Goal: Task Accomplishment & Management: Complete application form

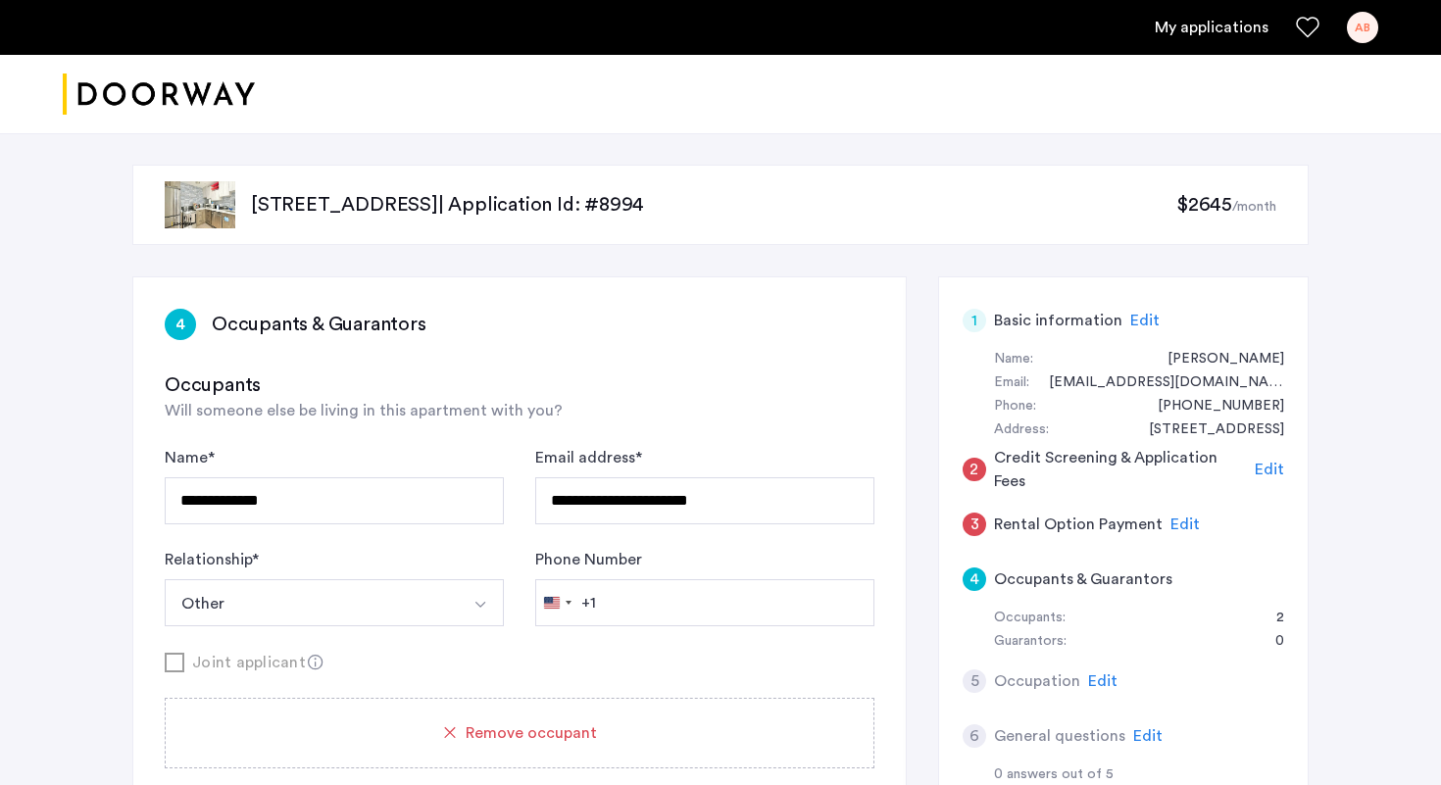
click at [378, 208] on p "334 Evergreen Avenue, Unit 4B, Brooklyn, NY 11221 | Application Id: #8994" at bounding box center [713, 204] width 925 height 27
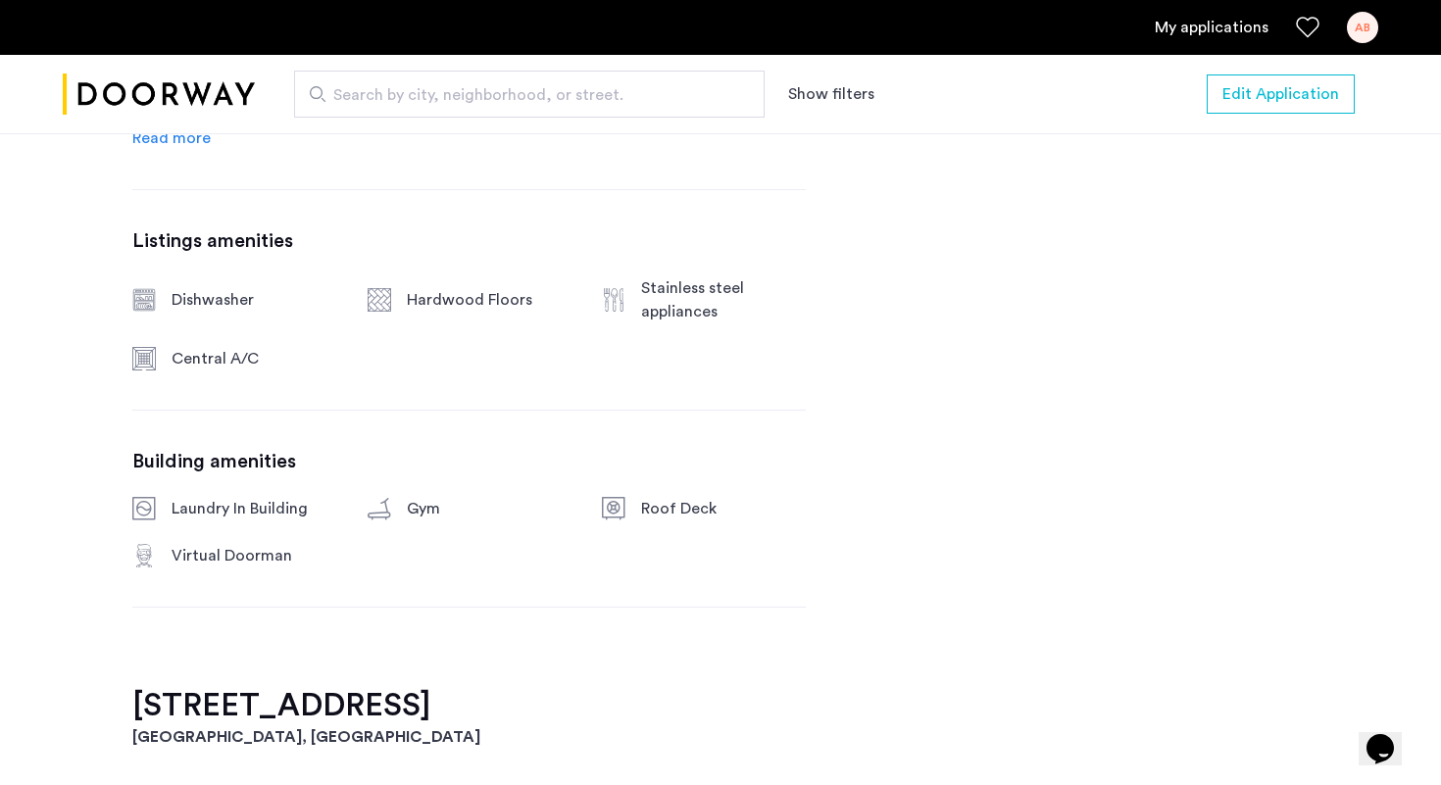
scroll to position [1129, 0]
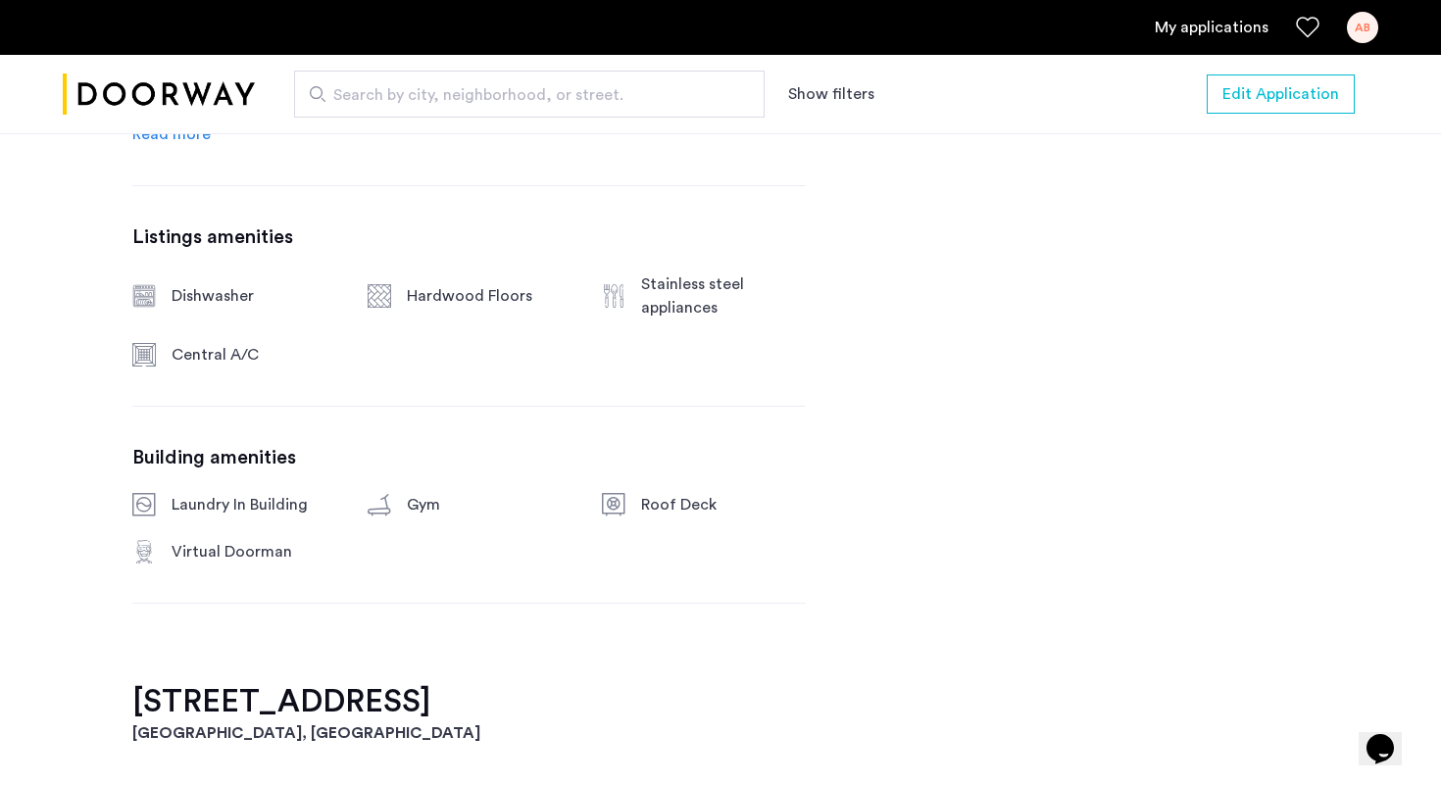
click at [395, 511] on div "Gym" at bounding box center [470, 505] width 204 height 24
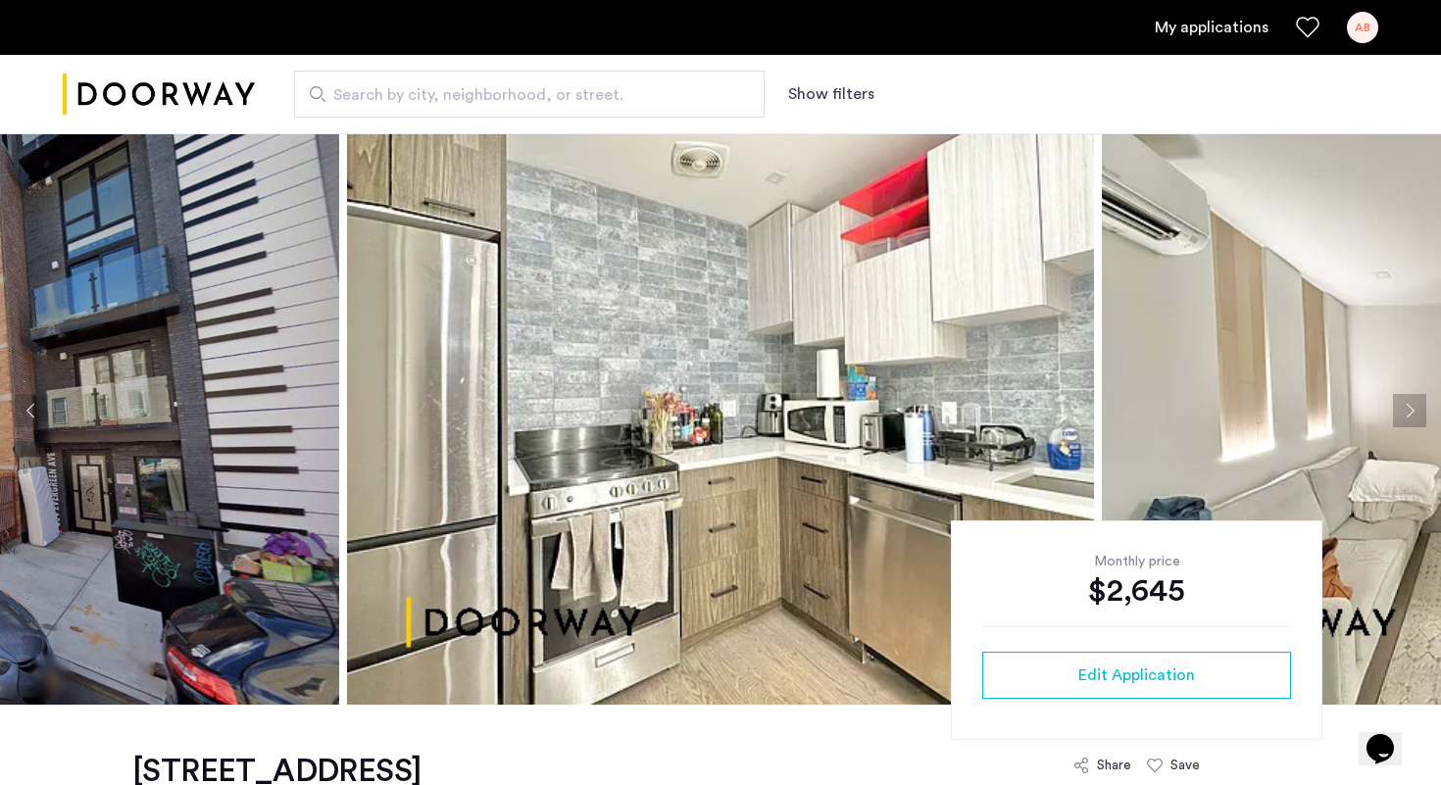
scroll to position [0, 0]
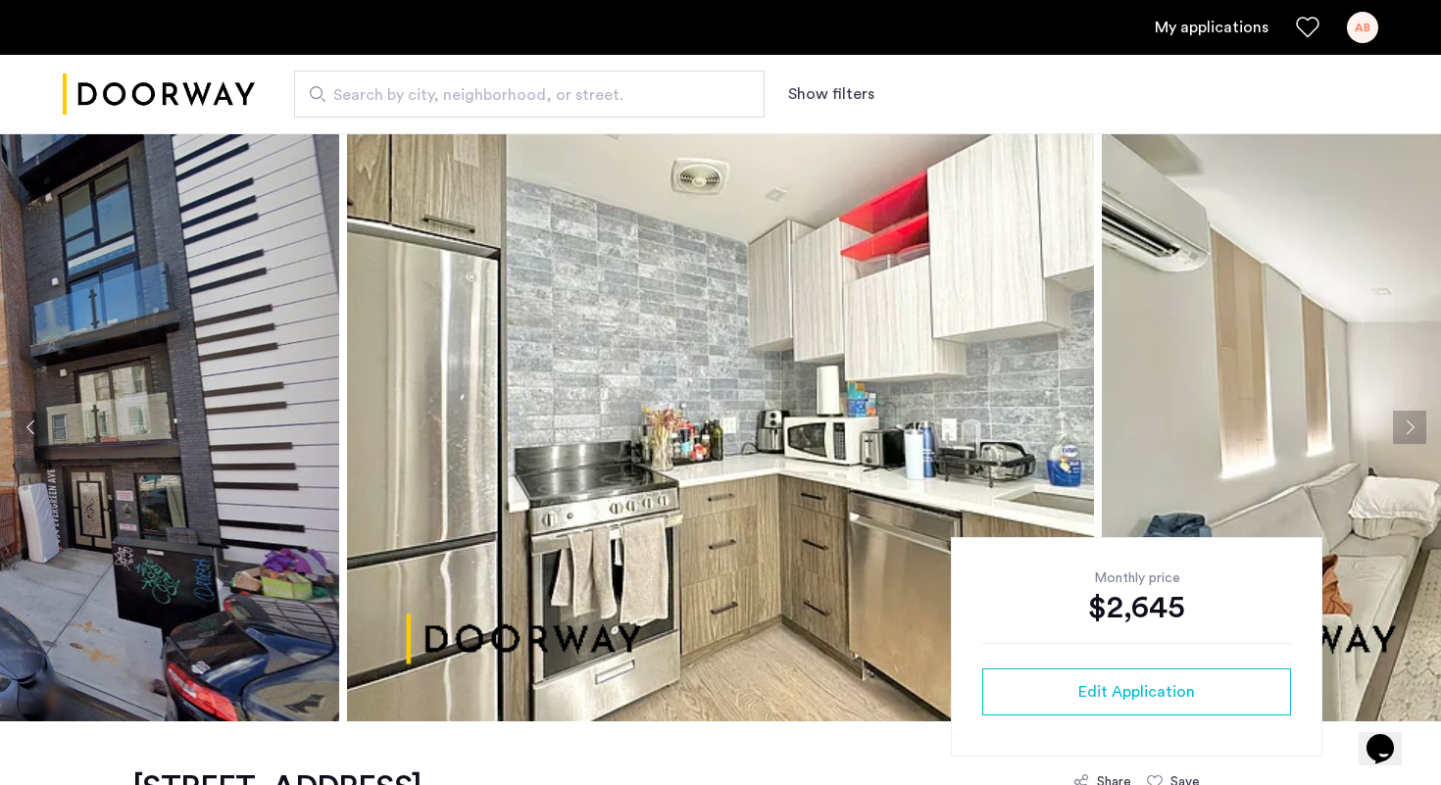
click at [1402, 428] on button "Next apartment" at bounding box center [1409, 427] width 33 height 33
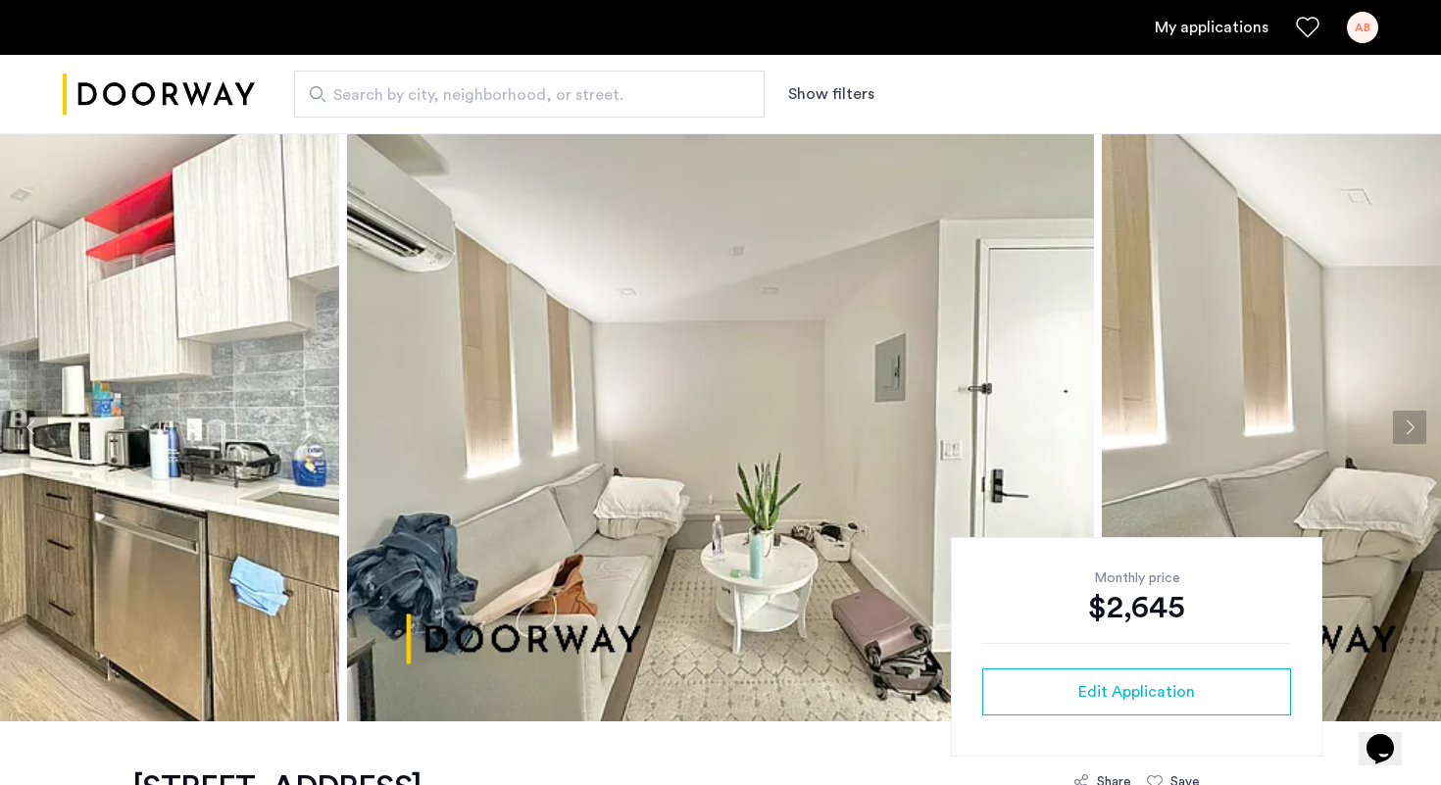
click at [1402, 428] on button "Next apartment" at bounding box center [1409, 427] width 33 height 33
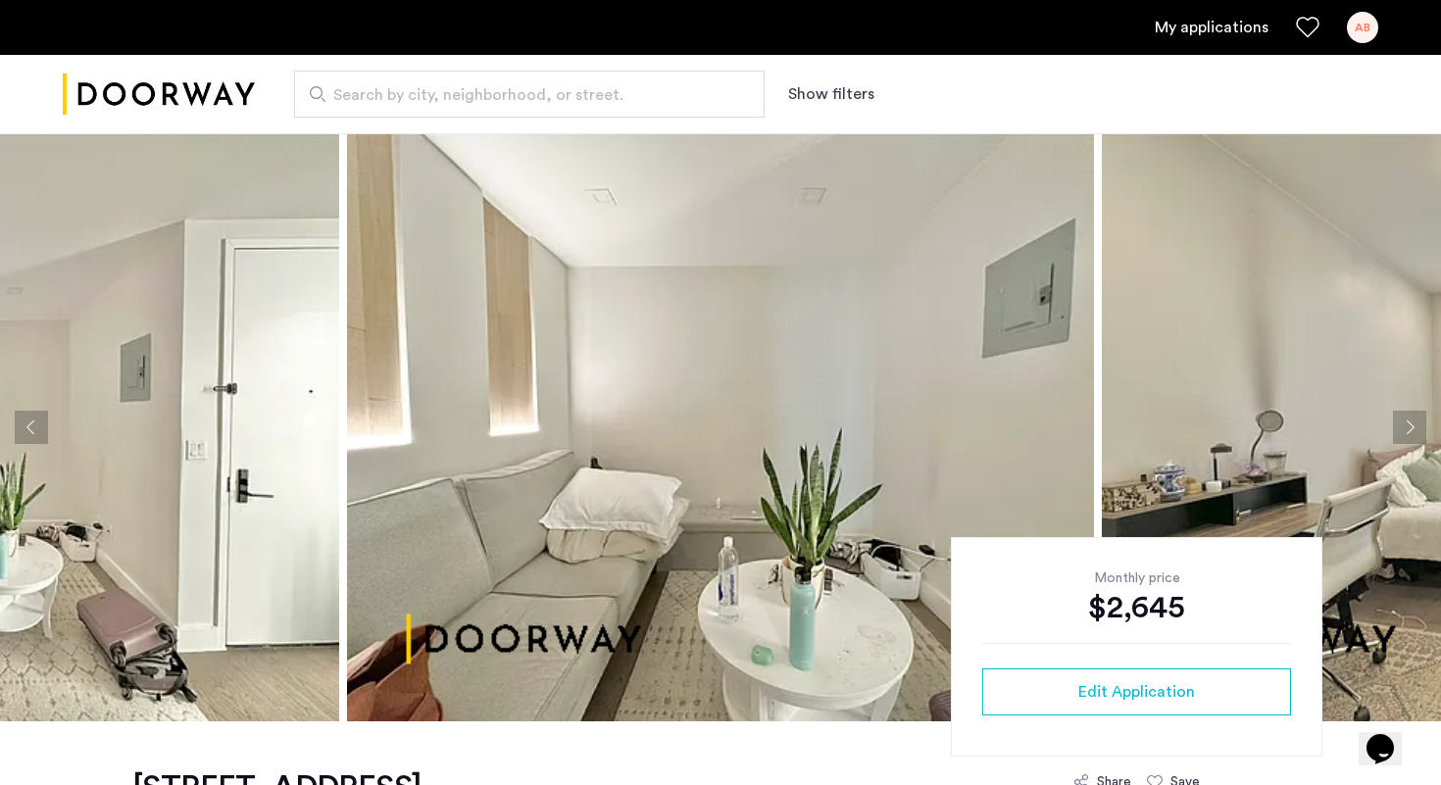
click at [1402, 428] on button "Next apartment" at bounding box center [1409, 427] width 33 height 33
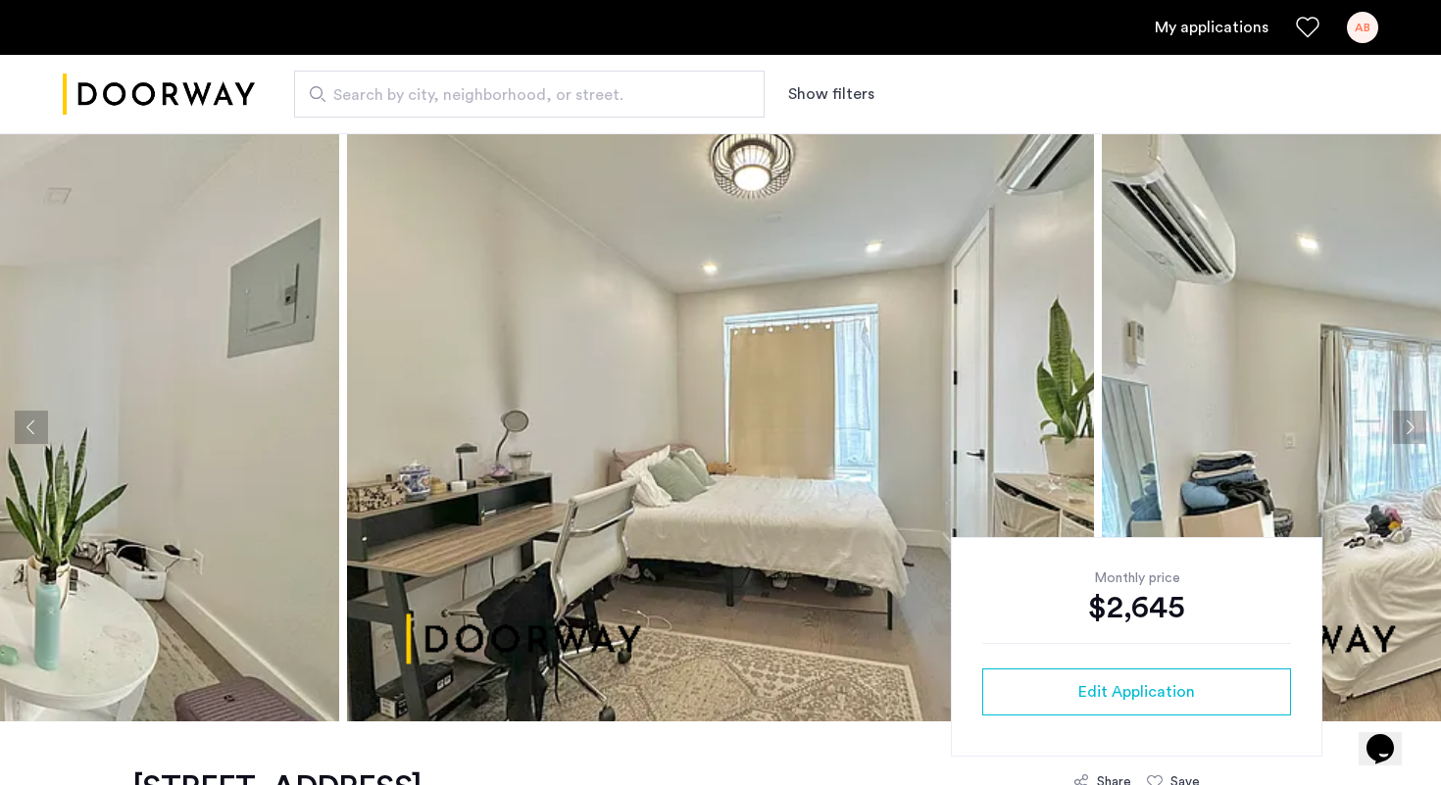
click at [1402, 428] on button "Next apartment" at bounding box center [1409, 427] width 33 height 33
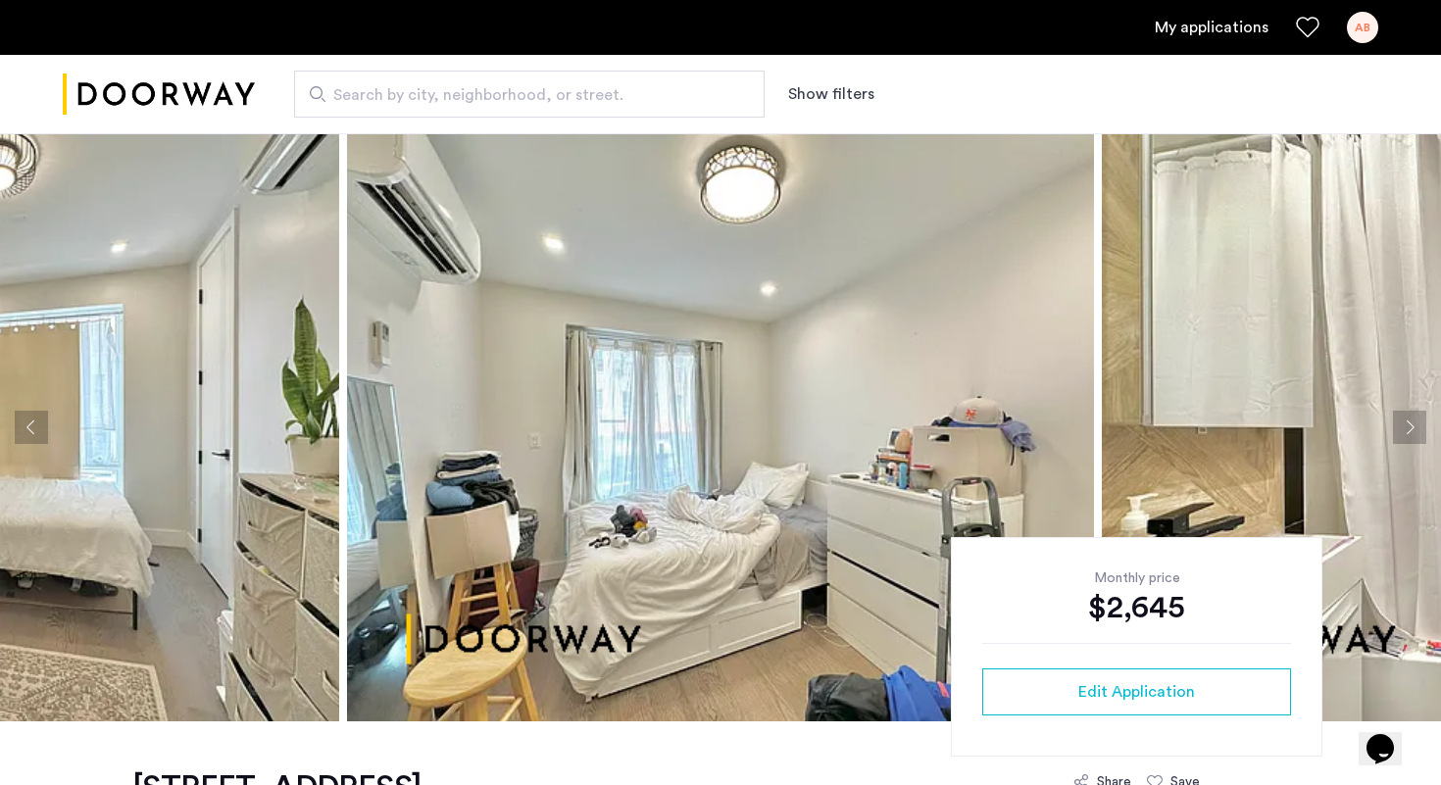
click at [1402, 428] on button "Next apartment" at bounding box center [1409, 427] width 33 height 33
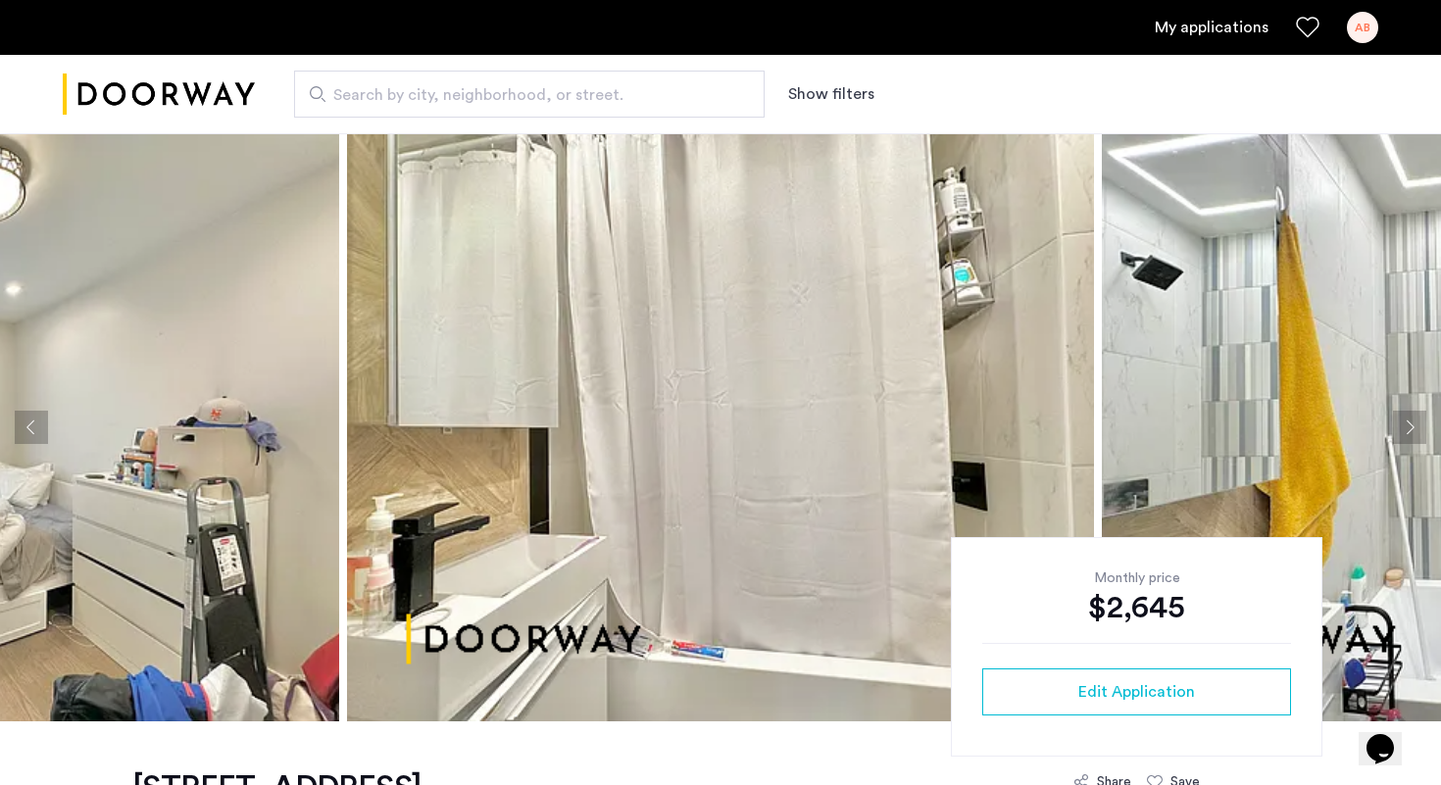
click at [1402, 428] on button "Next apartment" at bounding box center [1409, 427] width 33 height 33
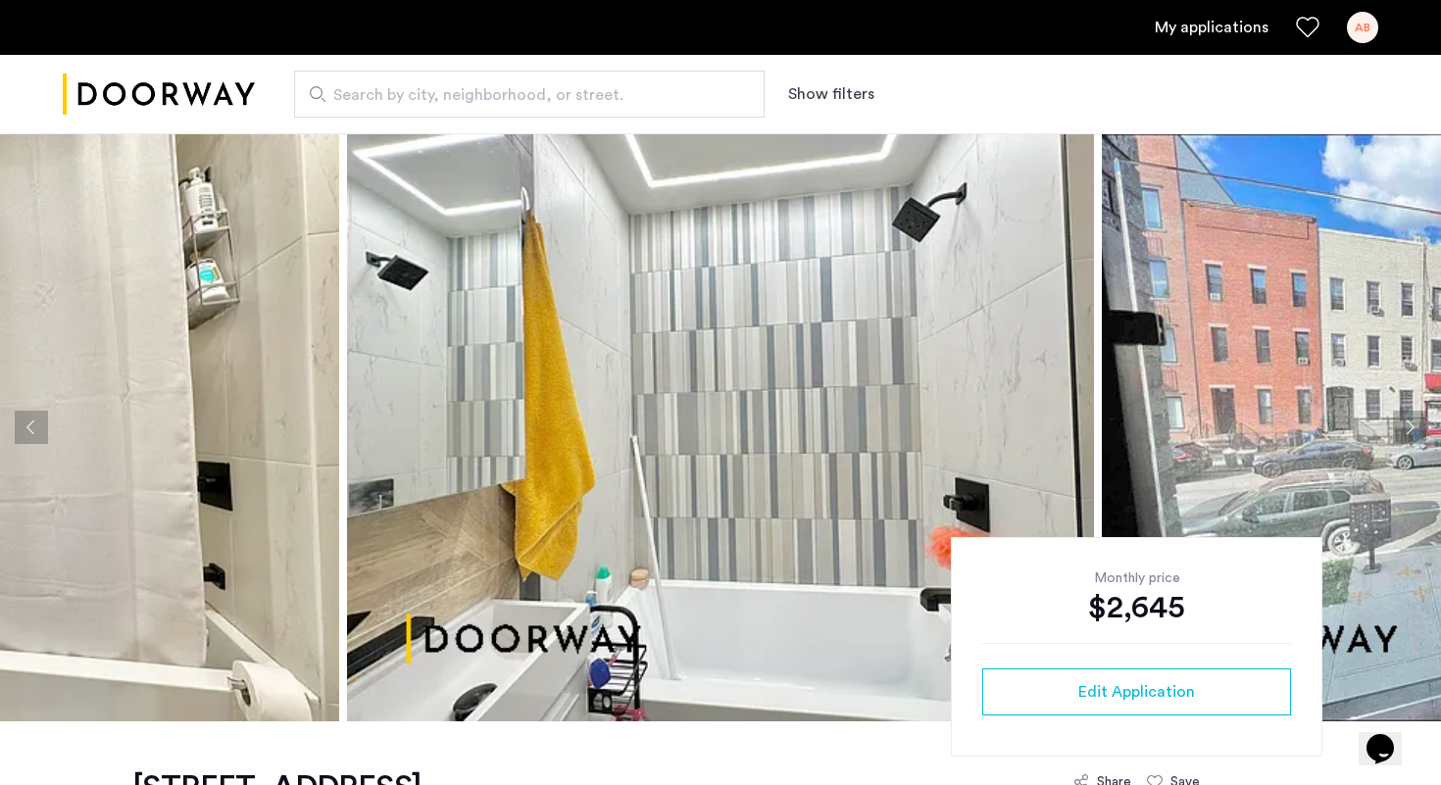
click at [1402, 428] on button "Next apartment" at bounding box center [1409, 427] width 33 height 33
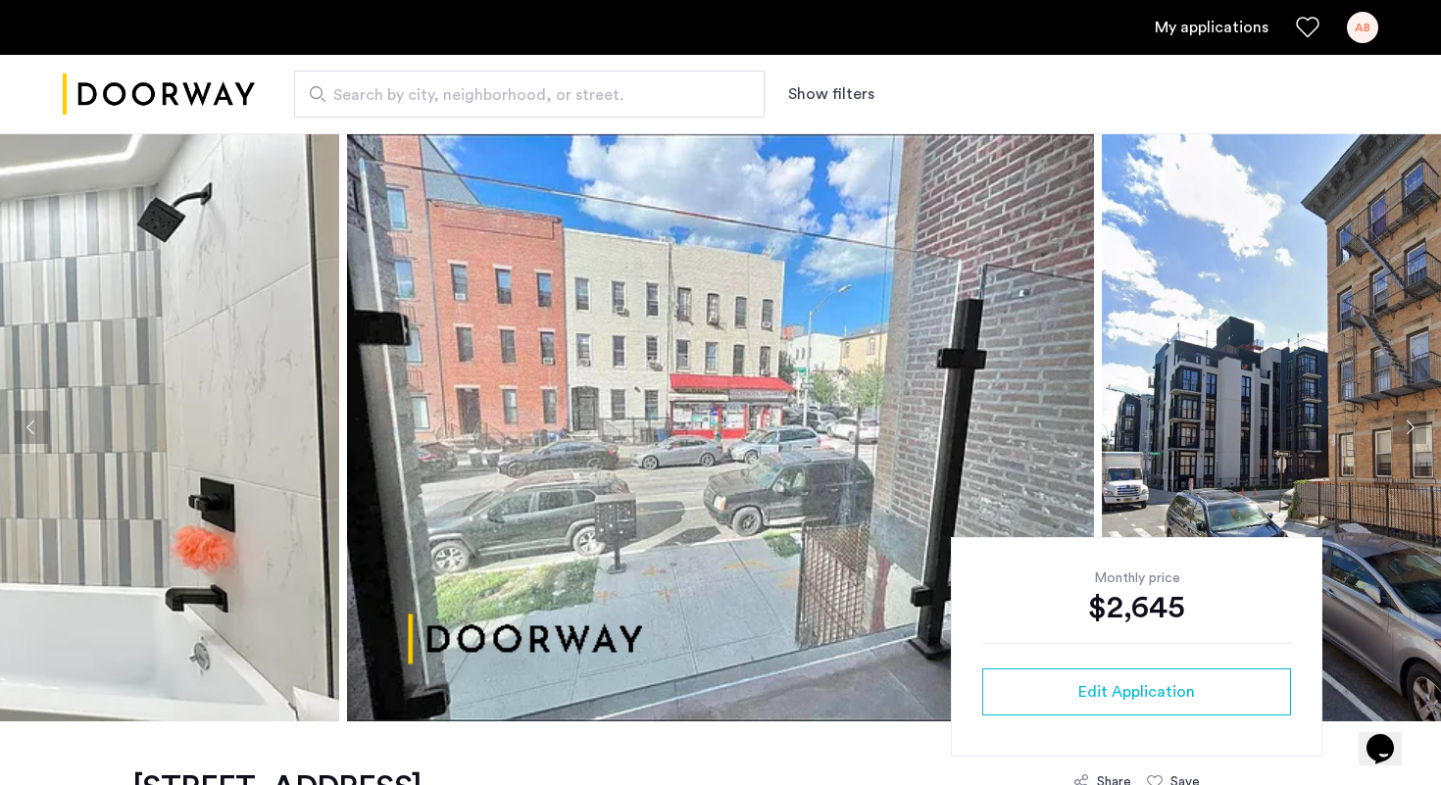
click at [1402, 428] on button "Next apartment" at bounding box center [1409, 427] width 33 height 33
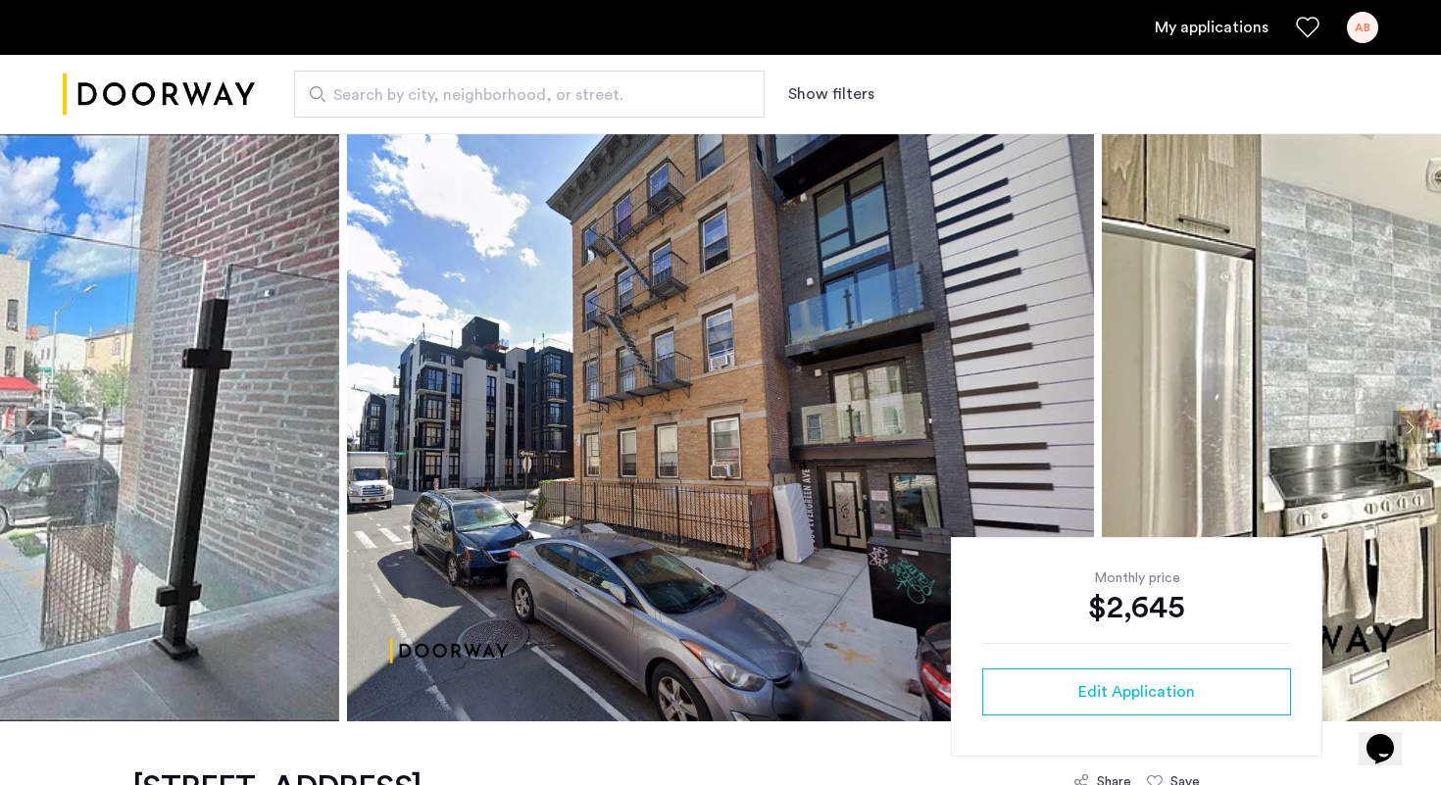
click at [1402, 428] on button "Next apartment" at bounding box center [1409, 427] width 33 height 33
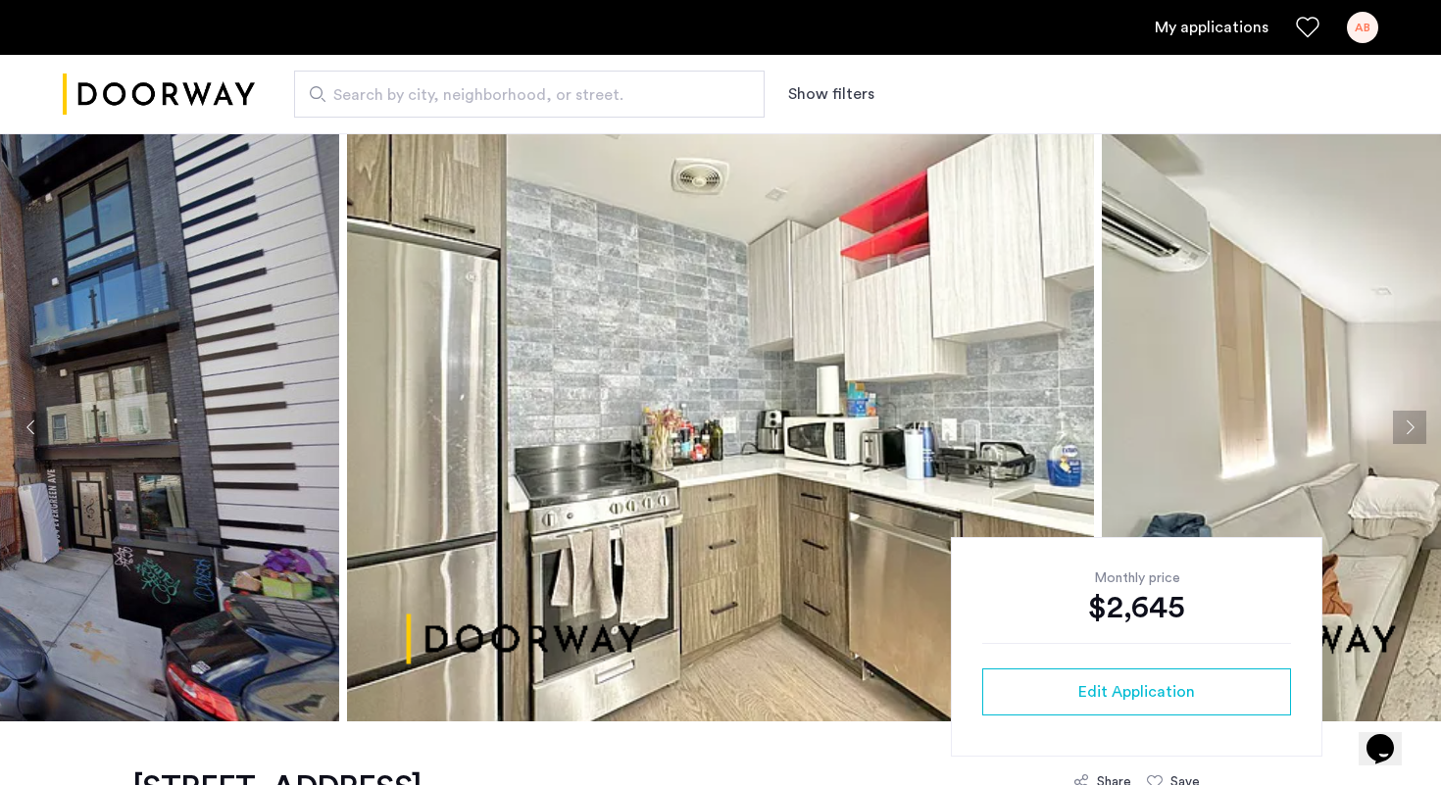
click at [1402, 428] on button "Next apartment" at bounding box center [1409, 427] width 33 height 33
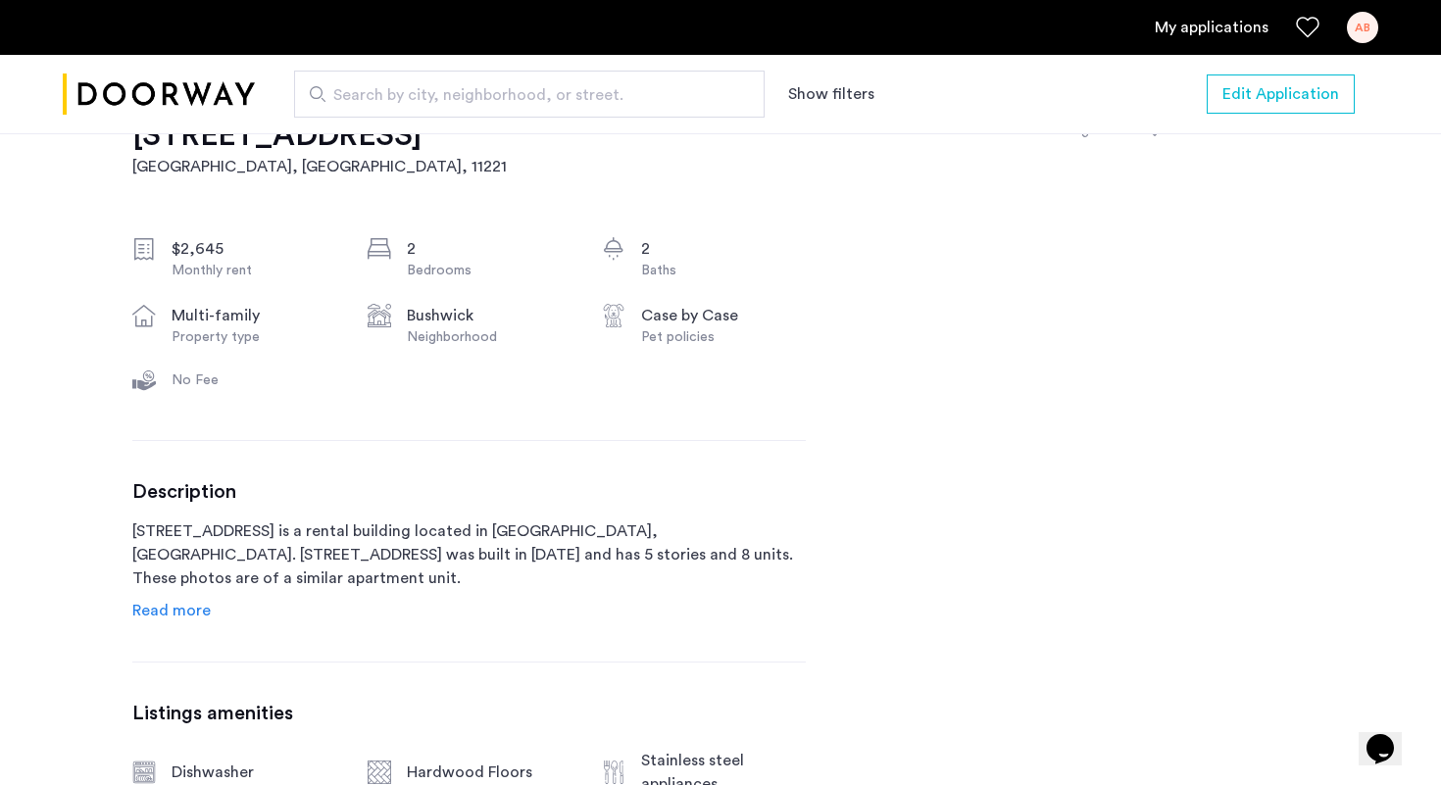
scroll to position [720, 0]
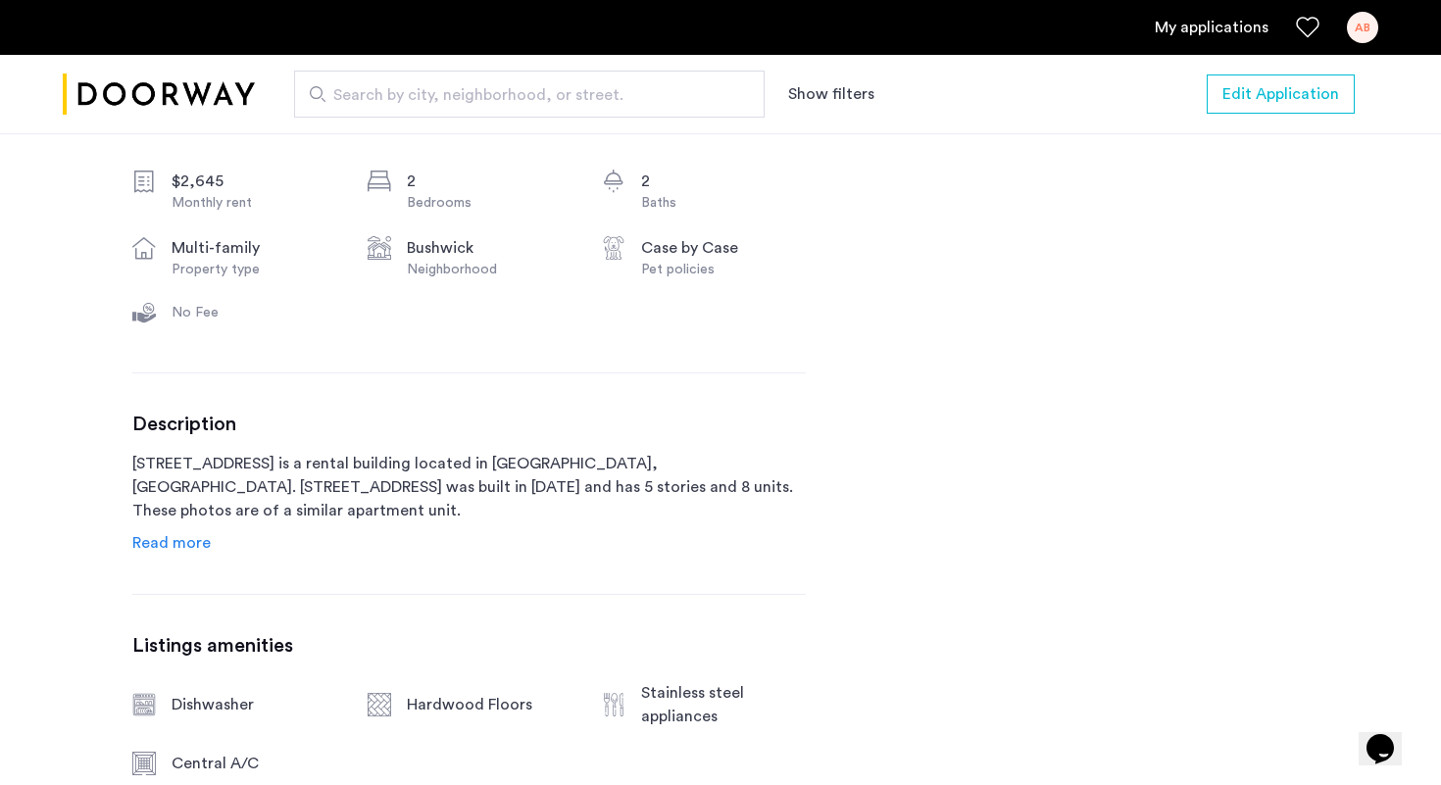
click at [163, 545] on span "Read more" at bounding box center [171, 543] width 78 height 16
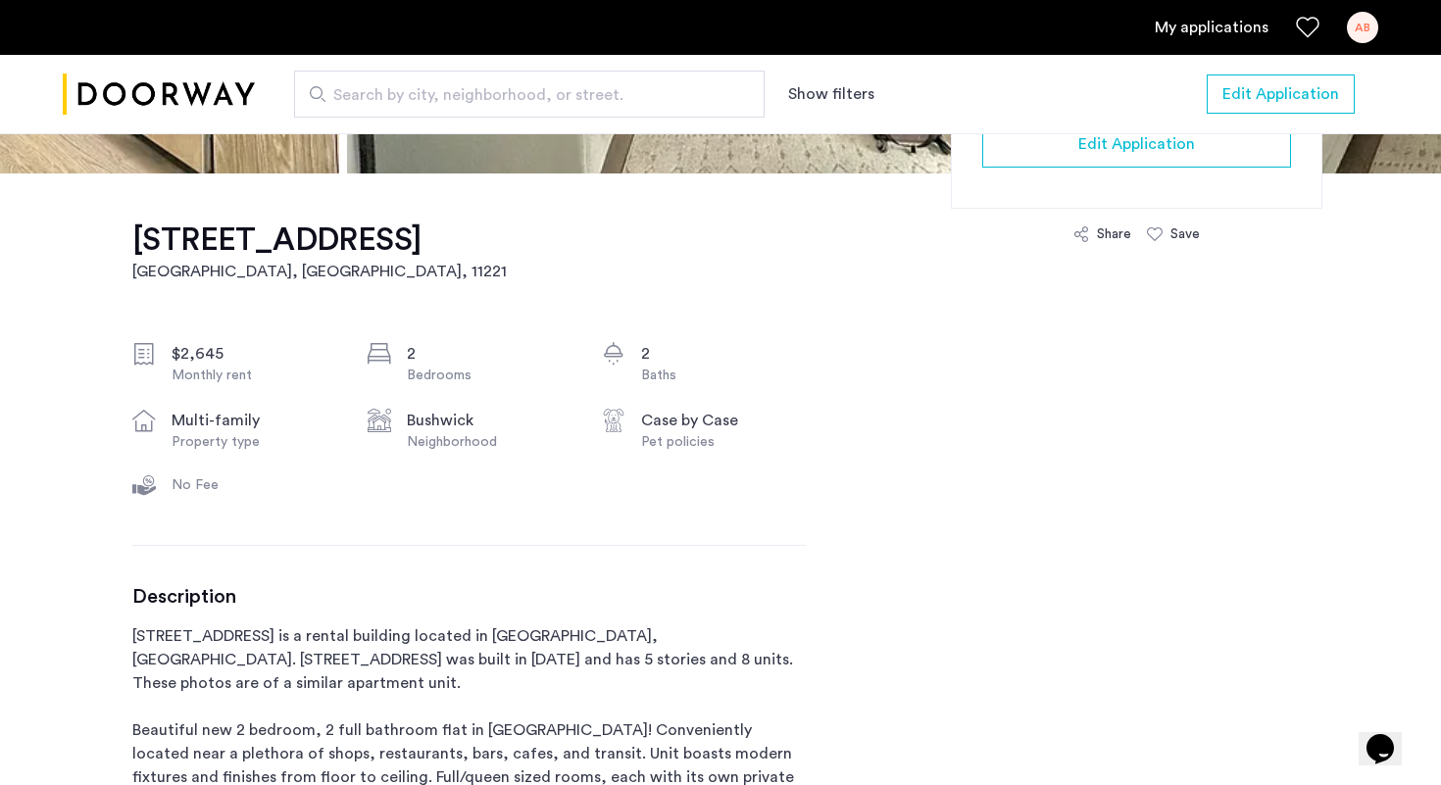
scroll to position [0, 0]
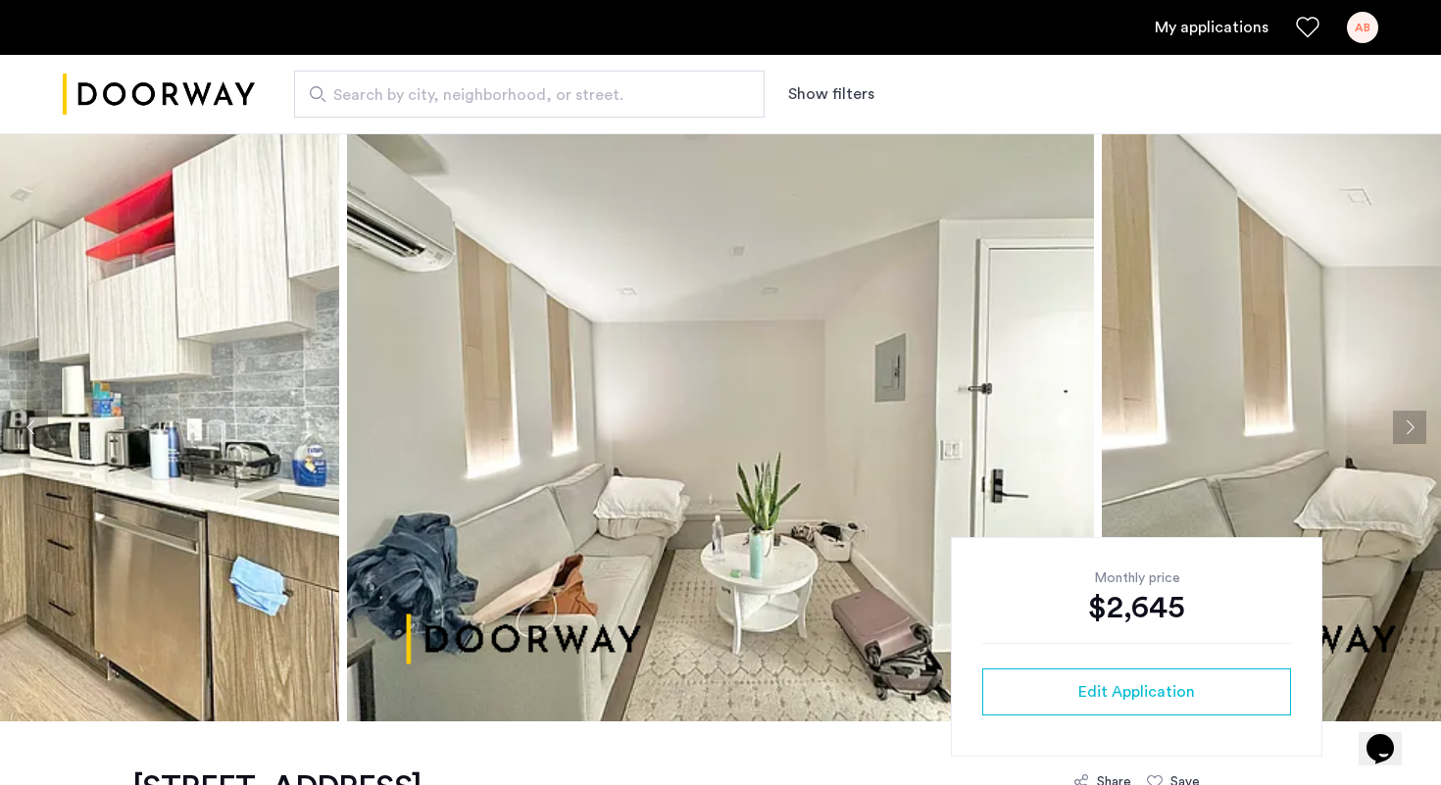
click at [1171, 25] on link "My applications" at bounding box center [1212, 28] width 114 height 24
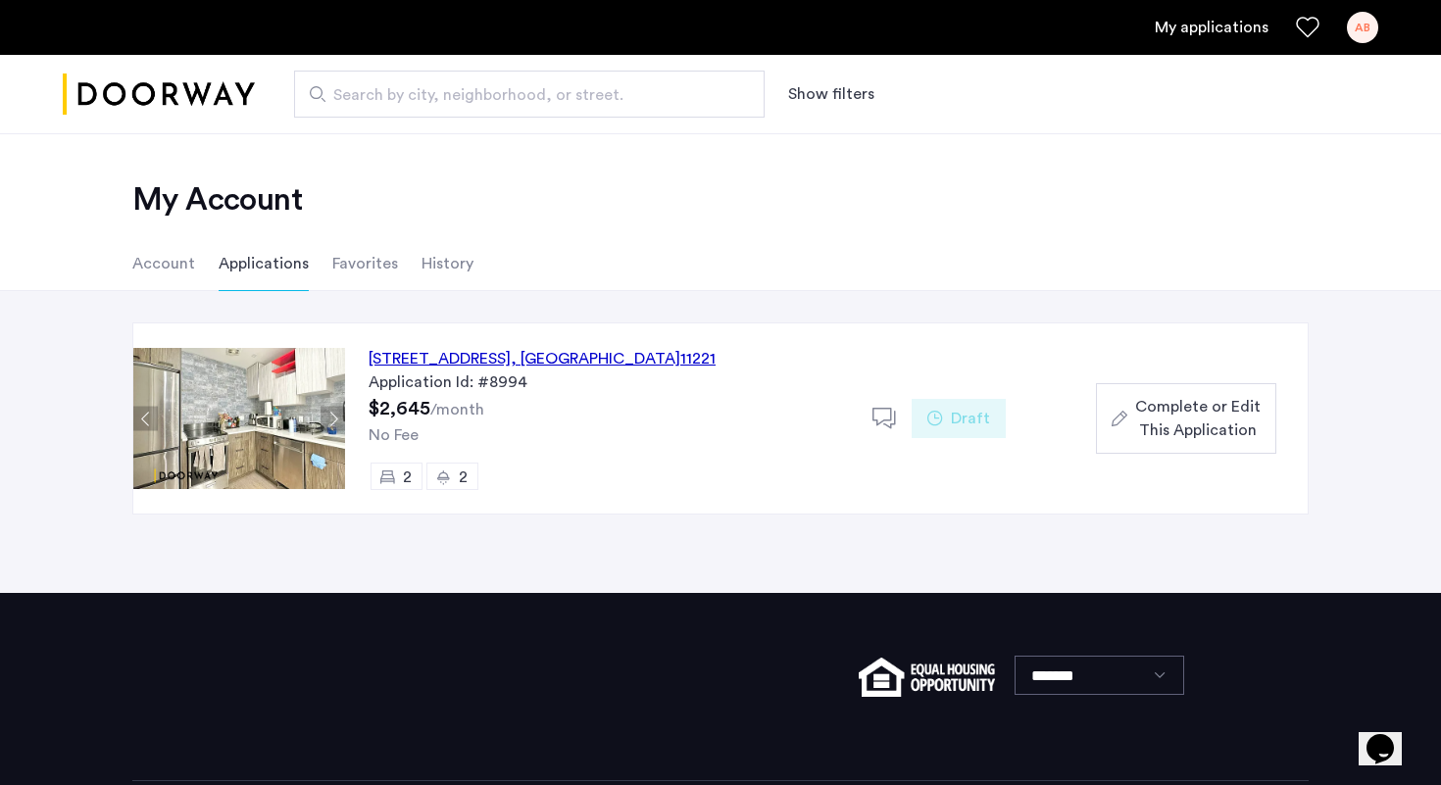
click at [574, 361] on div "334 Evergreen Avenue, Unit 4B, Brooklyn , NY 11221" at bounding box center [542, 359] width 347 height 24
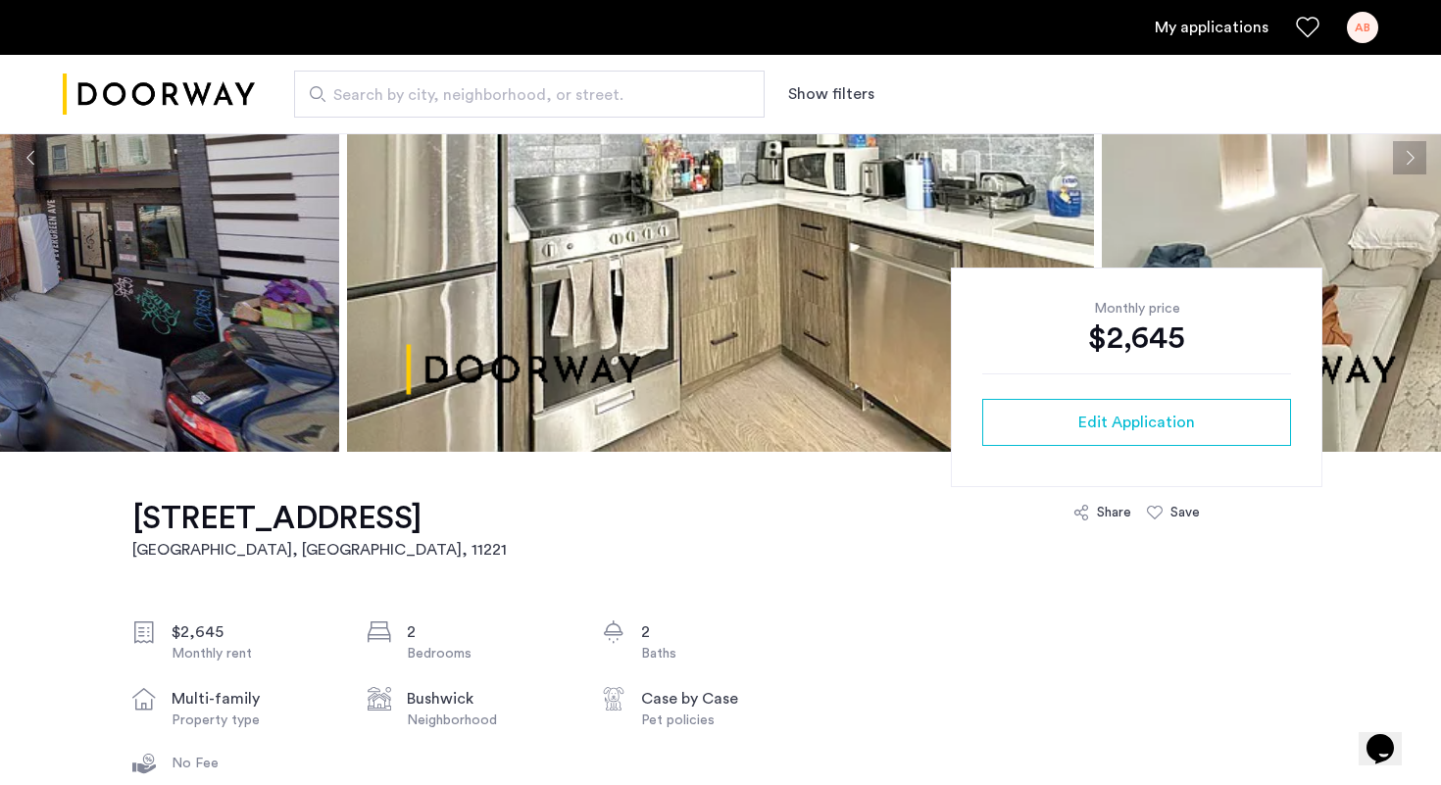
scroll to position [193, 0]
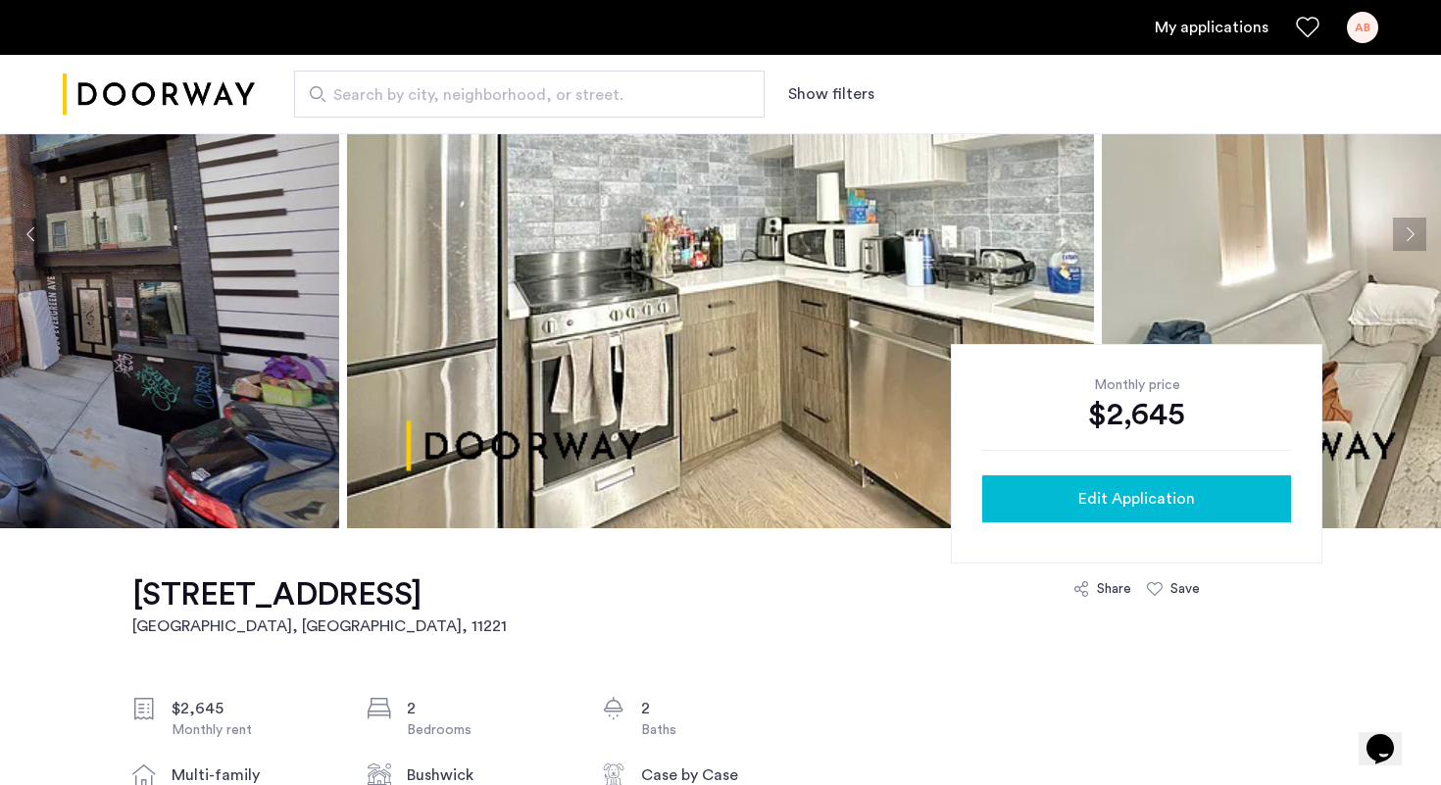
click at [1031, 495] on div "Edit Application" at bounding box center [1136, 499] width 277 height 24
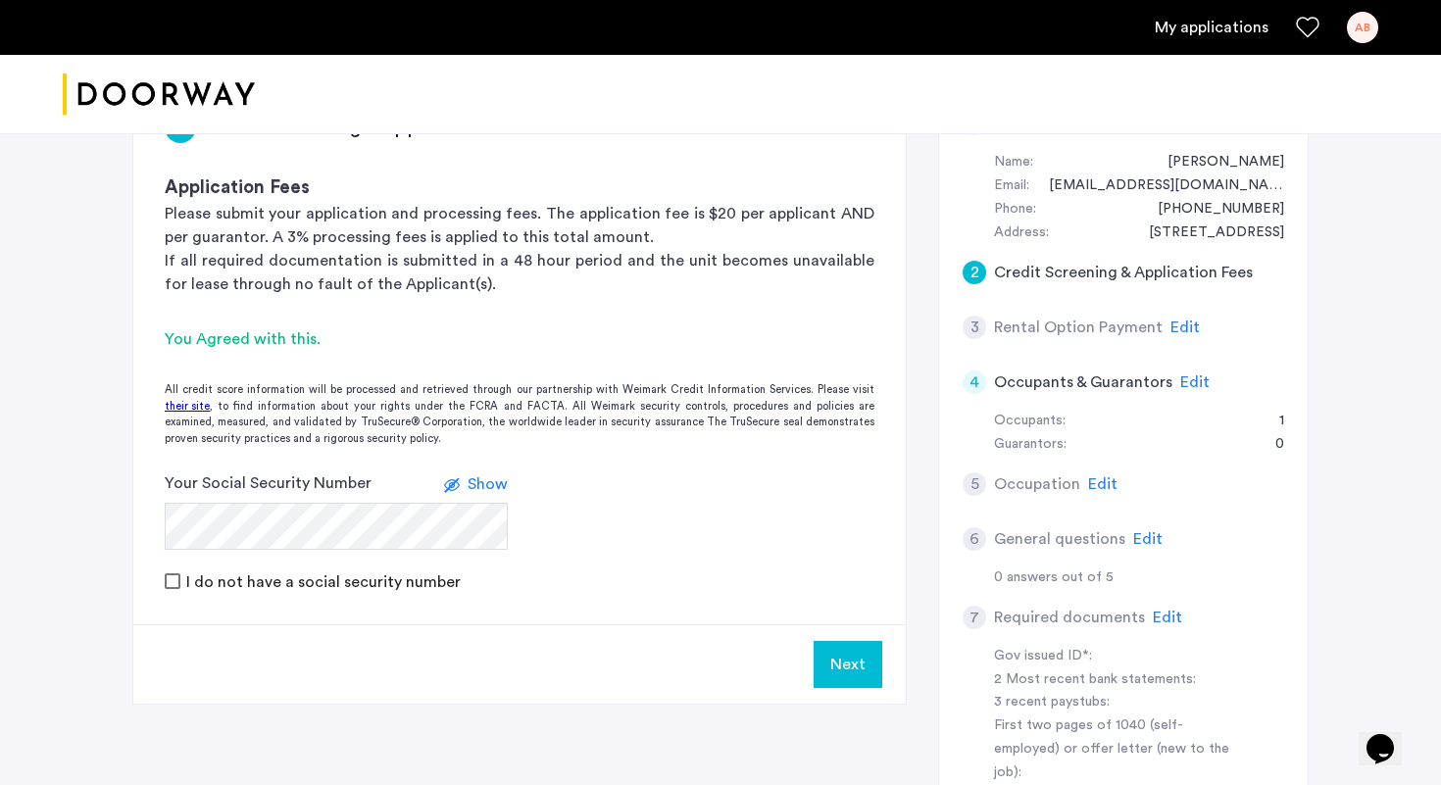
scroll to position [200, 0]
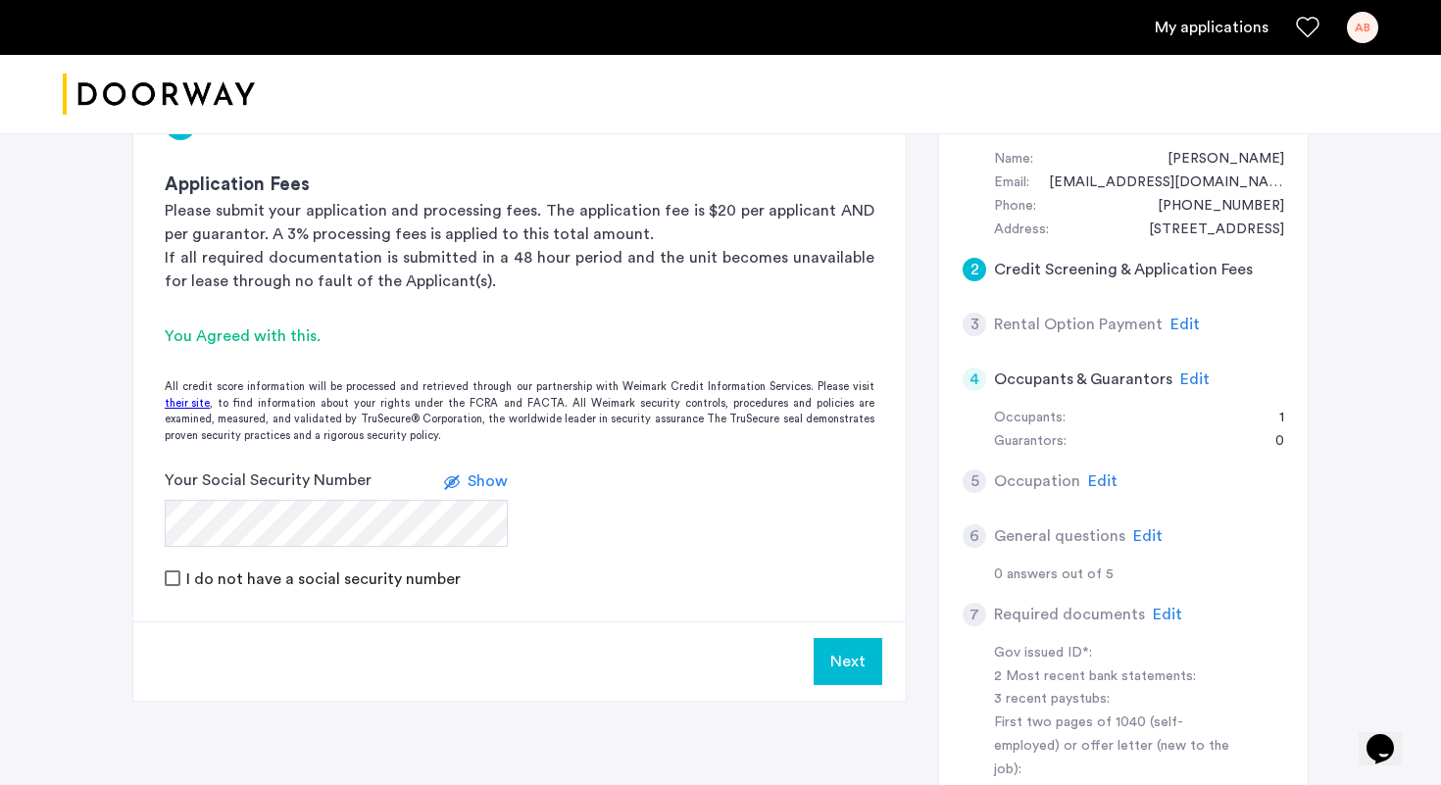
click at [1172, 325] on span "Edit" at bounding box center [1184, 325] width 29 height 16
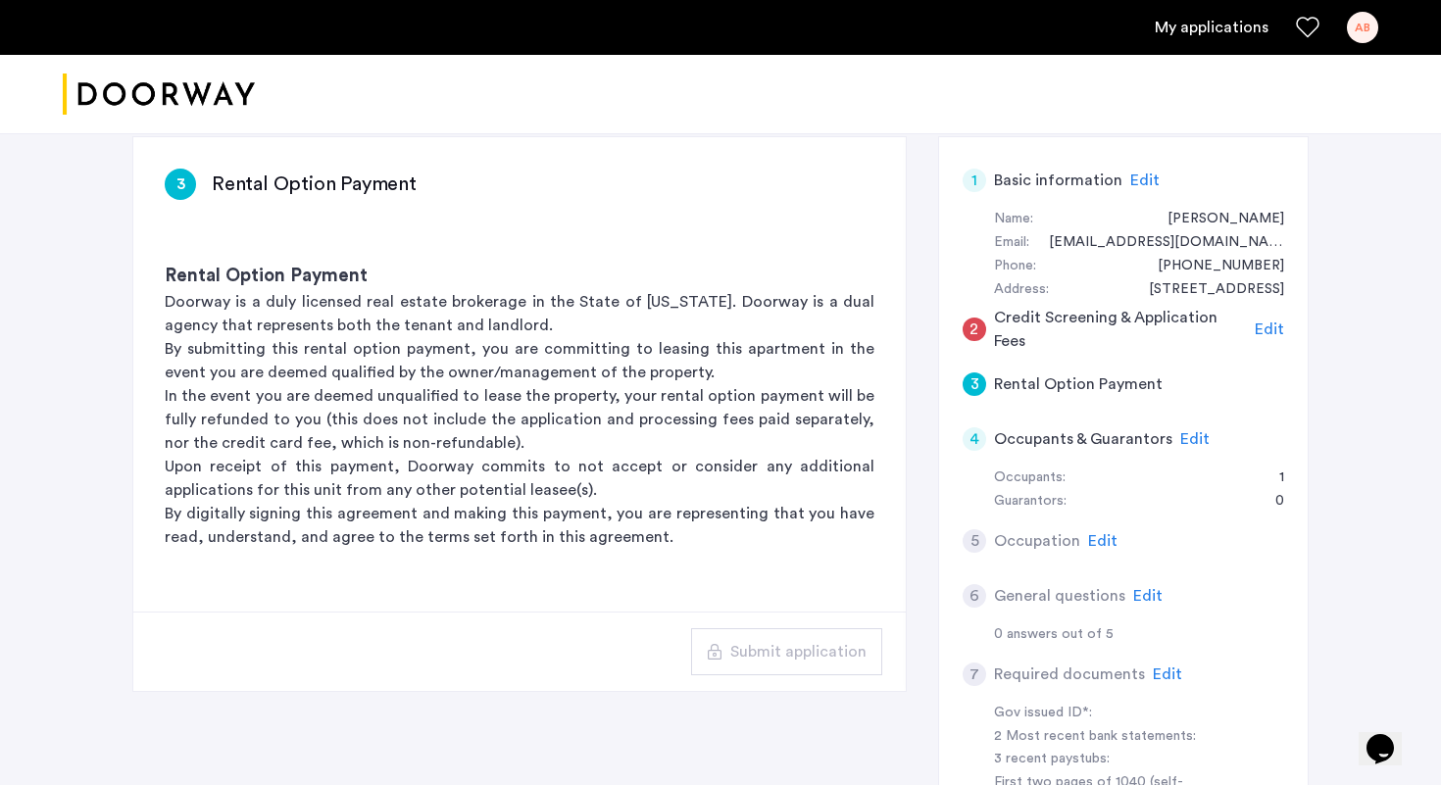
scroll to position [139, 0]
click at [399, 236] on div "Rental Option Payment Doorway is a duly licensed real estate brokerage in the S…" at bounding box center [519, 406] width 772 height 349
click at [389, 378] on p "By submitting this rental option payment, you are committing to leasing this ap…" at bounding box center [520, 361] width 710 height 47
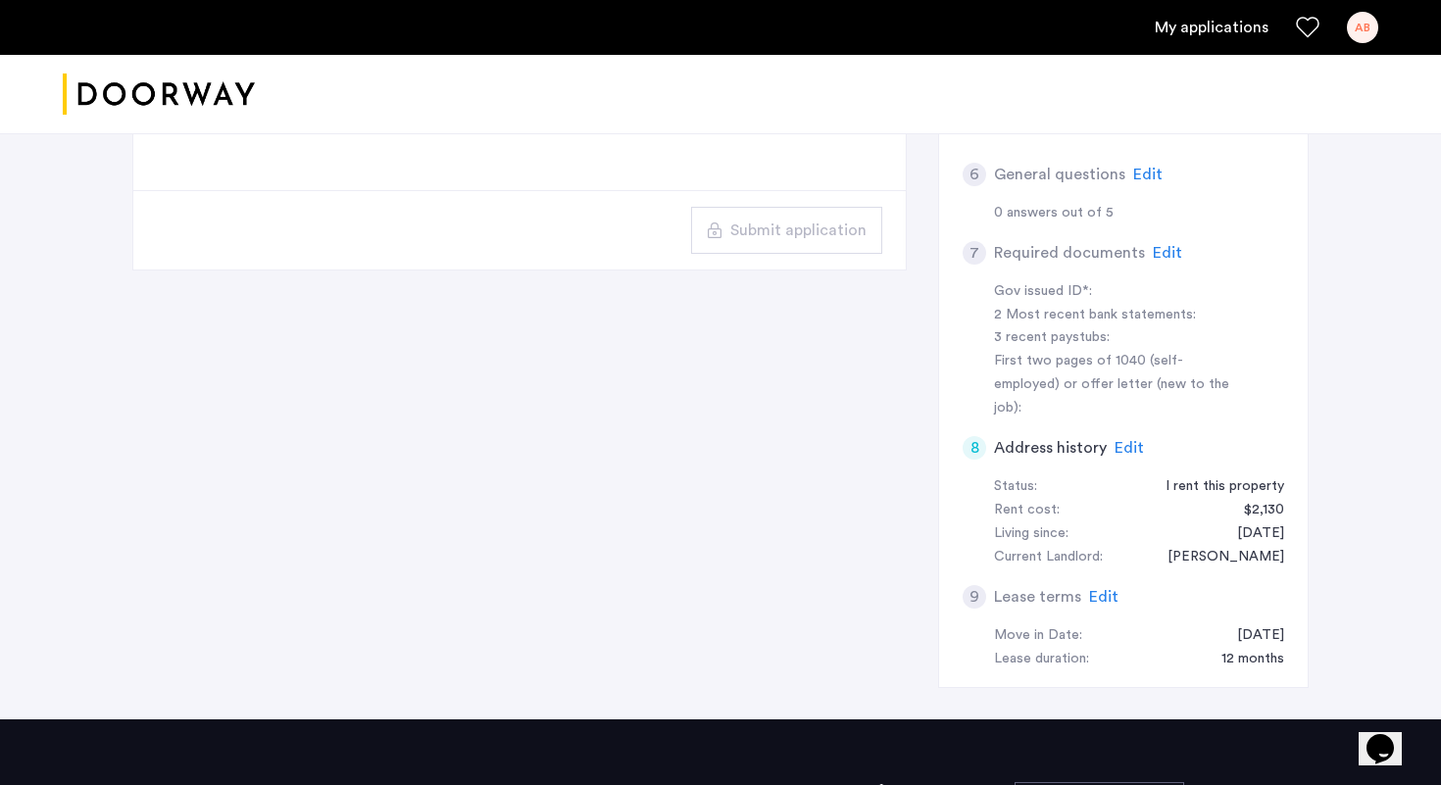
scroll to position [565, 0]
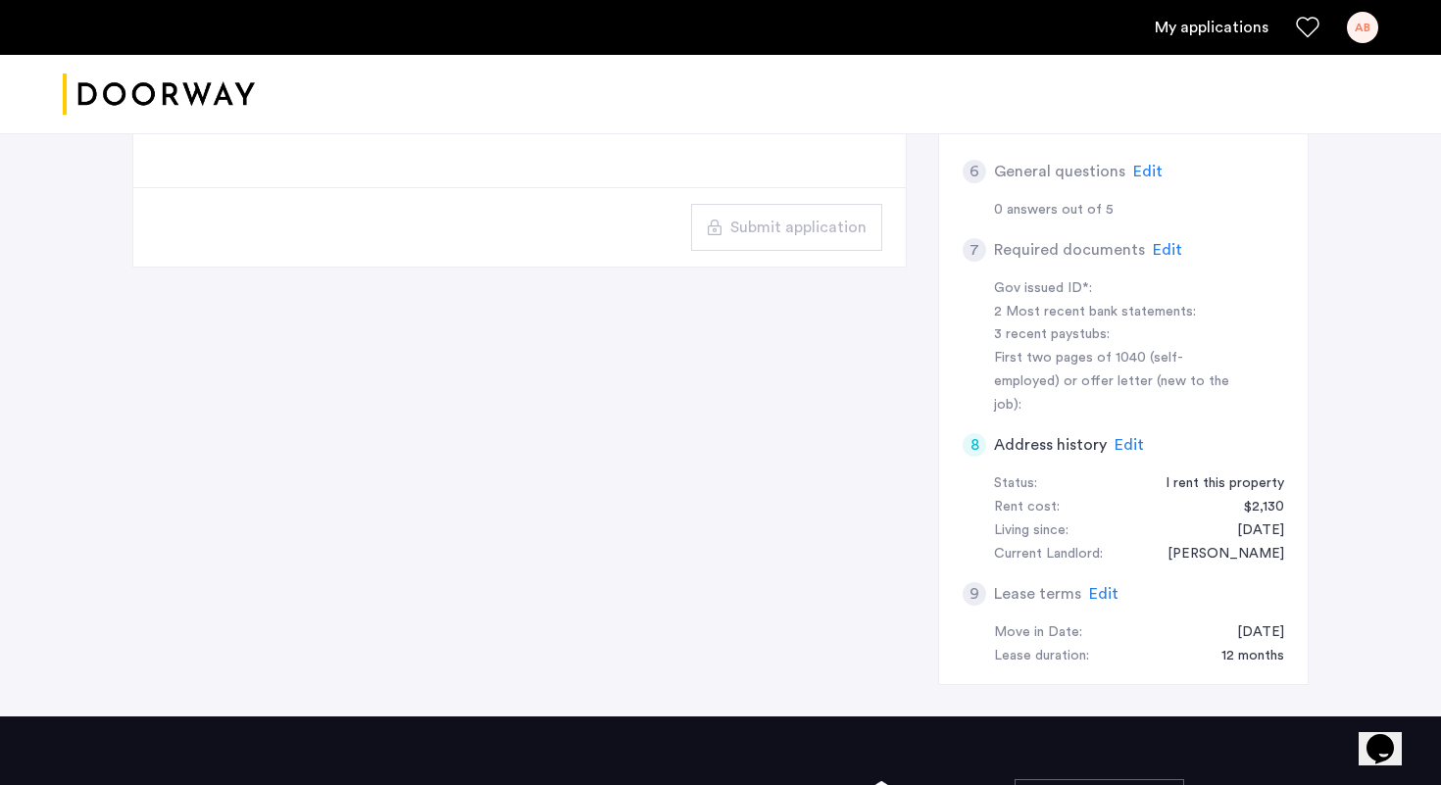
click at [1106, 586] on span "Edit" at bounding box center [1103, 594] width 29 height 16
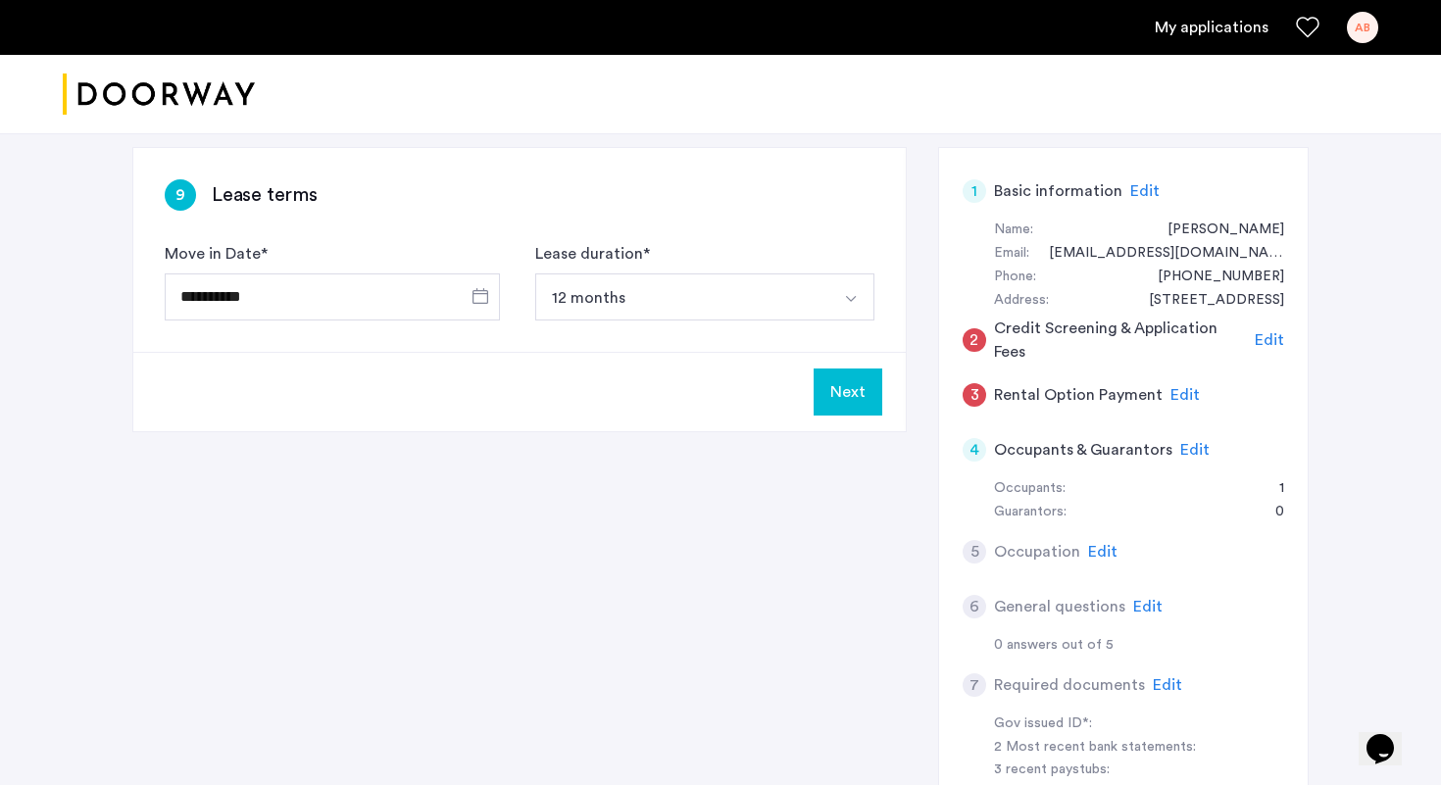
scroll to position [0, 0]
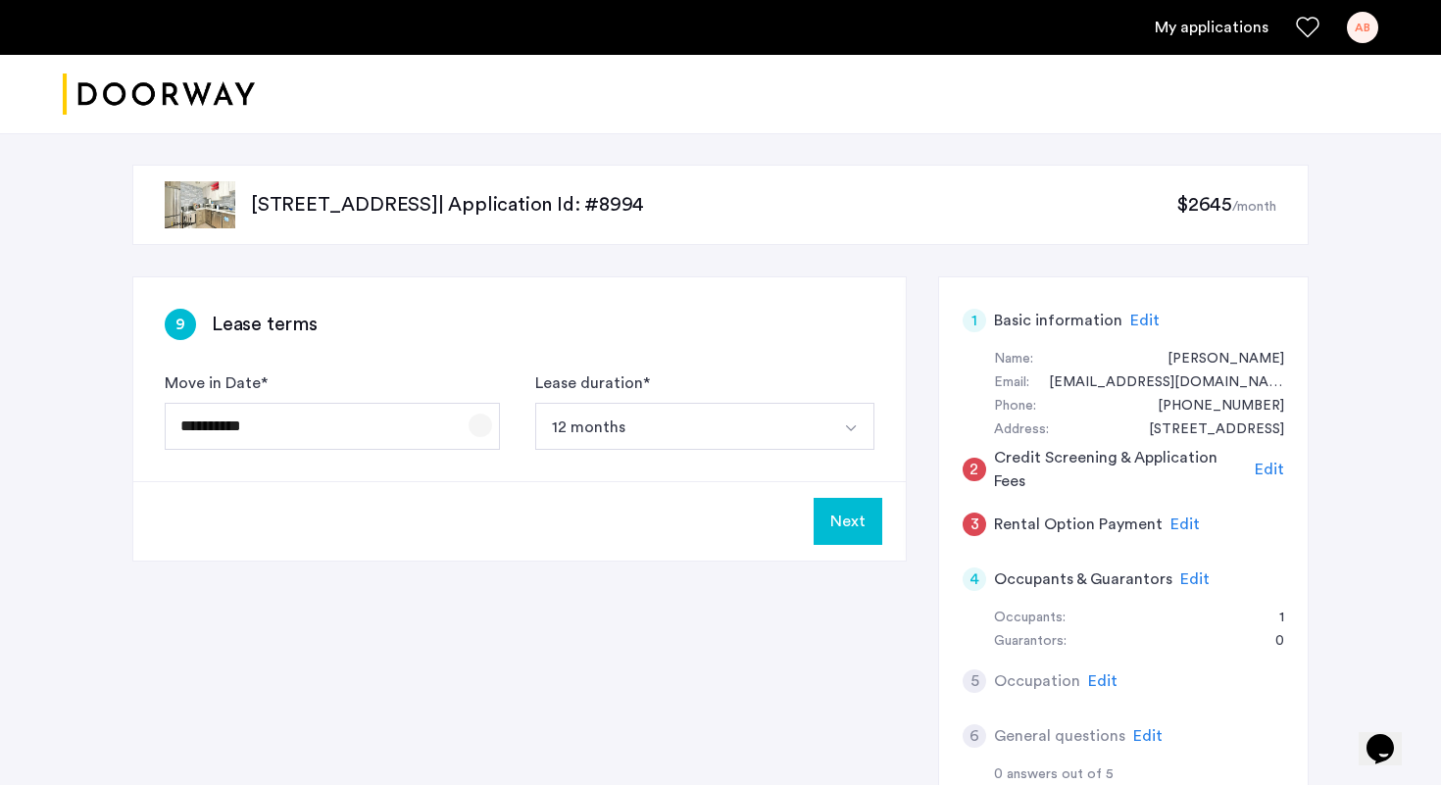
click at [478, 421] on span "Open calendar" at bounding box center [480, 425] width 47 height 47
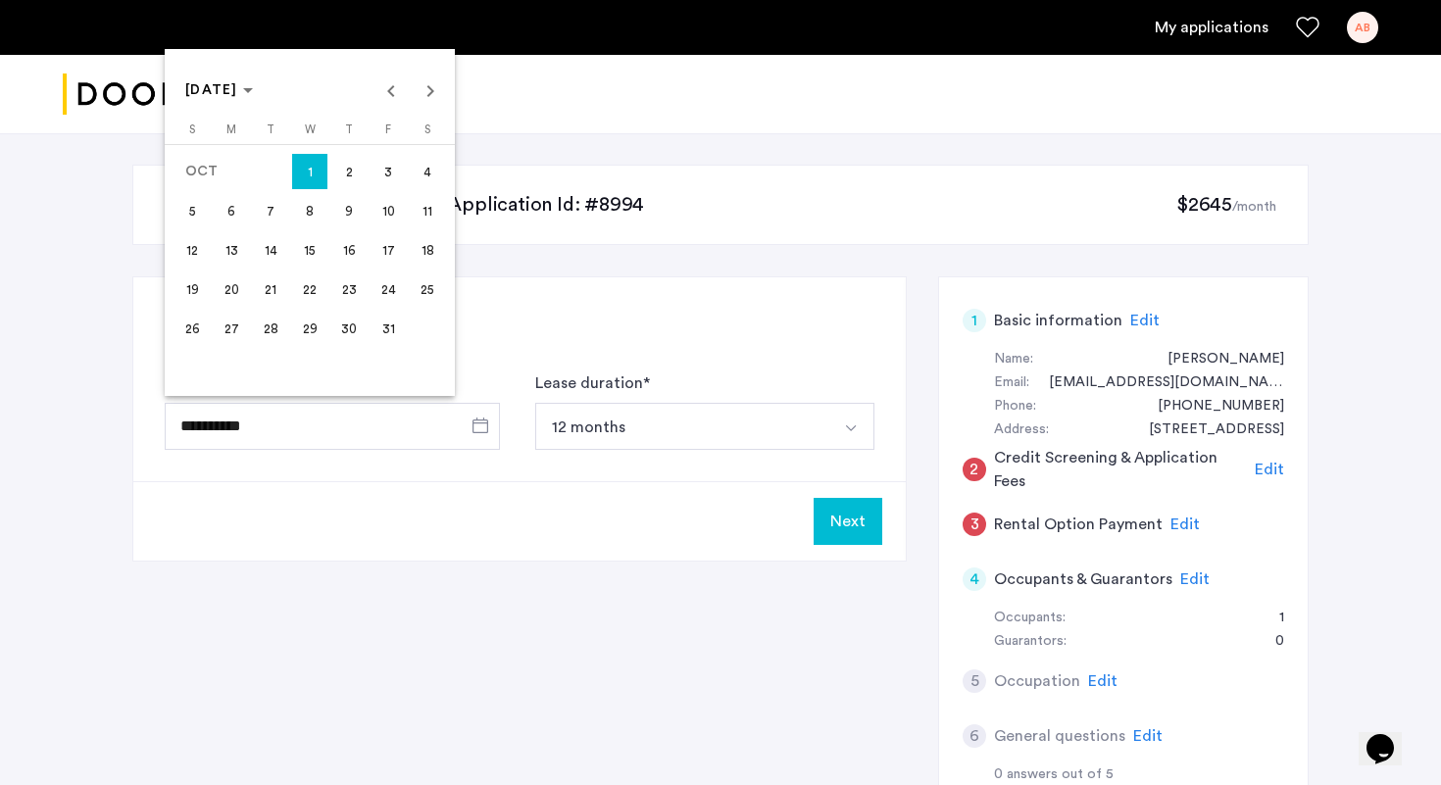
click at [311, 259] on span "15" at bounding box center [309, 249] width 35 height 35
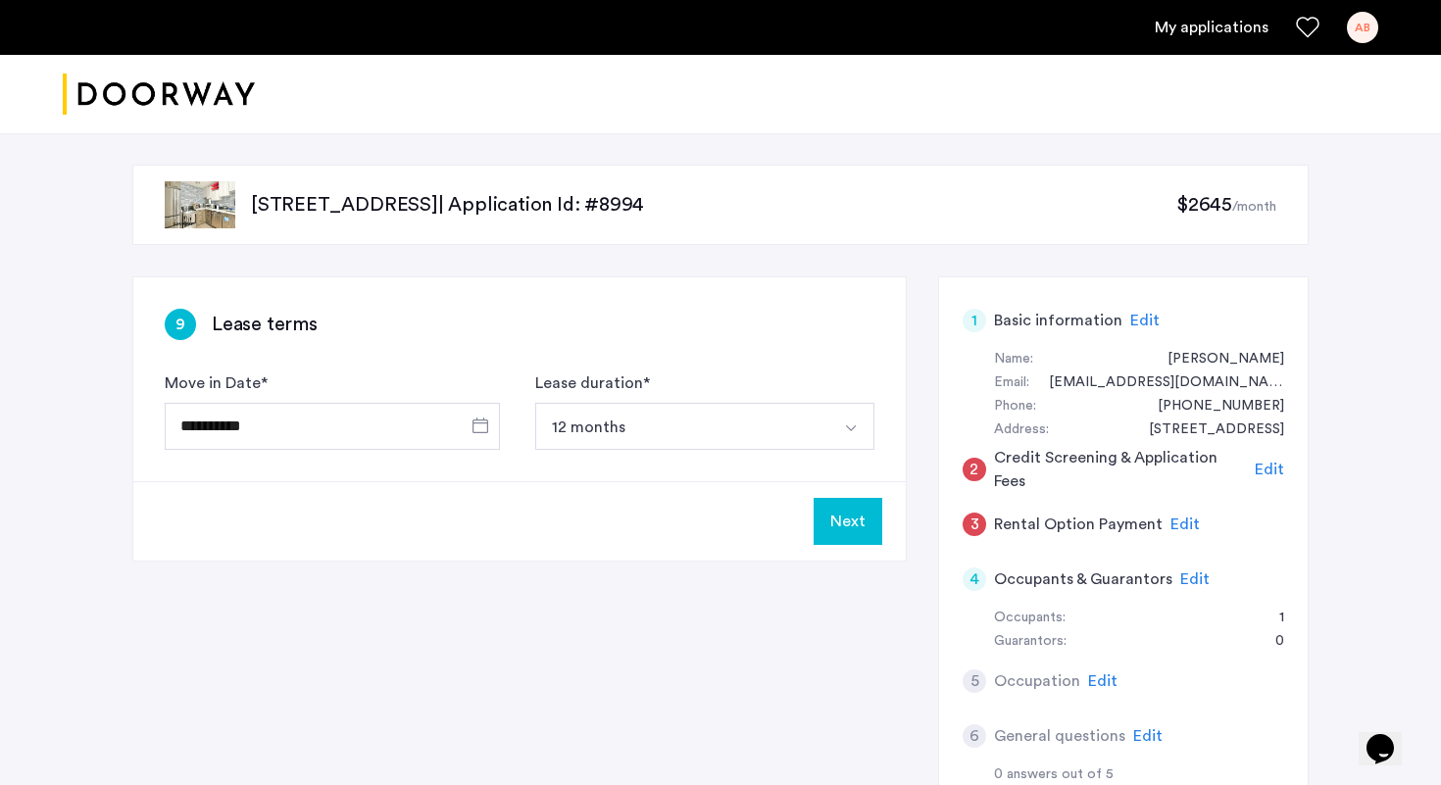
type input "**********"
click at [581, 430] on button "12 months" at bounding box center [681, 426] width 293 height 47
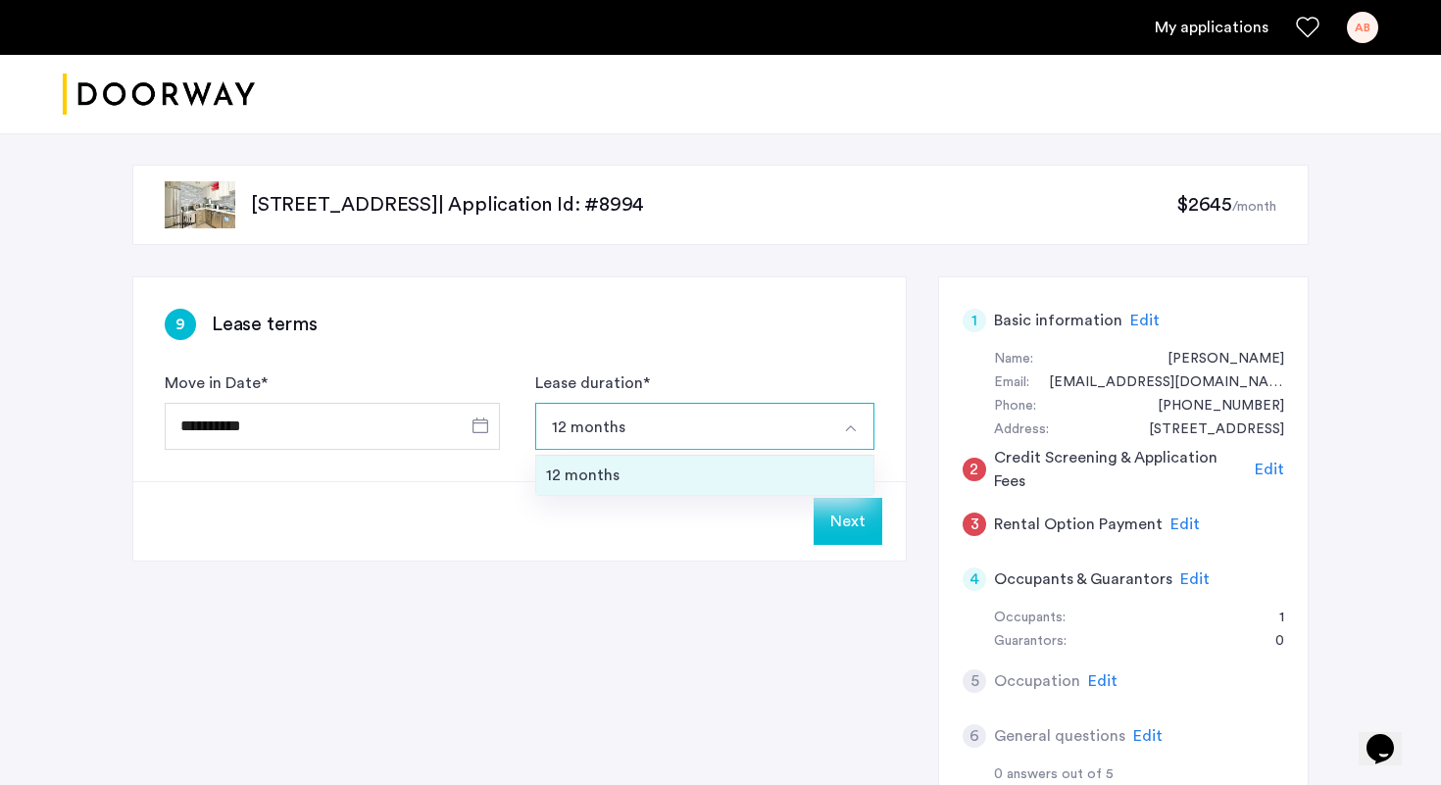
click at [602, 470] on div "12 months" at bounding box center [705, 476] width 318 height 24
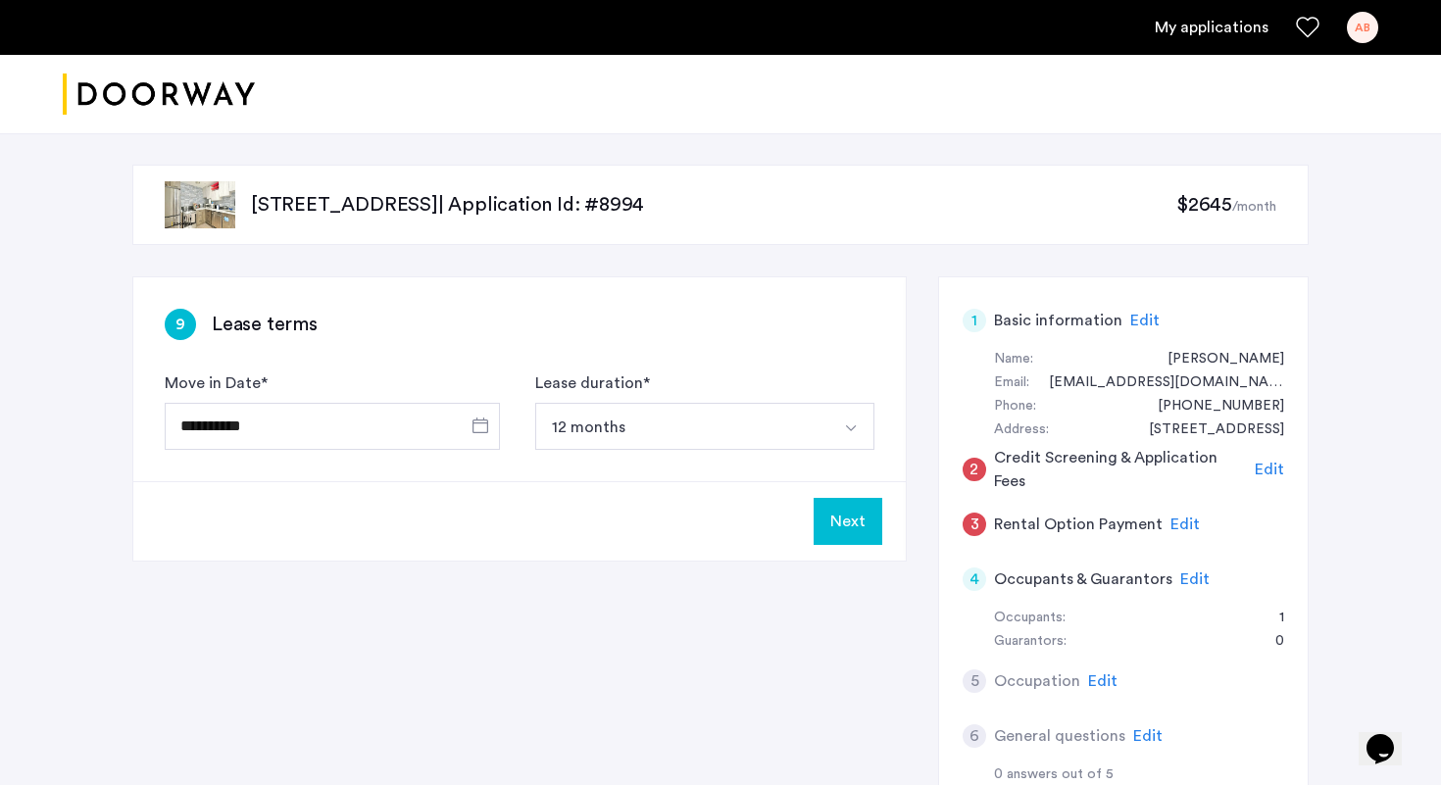
click at [861, 523] on button "Next" at bounding box center [848, 521] width 69 height 47
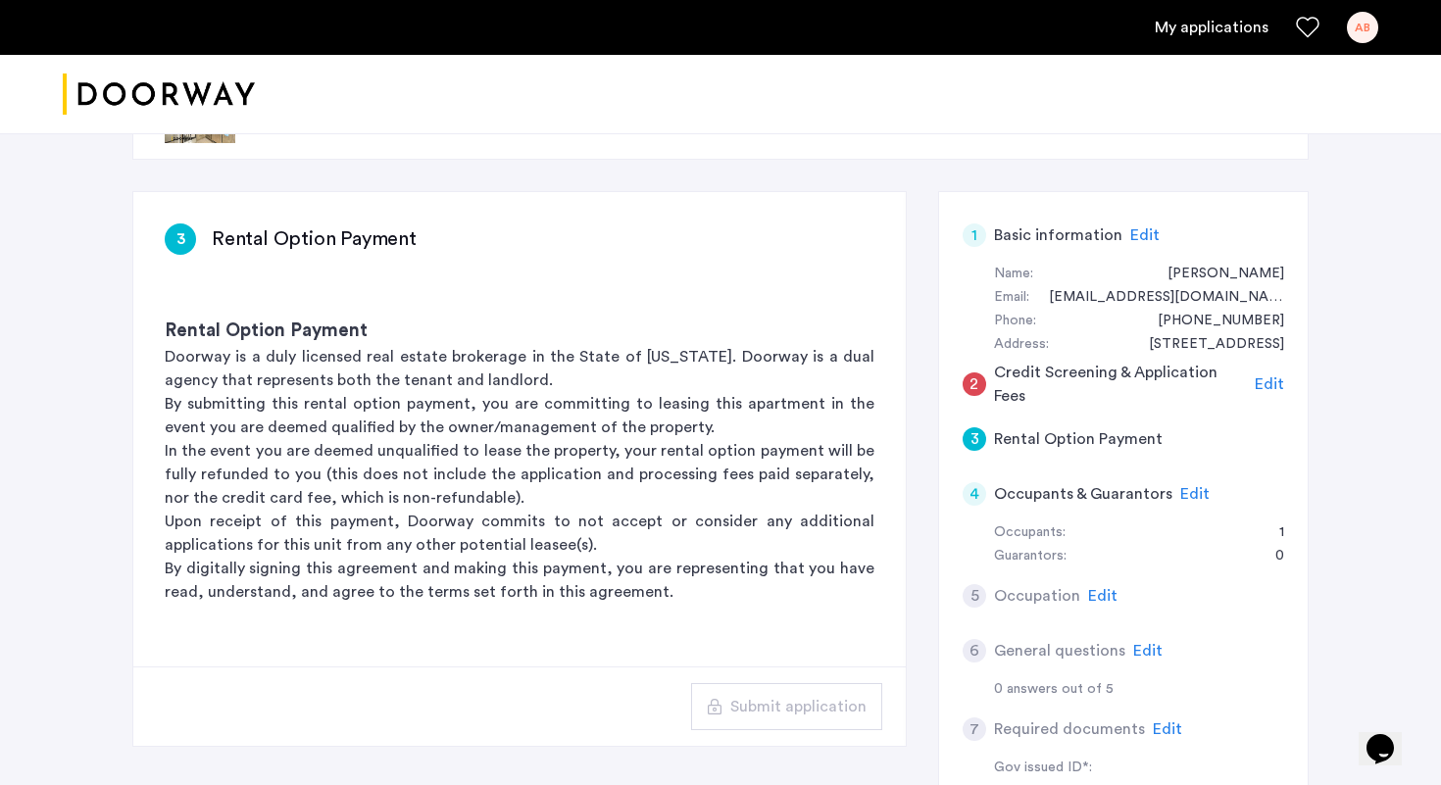
scroll to position [77, 0]
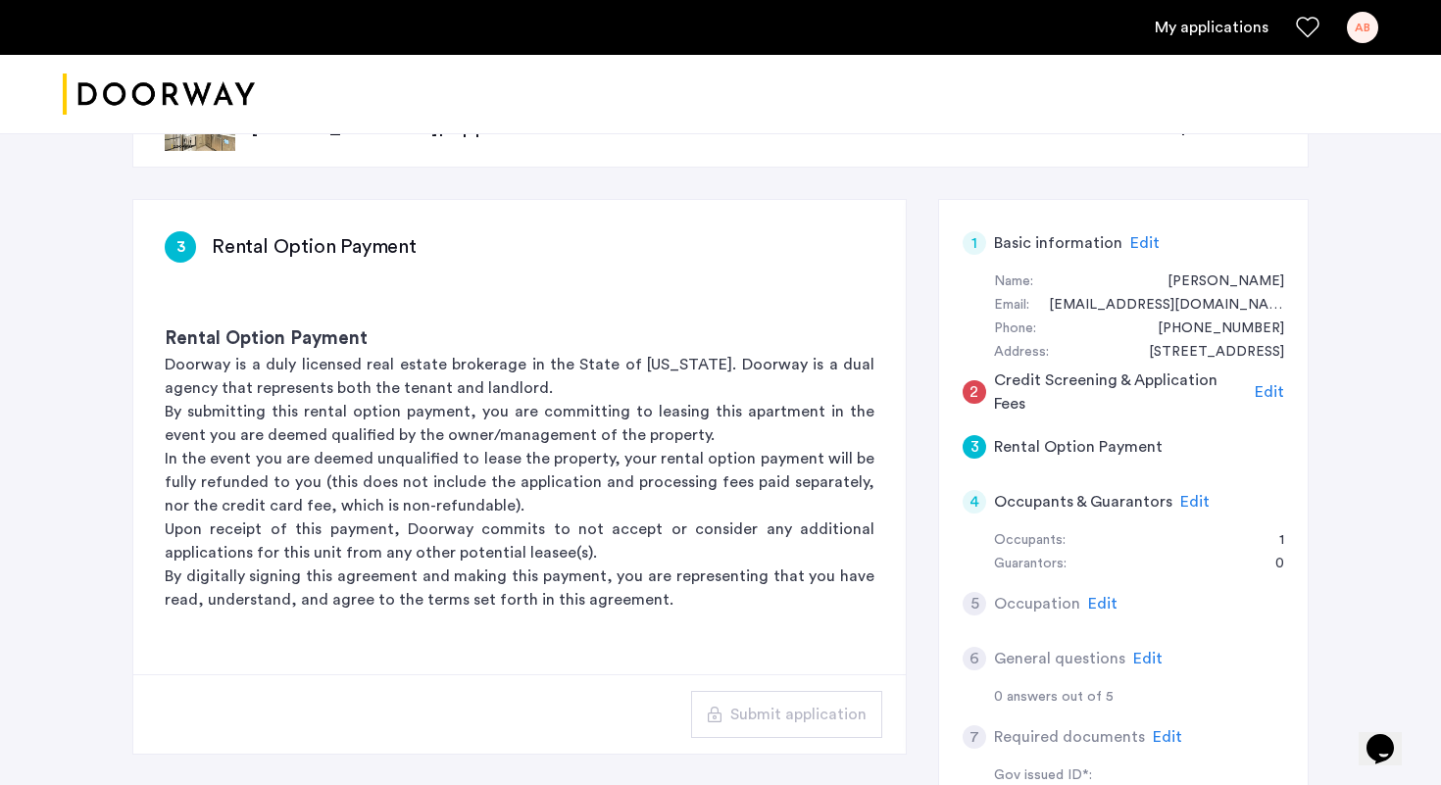
click at [1193, 497] on span "Edit" at bounding box center [1194, 502] width 29 height 16
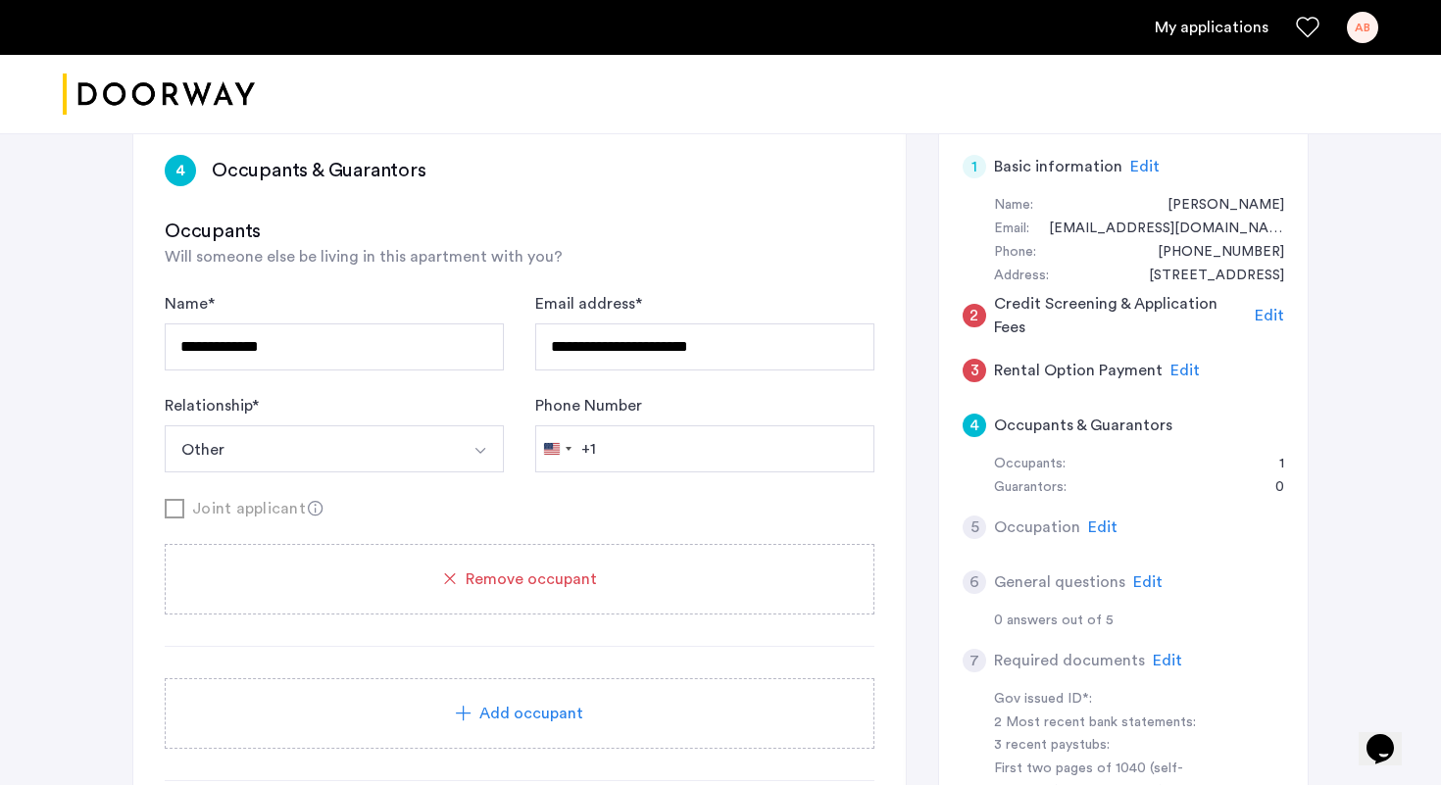
scroll to position [155, 0]
click at [293, 449] on button "Other" at bounding box center [311, 447] width 293 height 47
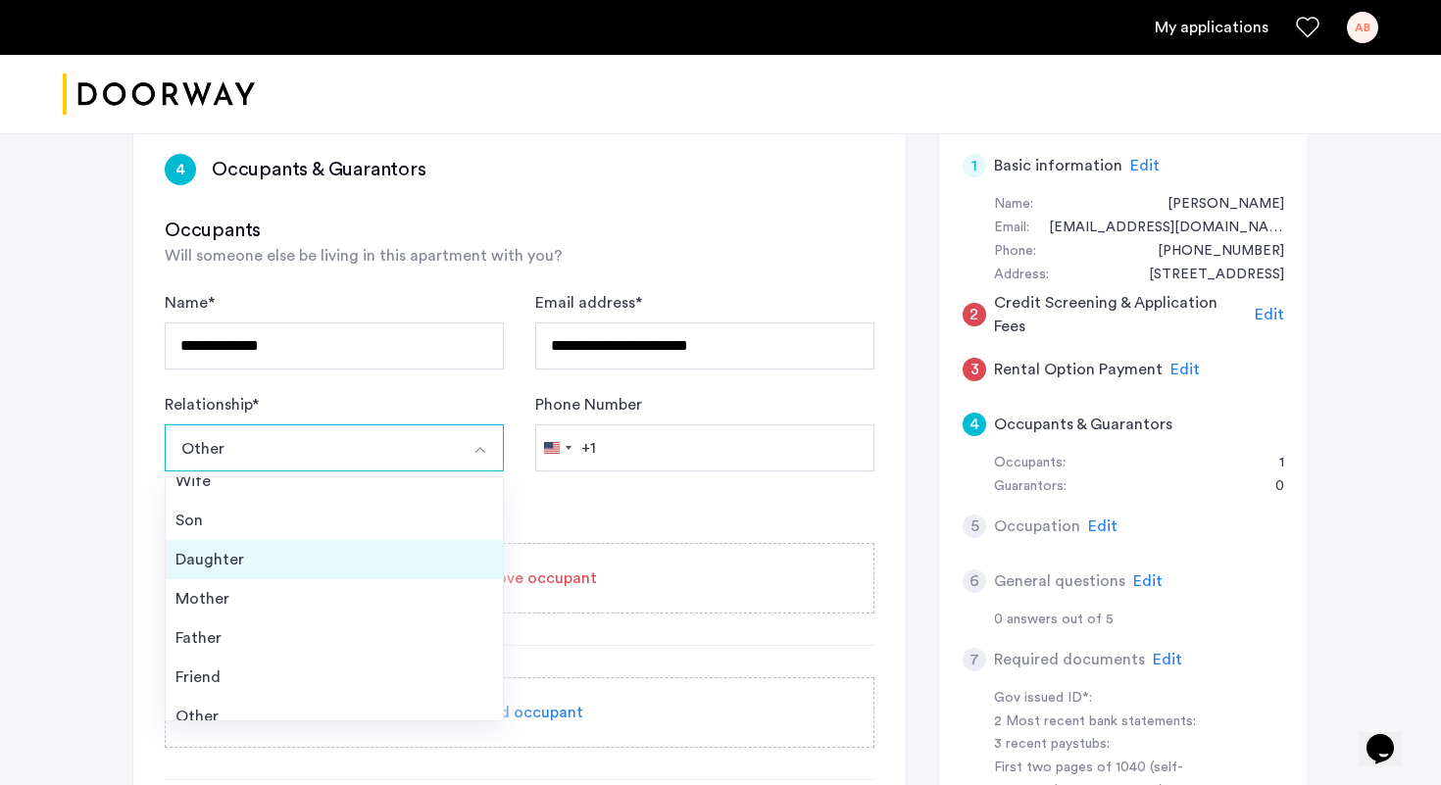
scroll to position [71, 0]
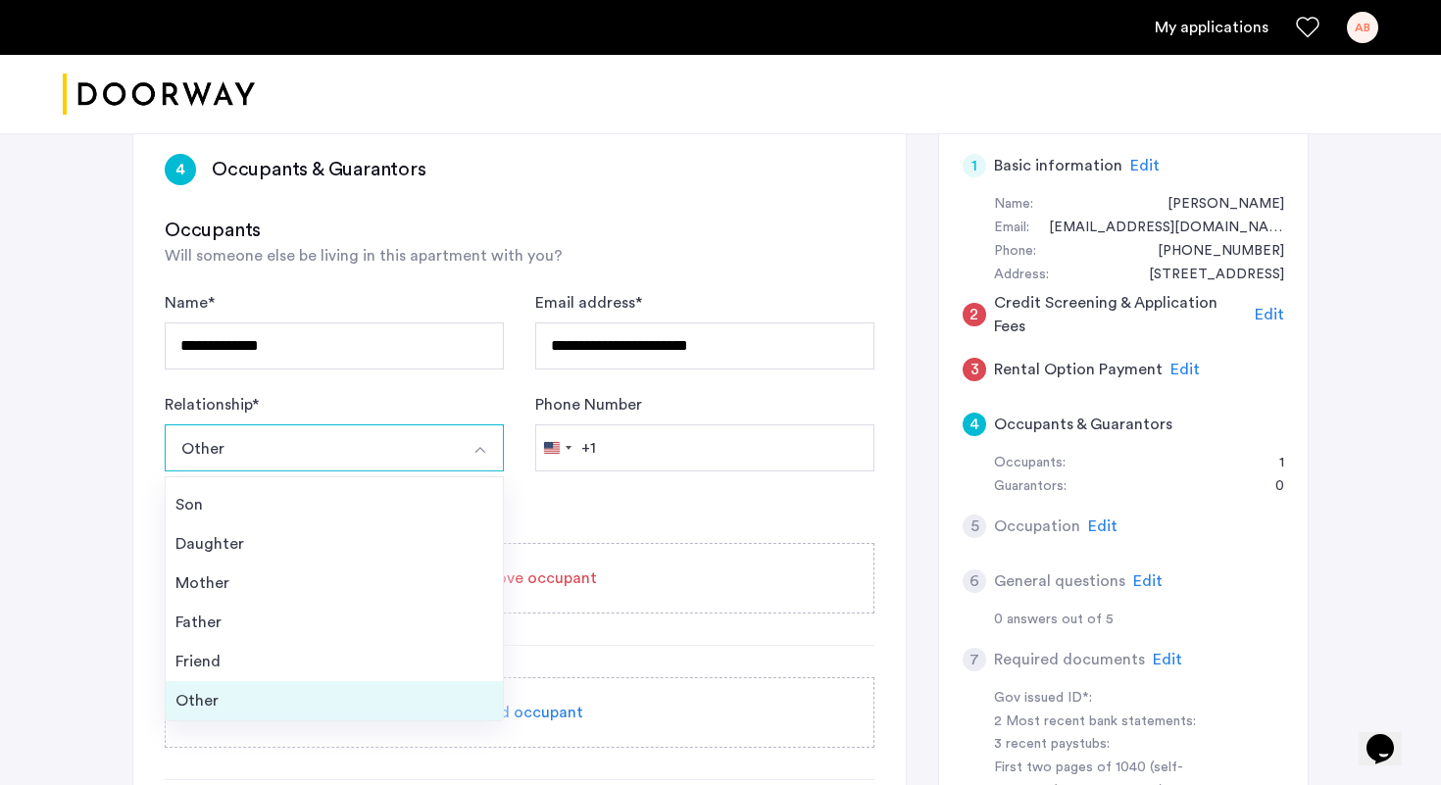
click at [258, 693] on div "Other" at bounding box center [334, 701] width 318 height 24
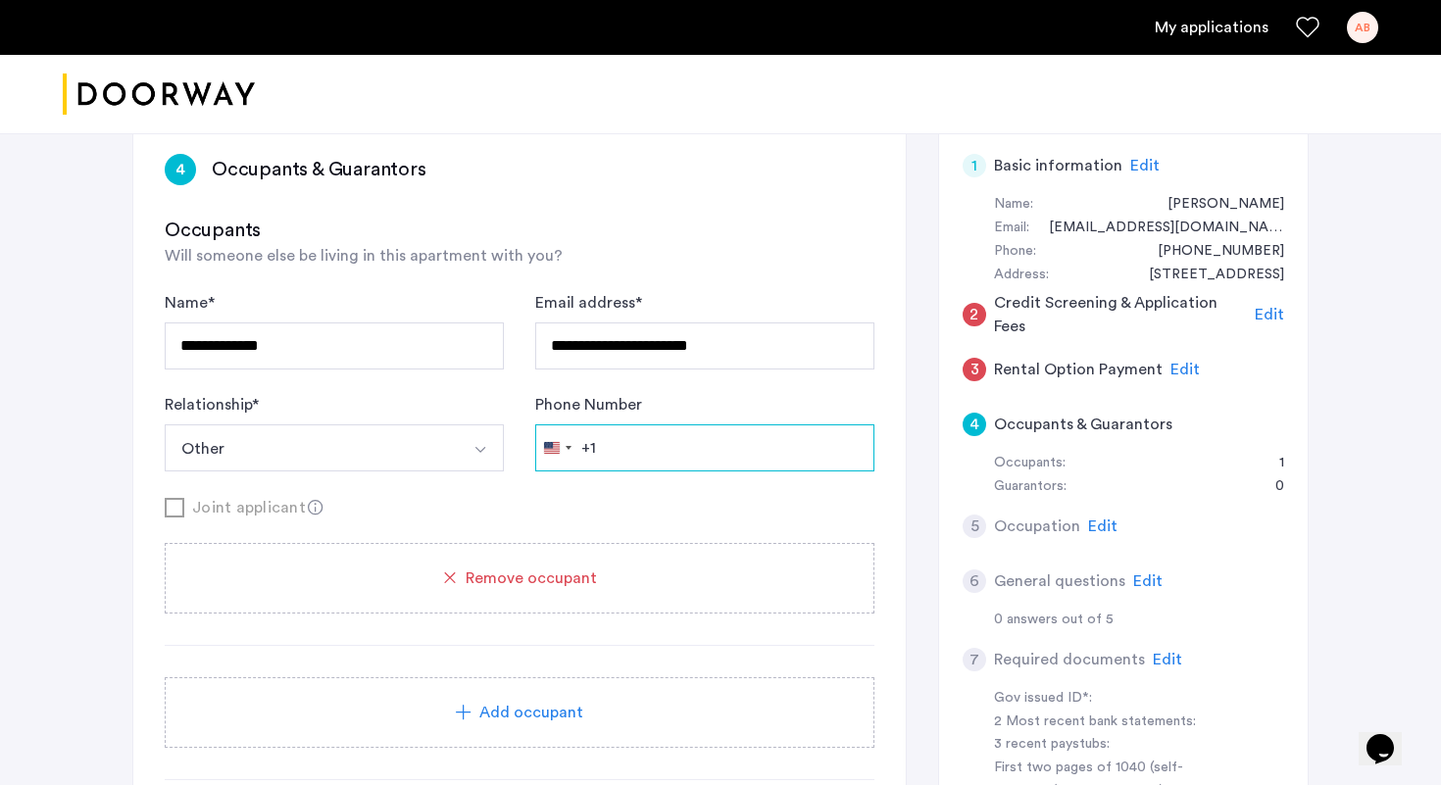
click at [672, 439] on input "Phone Number" at bounding box center [704, 447] width 339 height 47
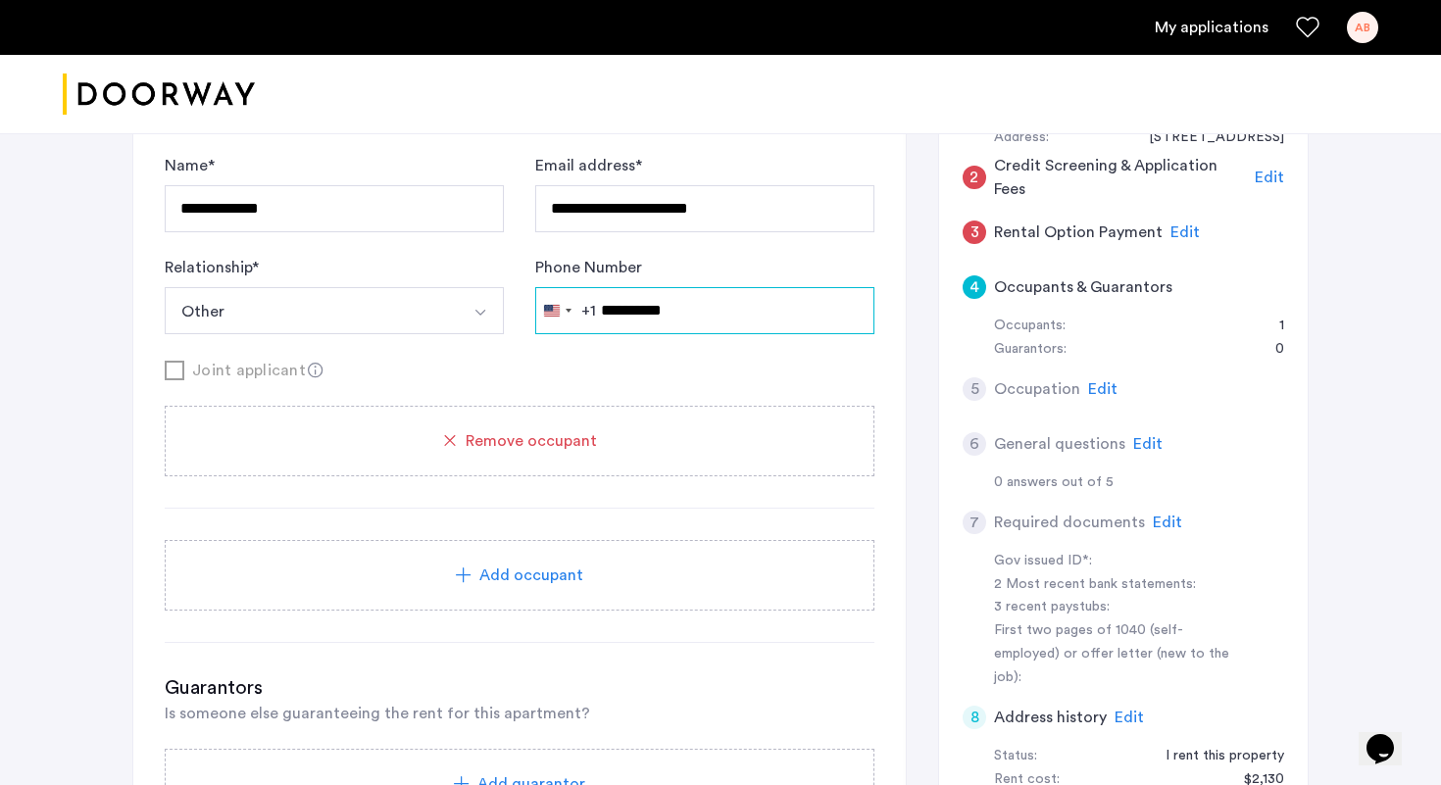
scroll to position [293, 0]
type input "**********"
click at [503, 575] on span "Add occupant" at bounding box center [531, 575] width 104 height 24
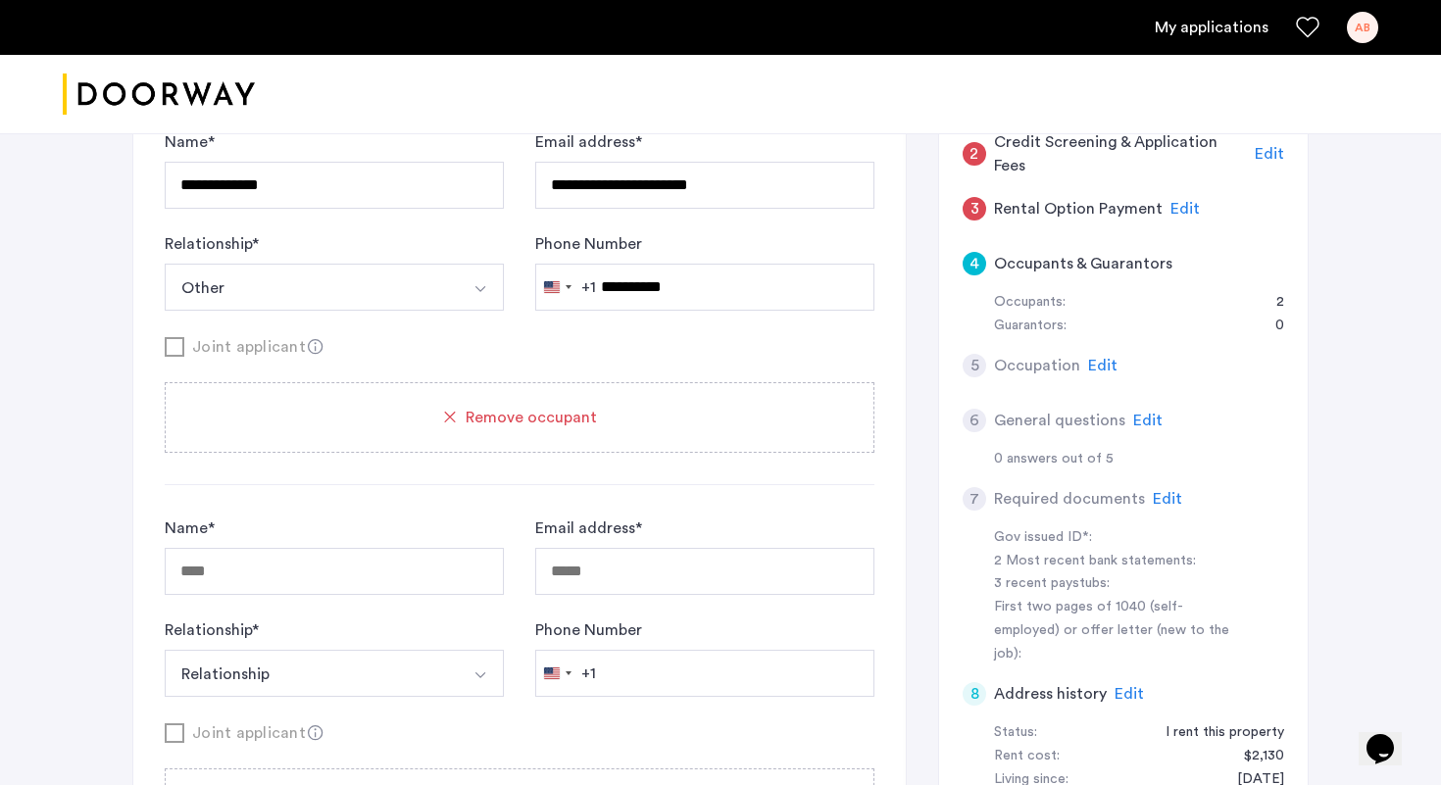
scroll to position [333, 0]
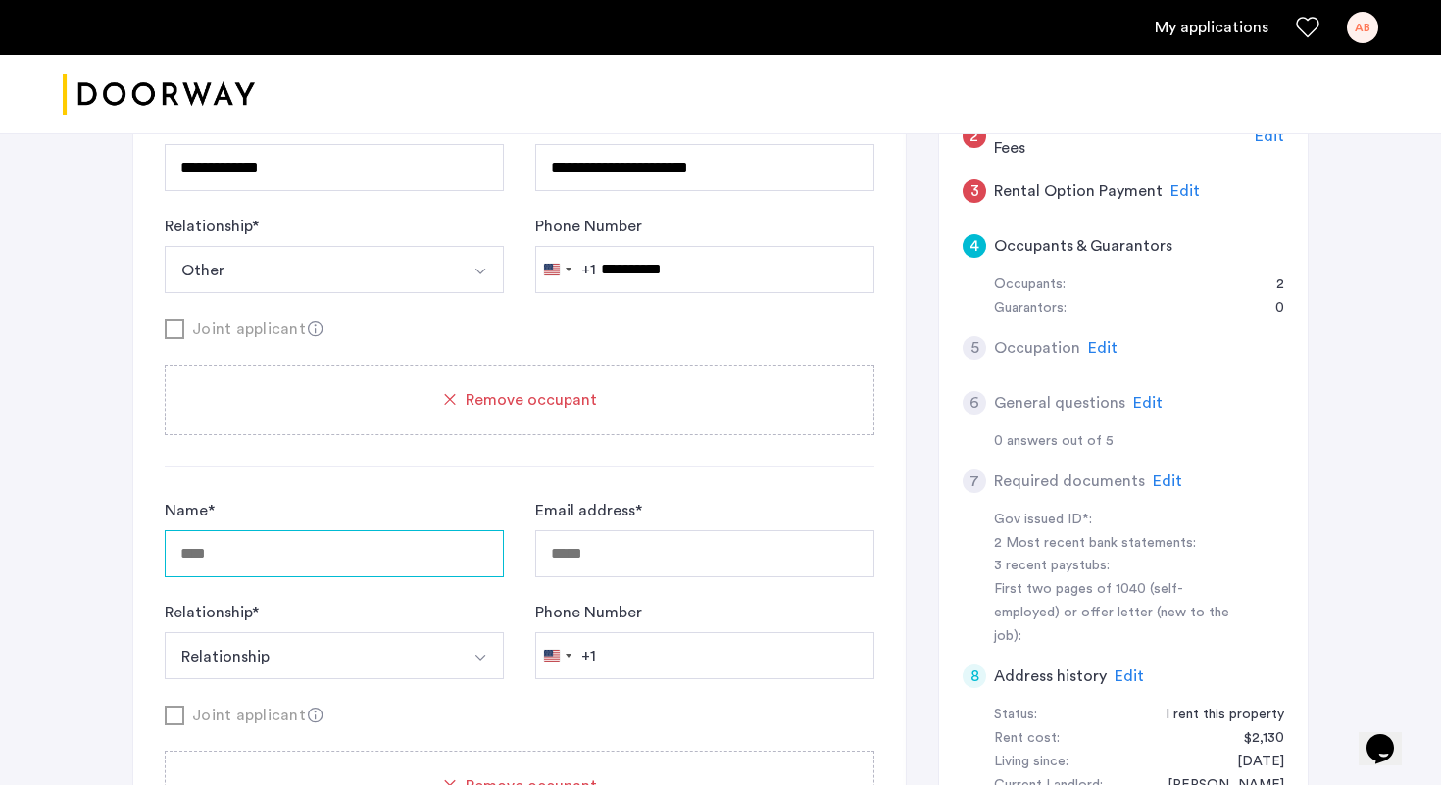
click at [361, 552] on input "Name *" at bounding box center [334, 553] width 339 height 47
type input "**********"
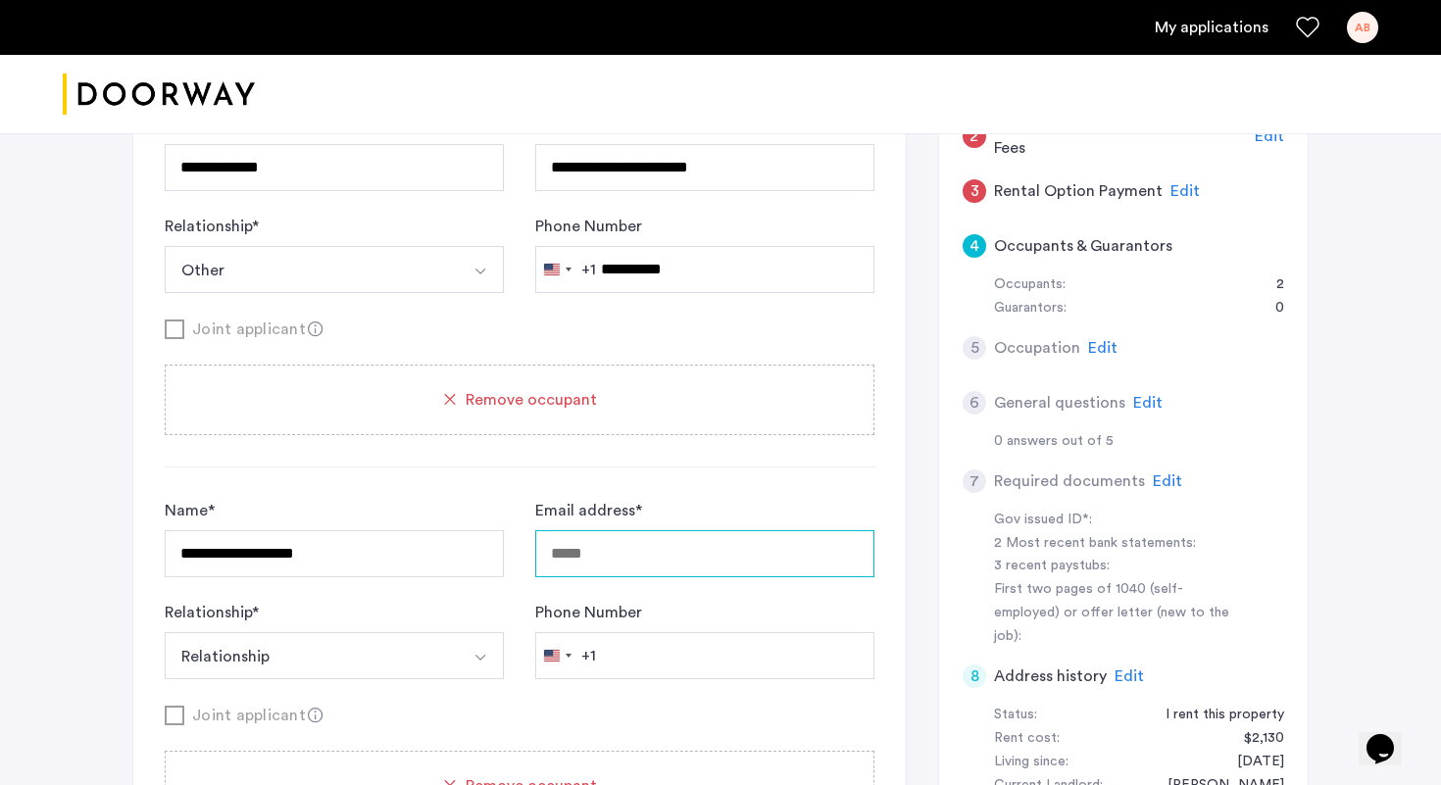
type input "**********"
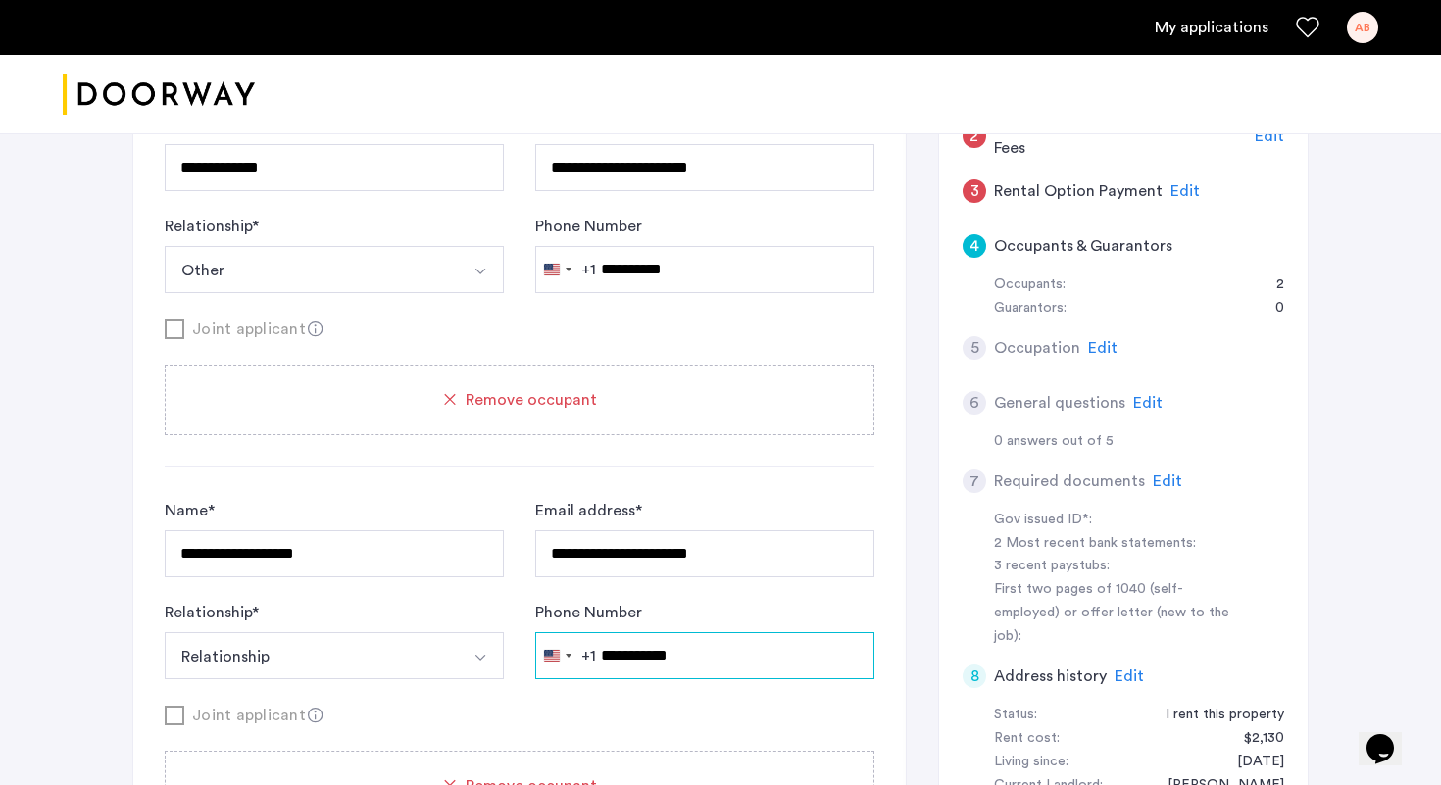
click at [606, 655] on input "**********" at bounding box center [704, 655] width 339 height 47
type input "**********"
click at [329, 647] on button "Relationship" at bounding box center [311, 655] width 293 height 47
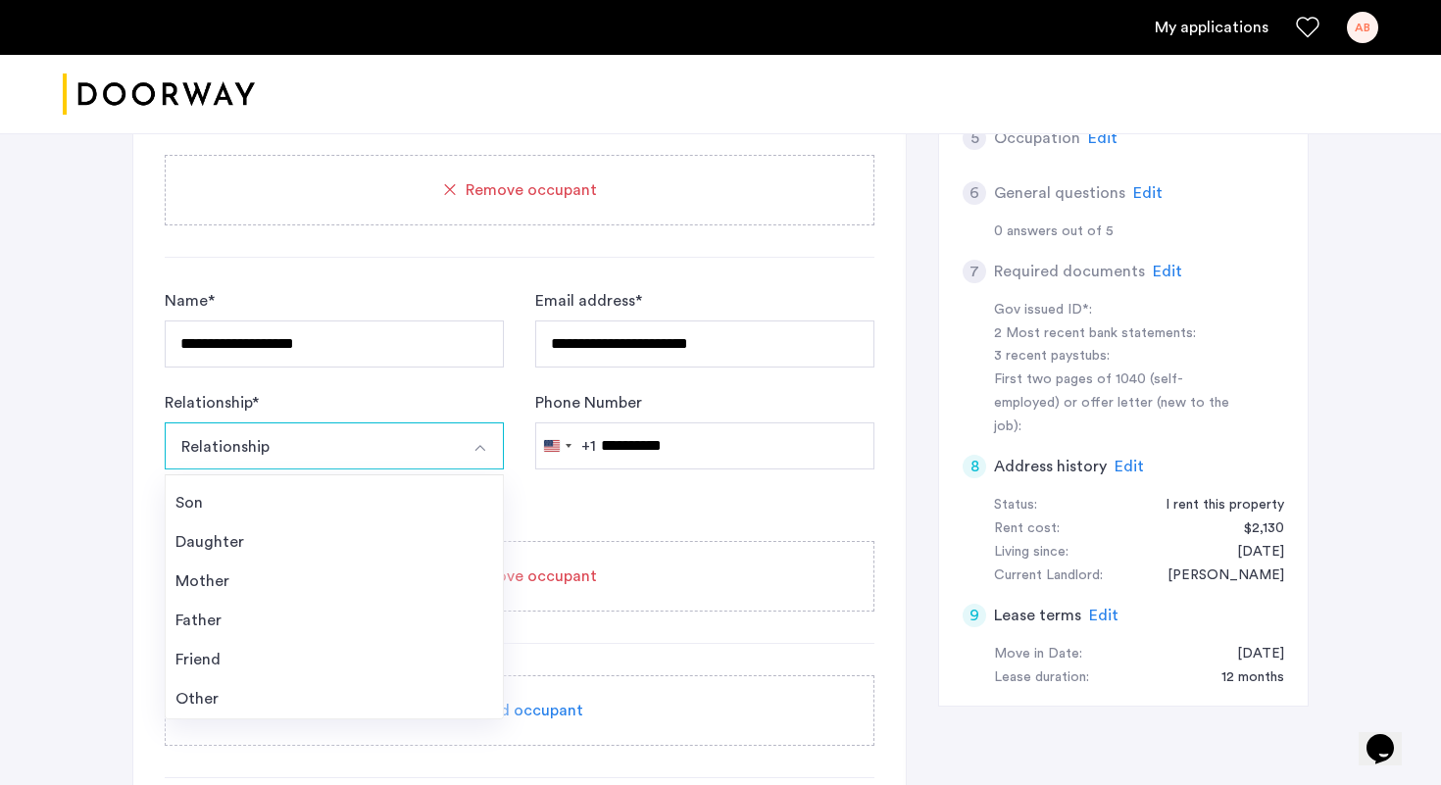
scroll to position [566, 0]
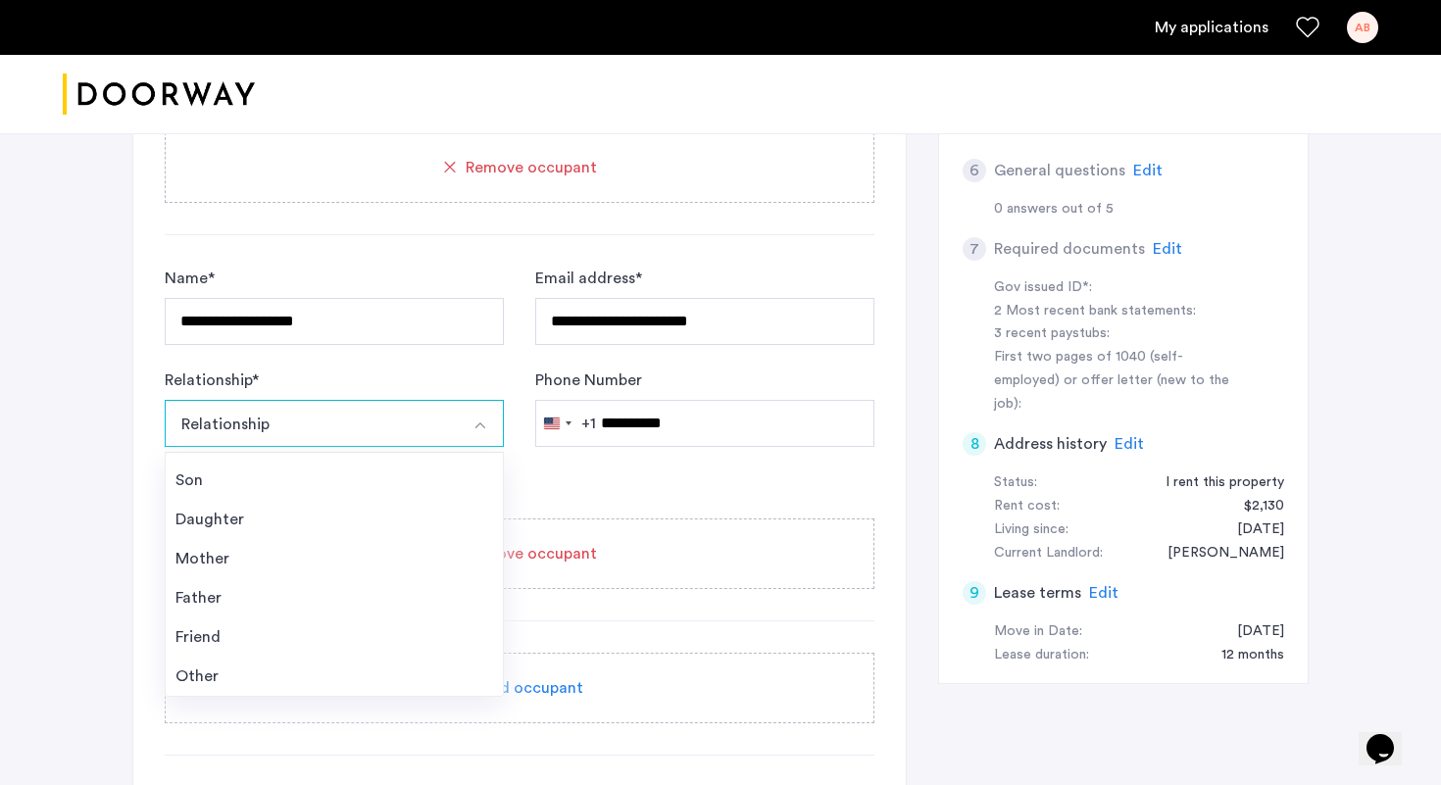
click at [618, 471] on form "**********" at bounding box center [520, 381] width 710 height 228
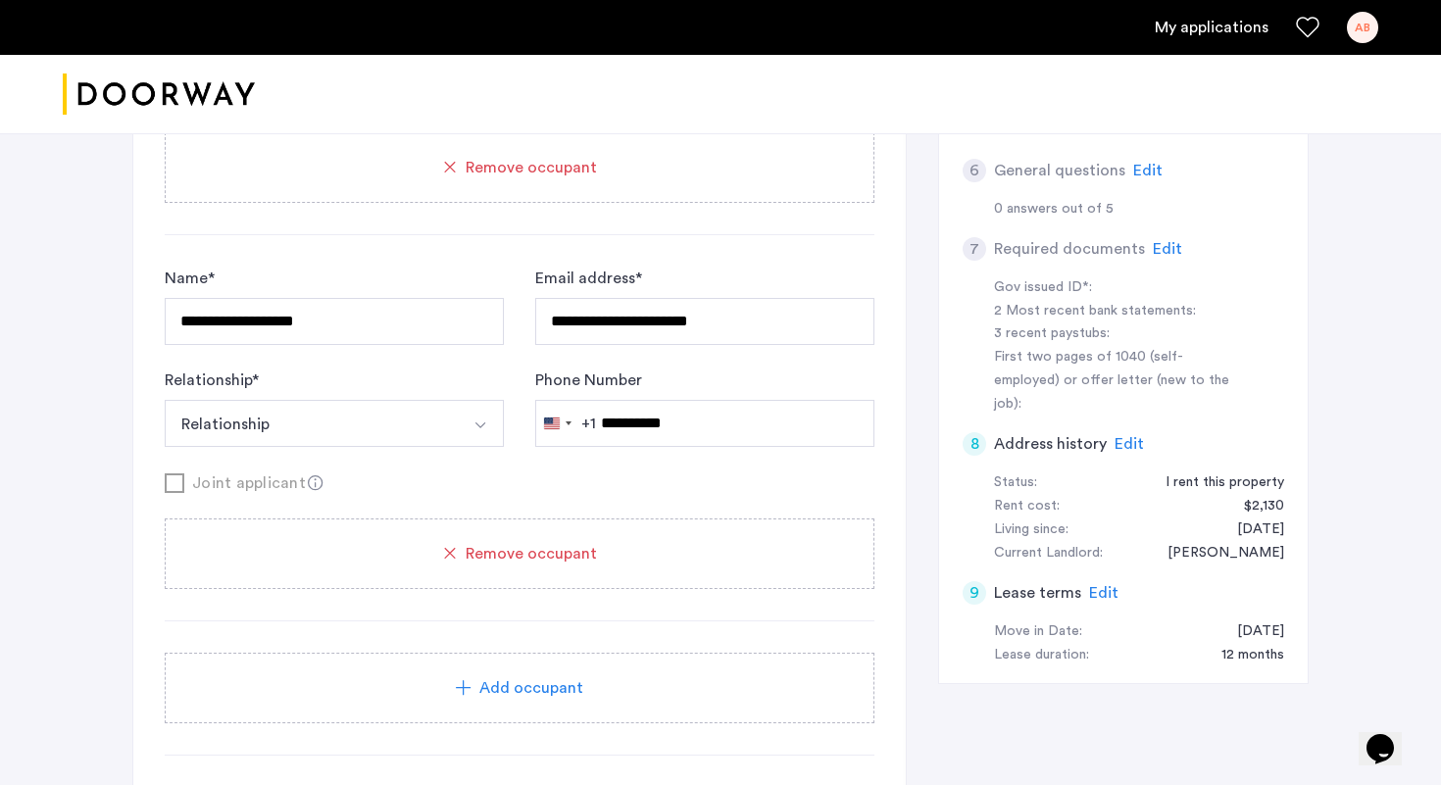
click at [454, 551] on icon at bounding box center [450, 554] width 23 height 23
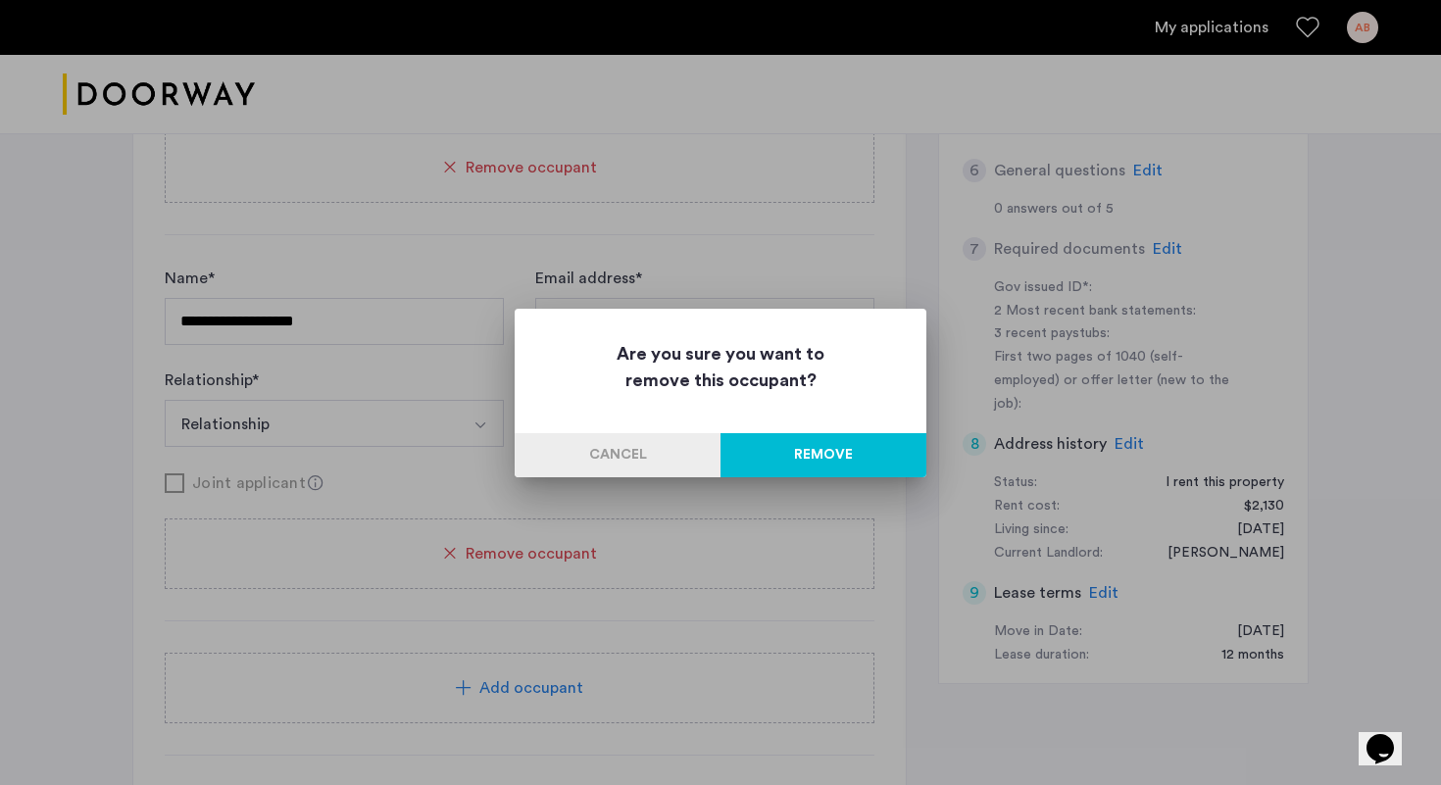
click at [663, 455] on button "Cancel" at bounding box center [618, 455] width 206 height 44
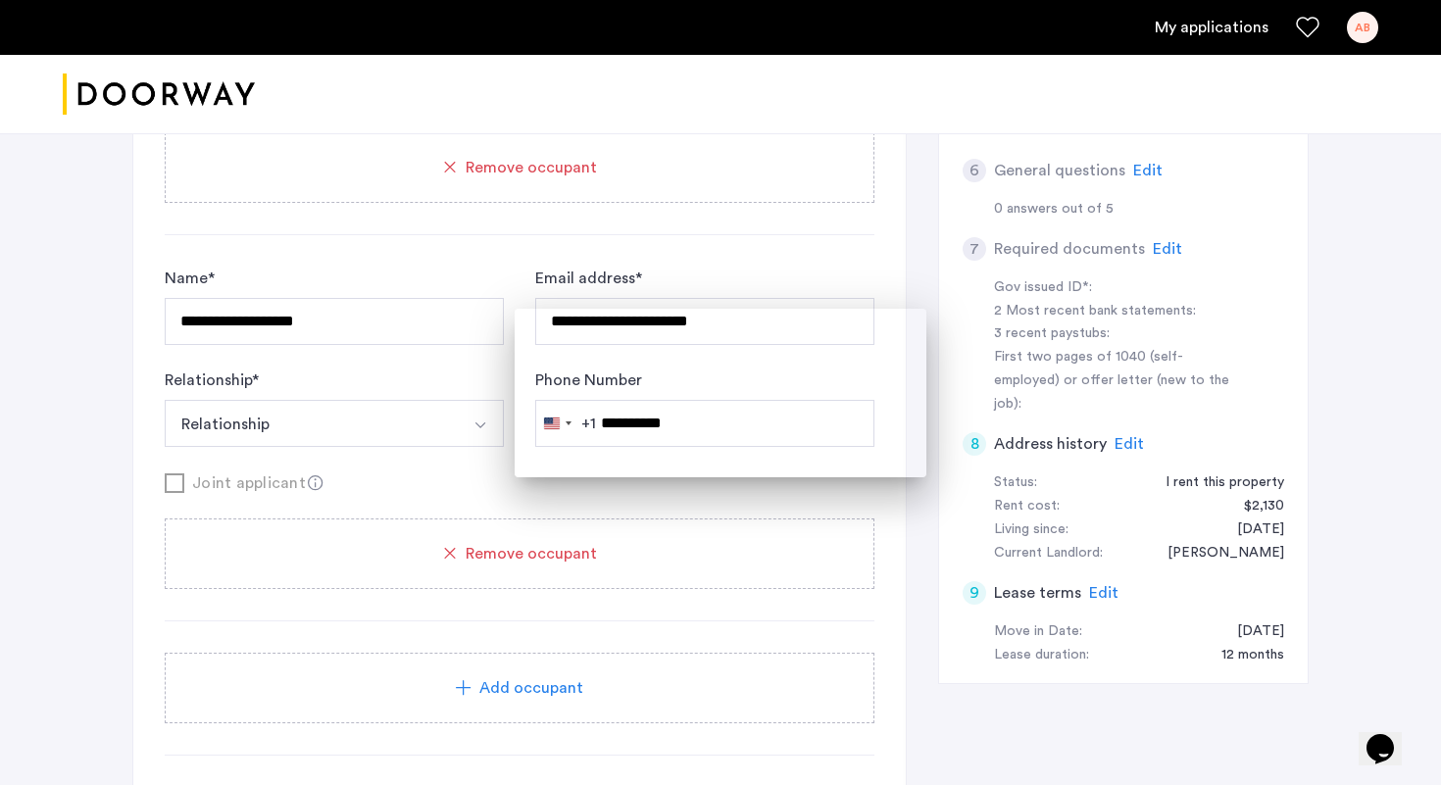
scroll to position [566, 0]
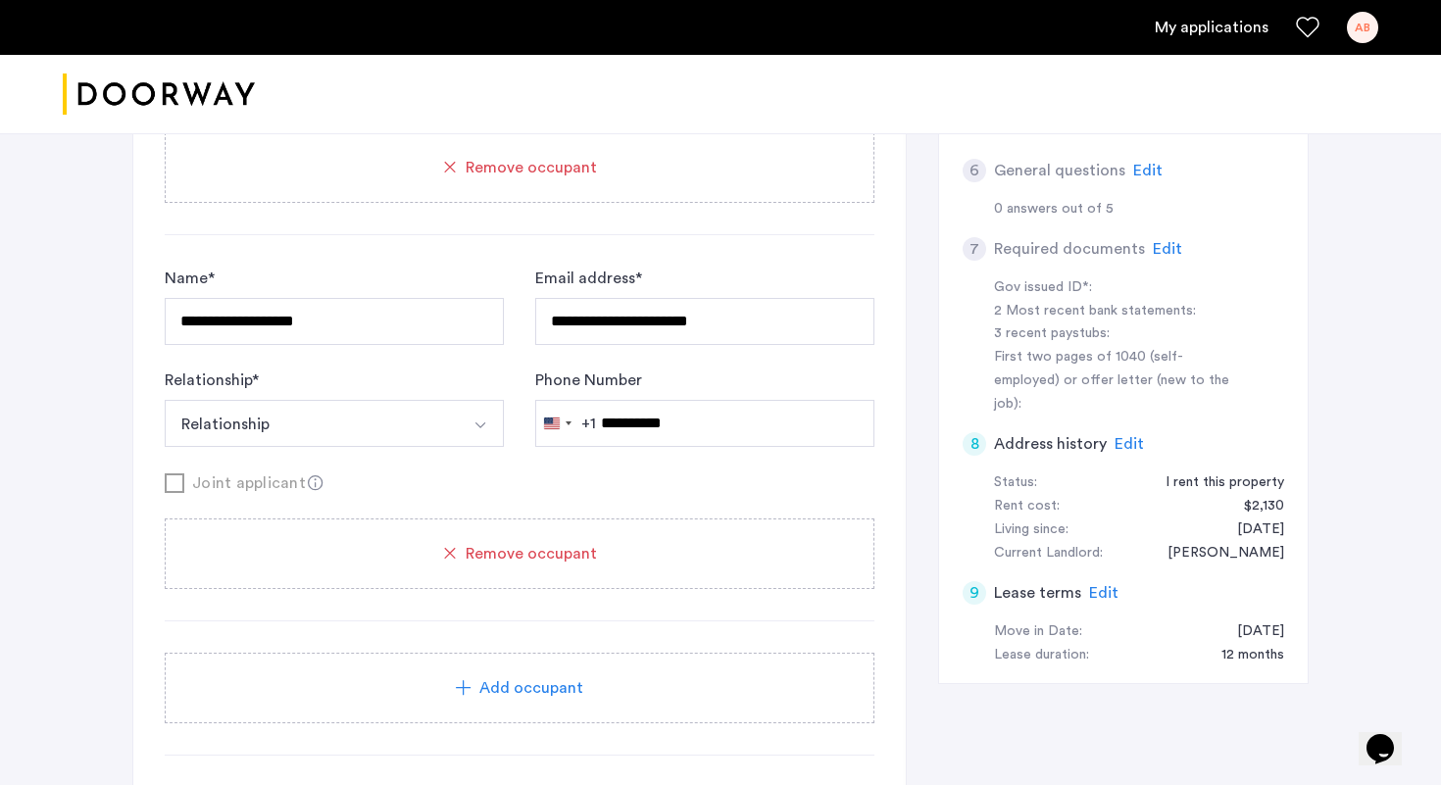
click at [463, 555] on div "Remove occupant" at bounding box center [519, 554] width 663 height 24
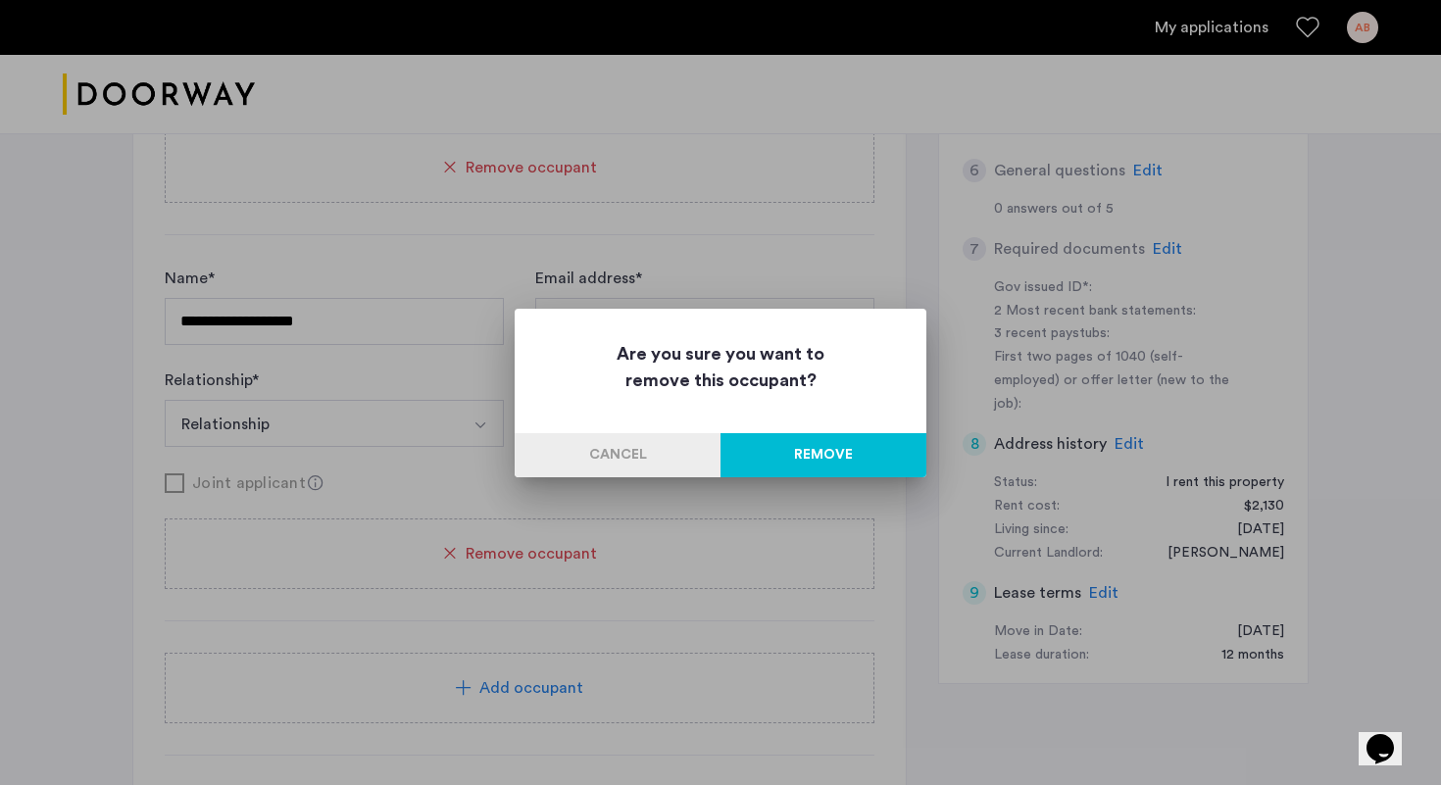
click at [801, 450] on button "Remove" at bounding box center [823, 455] width 206 height 44
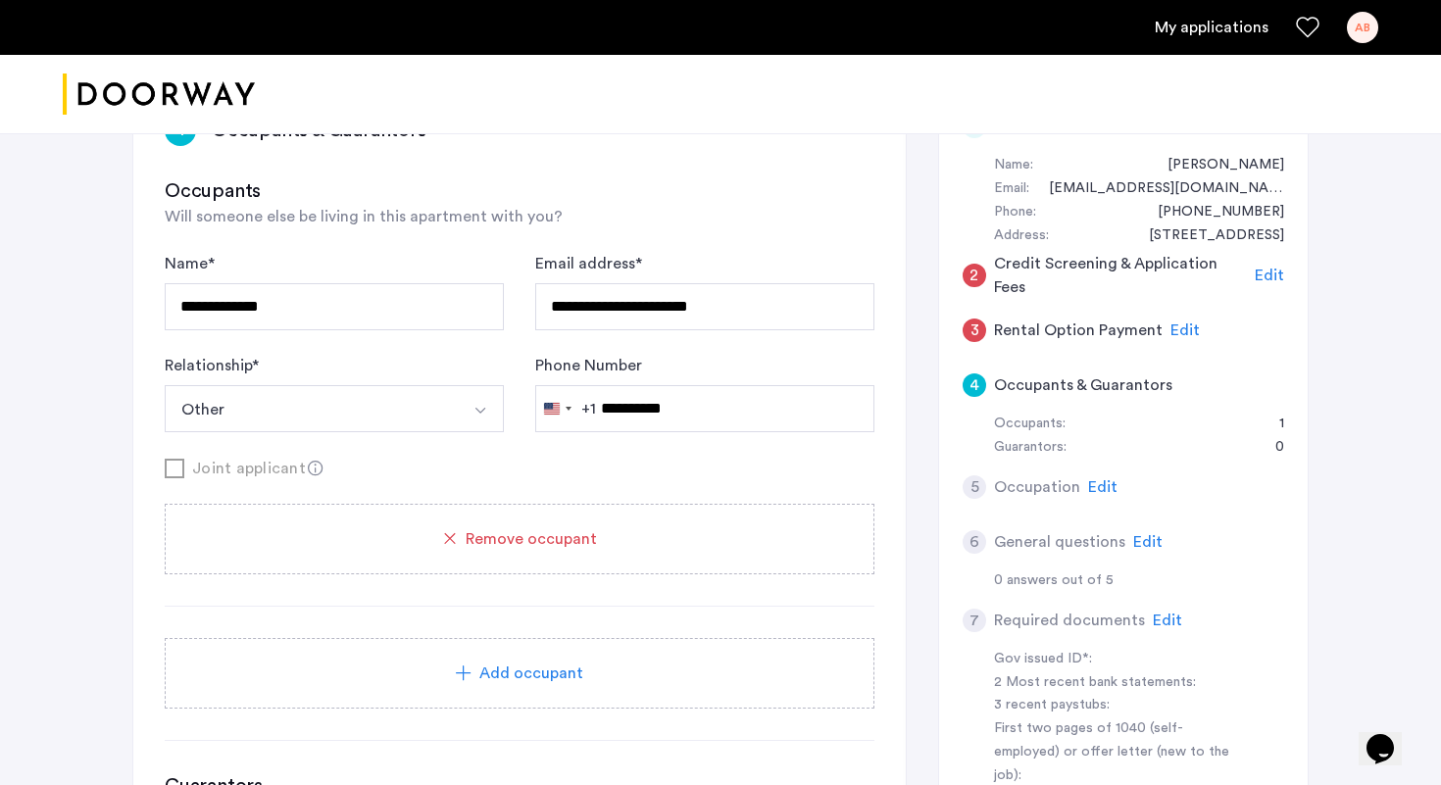
scroll to position [195, 0]
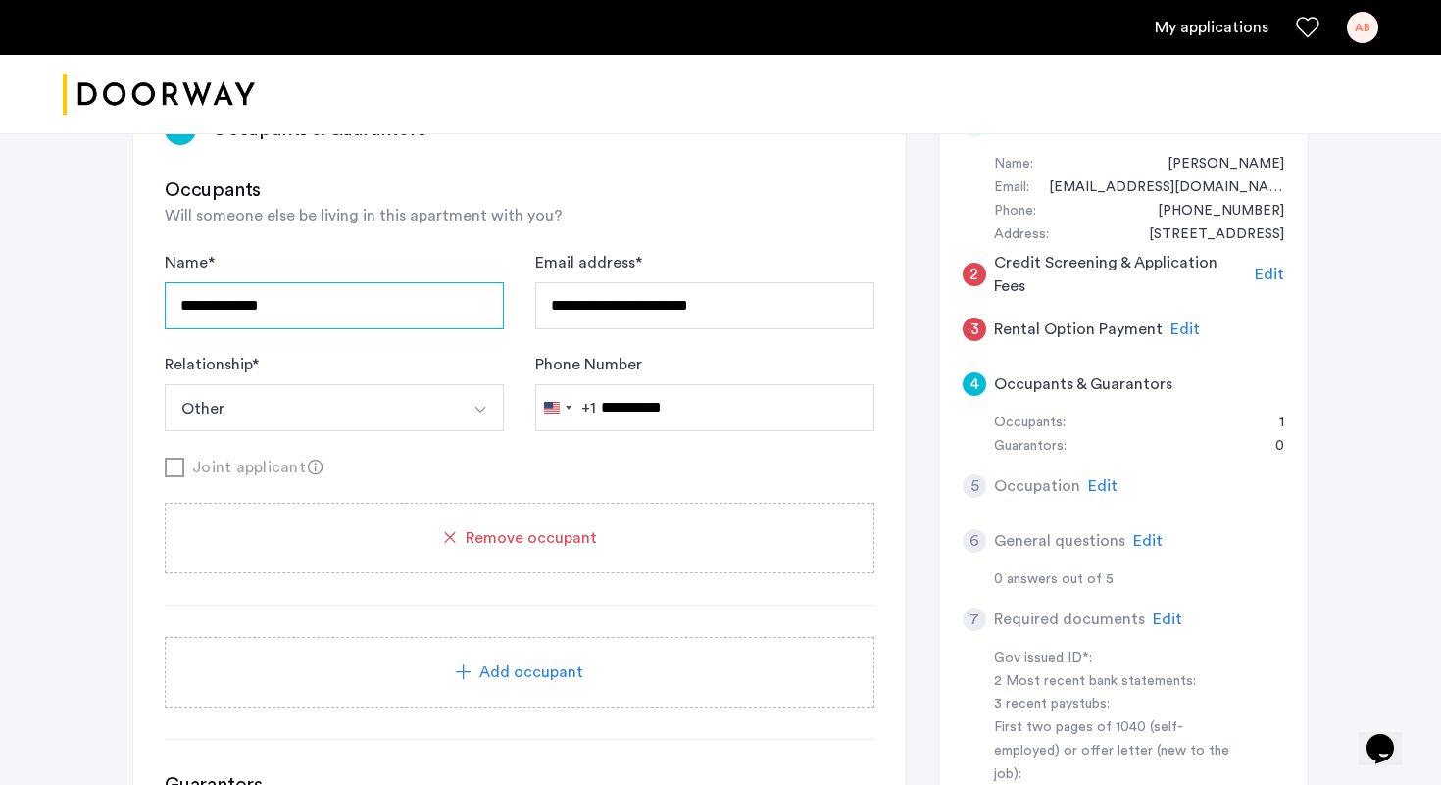
click at [215, 304] on input "**********" at bounding box center [334, 305] width 339 height 47
type input "**********"
click at [313, 468] on icon at bounding box center [316, 468] width 16 height 16
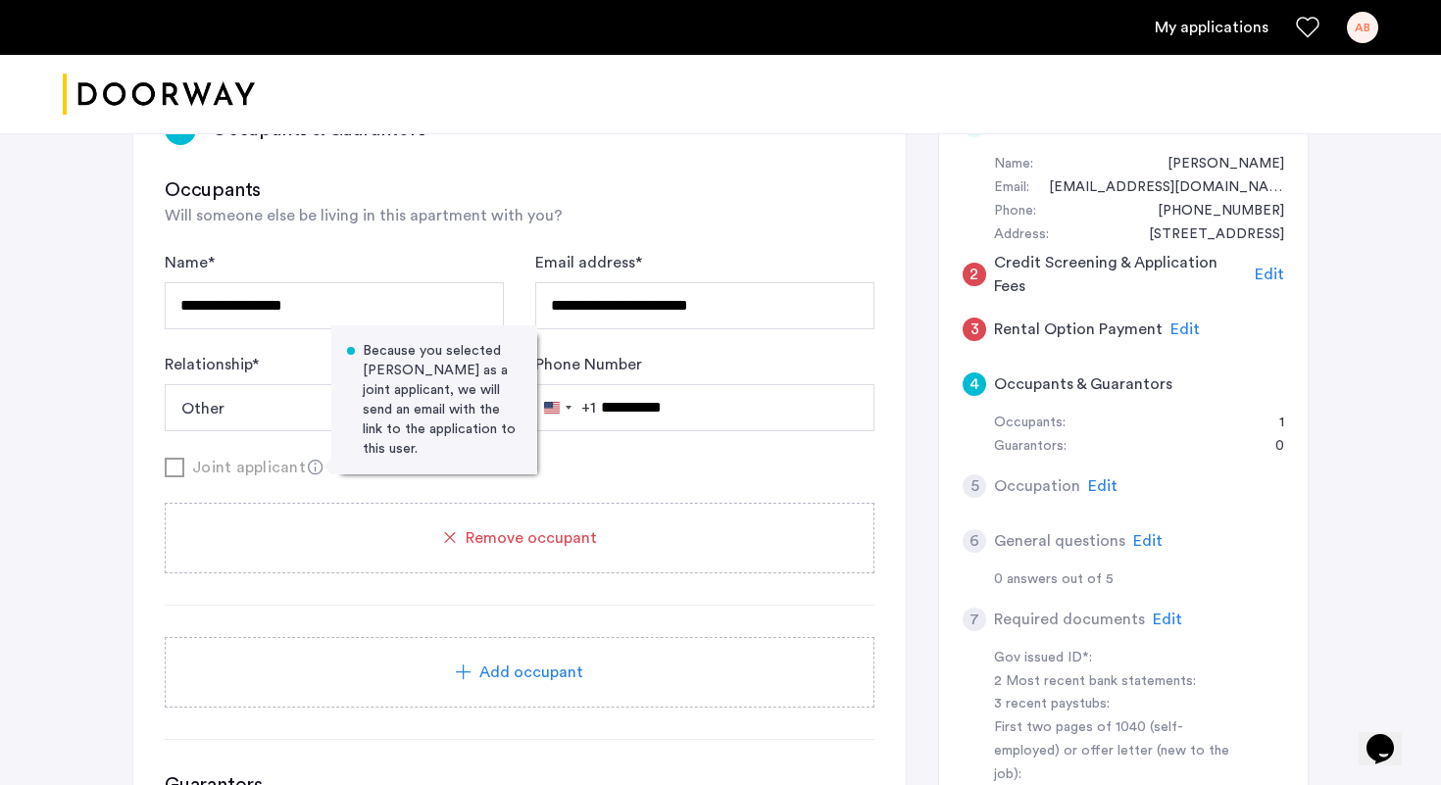
click at [617, 465] on div "Joint applicant Because you selected Theodore Scoulios as a joint applicant, we…" at bounding box center [520, 467] width 710 height 25
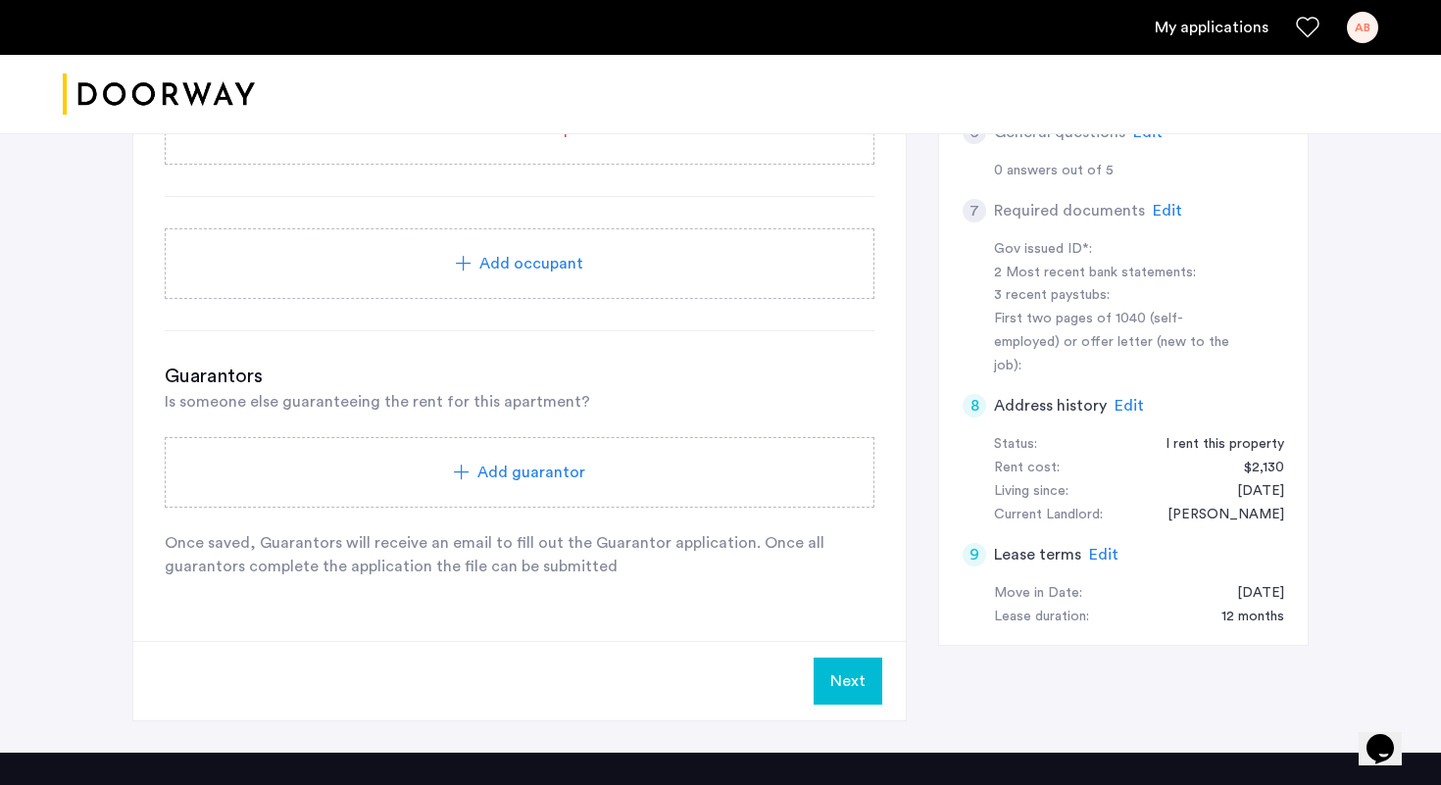
scroll to position [649, 0]
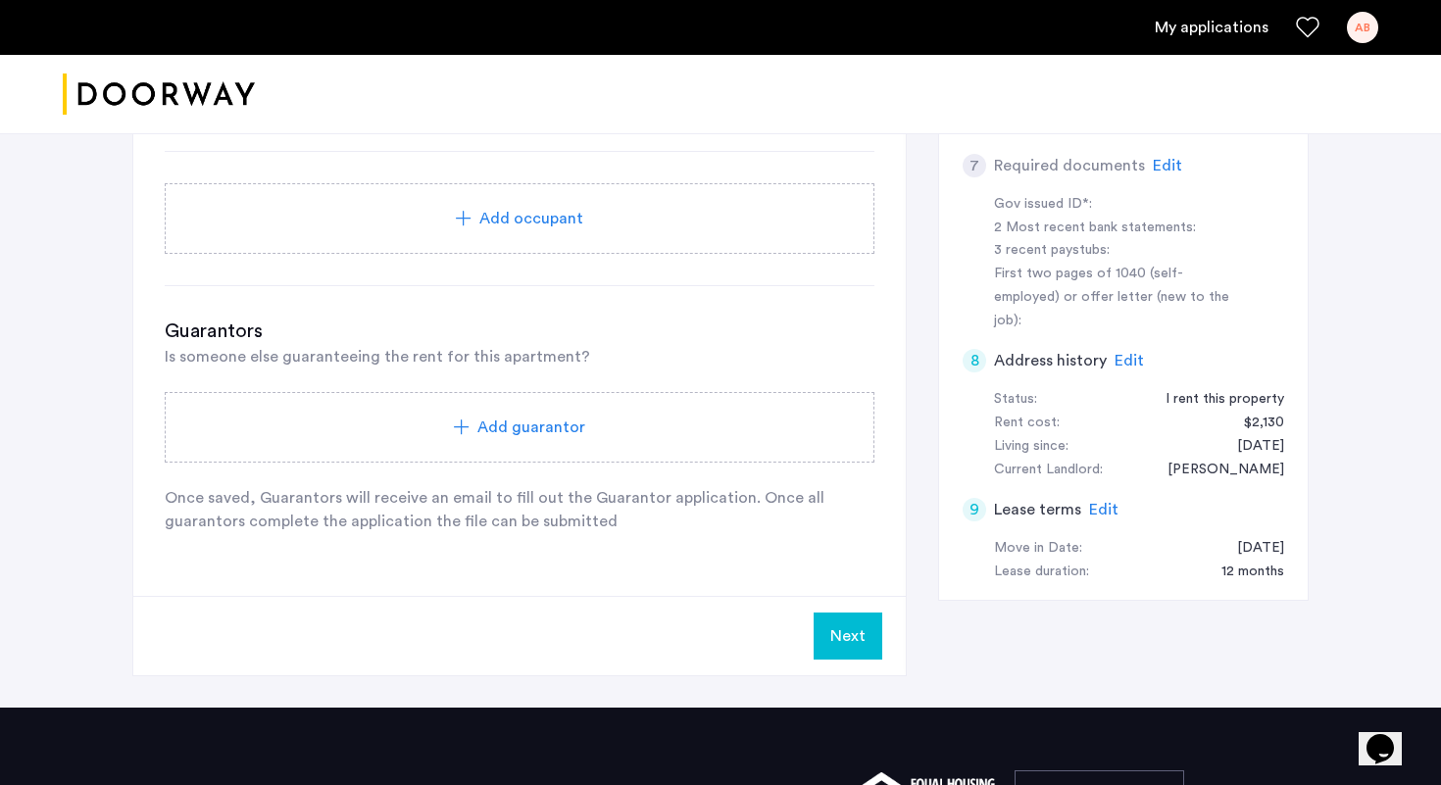
click at [830, 640] on button "Next" at bounding box center [848, 636] width 69 height 47
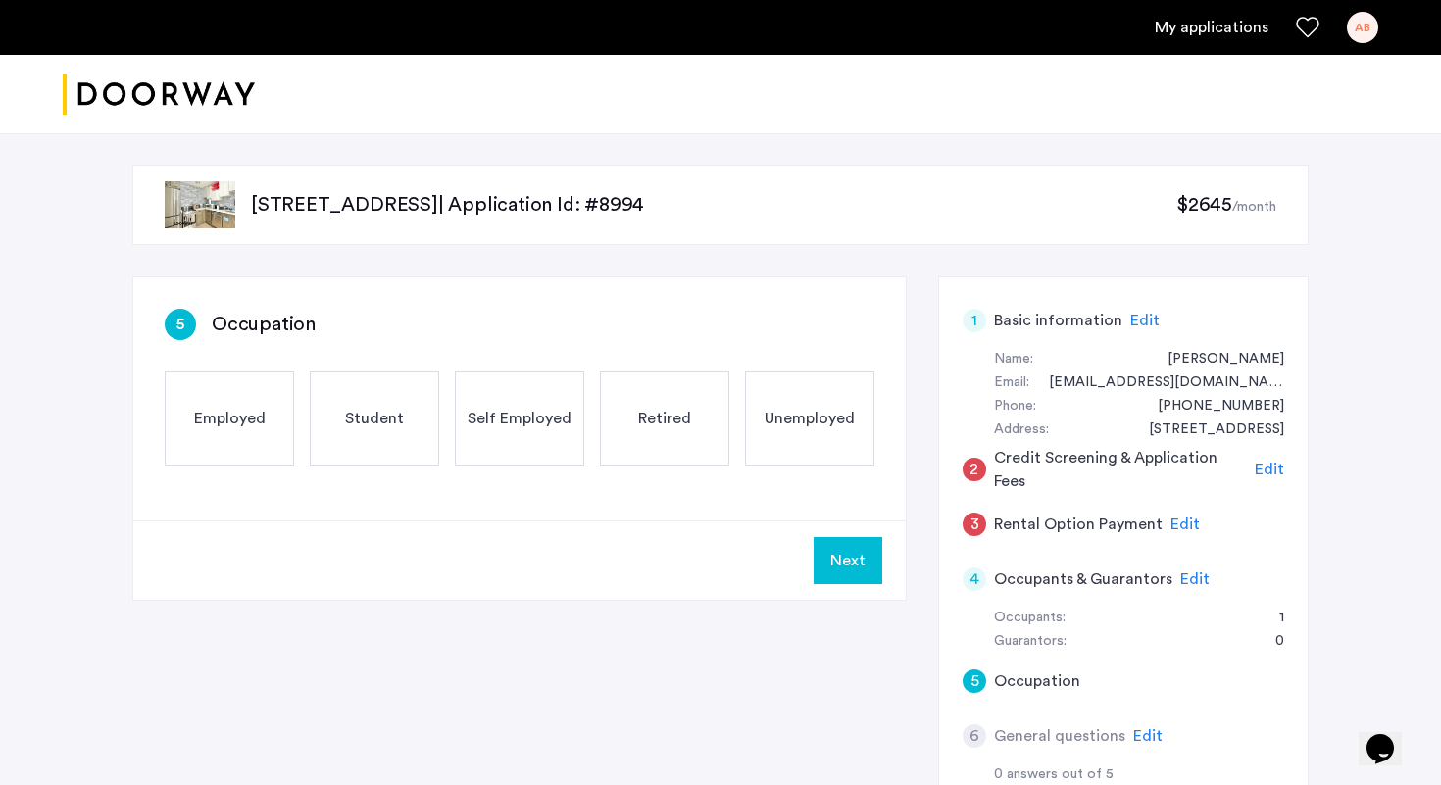
click at [258, 422] on span "Employed" at bounding box center [230, 419] width 72 height 24
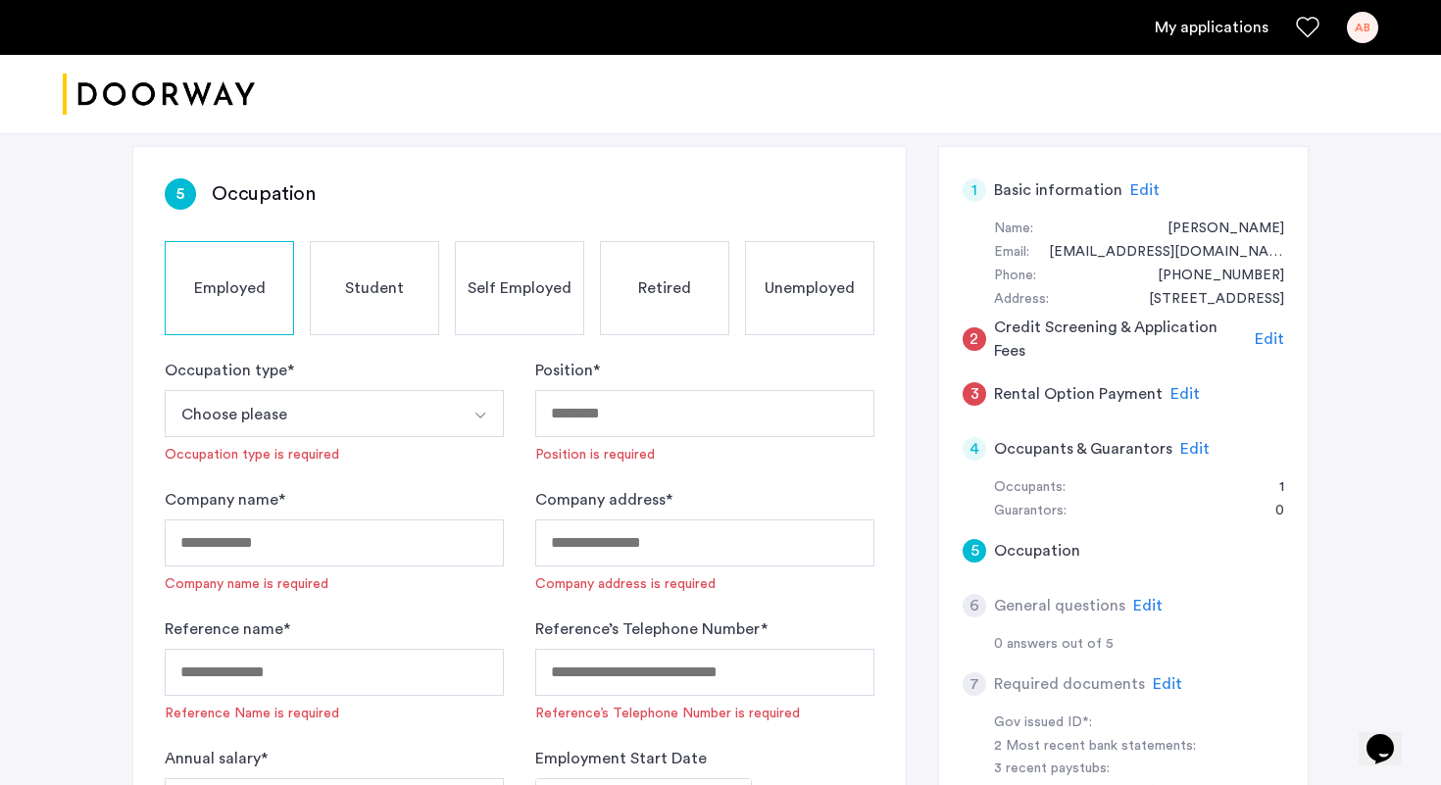
scroll to position [151, 0]
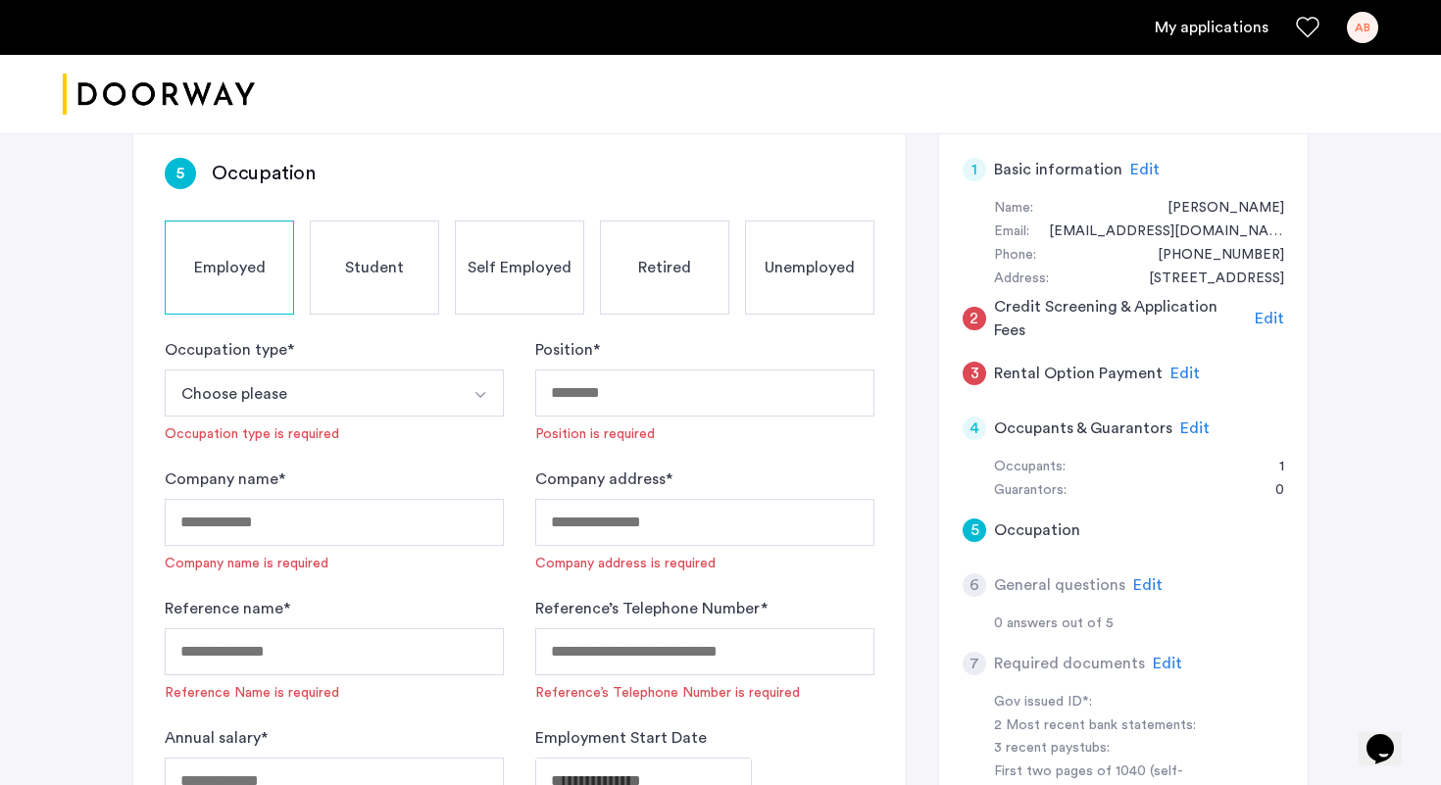
click at [321, 391] on button "Choose please" at bounding box center [311, 393] width 293 height 47
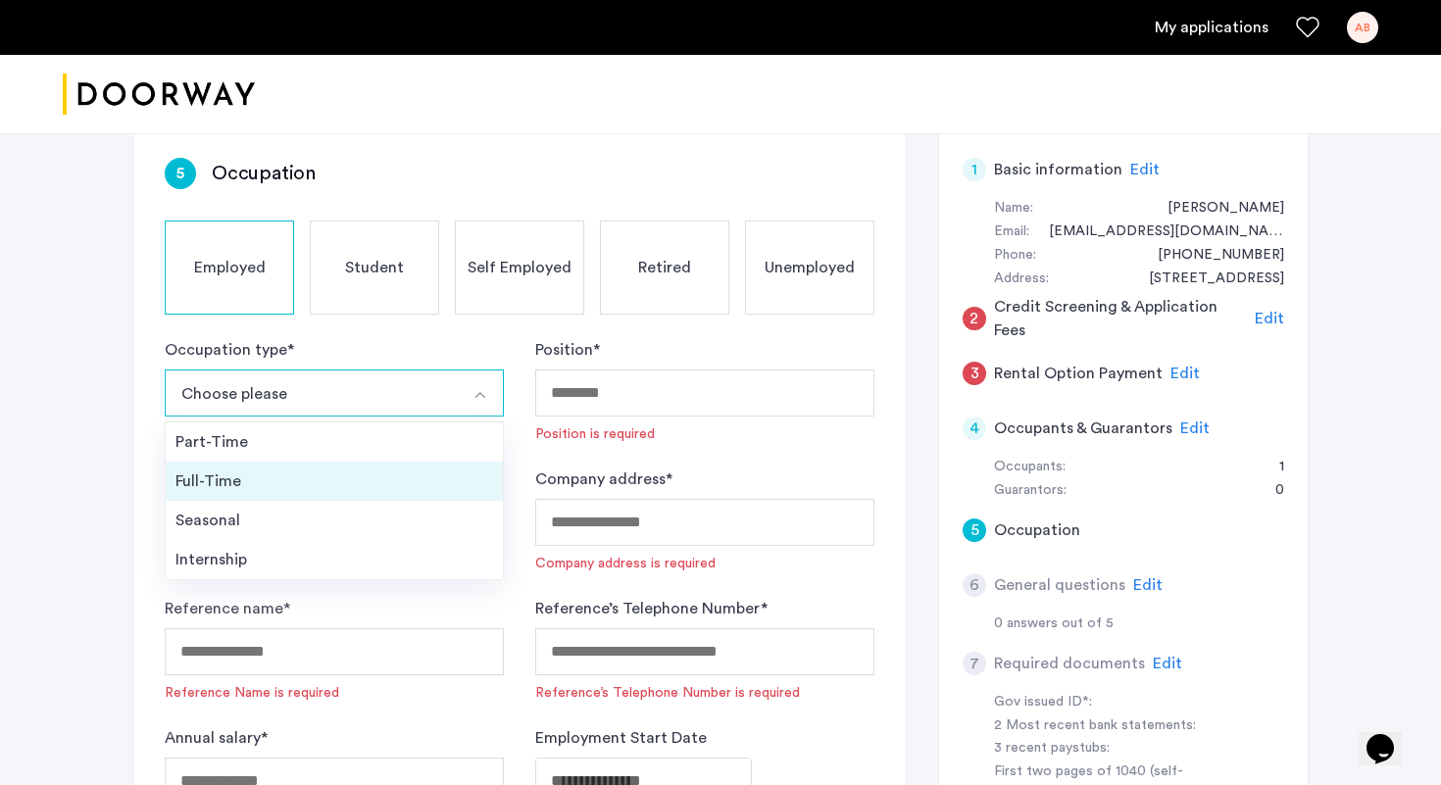
click at [249, 472] on div "Full-Time" at bounding box center [334, 482] width 318 height 24
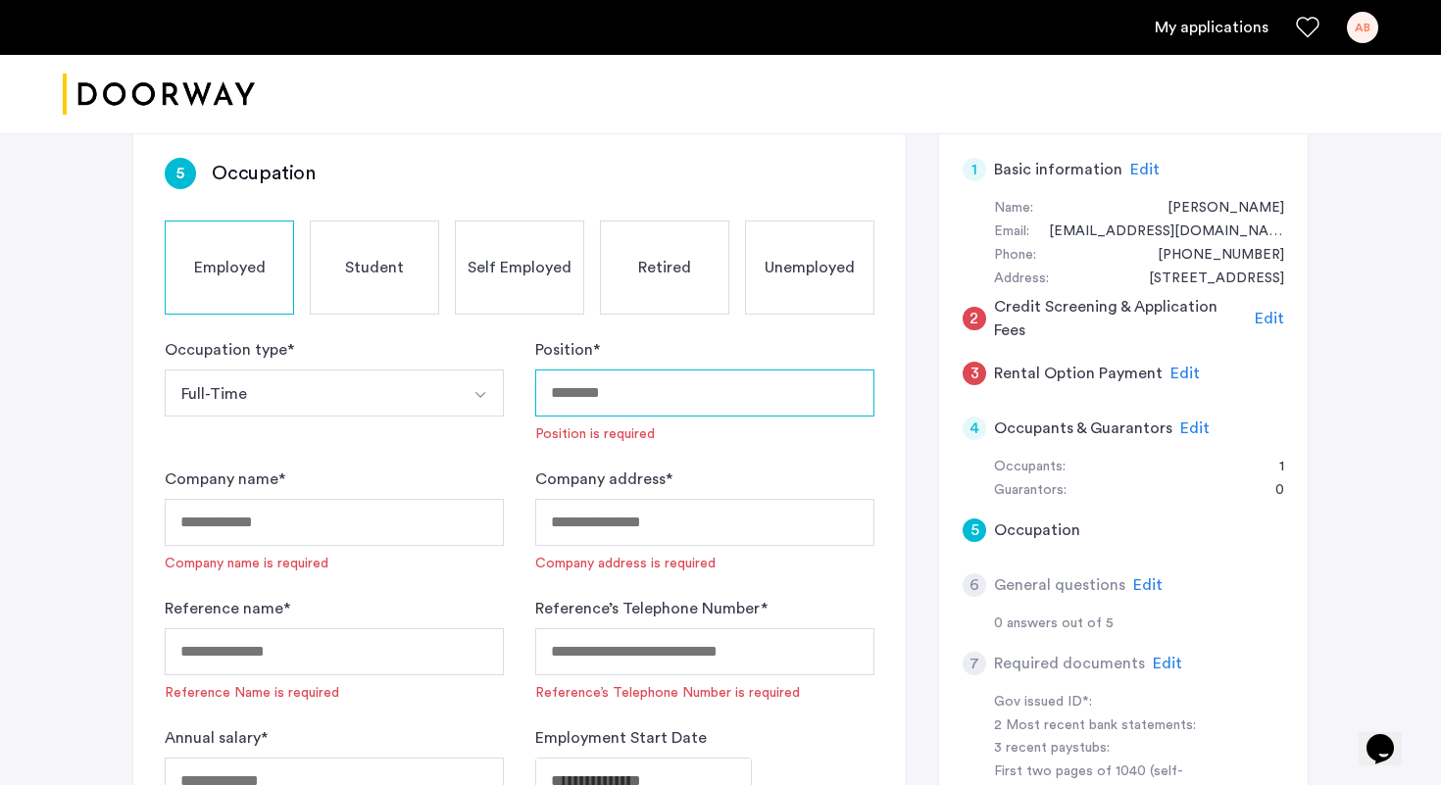
click at [570, 382] on input "Position *" at bounding box center [704, 393] width 339 height 47
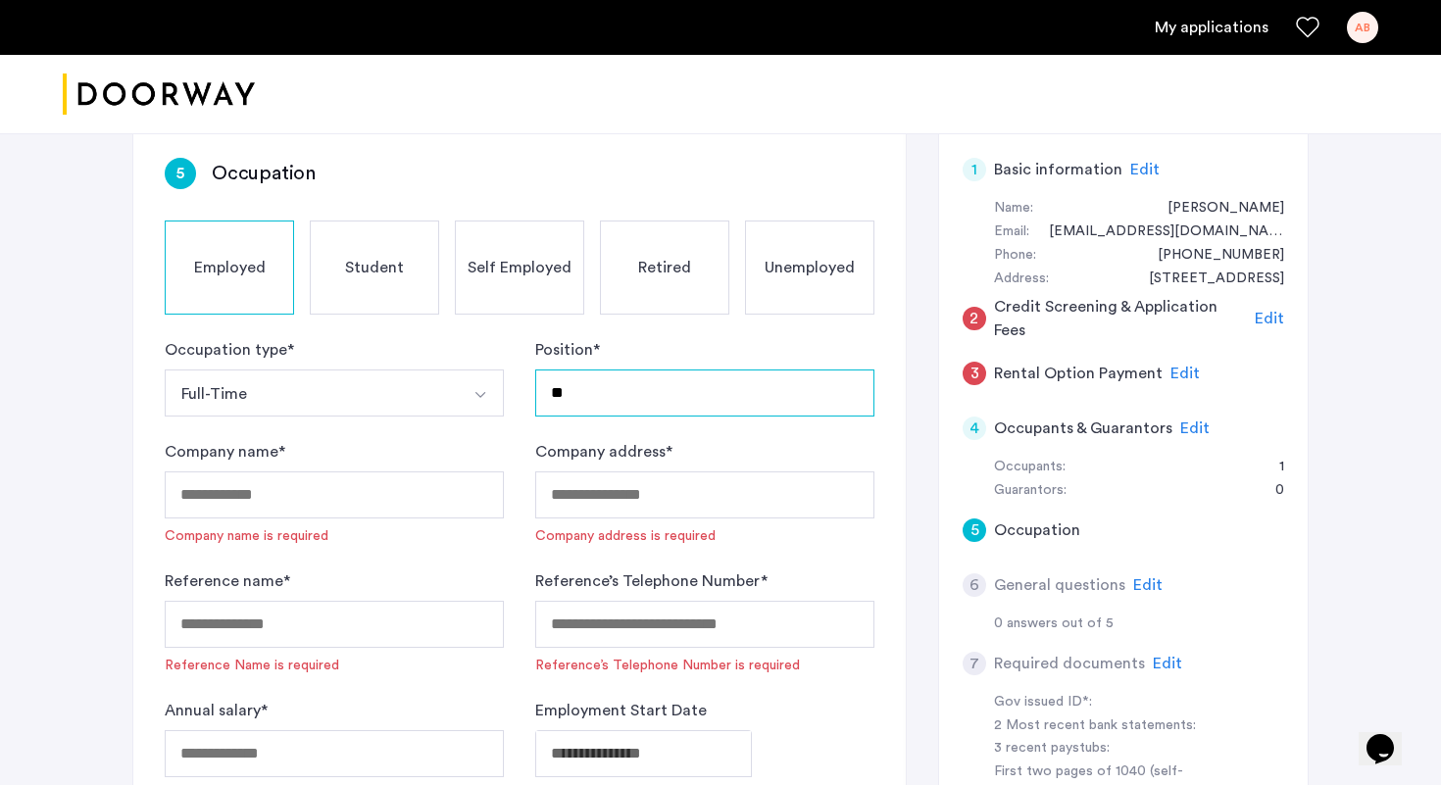
type input "*"
type input "**********"
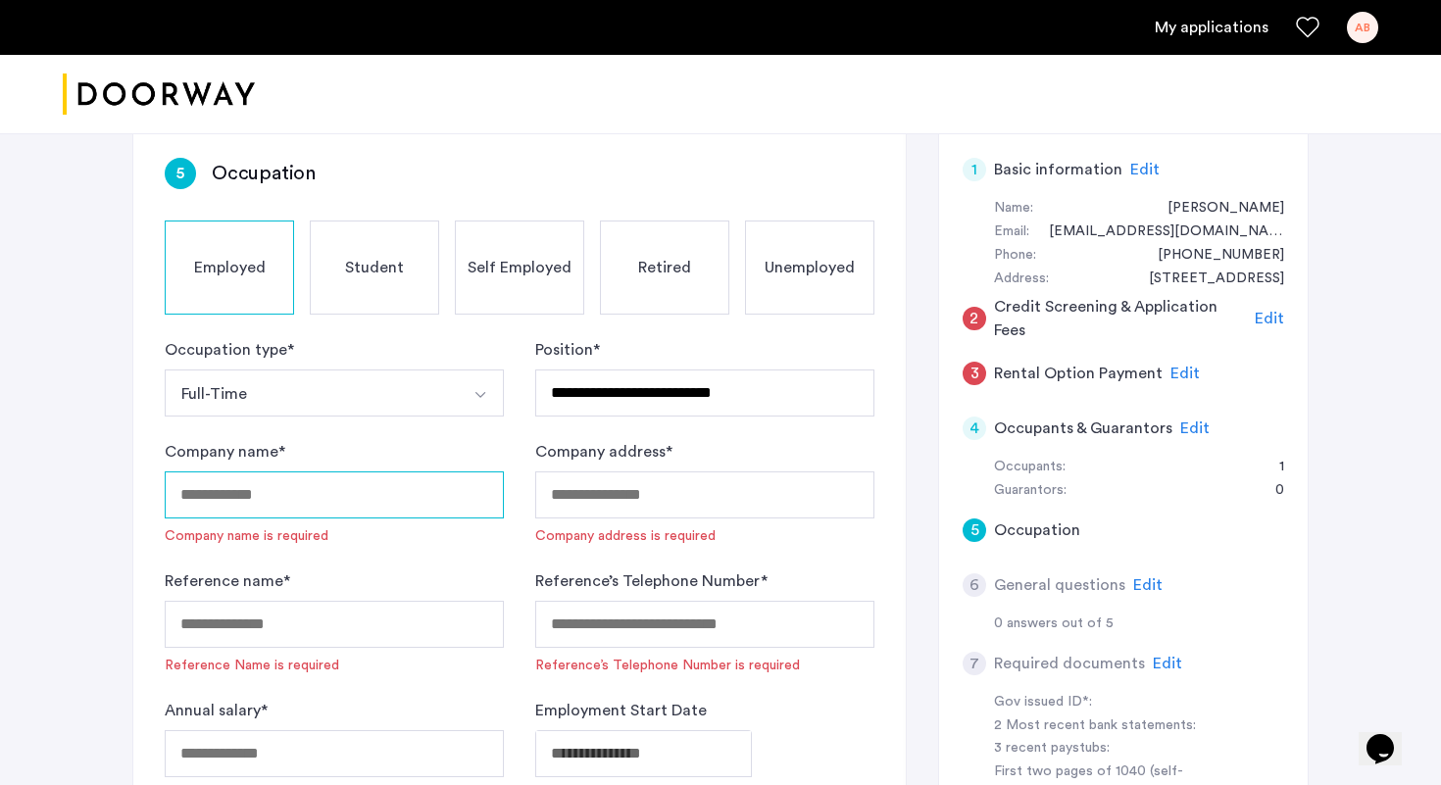
click at [308, 490] on input "Company name *" at bounding box center [334, 494] width 339 height 47
type input "**********"
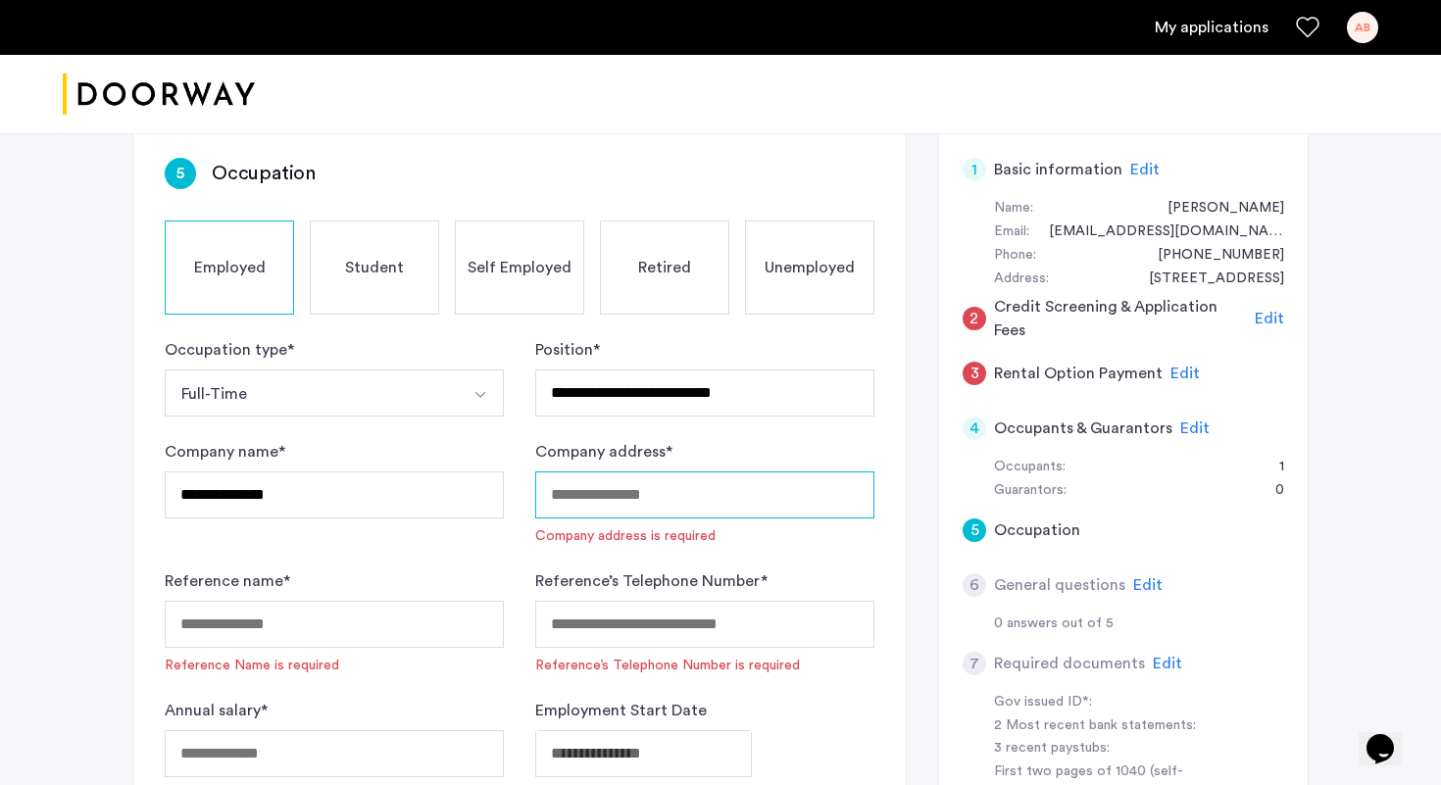
click at [612, 504] on input "Company address *" at bounding box center [704, 494] width 339 height 47
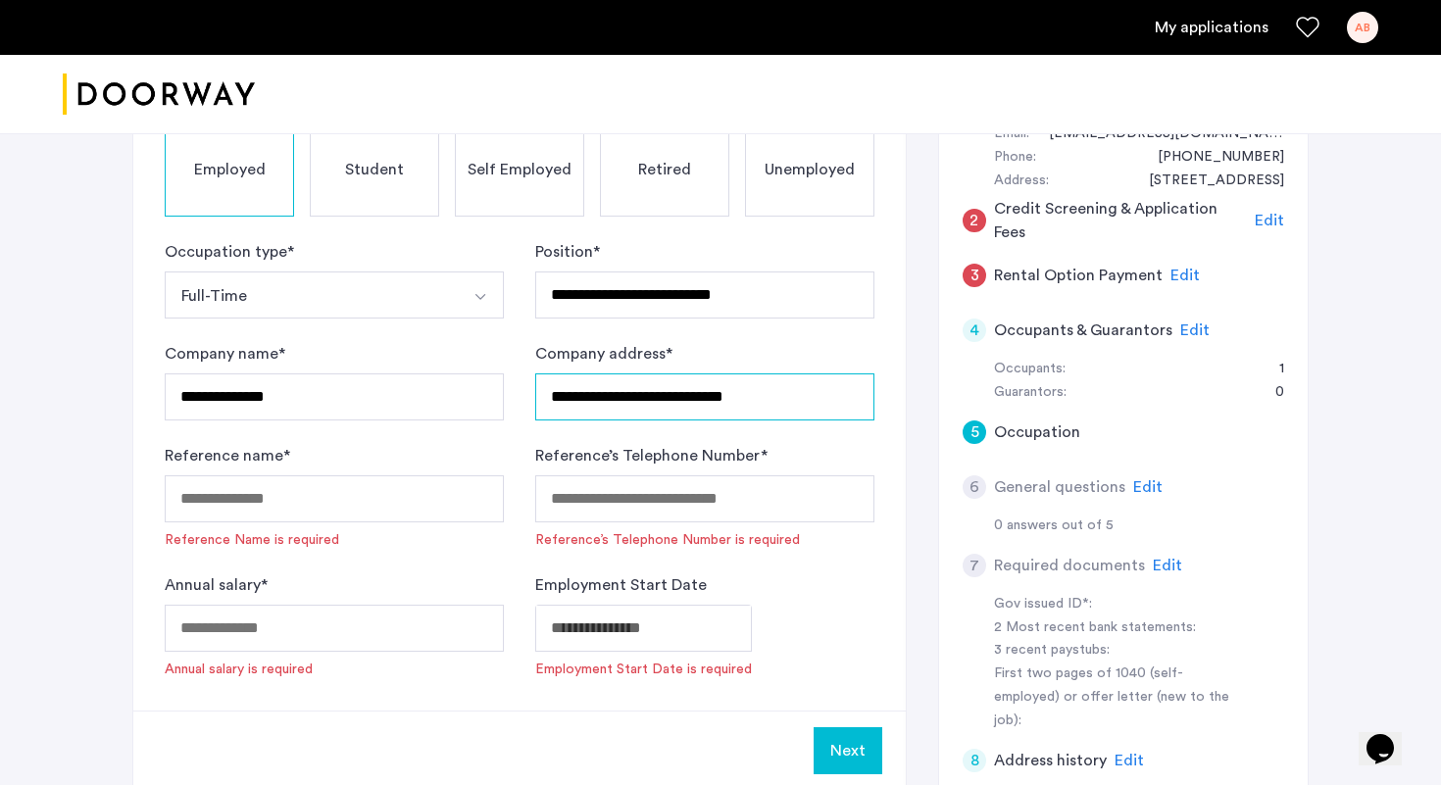
scroll to position [256, 0]
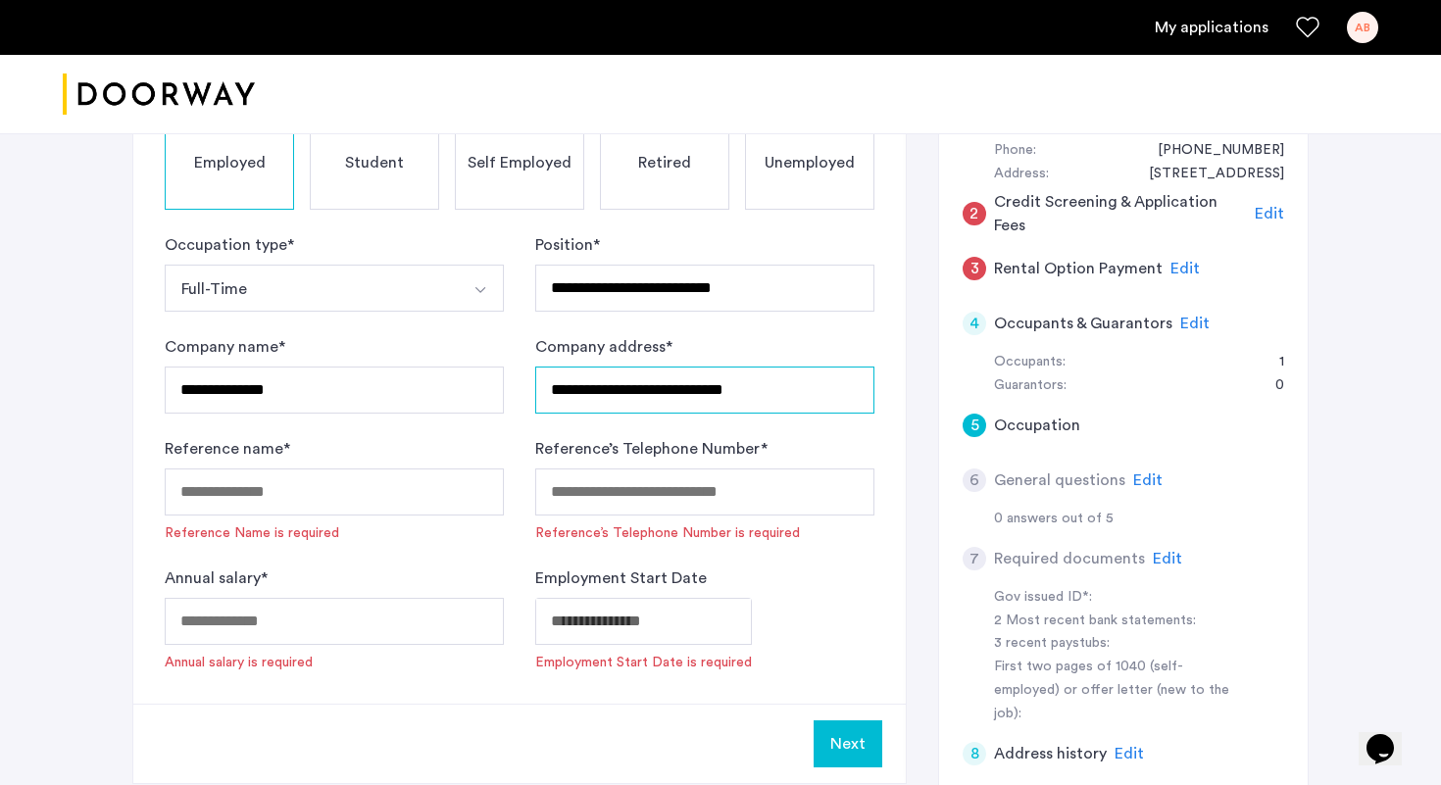
type input "**********"
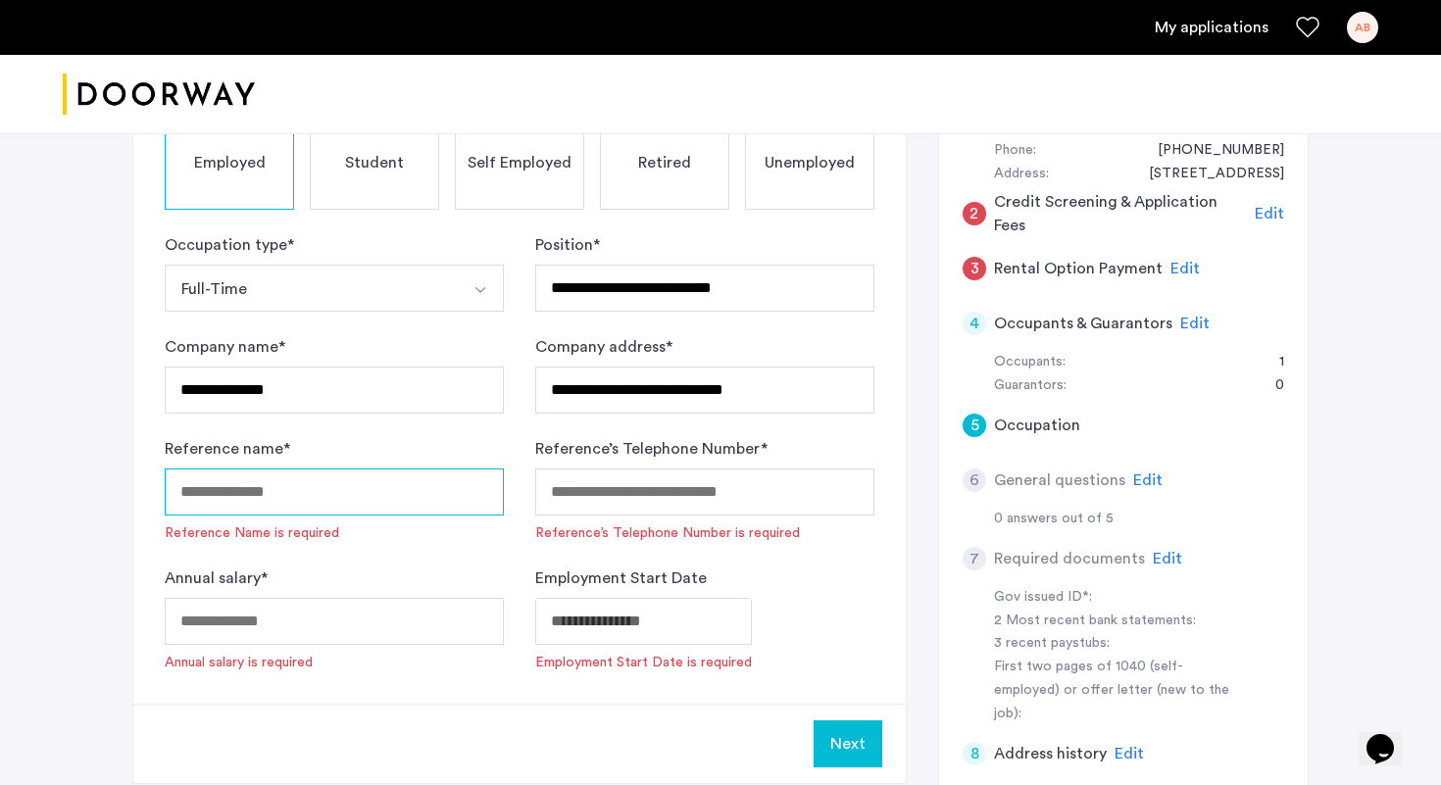
click at [262, 499] on input "Reference name *" at bounding box center [334, 492] width 339 height 47
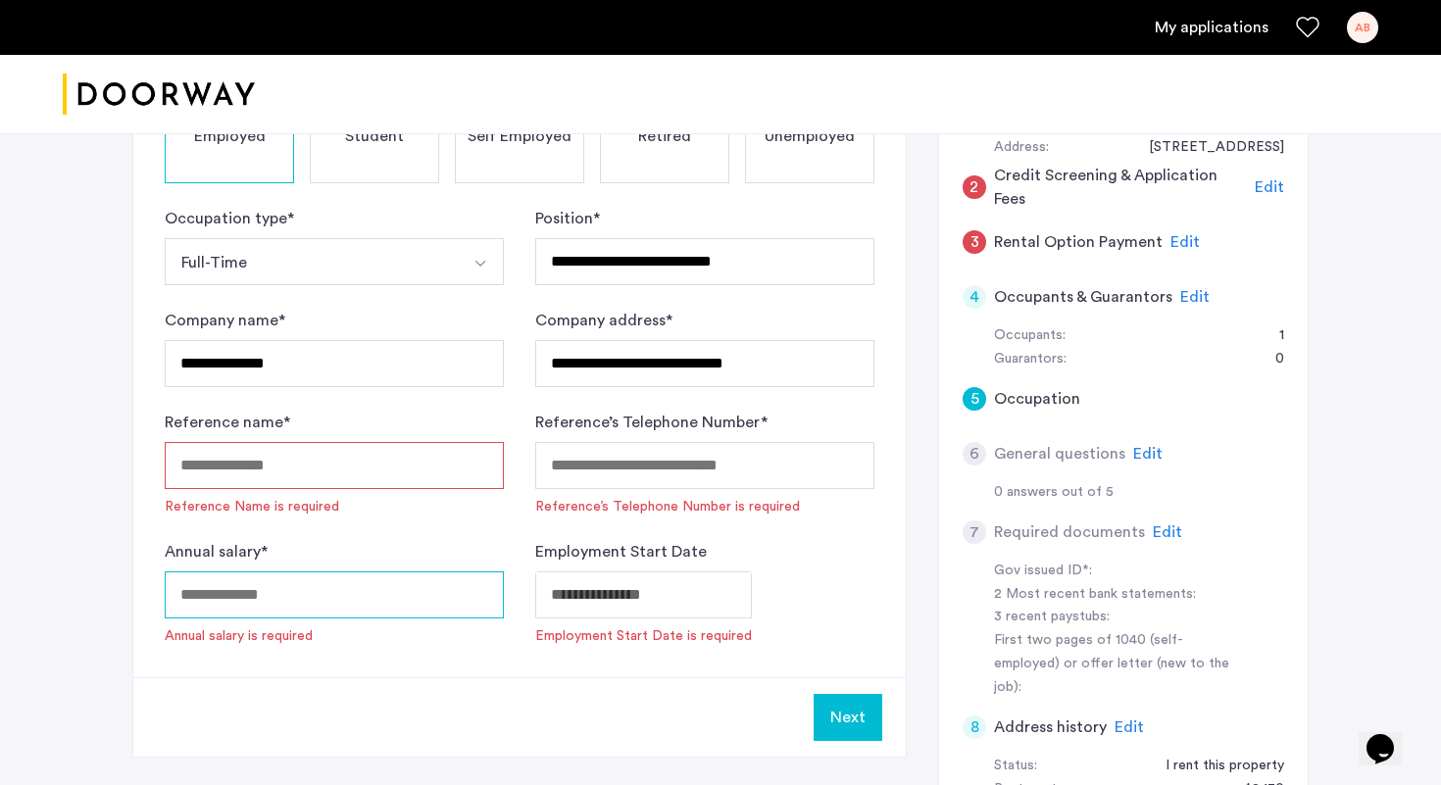
click at [348, 585] on input "Annual salary *" at bounding box center [334, 594] width 339 height 47
type input "*****"
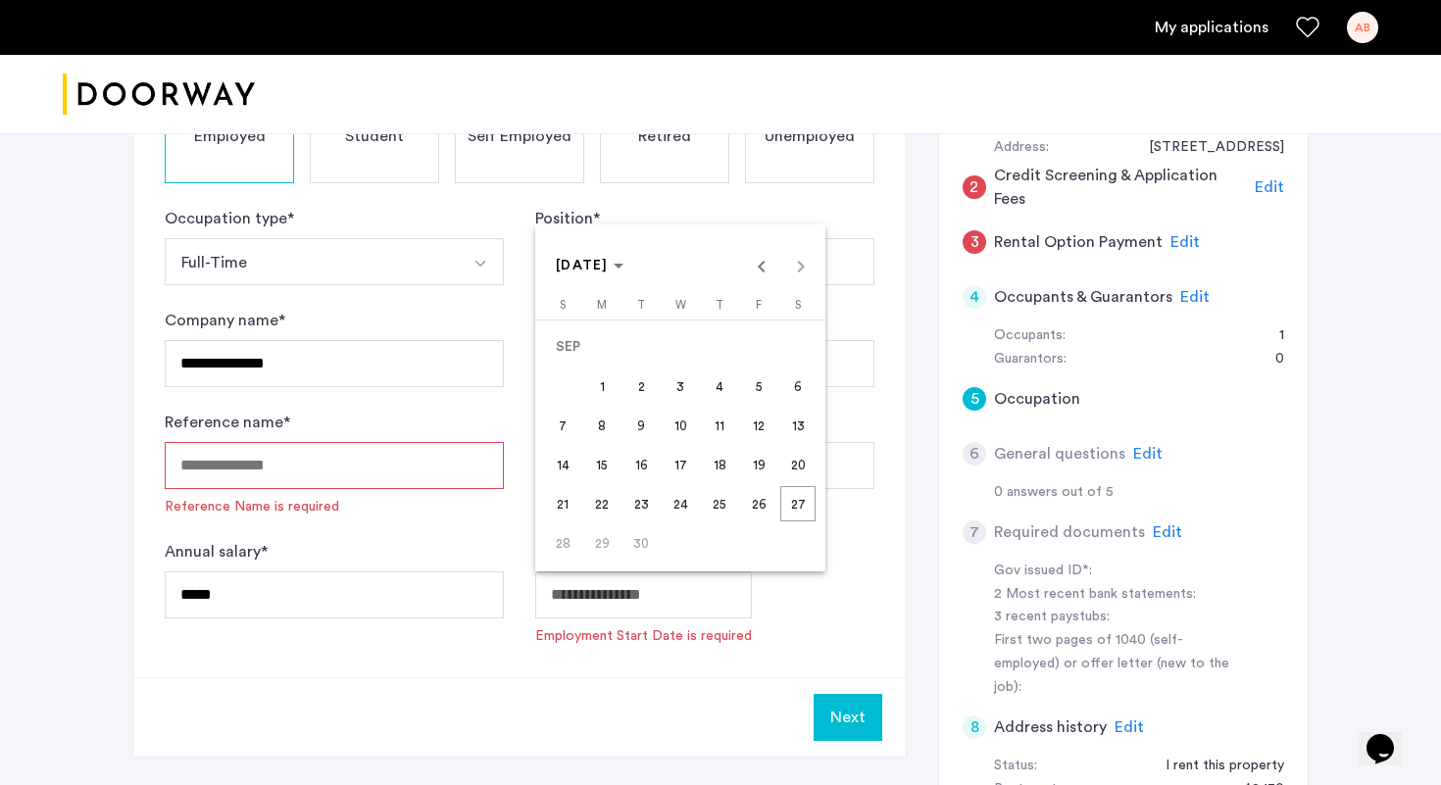
click at [629, 503] on body "**********" at bounding box center [720, 110] width 1441 height 785
click at [609, 264] on span "SEP 2025" at bounding box center [582, 266] width 53 height 14
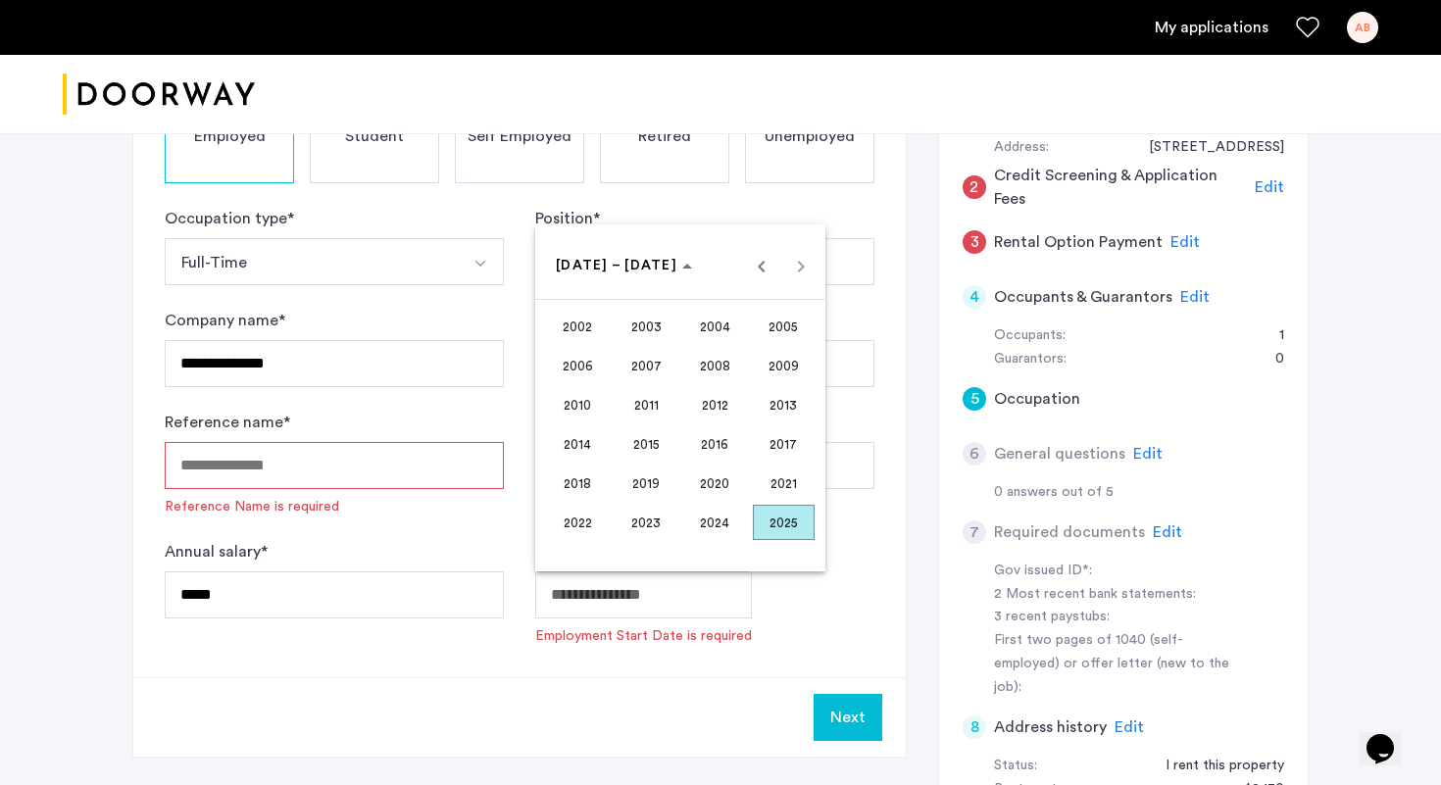
click at [587, 515] on span "2022" at bounding box center [578, 522] width 62 height 35
click at [718, 444] on span "NOV" at bounding box center [715, 443] width 62 height 35
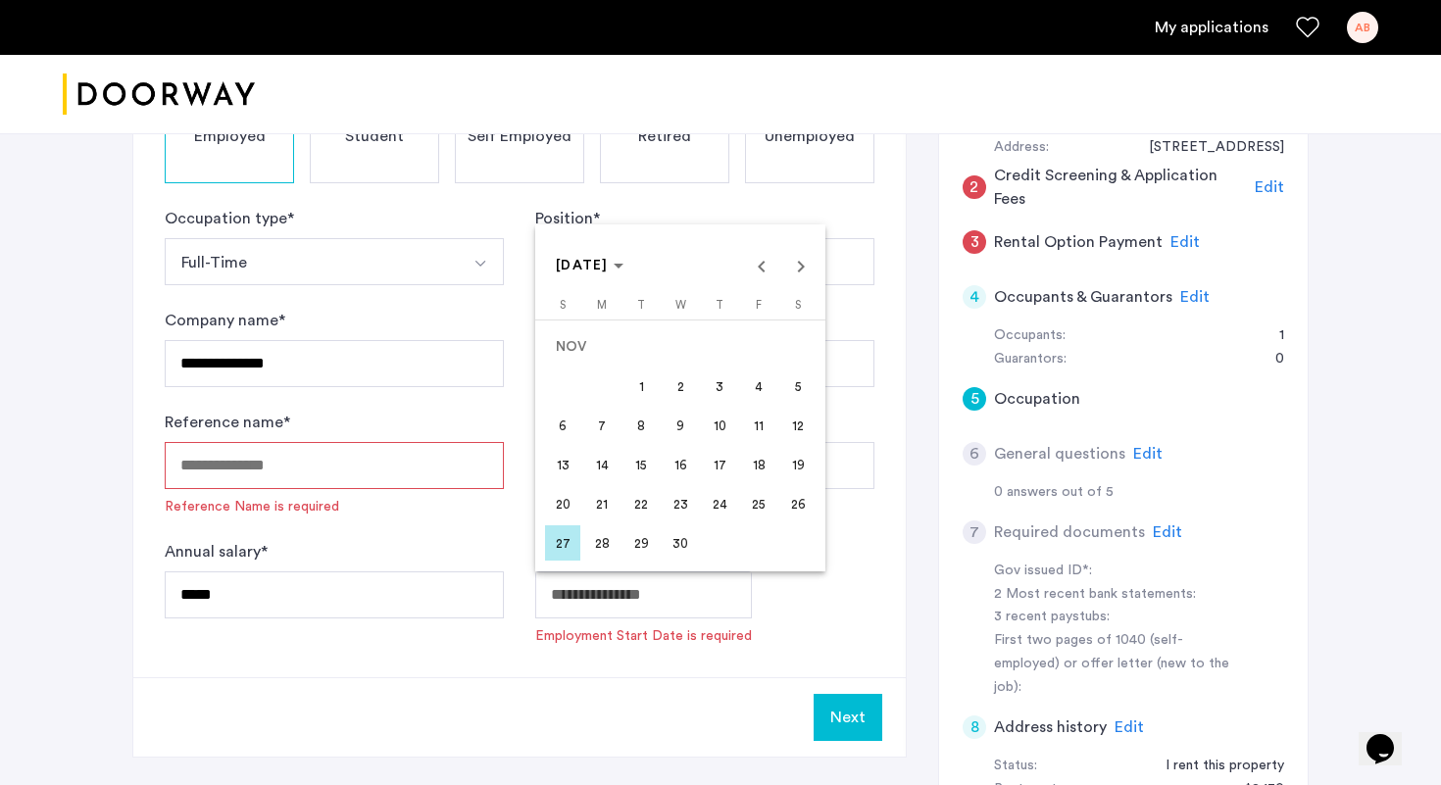
click at [610, 471] on span "14" at bounding box center [601, 464] width 35 height 35
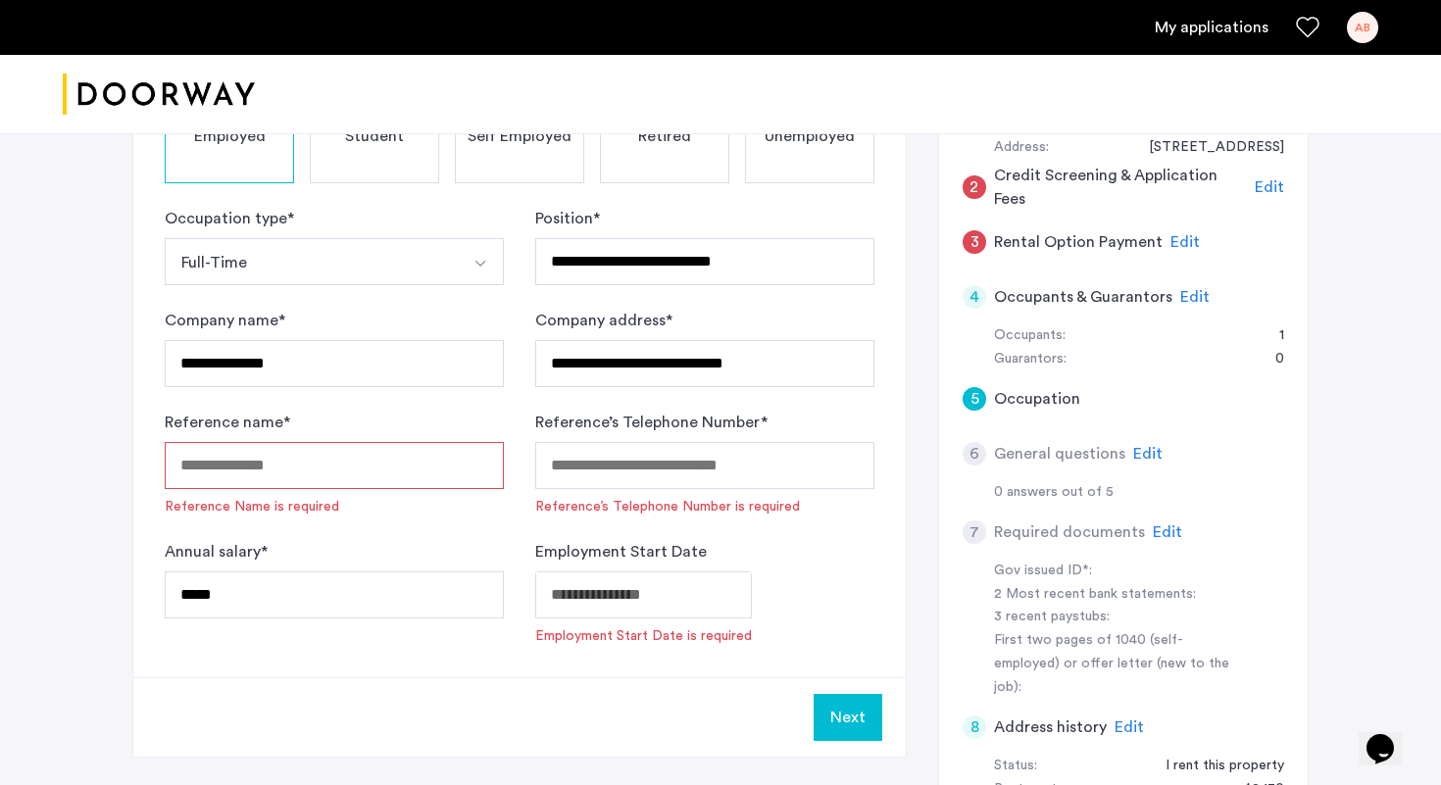
type input "**********"
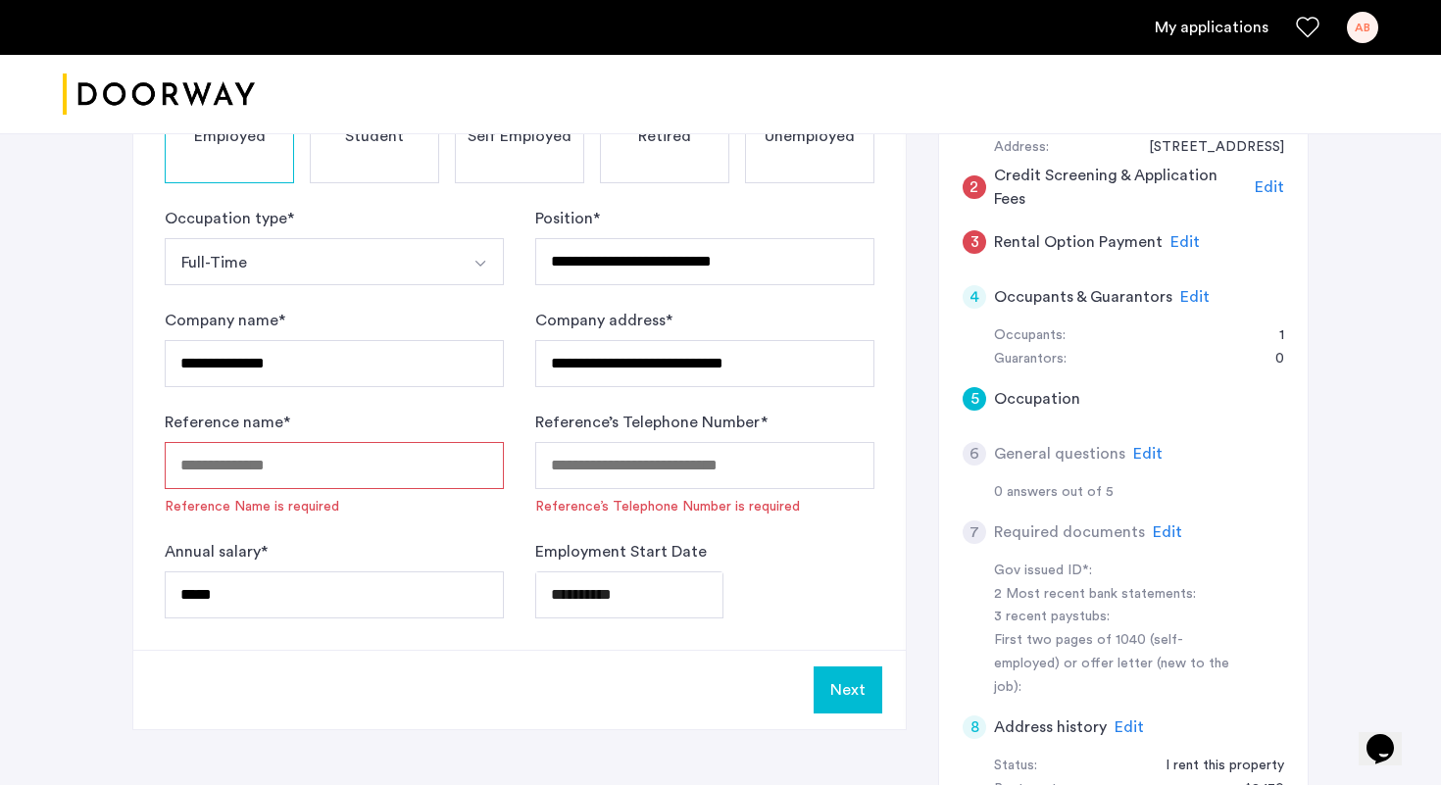
click at [800, 600] on div "**********" at bounding box center [704, 594] width 339 height 47
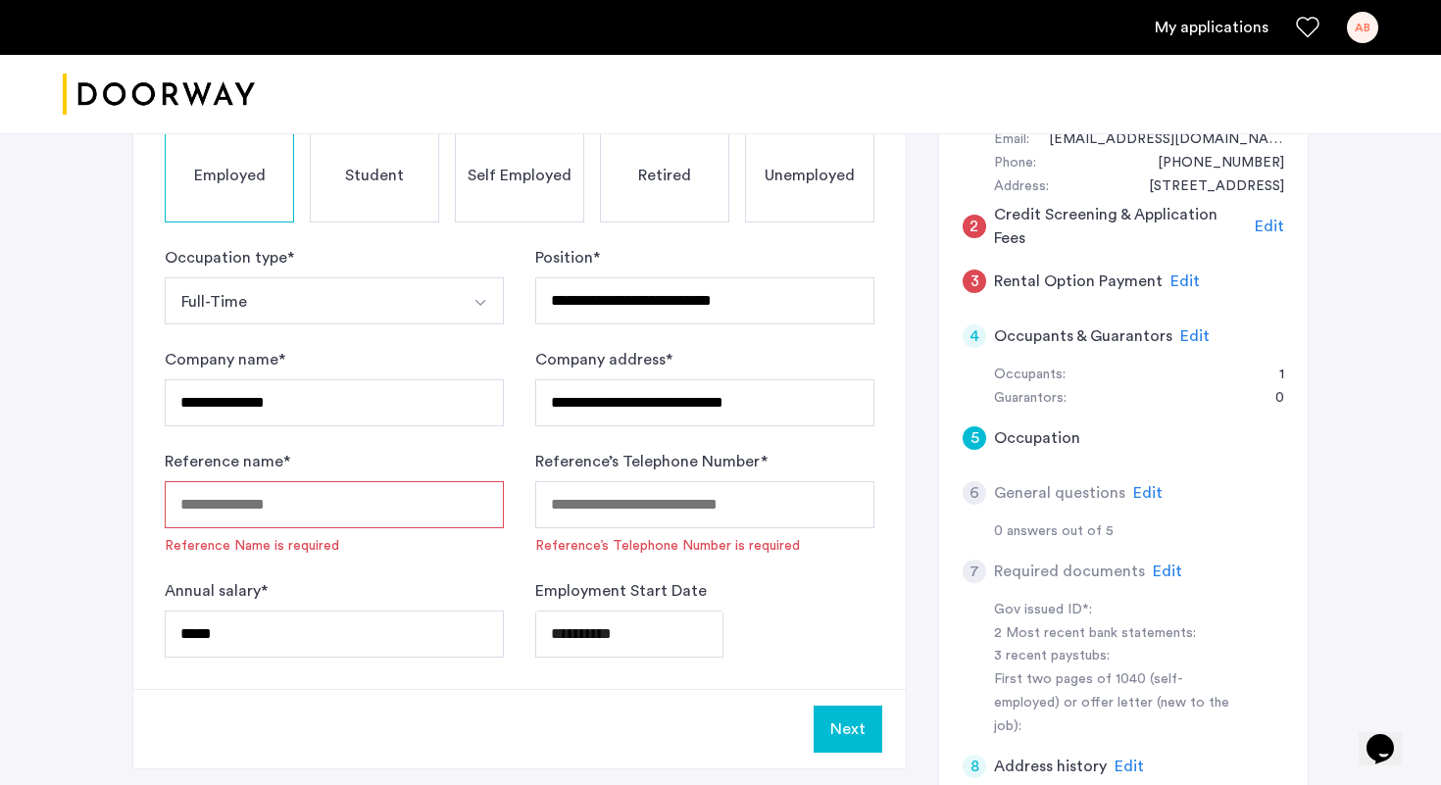
scroll to position [246, 0]
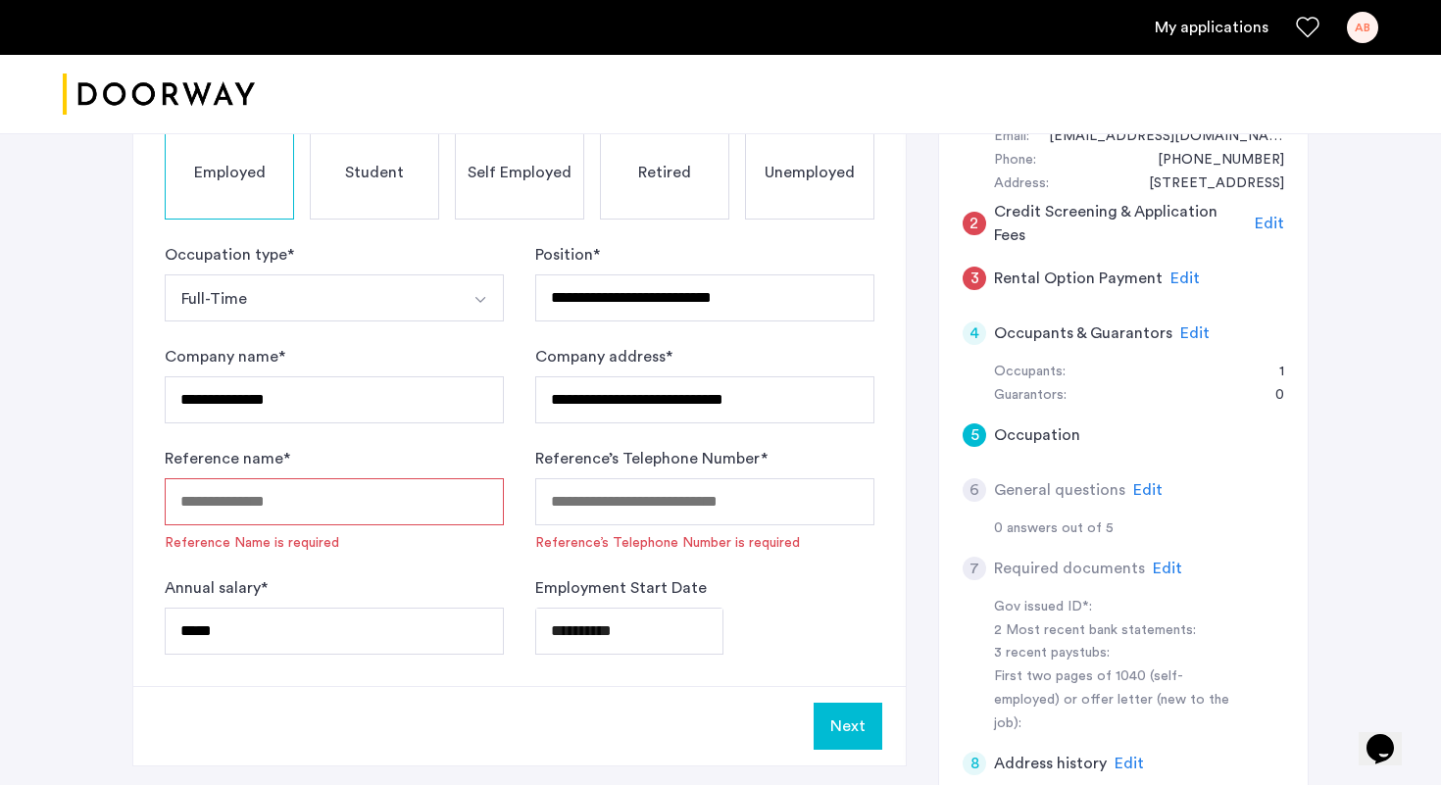
click at [274, 511] on input "Reference name *" at bounding box center [334, 501] width 339 height 47
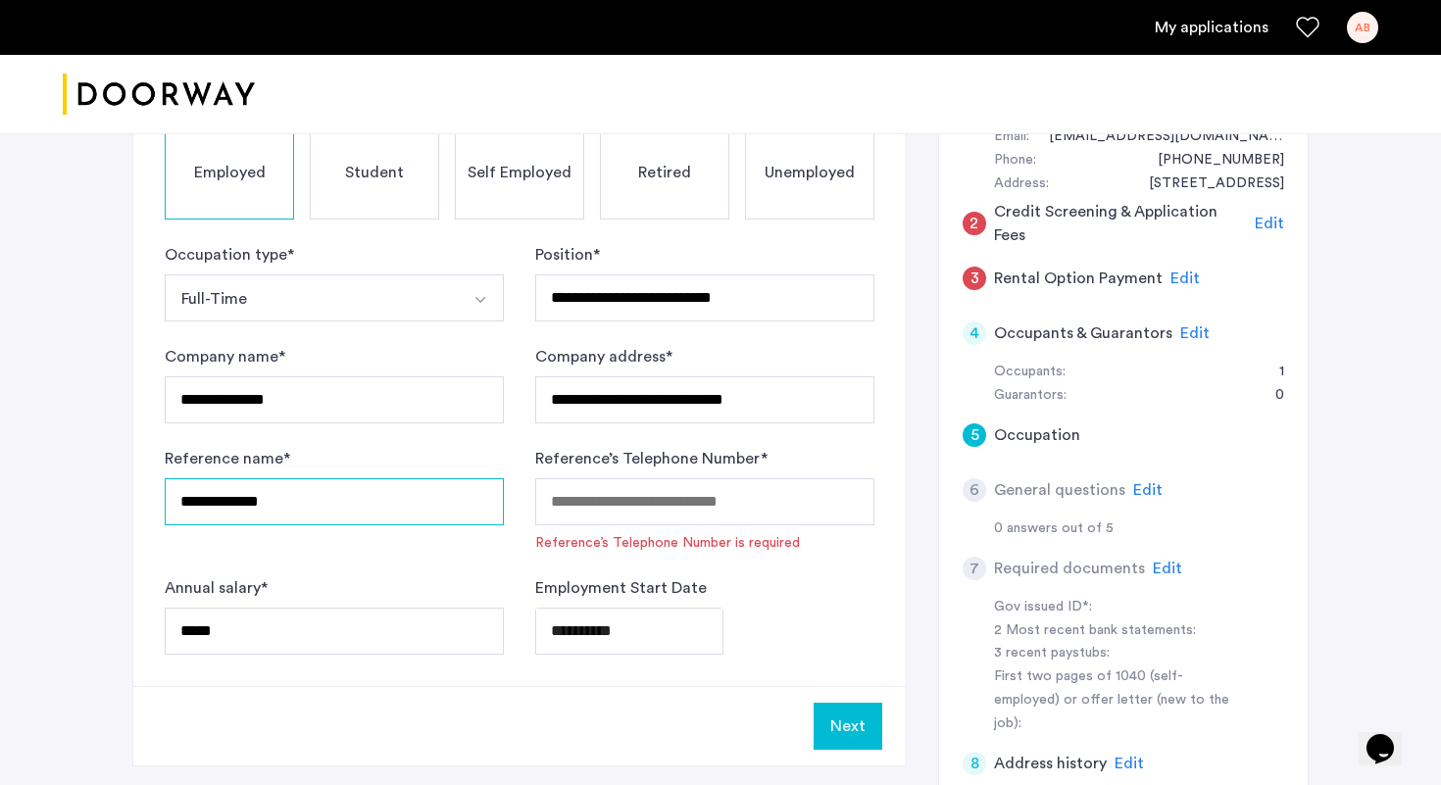
type input "**********"
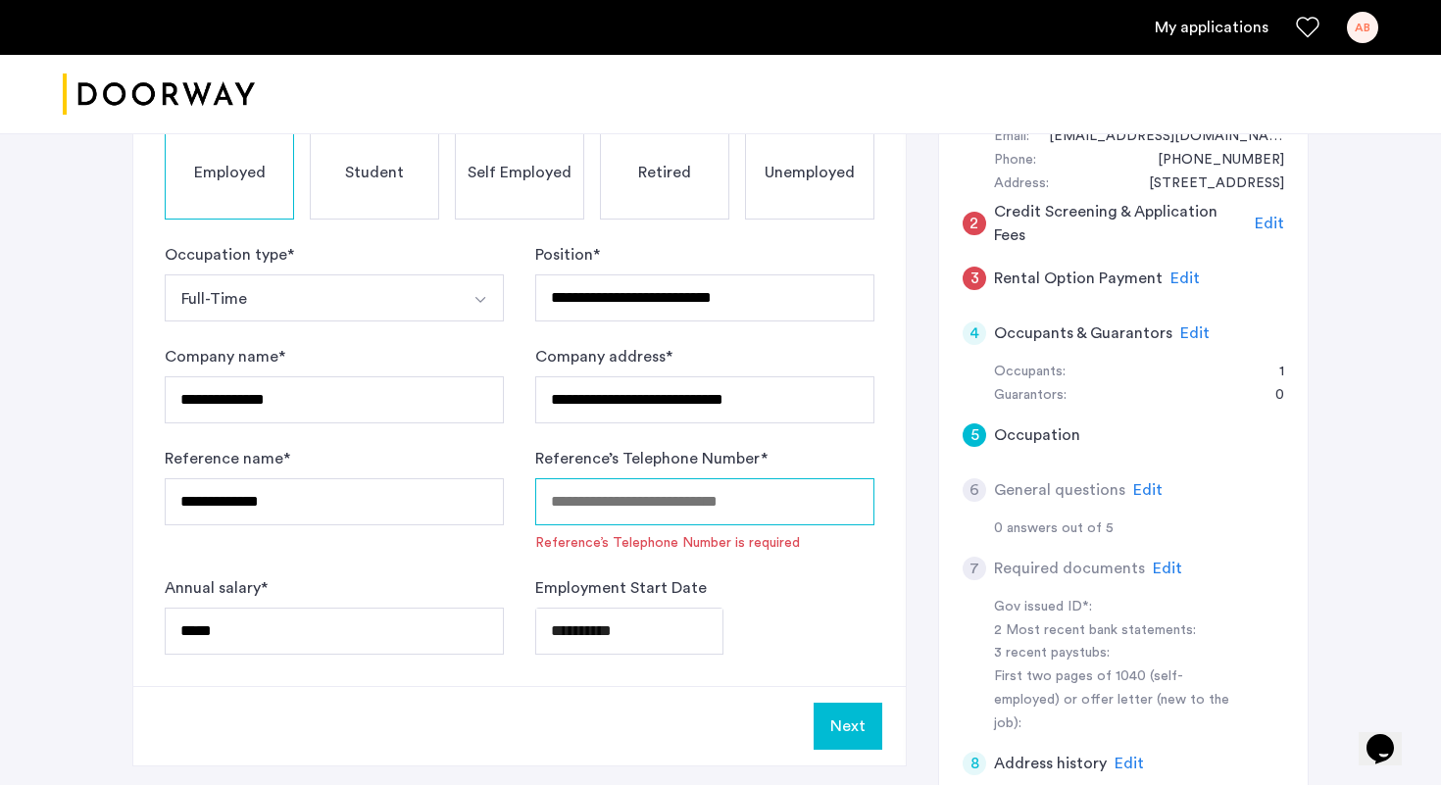
click at [575, 513] on input "Reference’s Telephone Number *" at bounding box center [704, 501] width 339 height 47
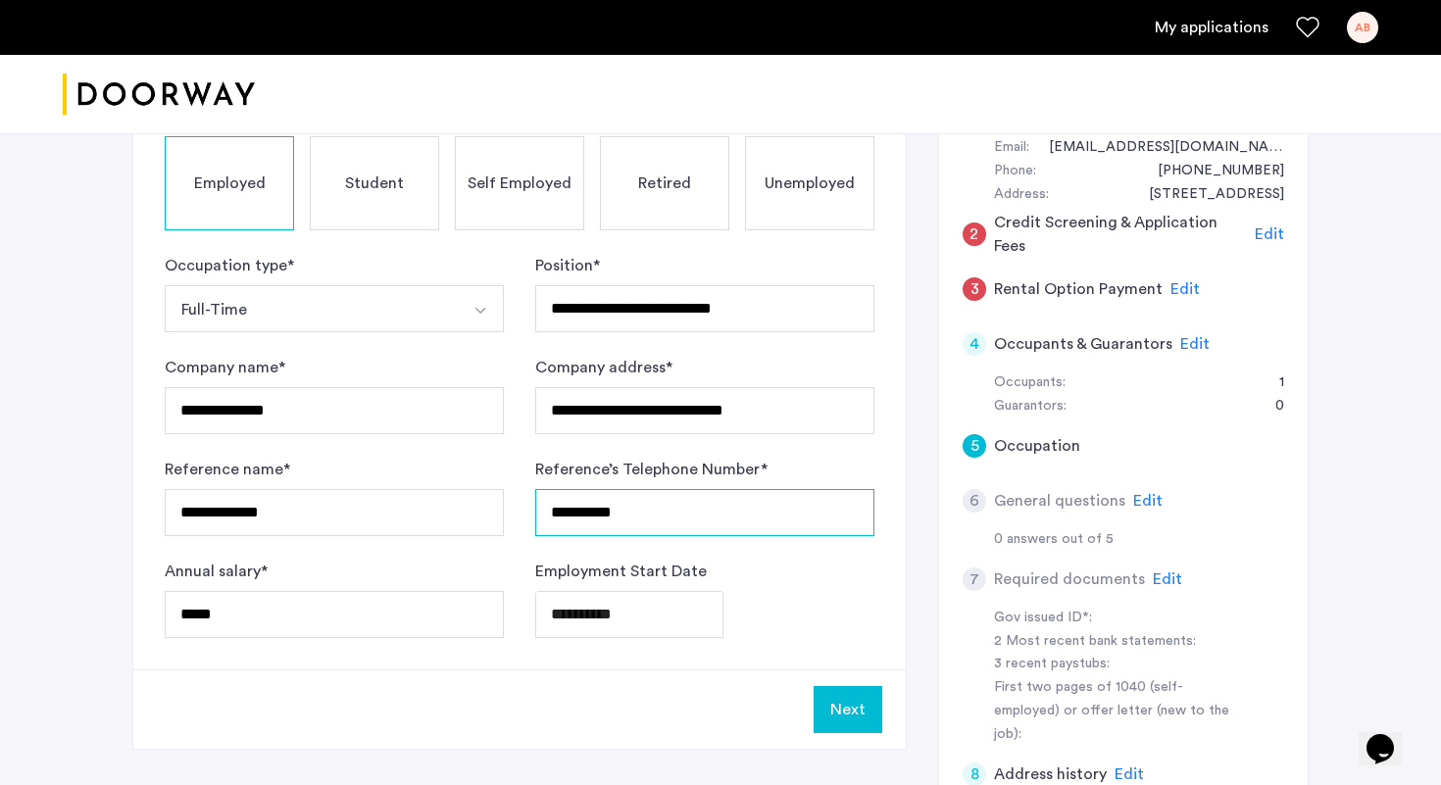
scroll to position [241, 0]
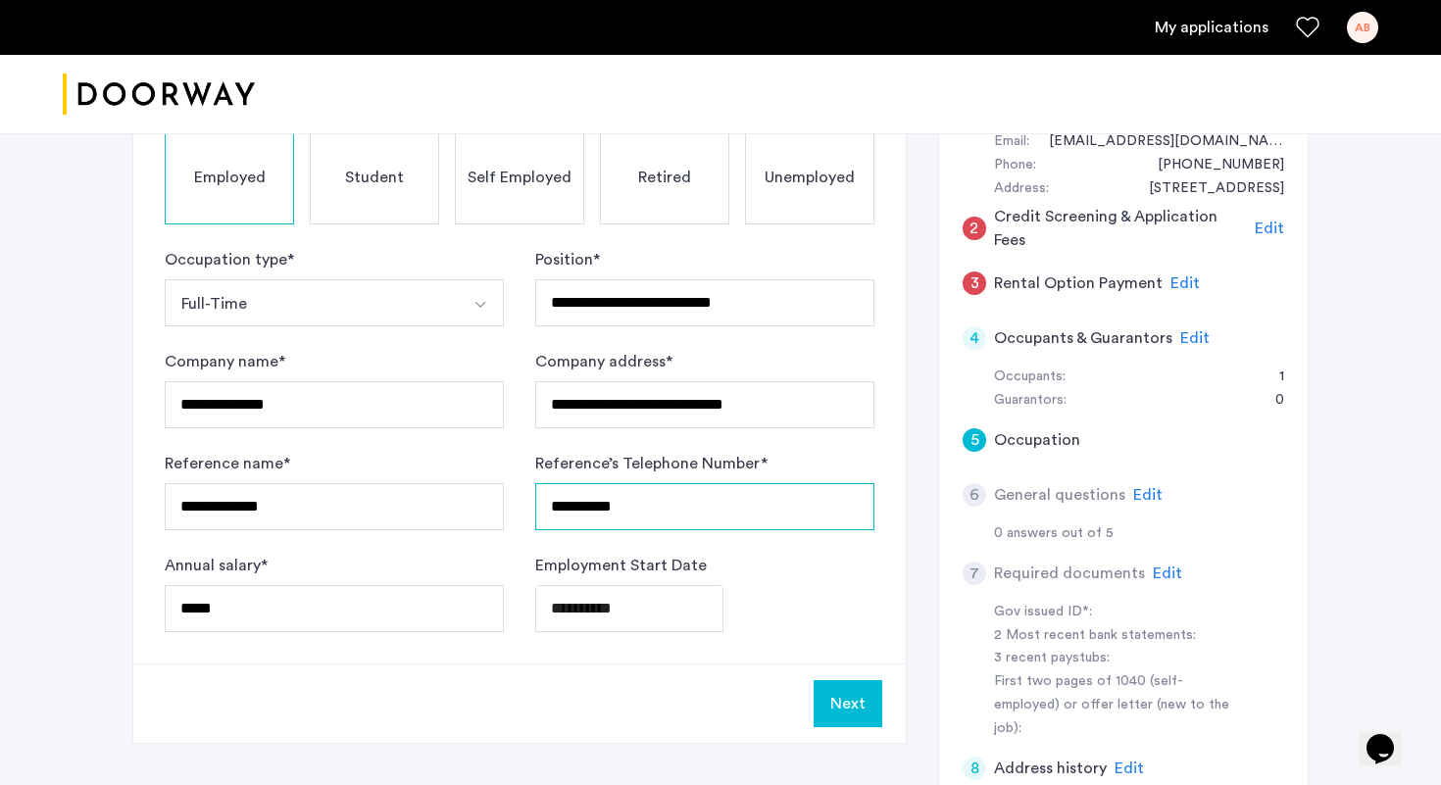
type input "**********"
drag, startPoint x: 436, startPoint y: 514, endPoint x: 86, endPoint y: 494, distance: 350.5
click at [86, 494] on div "**********" at bounding box center [720, 466] width 1441 height 1148
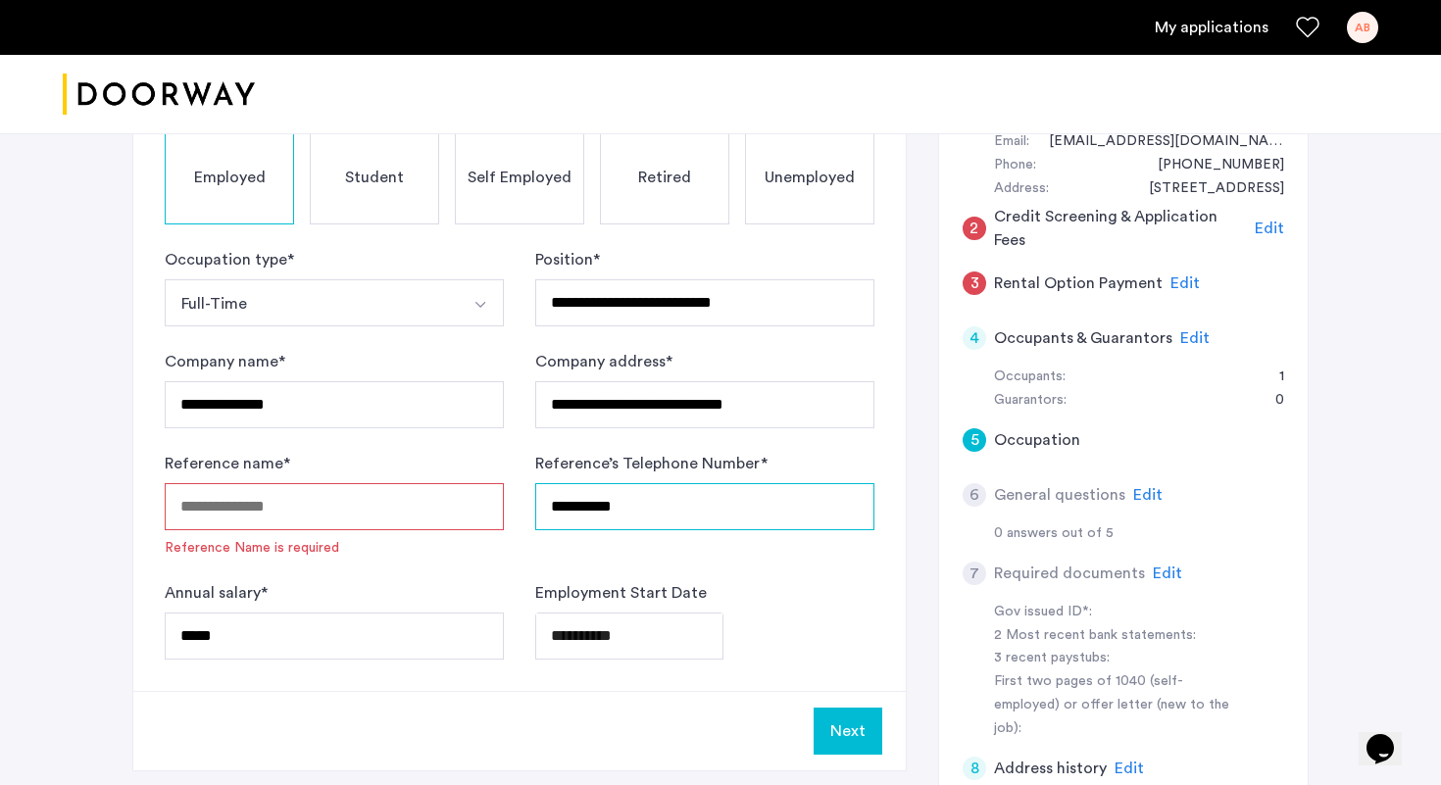
drag, startPoint x: 643, startPoint y: 510, endPoint x: 433, endPoint y: 510, distance: 209.8
click at [433, 510] on form "**********" at bounding box center [520, 454] width 710 height 412
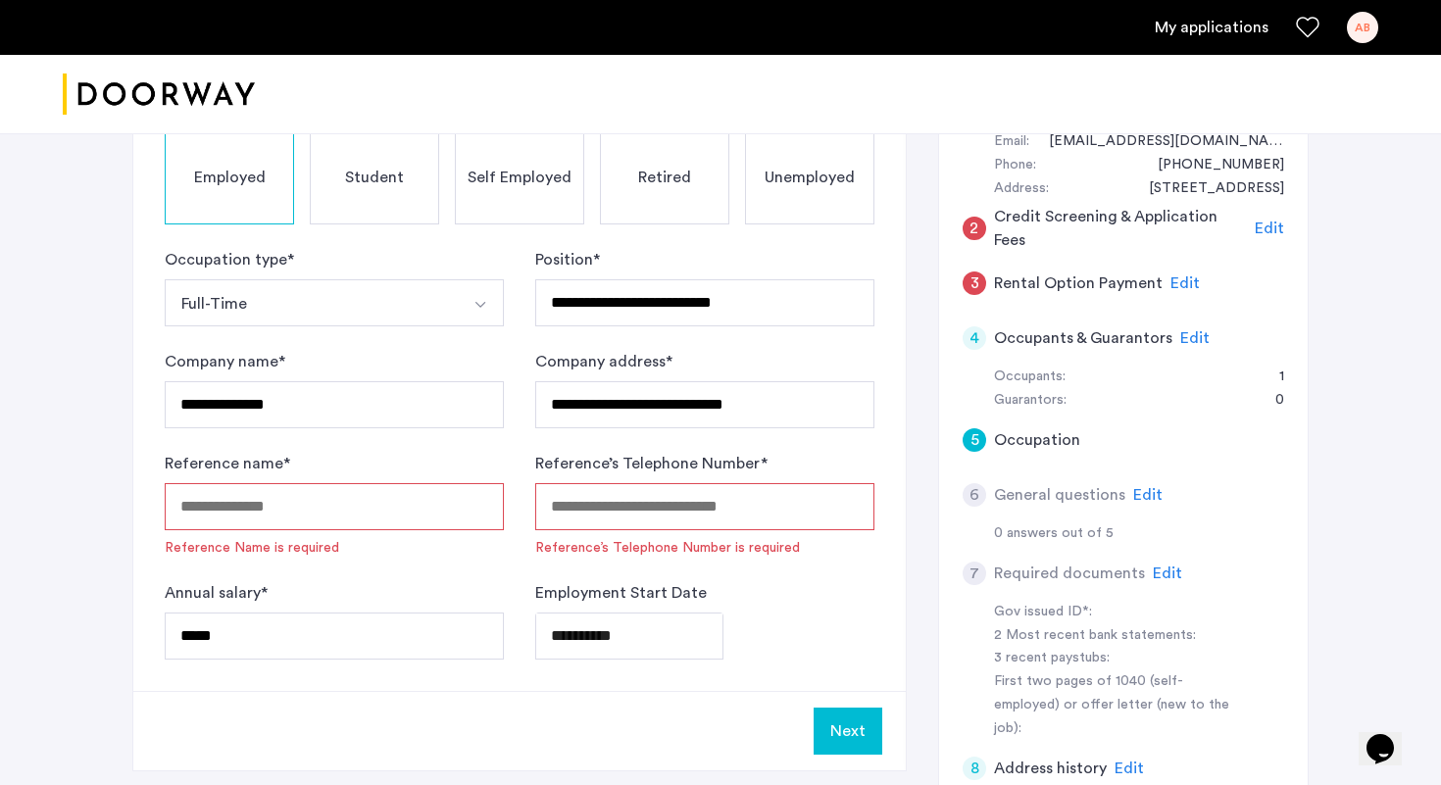
click at [316, 522] on input "Reference name *" at bounding box center [334, 506] width 339 height 47
type input "*****"
click at [690, 500] on input "Reference’s Telephone Number *" at bounding box center [704, 506] width 339 height 47
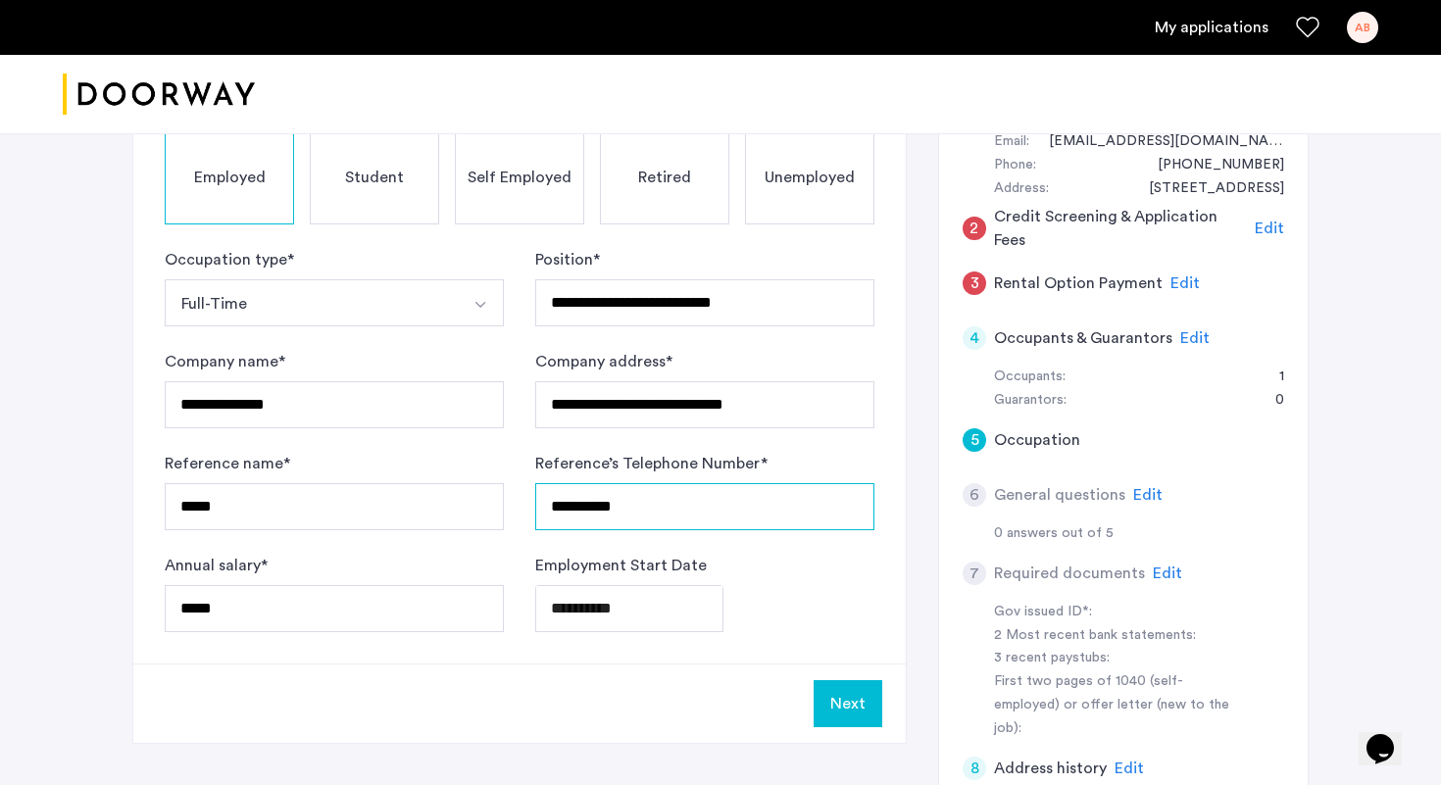
type input "**********"
click at [386, 518] on input "*****" at bounding box center [334, 506] width 339 height 47
type input "**********"
click at [872, 705] on button "Next" at bounding box center [848, 703] width 69 height 47
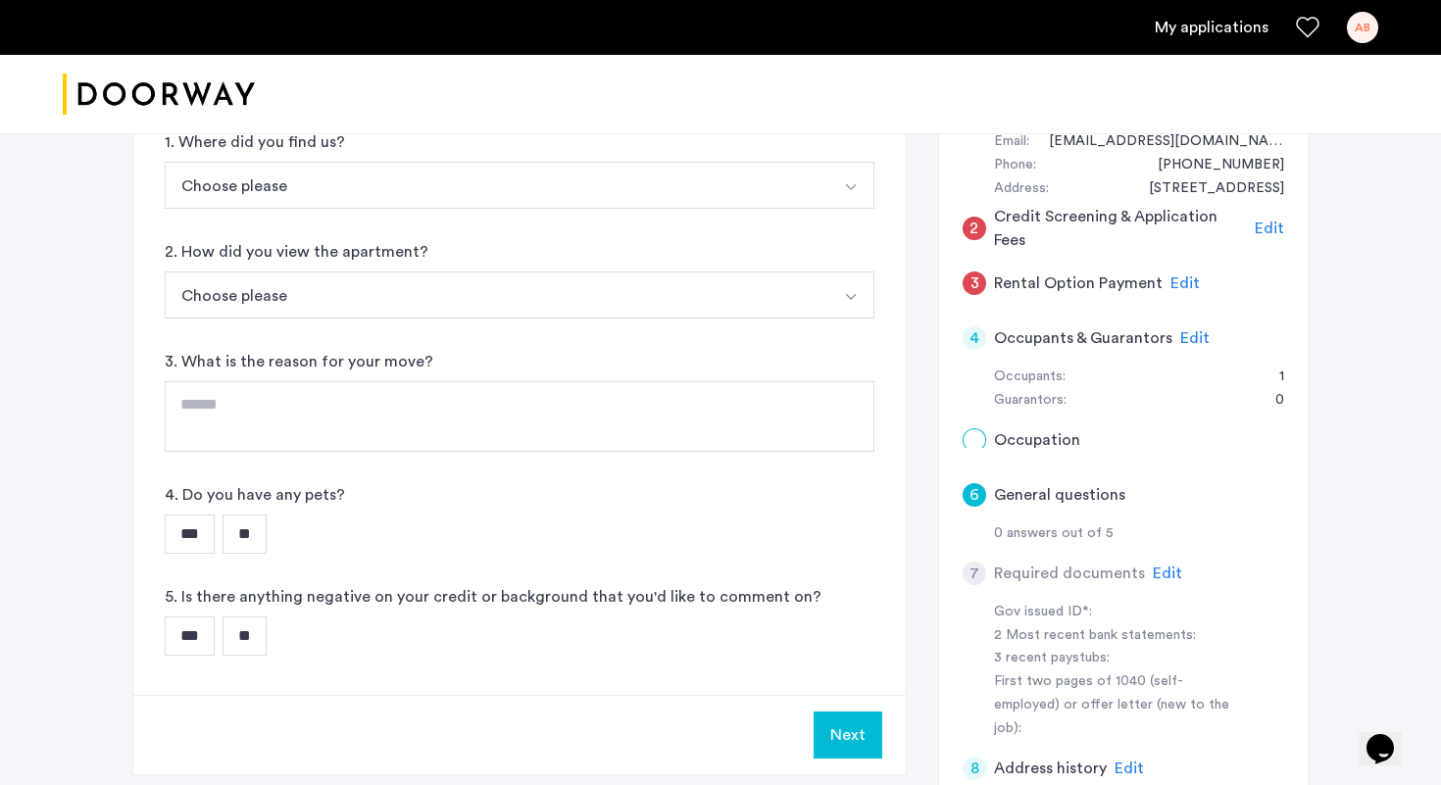
scroll to position [0, 0]
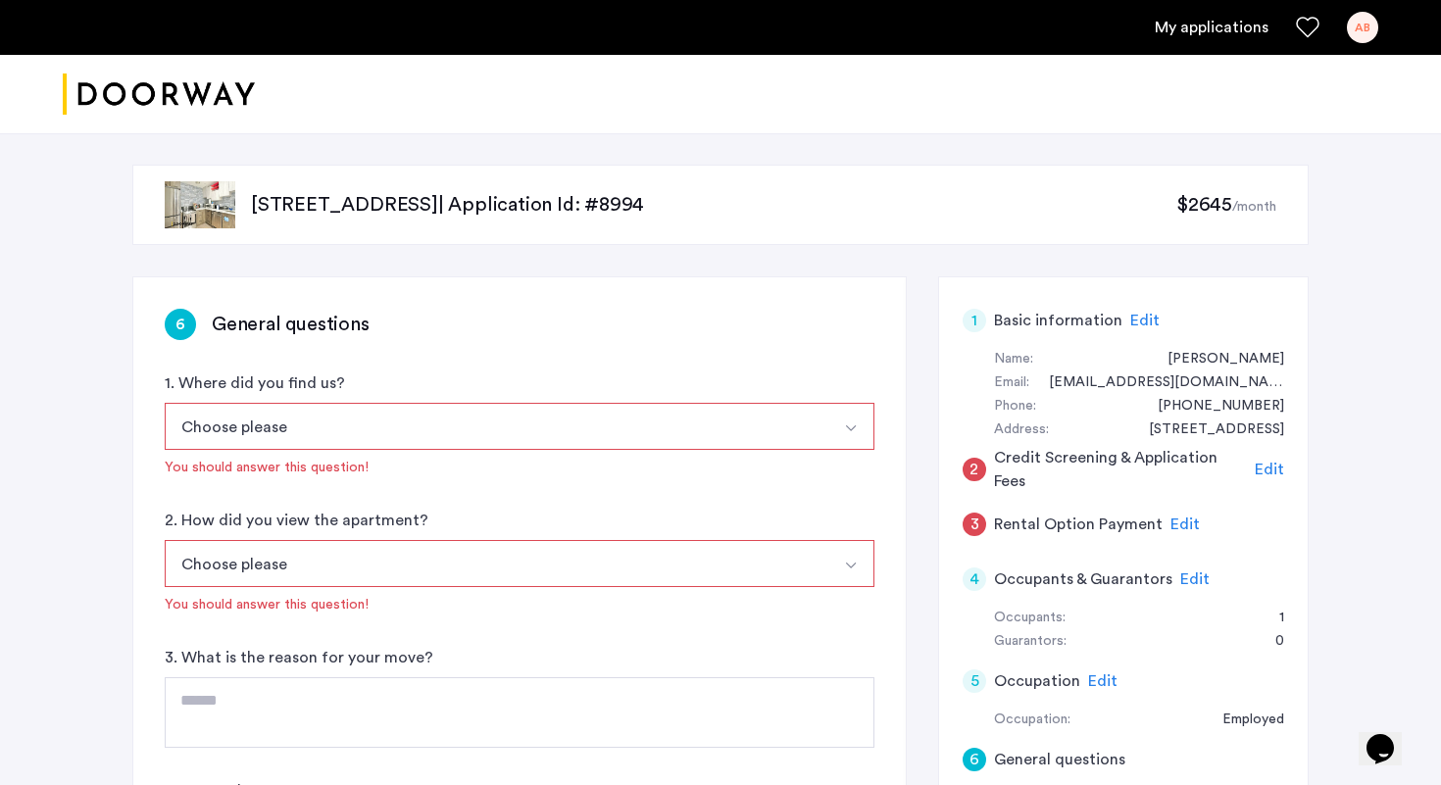
click at [338, 429] on button "Choose please" at bounding box center [497, 426] width 664 height 47
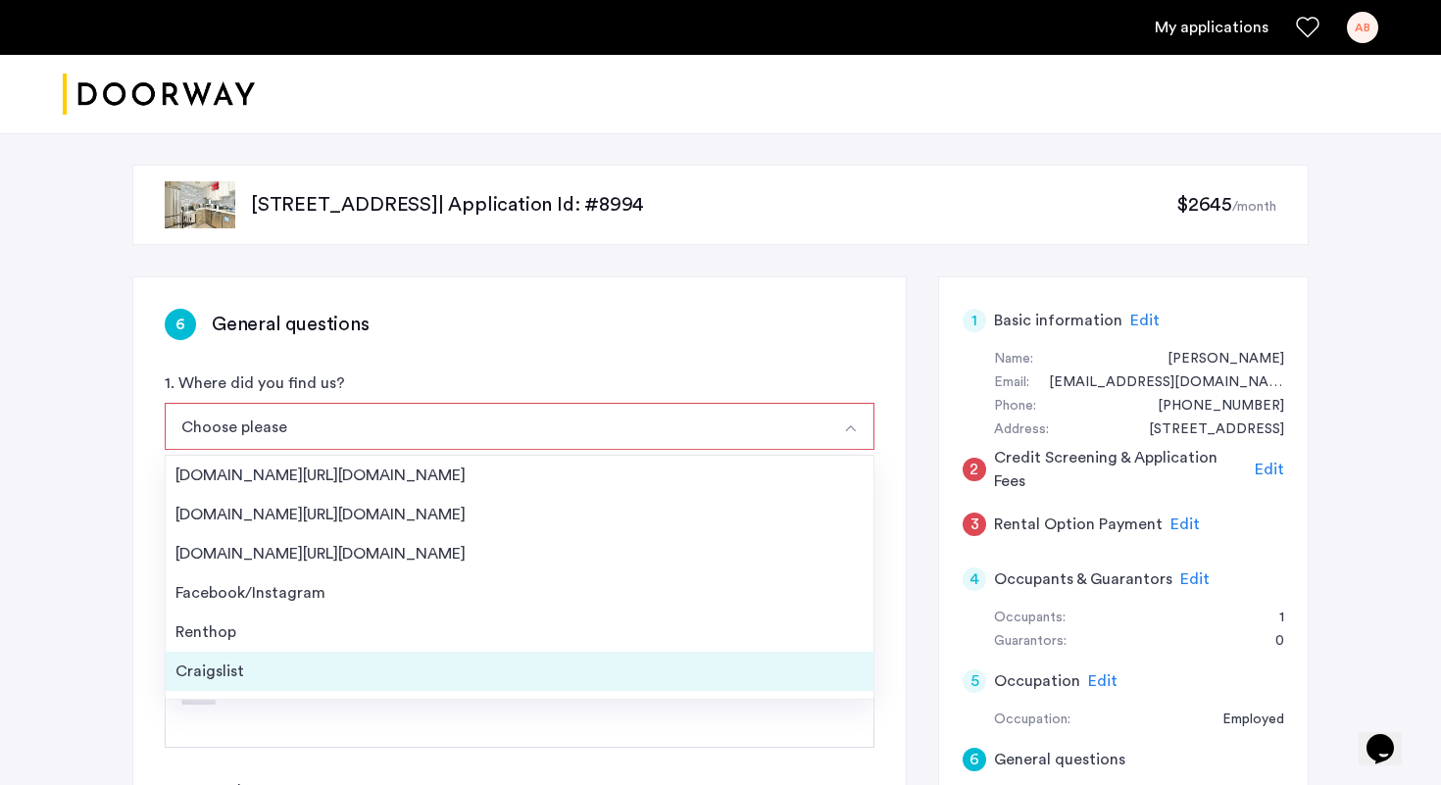
click at [249, 660] on div "Craigslist" at bounding box center [519, 672] width 688 height 24
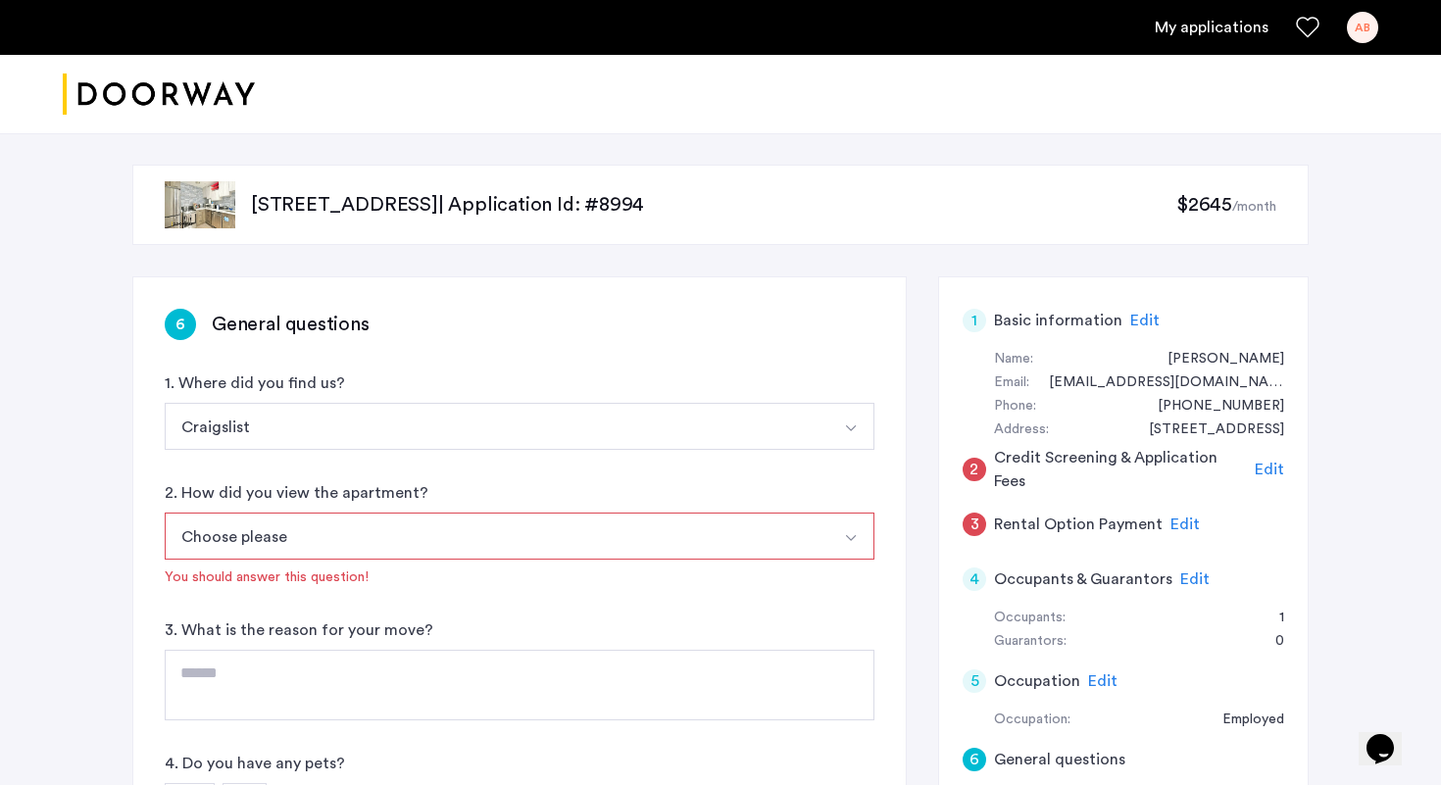
click at [266, 537] on button "Choose please" at bounding box center [497, 536] width 664 height 47
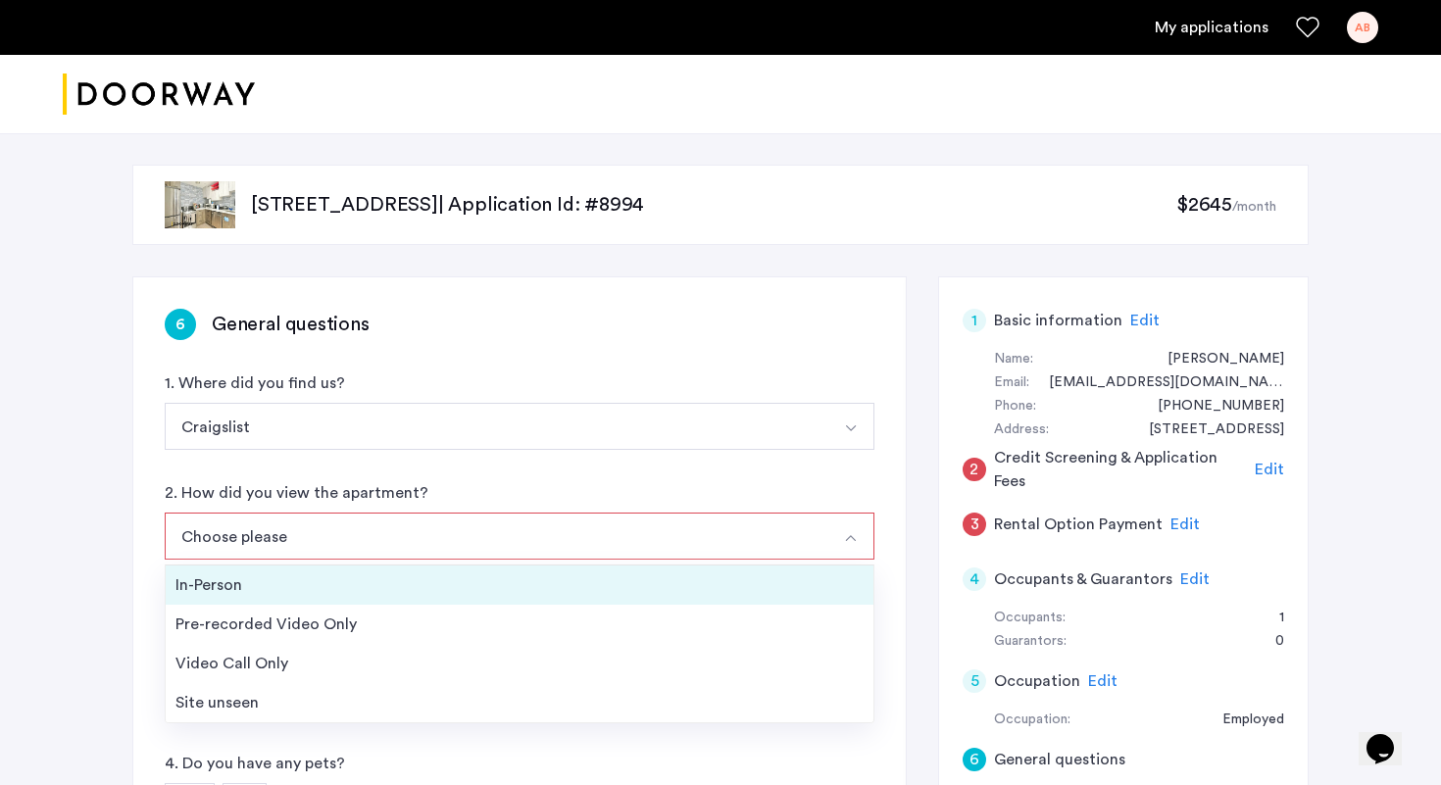
click at [247, 582] on div "In-Person" at bounding box center [519, 585] width 688 height 24
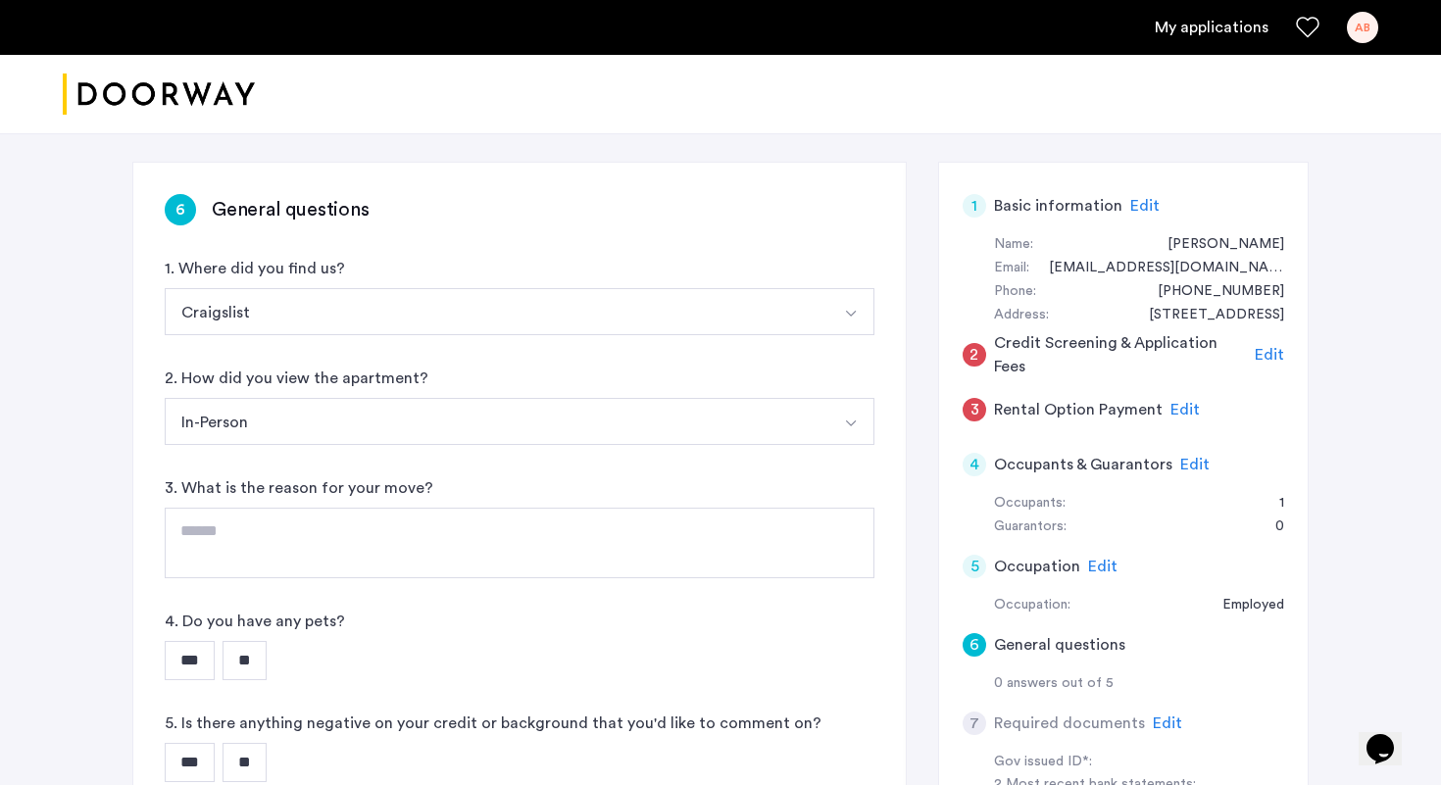
scroll to position [166, 0]
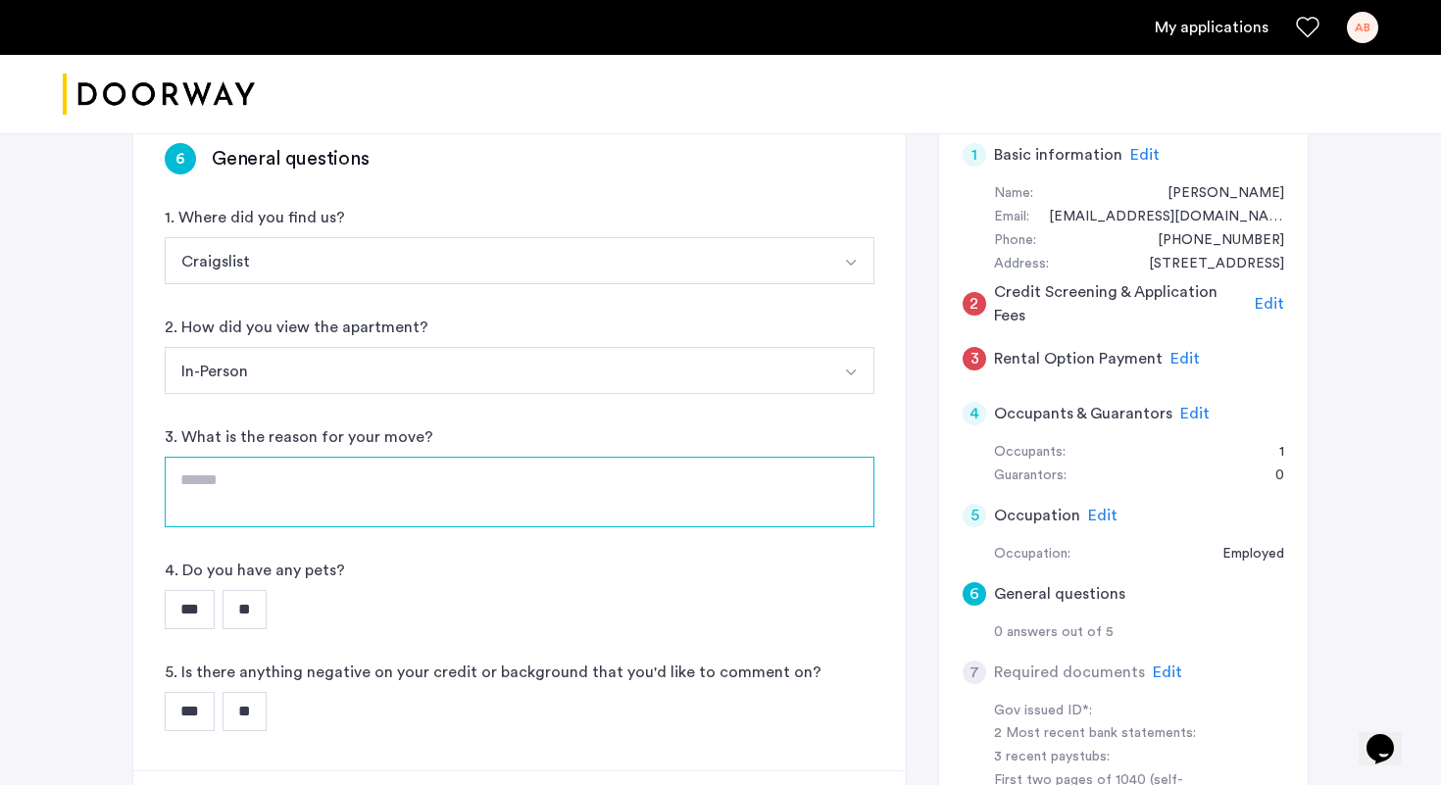
click at [275, 512] on textarea at bounding box center [520, 492] width 710 height 71
type textarea "**********"
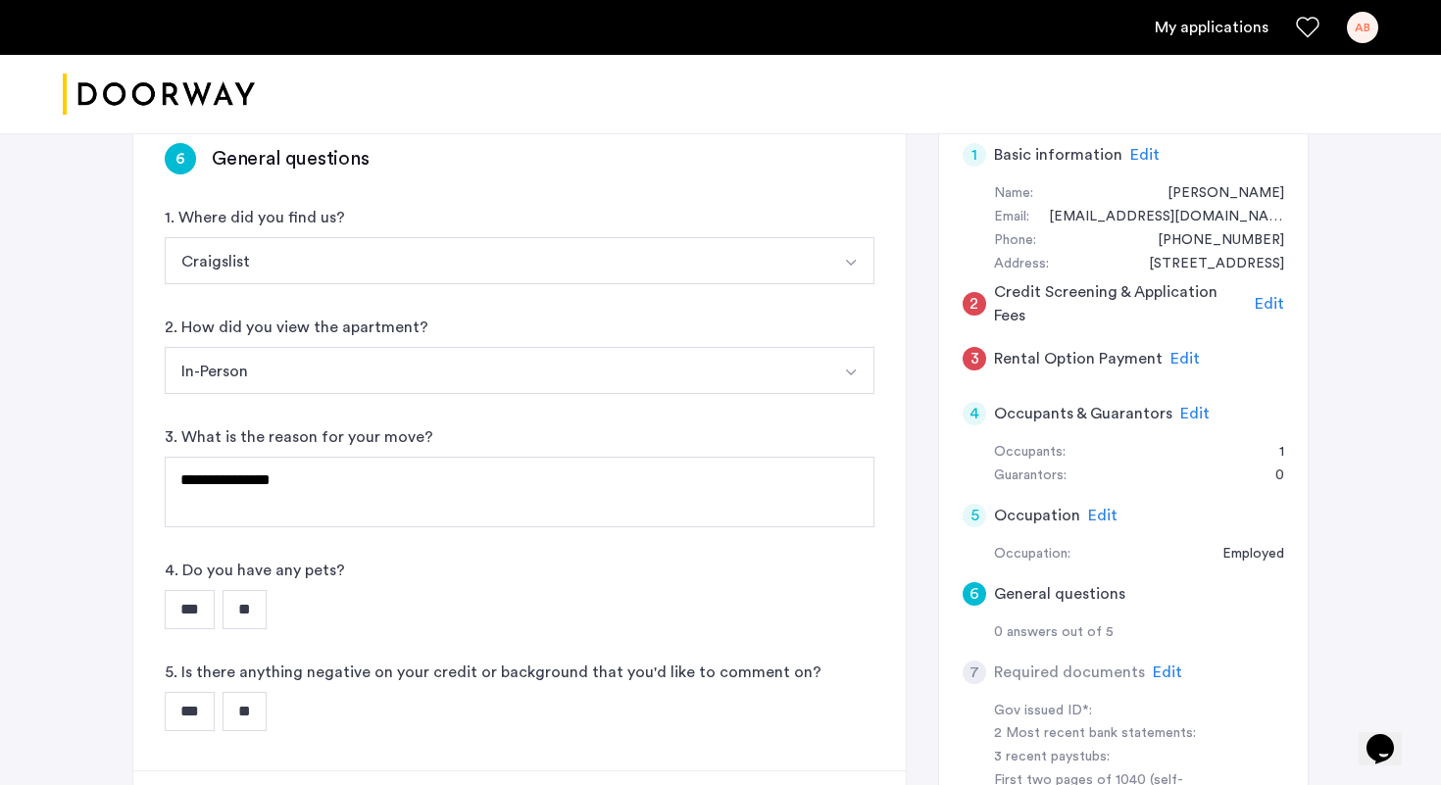
click at [190, 604] on input "***" at bounding box center [190, 609] width 50 height 39
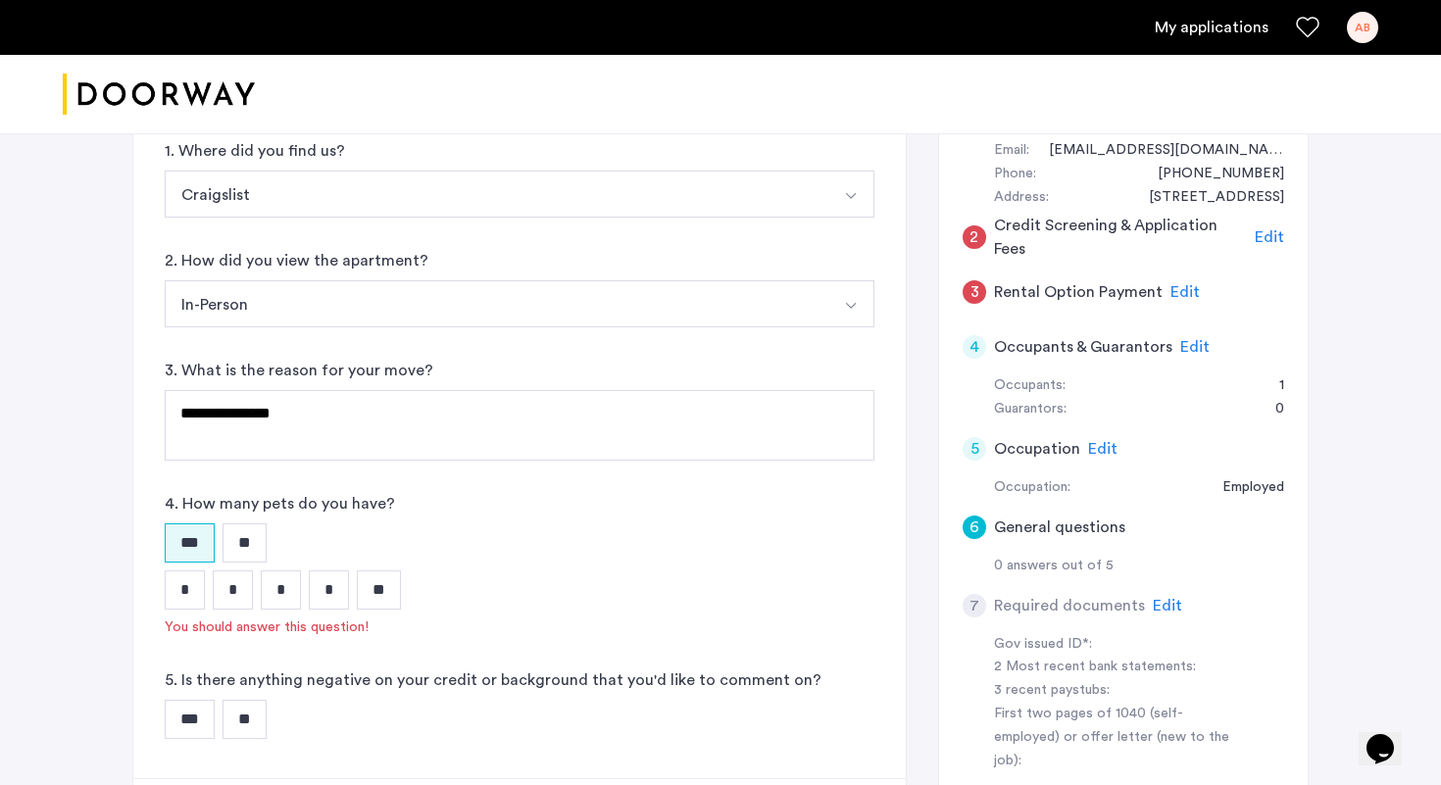
scroll to position [233, 0]
click at [227, 592] on input "*" at bounding box center [233, 589] width 40 height 39
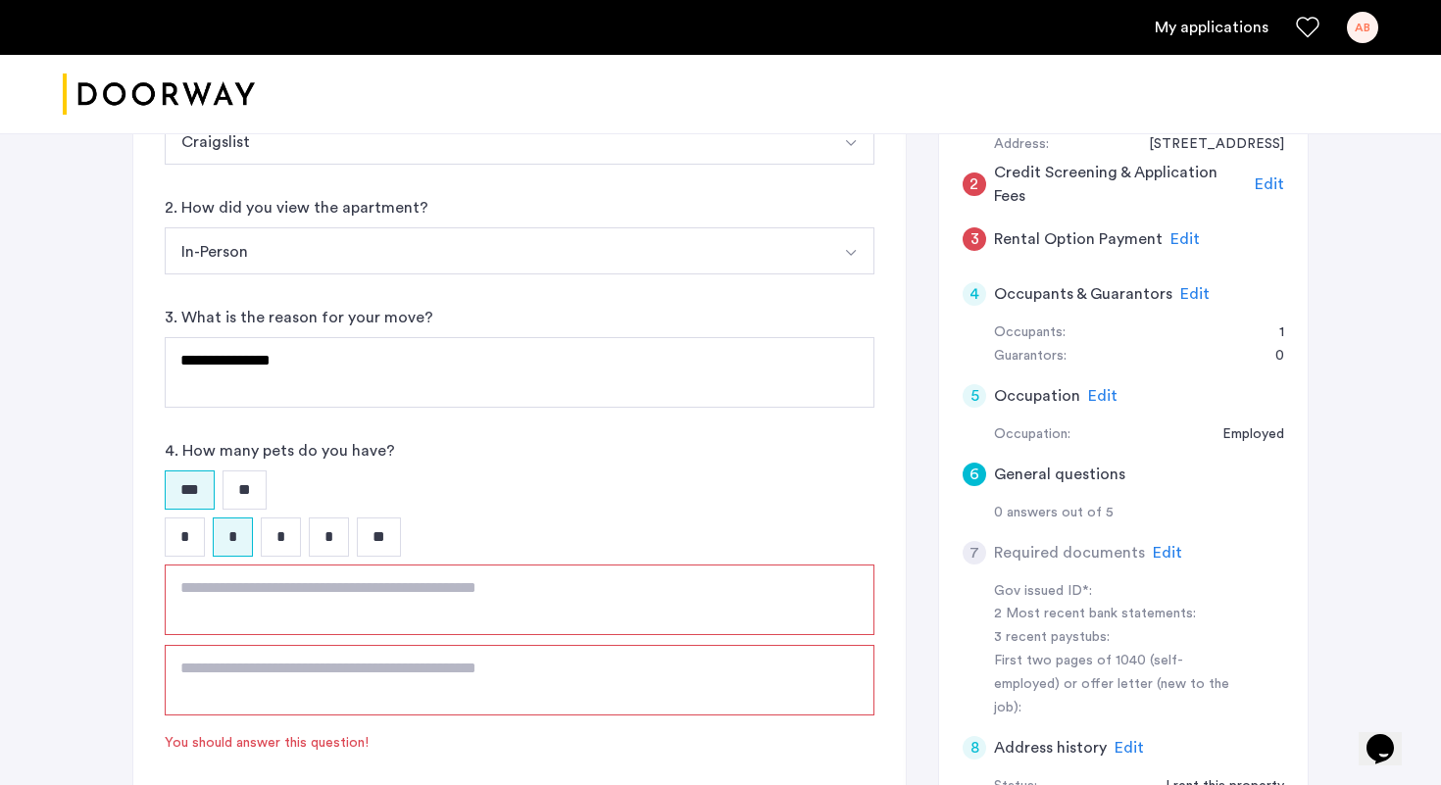
scroll to position [287, 0]
click at [382, 620] on textarea at bounding box center [520, 598] width 710 height 71
type textarea "*********"
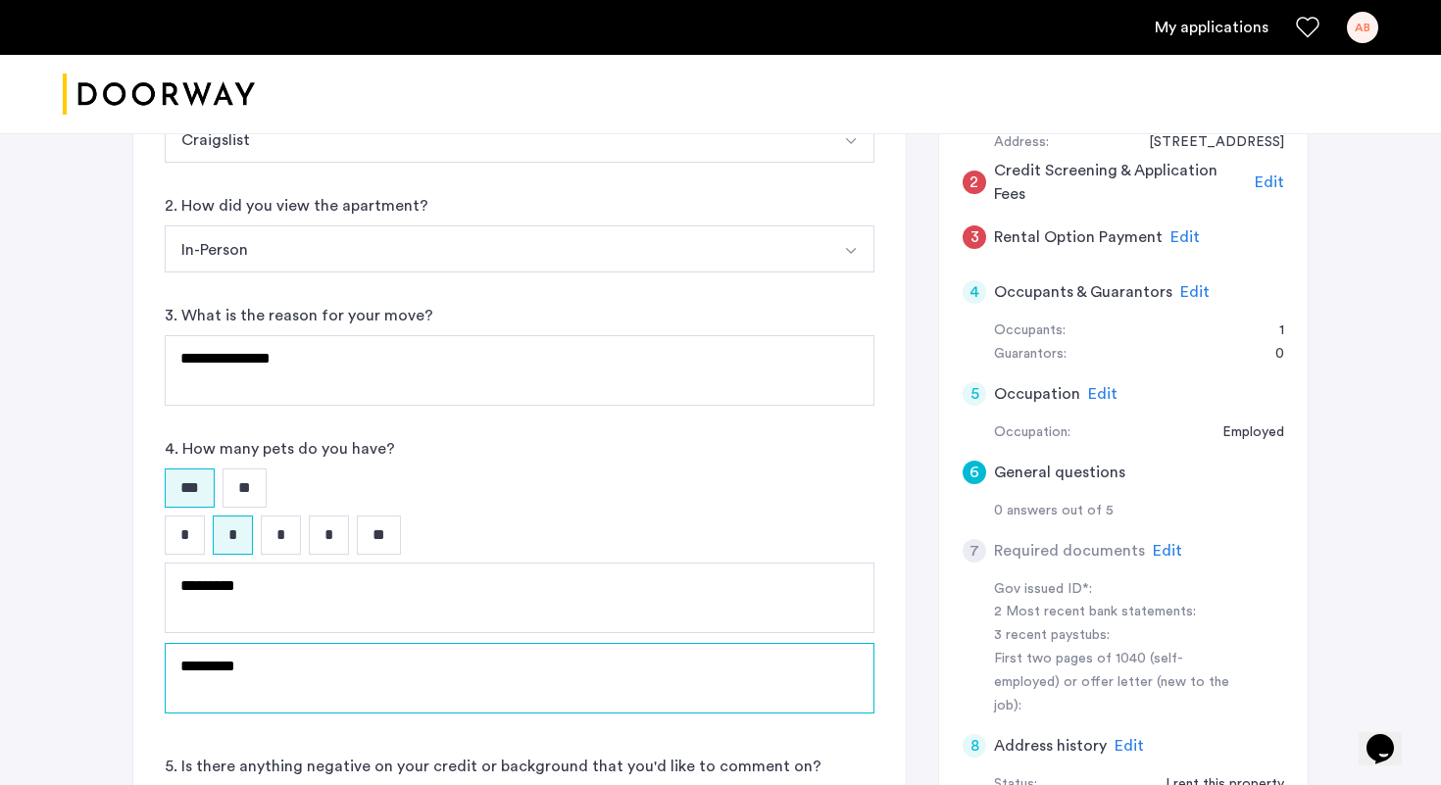
type textarea "*********"
click at [231, 585] on textarea "*********" at bounding box center [520, 598] width 710 height 71
type textarea "*********"
click at [78, 483] on div "**********" at bounding box center [720, 431] width 1441 height 1171
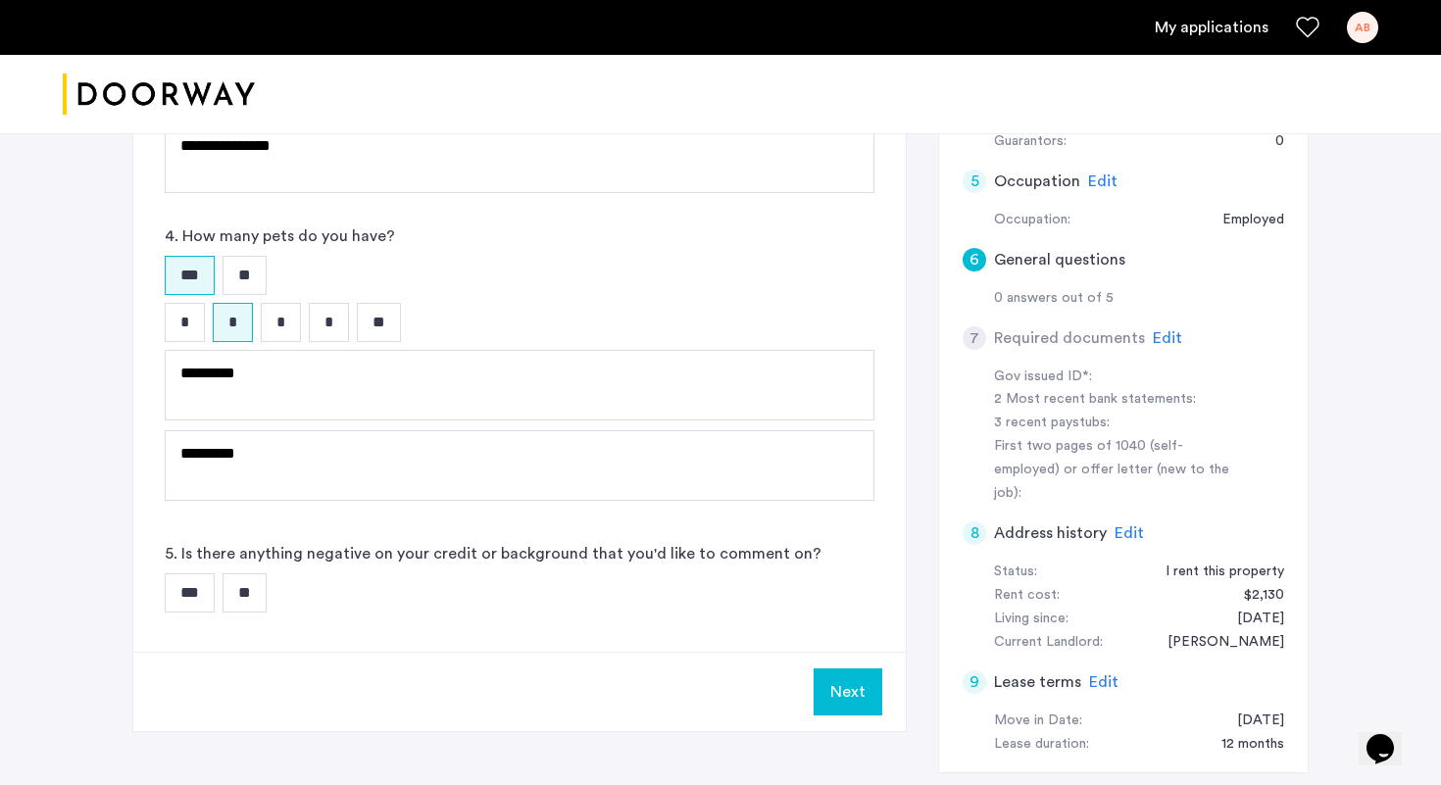
scroll to position [592, 0]
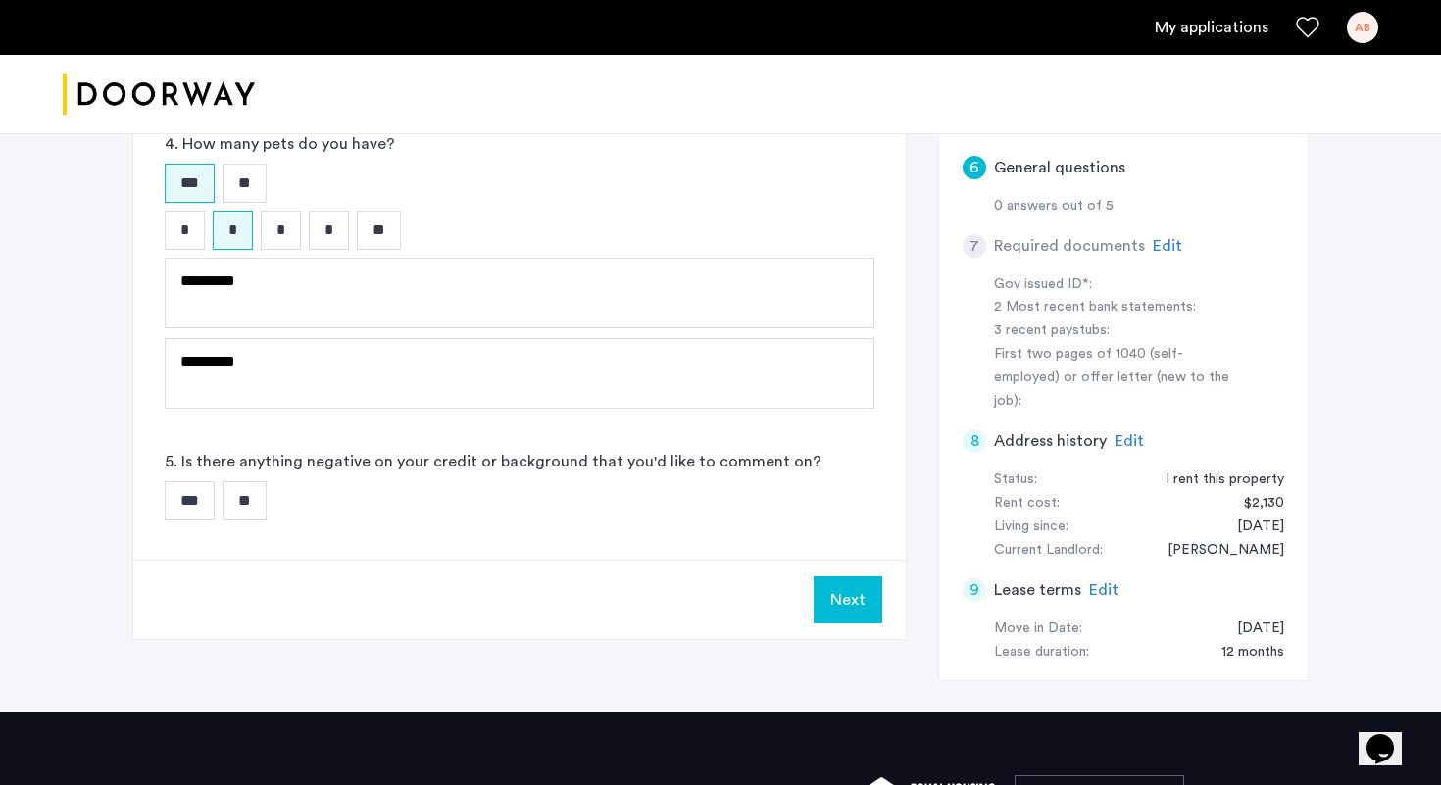
click at [253, 504] on input "**" at bounding box center [245, 500] width 44 height 39
click at [841, 604] on button "Next" at bounding box center [848, 599] width 69 height 47
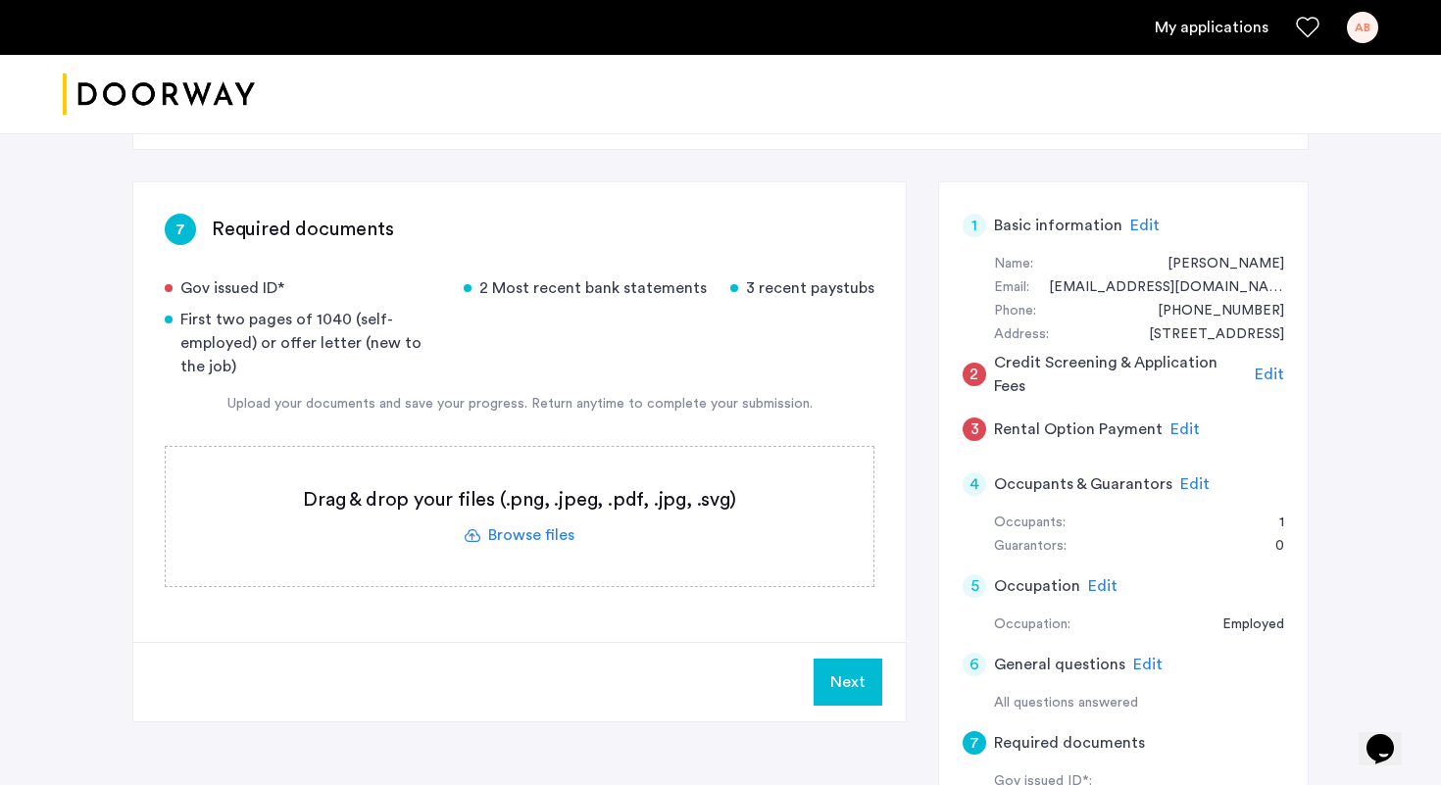
scroll to position [102, 0]
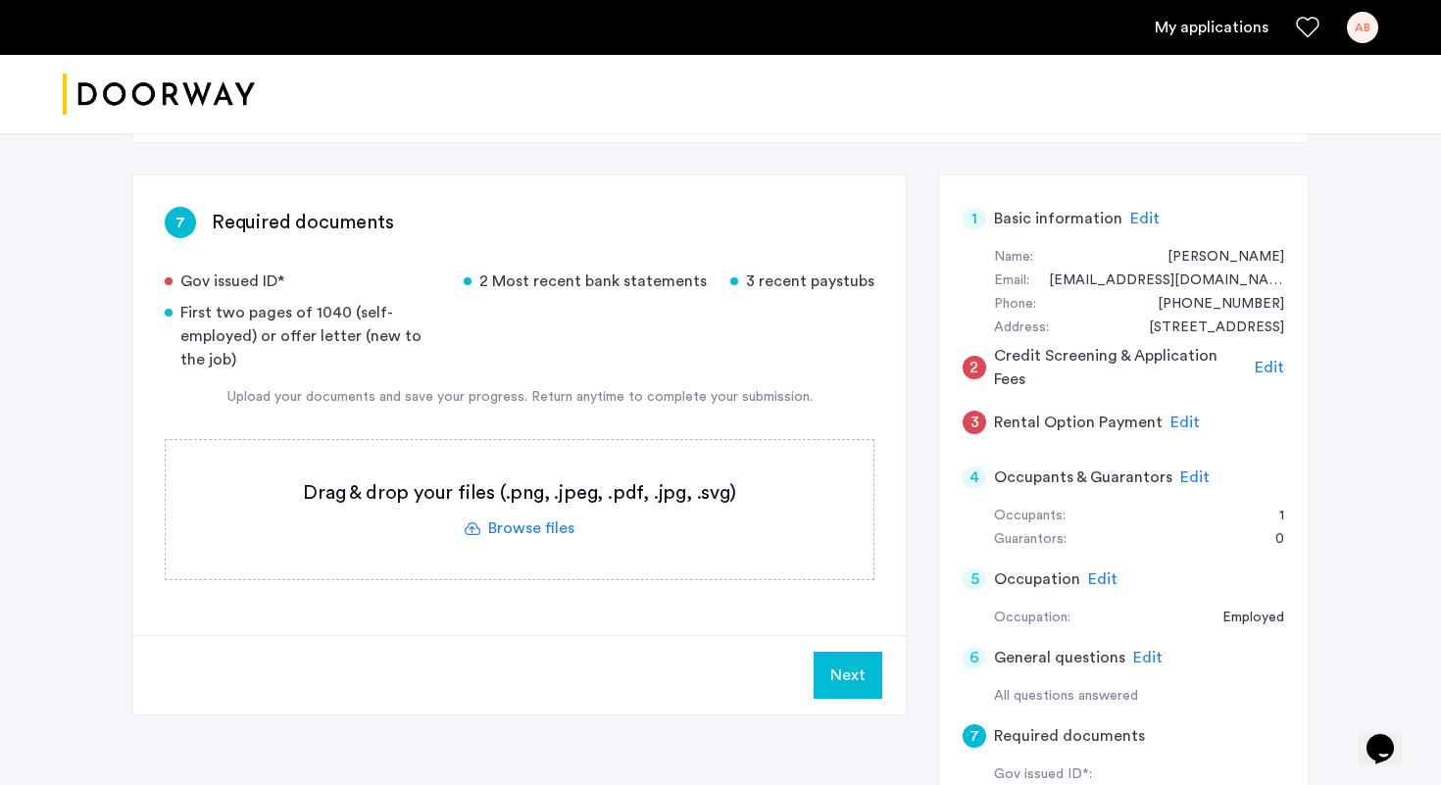
click at [533, 521] on label at bounding box center [520, 509] width 708 height 139
click at [0, 0] on input "file" at bounding box center [0, 0] width 0 height 0
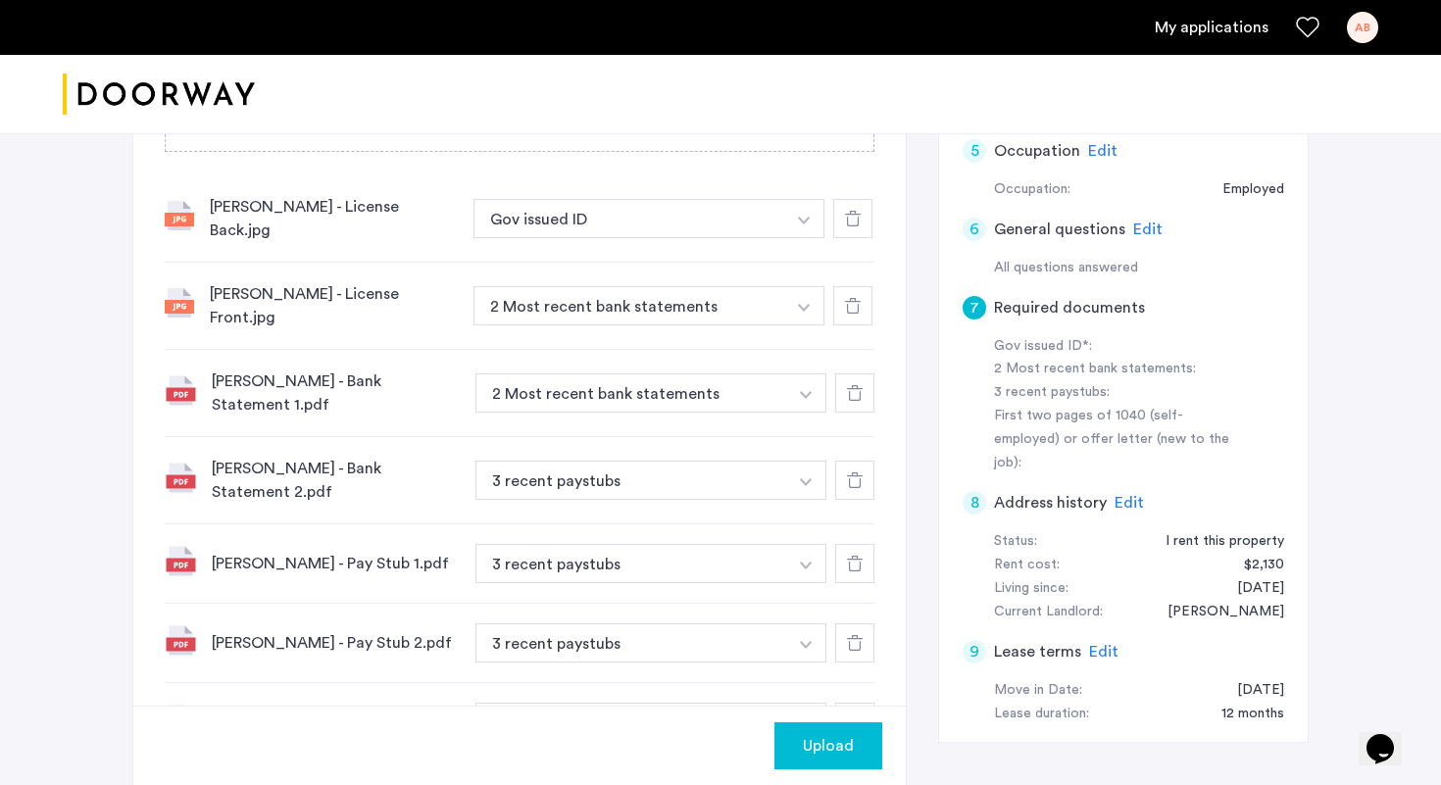
scroll to position [535, 0]
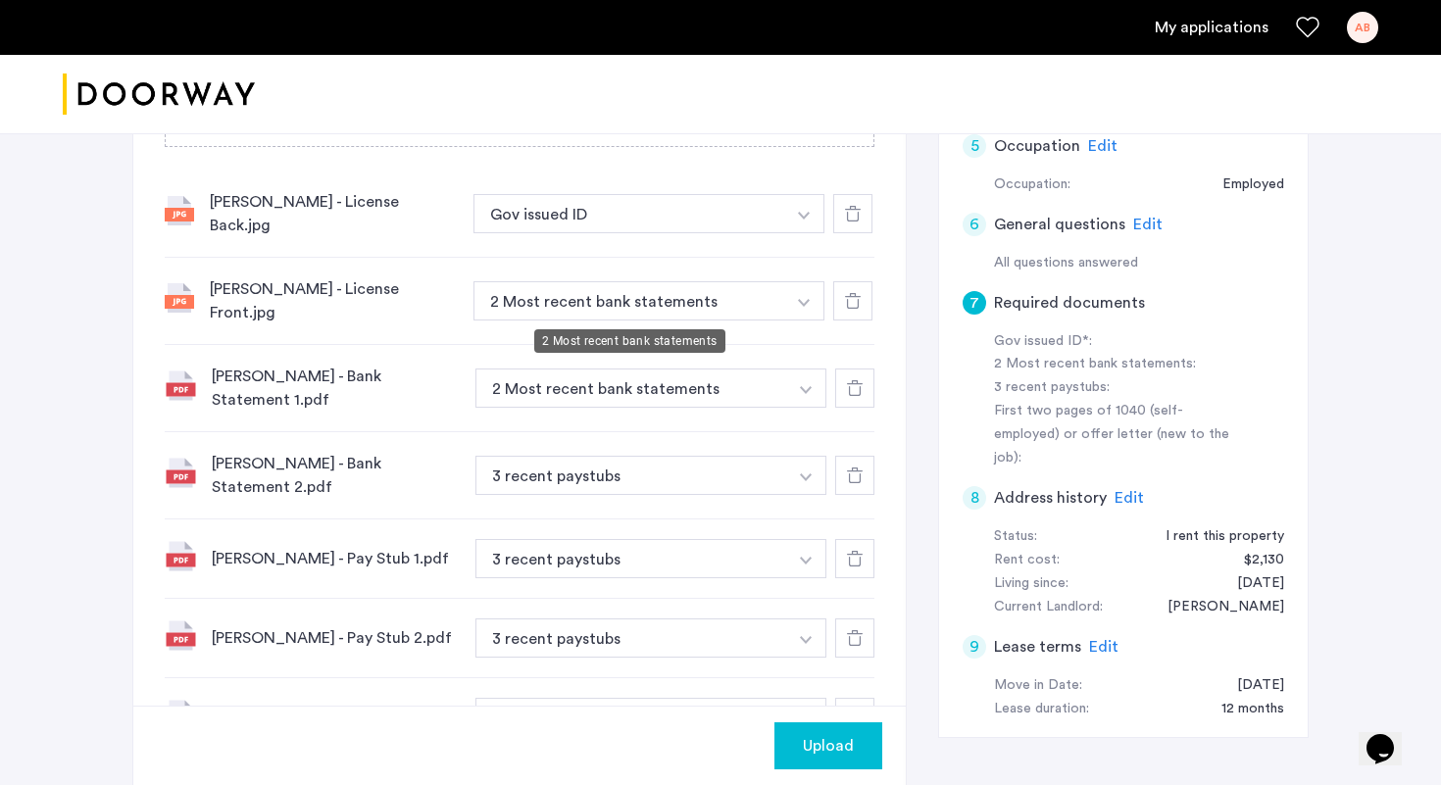
click at [585, 308] on button "2 Most recent bank statements" at bounding box center [629, 300] width 312 height 39
click at [804, 294] on button "button" at bounding box center [804, 300] width 40 height 39
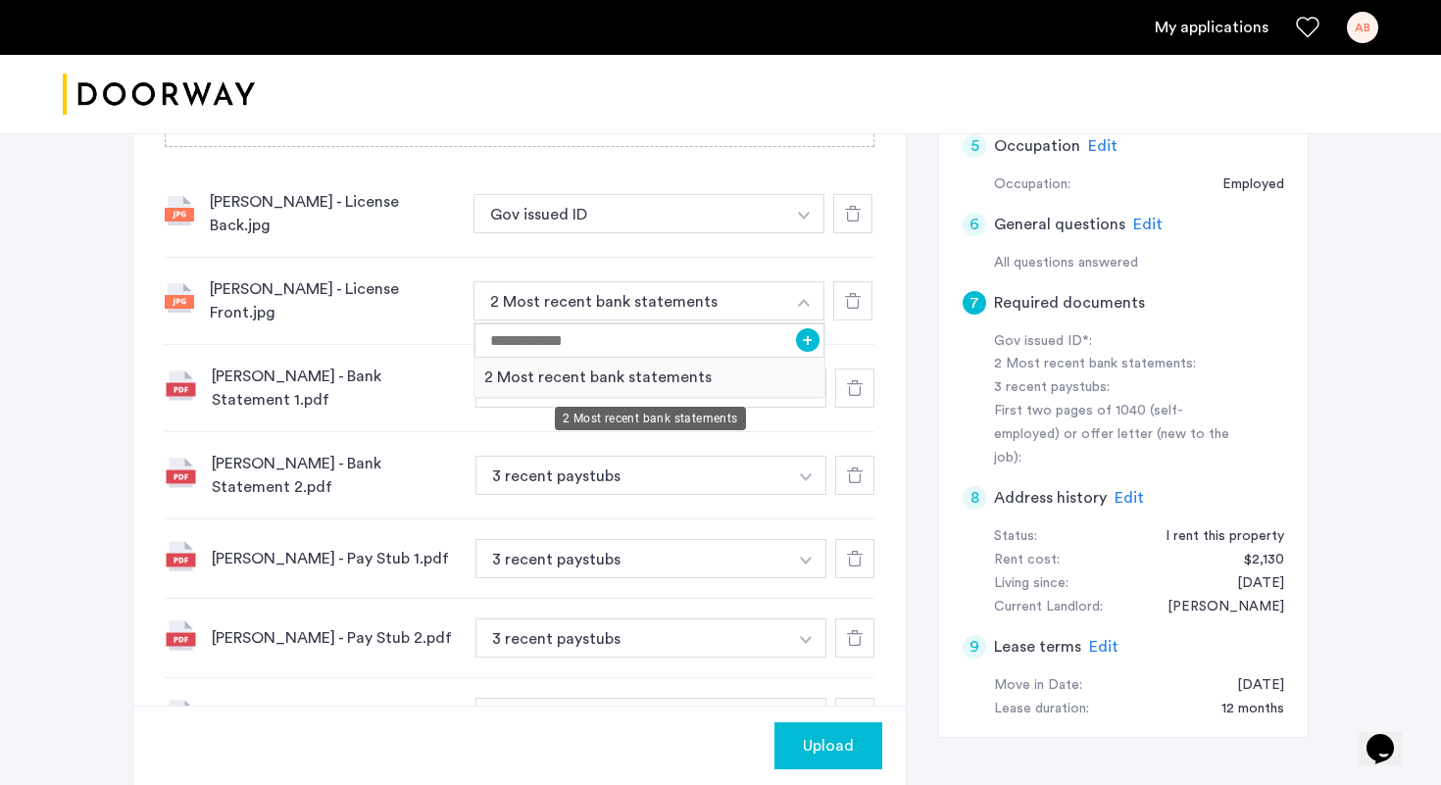
click at [673, 382] on div "2 Most recent bank statements" at bounding box center [649, 378] width 350 height 40
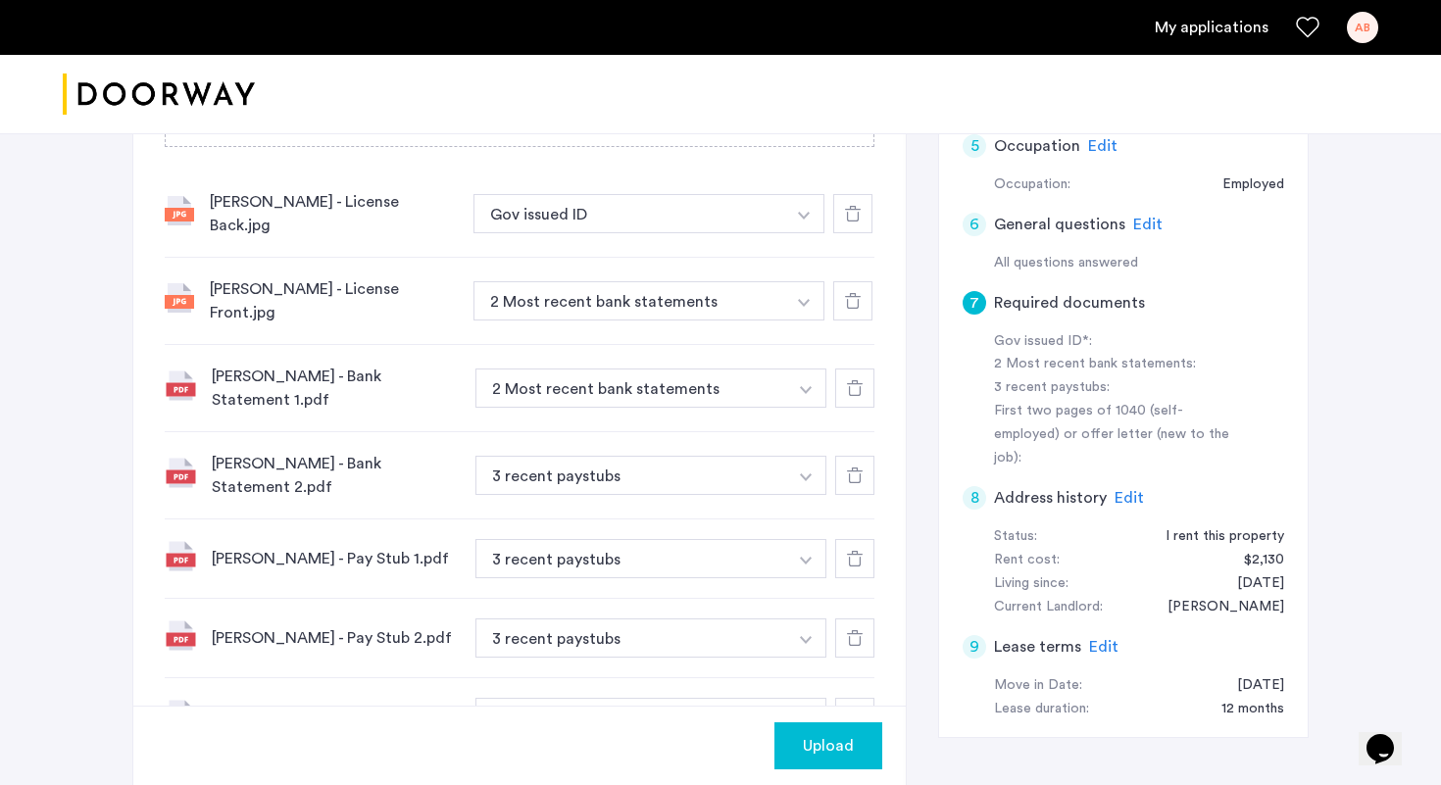
click at [851, 302] on icon at bounding box center [853, 301] width 16 height 16
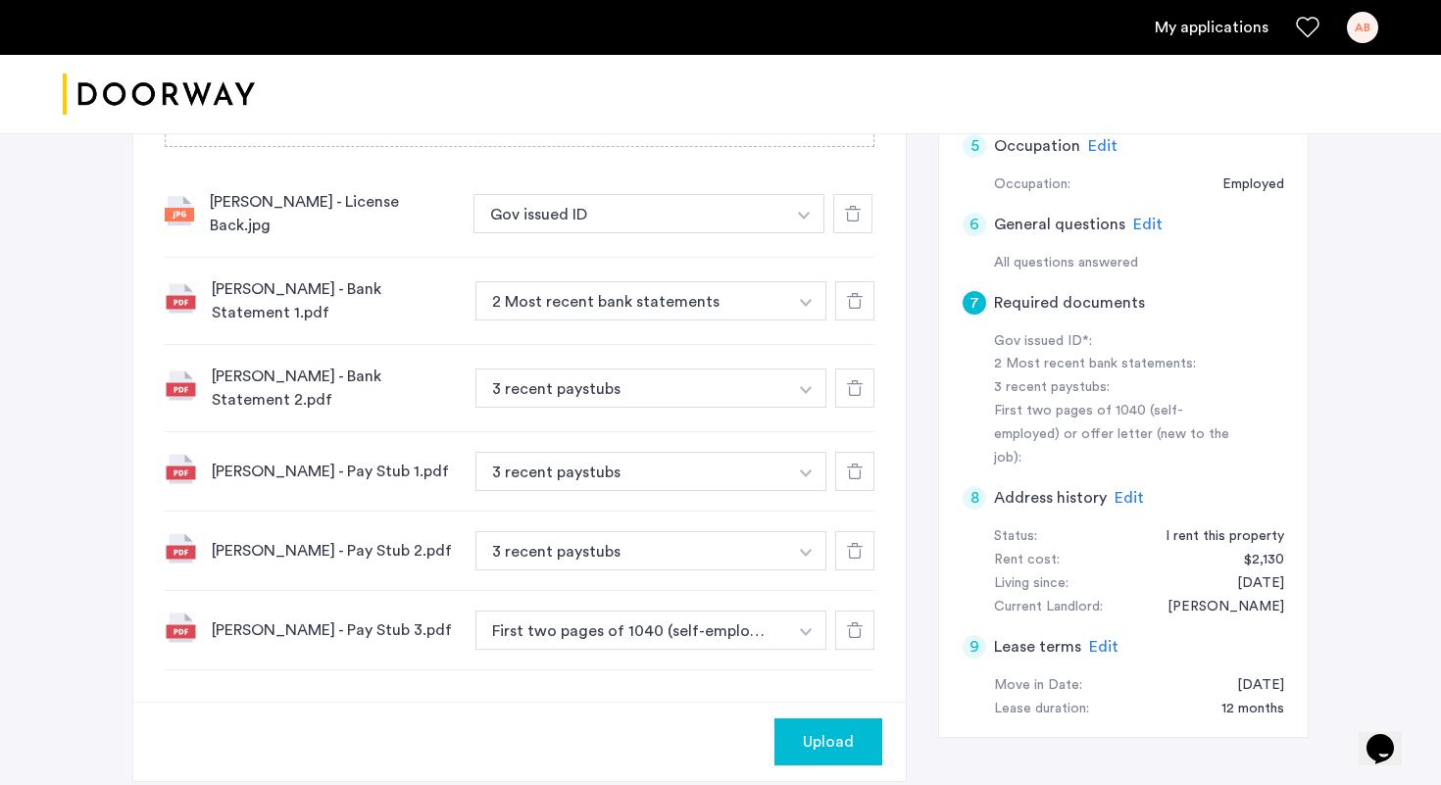
click at [854, 220] on icon at bounding box center [853, 214] width 16 height 16
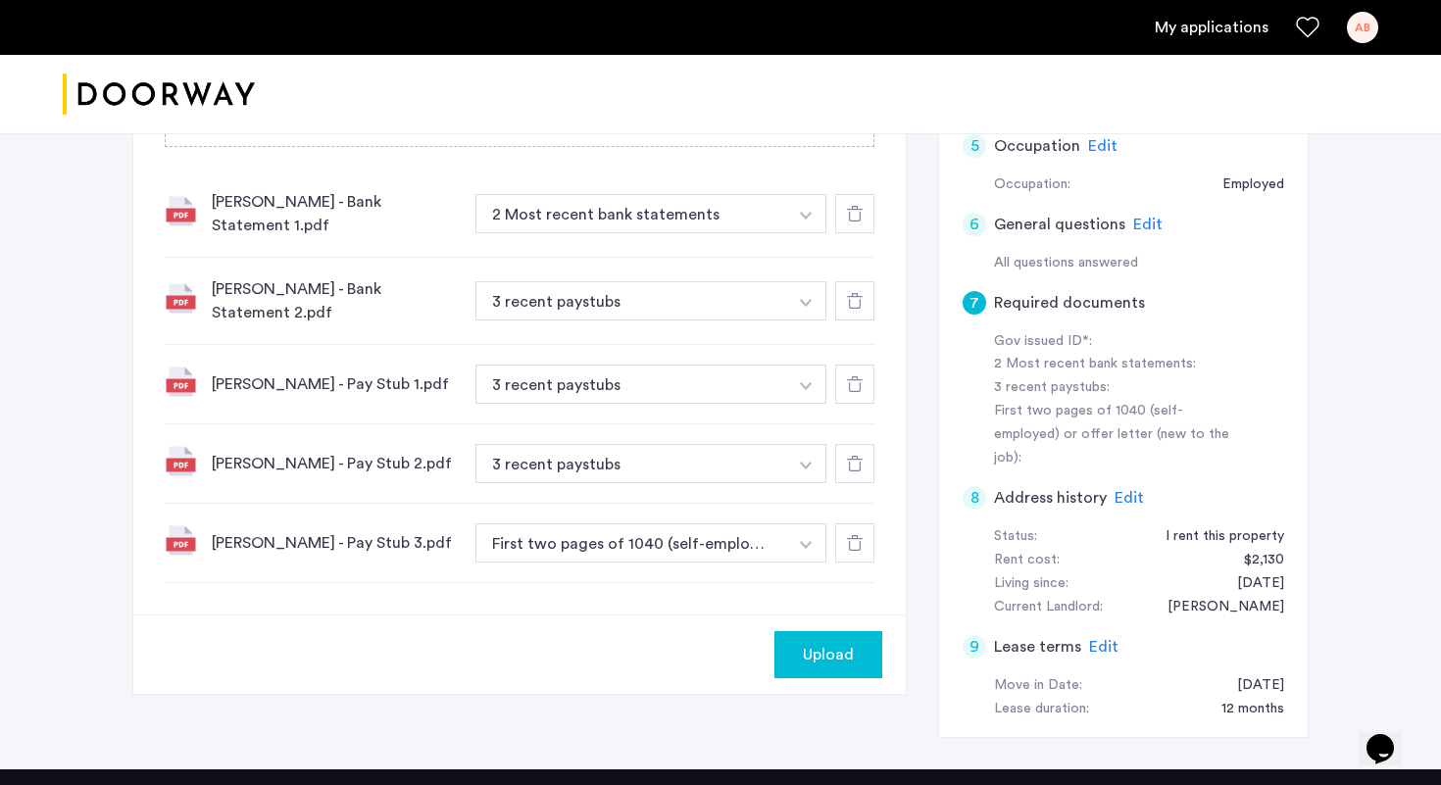
click at [798, 667] on div "Upload" at bounding box center [828, 655] width 76 height 24
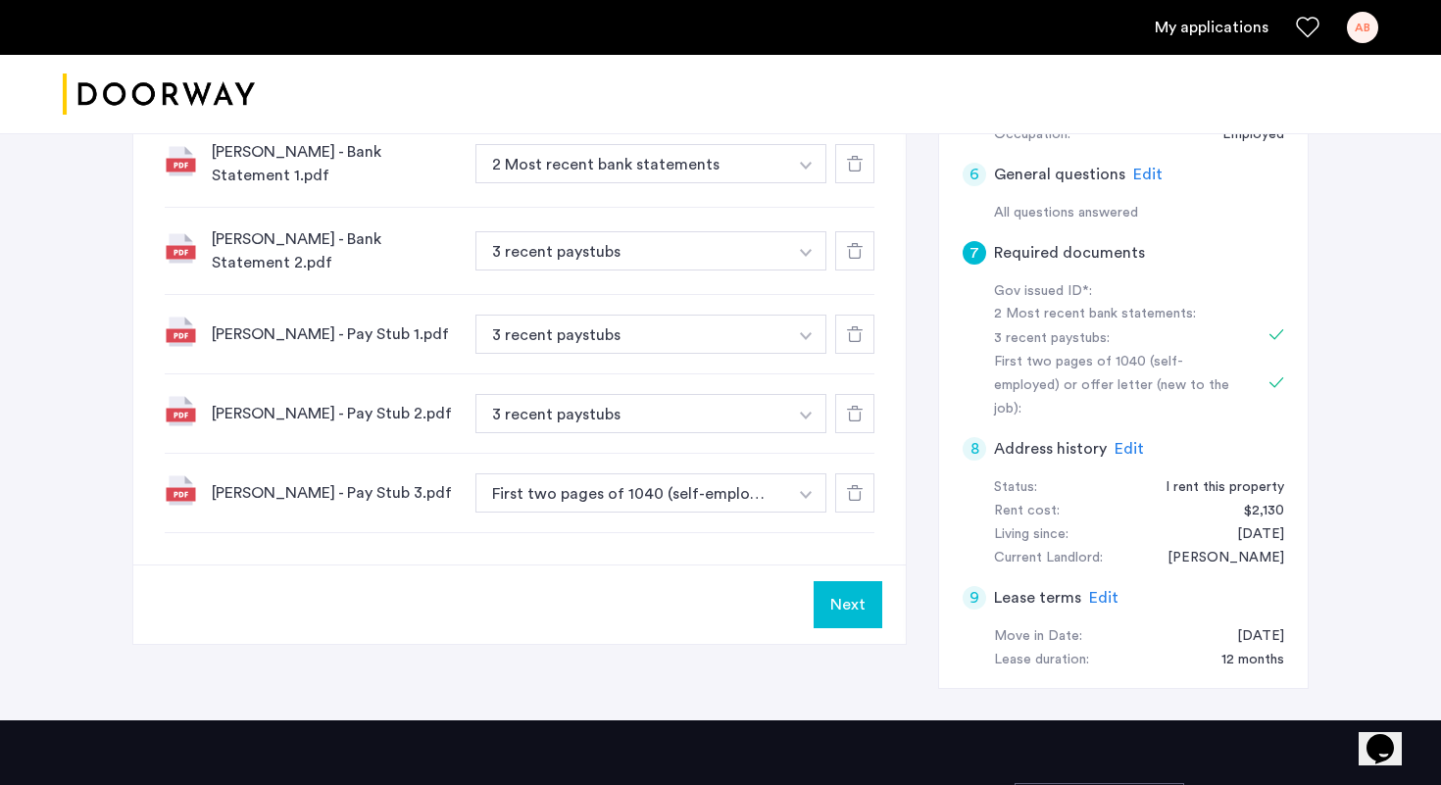
scroll to position [587, 0]
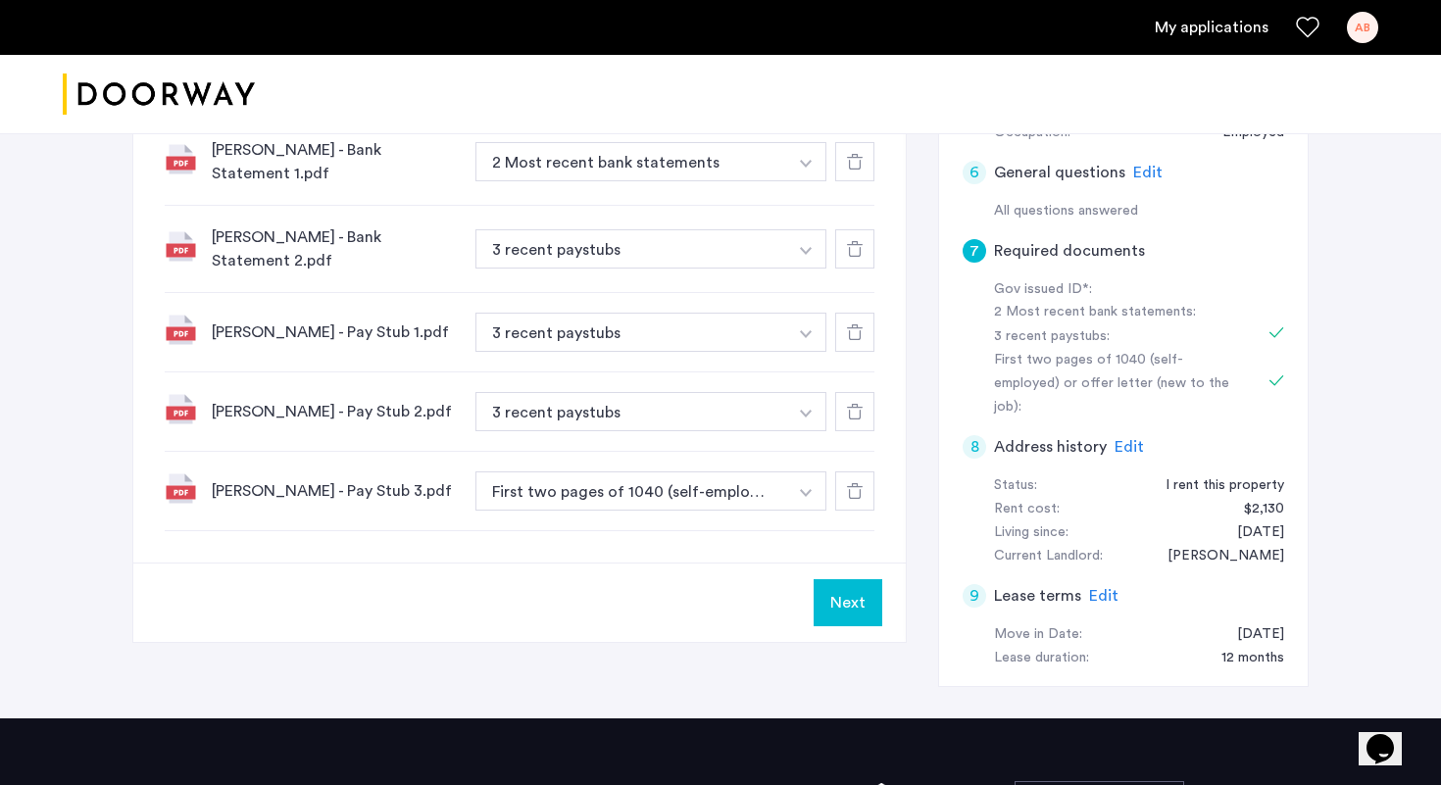
click at [861, 499] on icon at bounding box center [855, 491] width 16 height 16
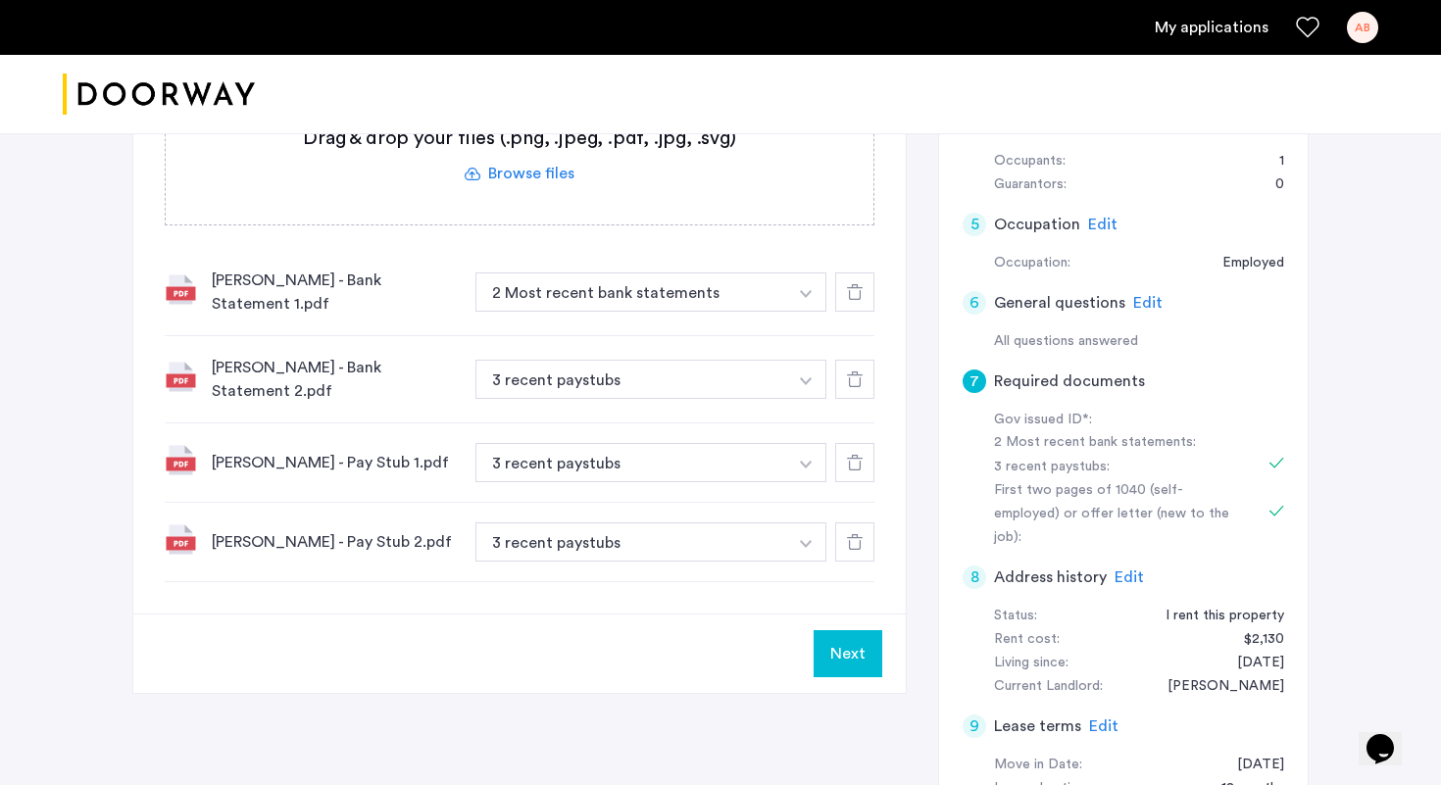
scroll to position [452, 0]
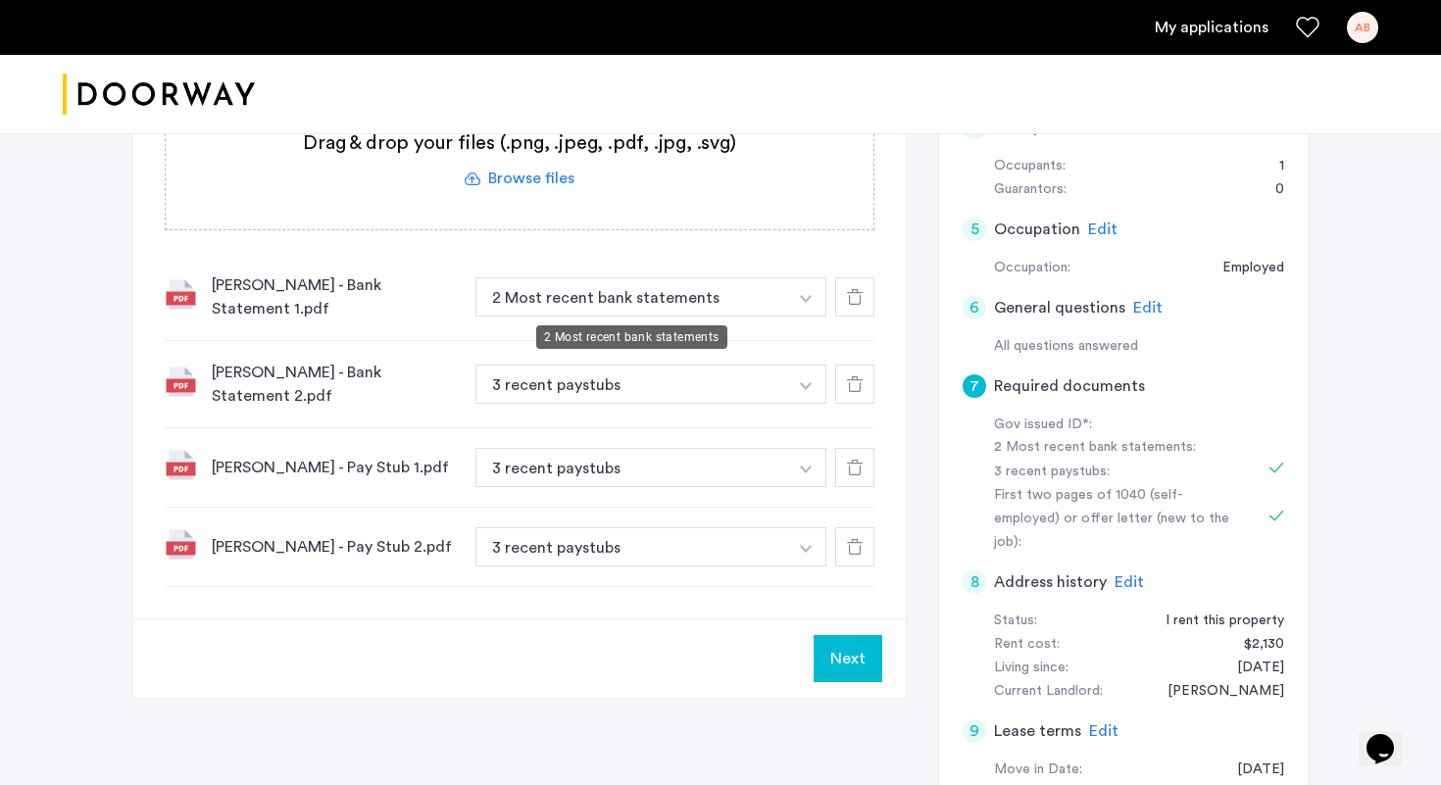
click at [646, 289] on button "2 Most recent bank statements" at bounding box center [631, 296] width 312 height 39
click at [610, 295] on button "2 Most recent bank statements" at bounding box center [631, 296] width 312 height 39
click at [803, 298] on img "button" at bounding box center [806, 299] width 12 height 8
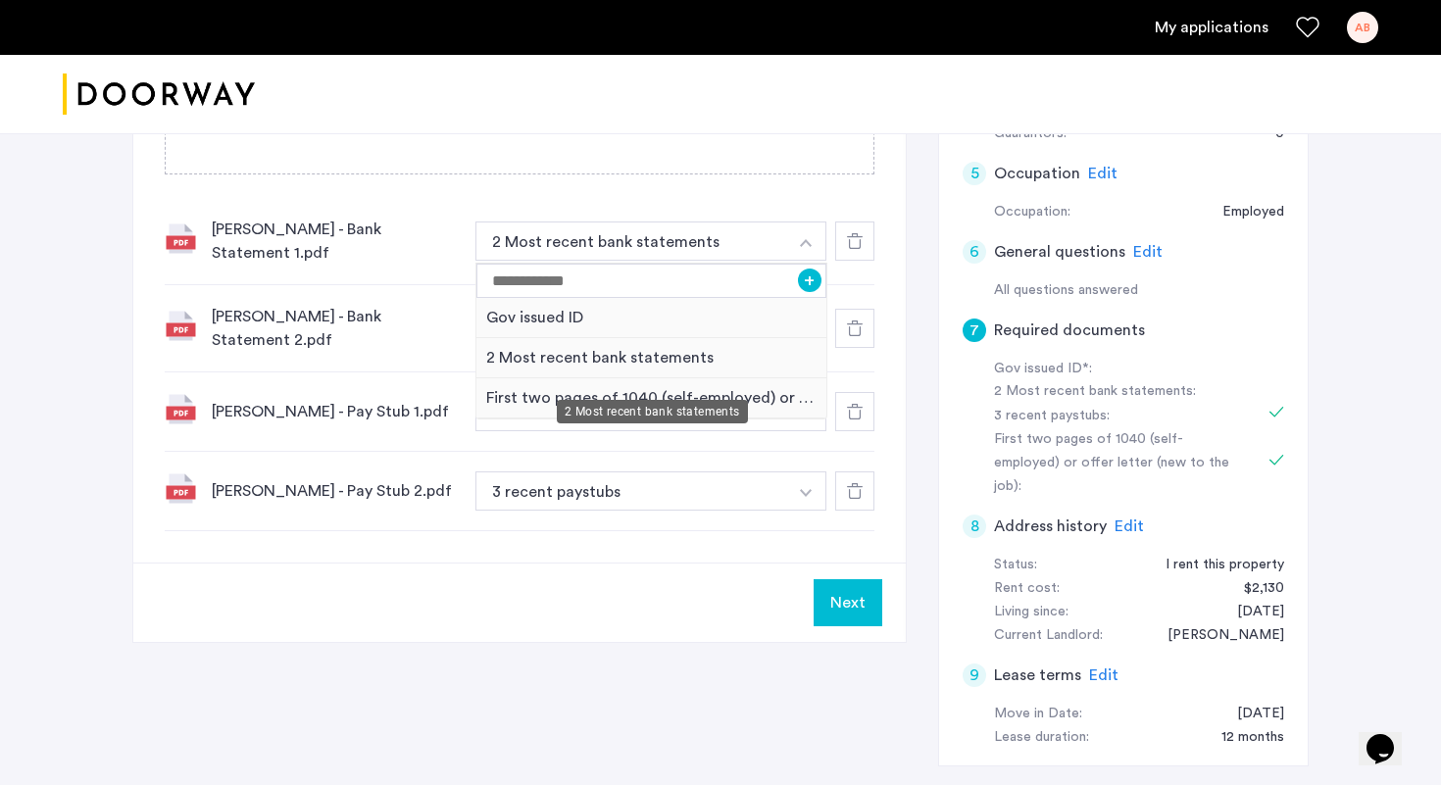
scroll to position [513, 0]
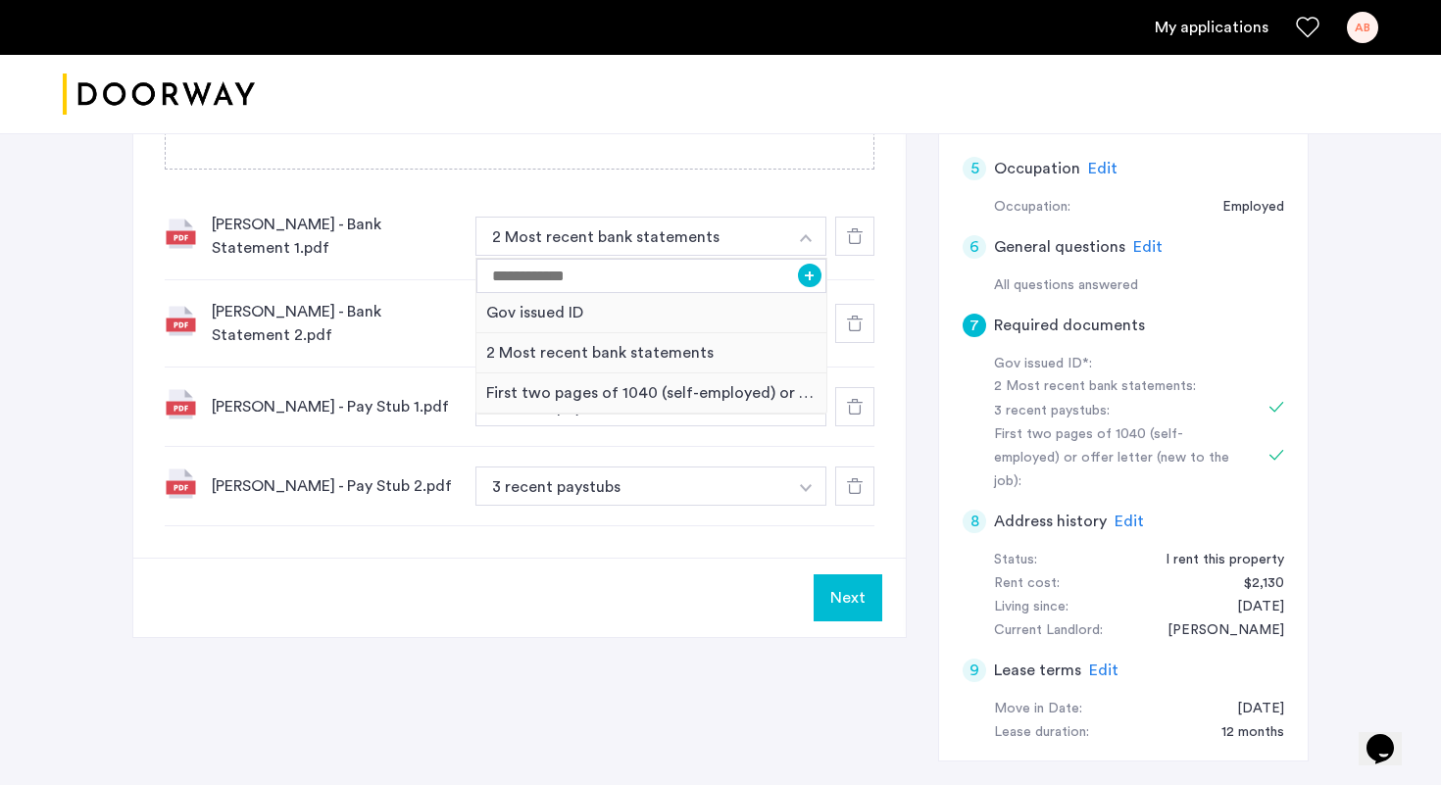
click at [744, 558] on div "7 Required documents Gov issued ID* 2 Most recent bank statements 3 recent pays…" at bounding box center [519, 161] width 772 height 793
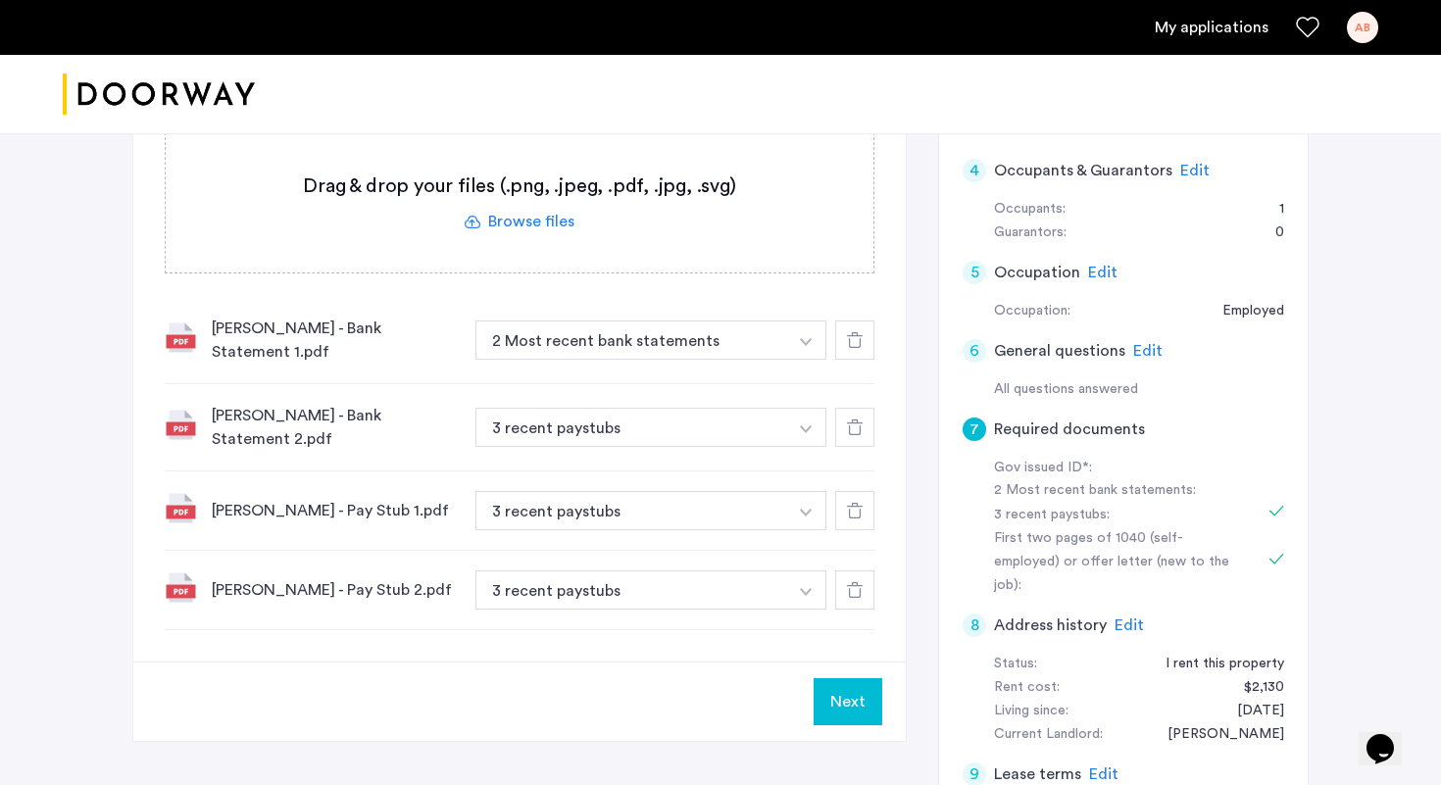
scroll to position [394, 0]
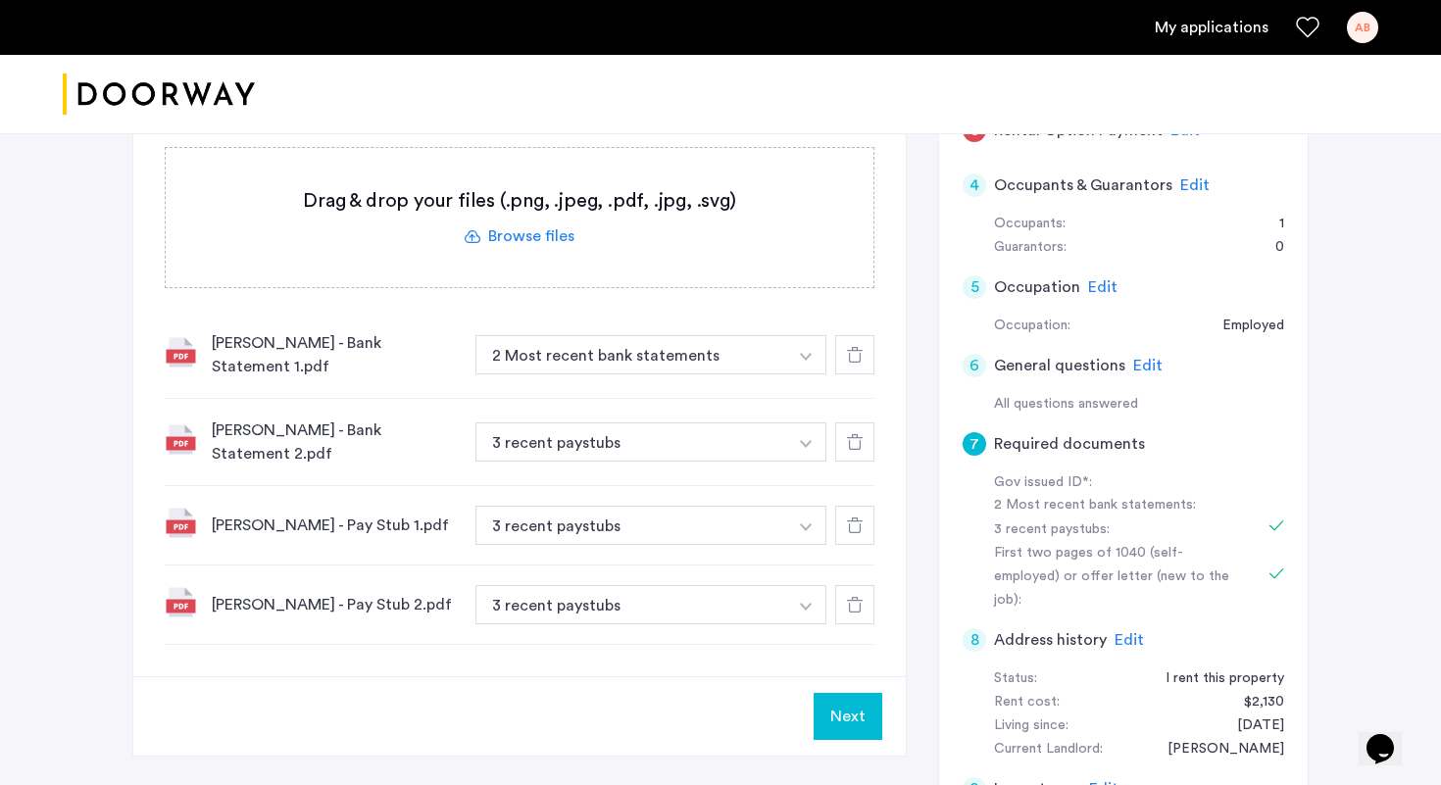
click at [859, 354] on icon at bounding box center [855, 355] width 16 height 16
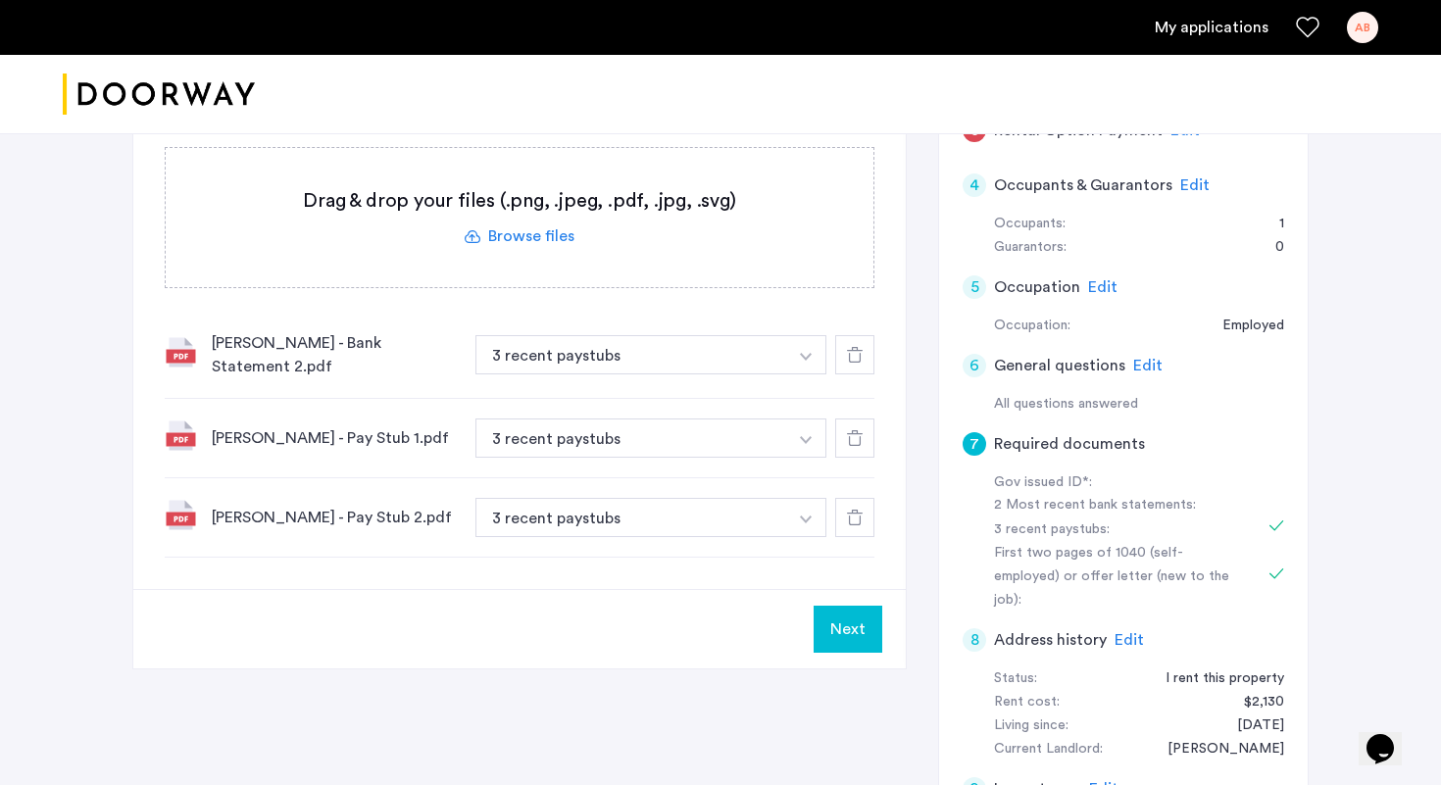
click at [859, 354] on icon at bounding box center [855, 355] width 16 height 16
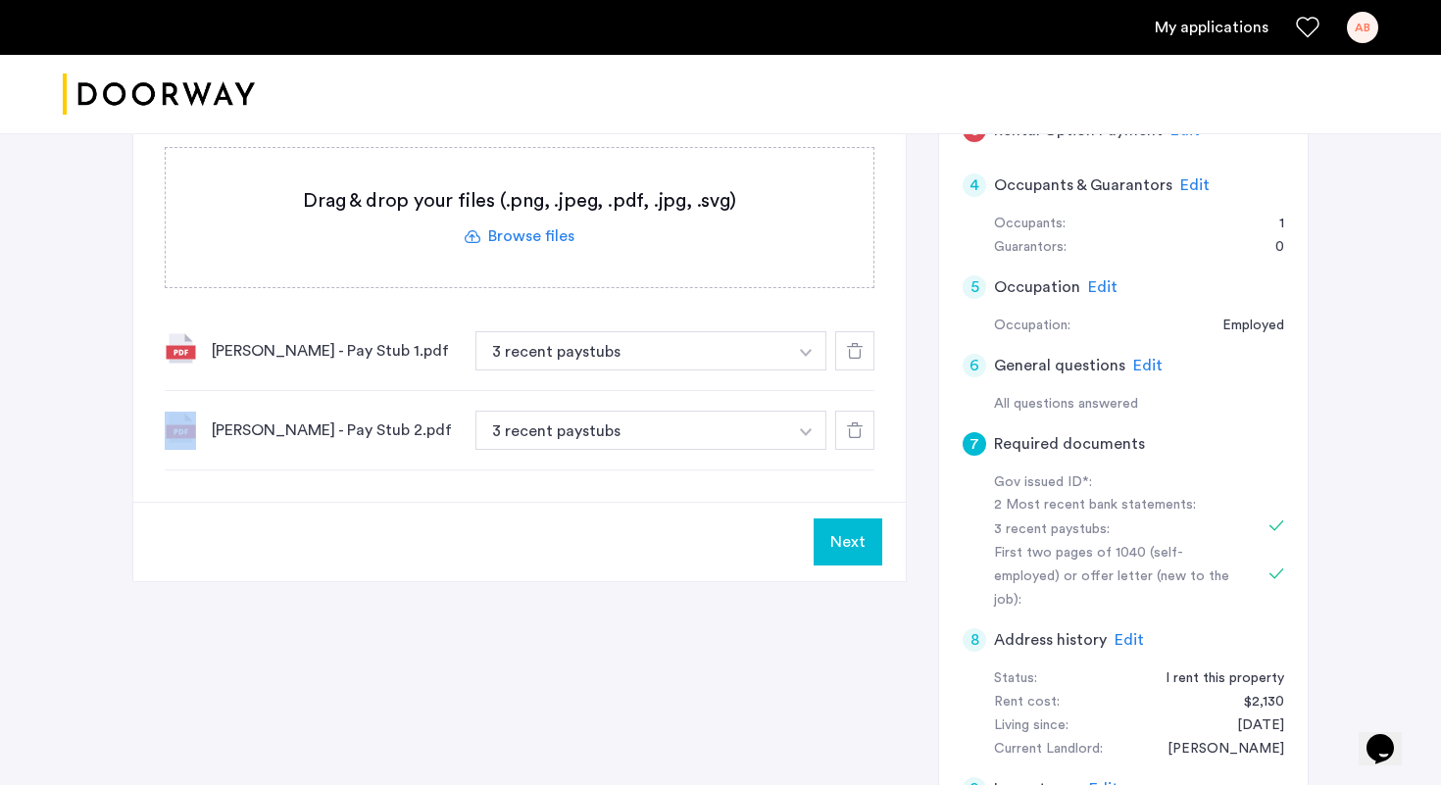
click at [859, 354] on icon at bounding box center [855, 351] width 16 height 16
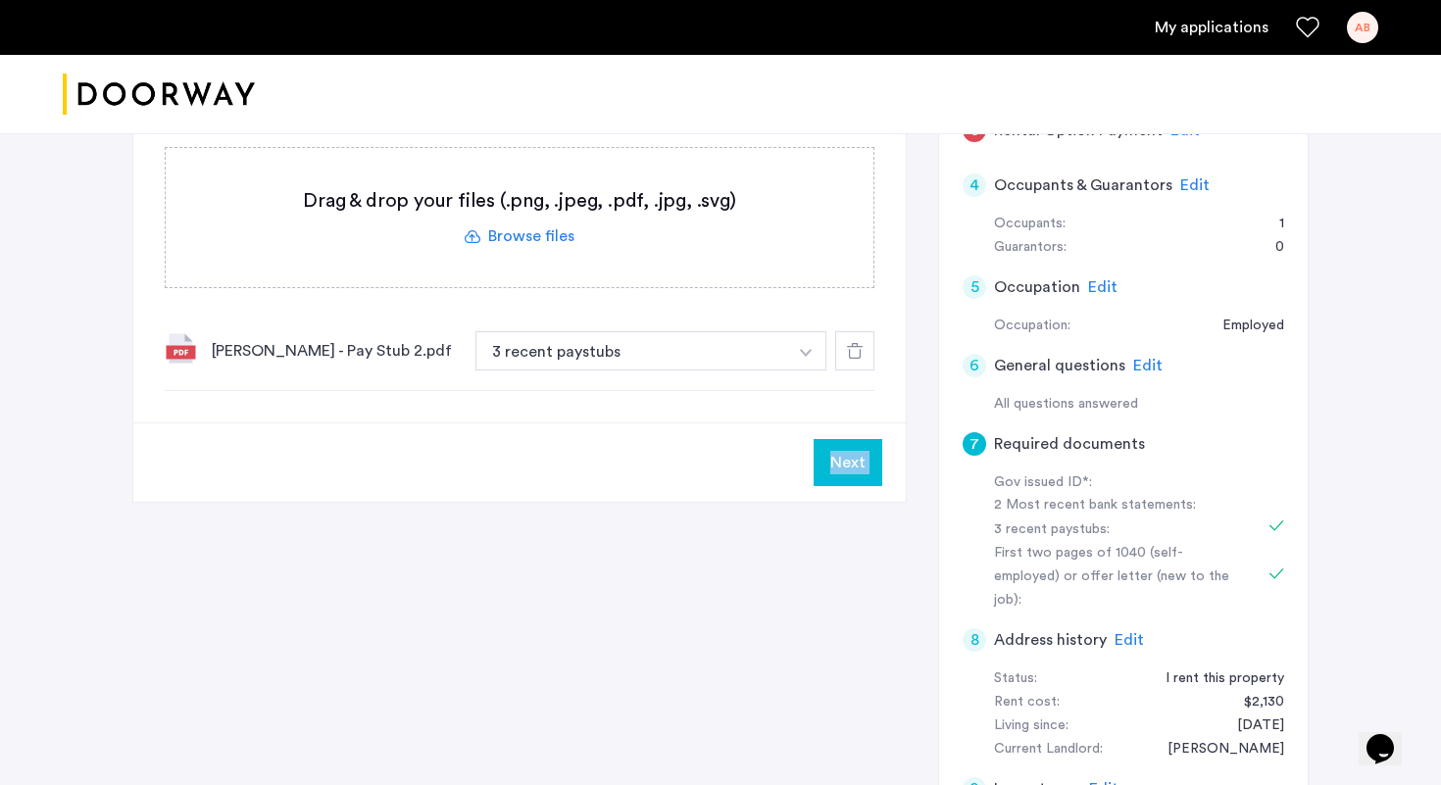
click at [859, 354] on icon at bounding box center [855, 351] width 16 height 16
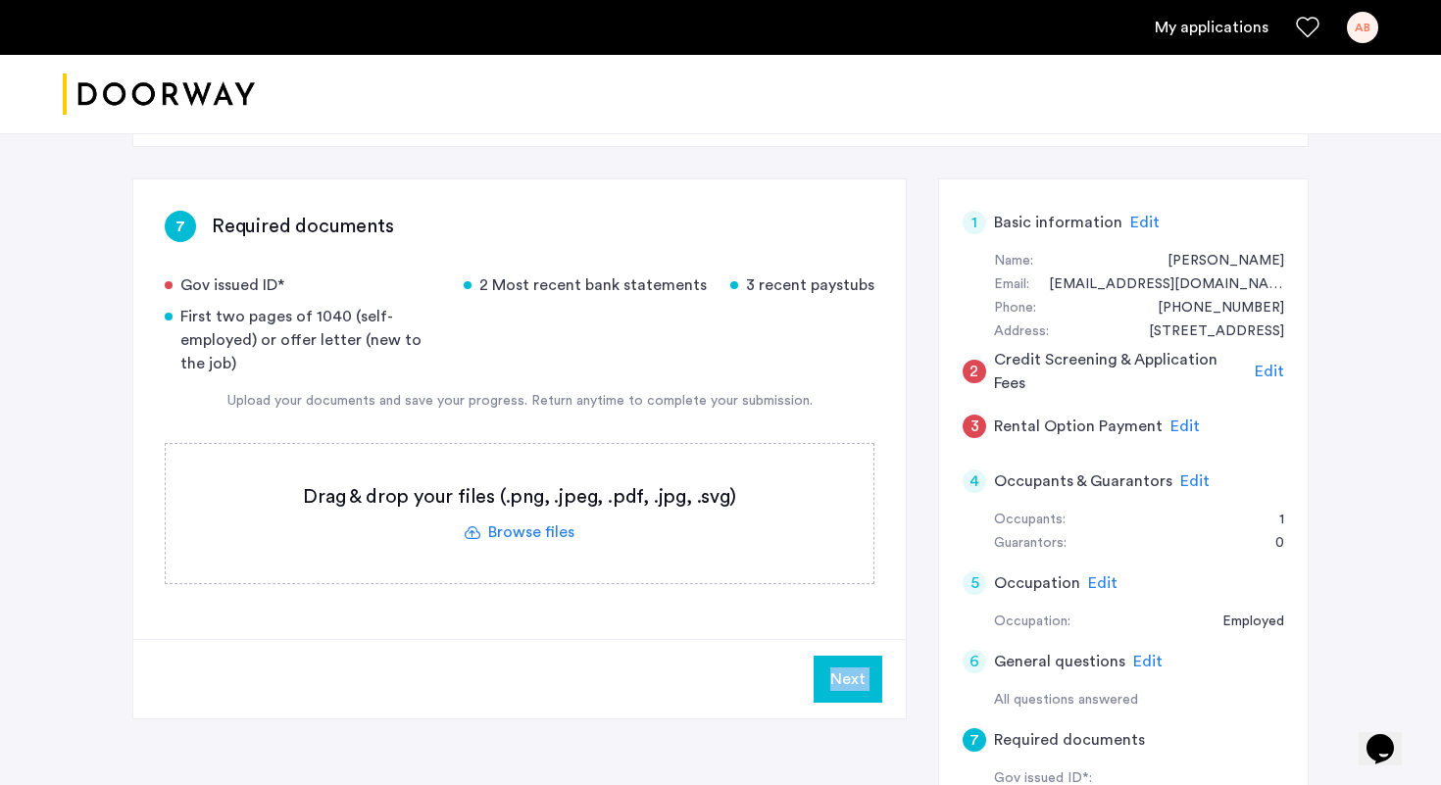
scroll to position [0, 0]
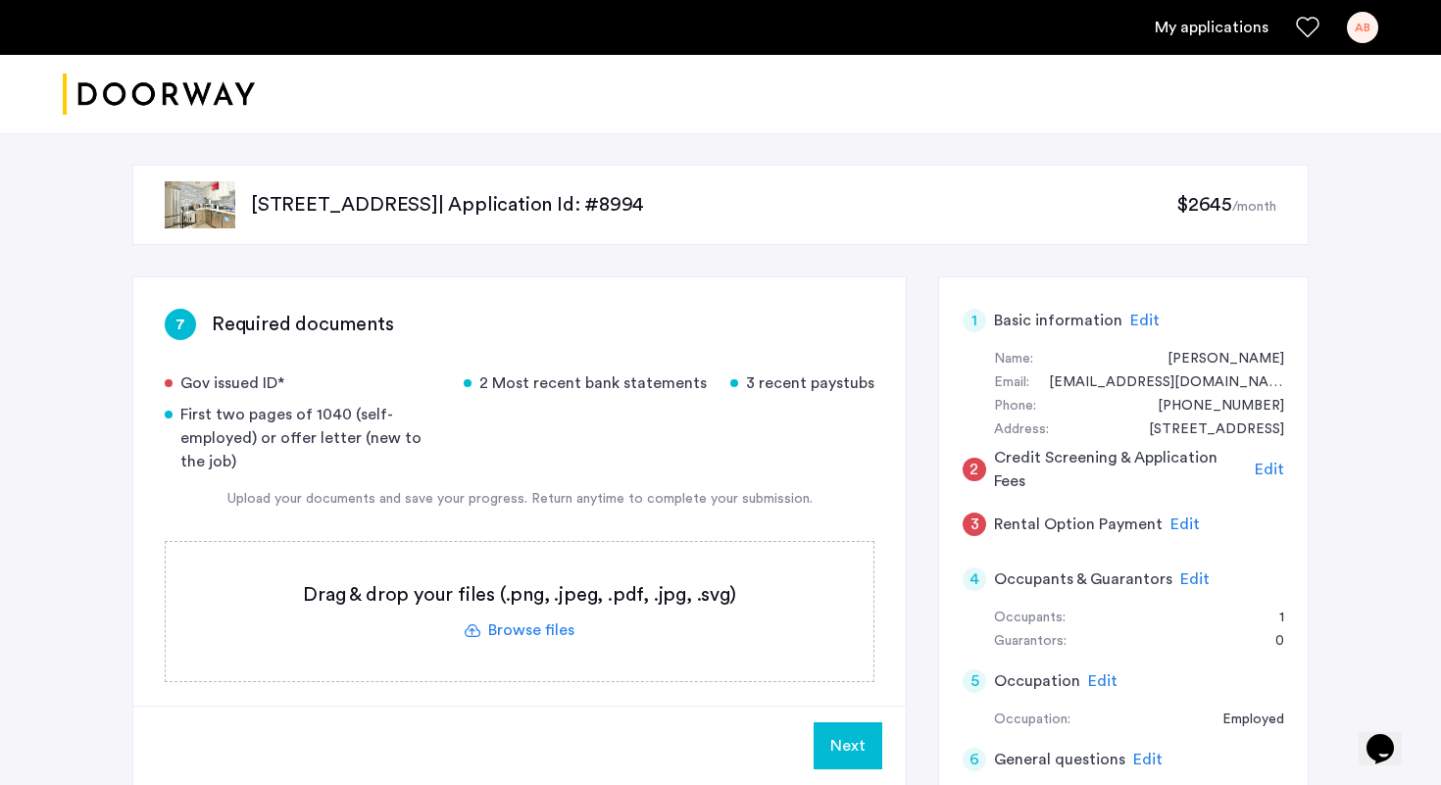
click at [502, 624] on label at bounding box center [520, 611] width 708 height 139
click at [0, 0] on input "file" at bounding box center [0, 0] width 0 height 0
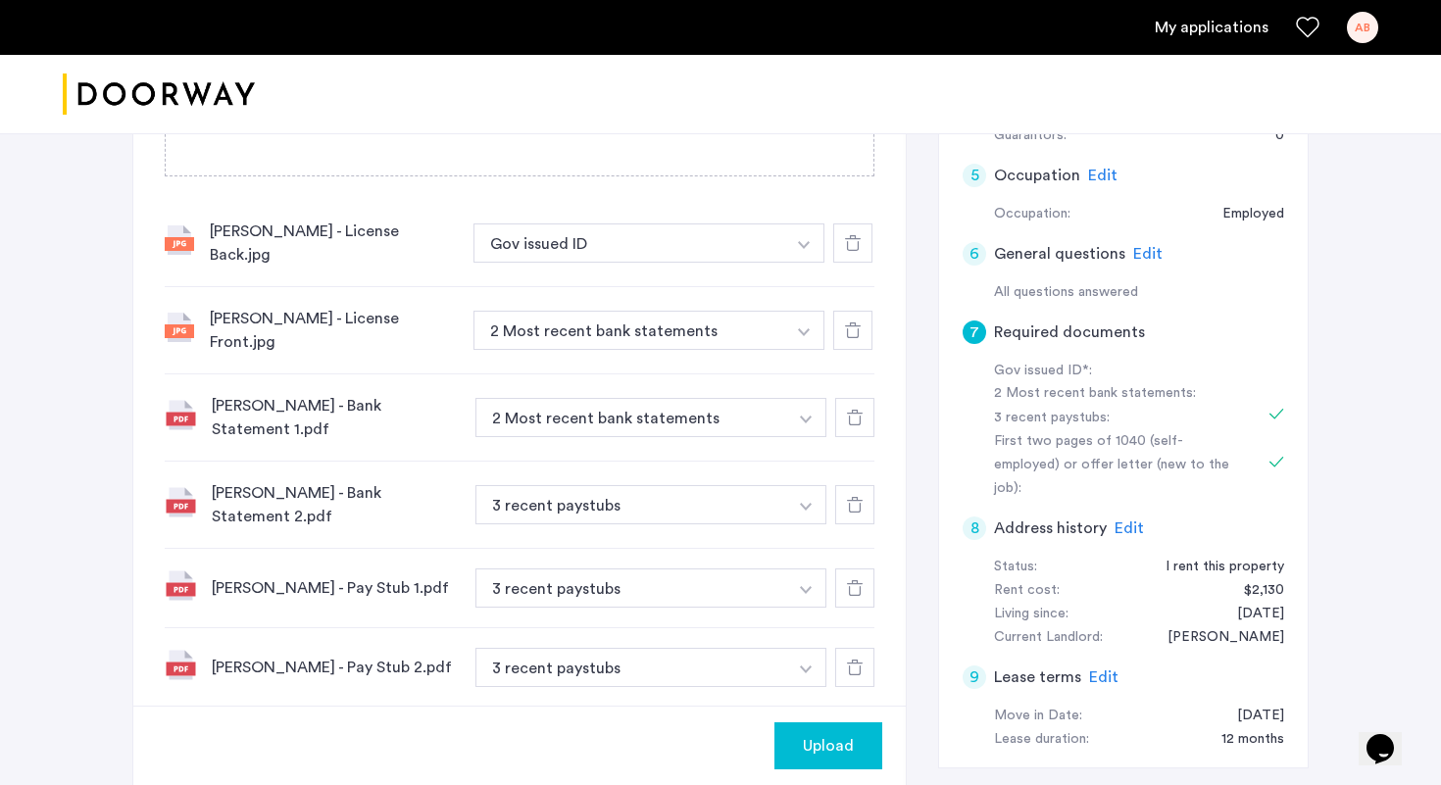
scroll to position [511, 0]
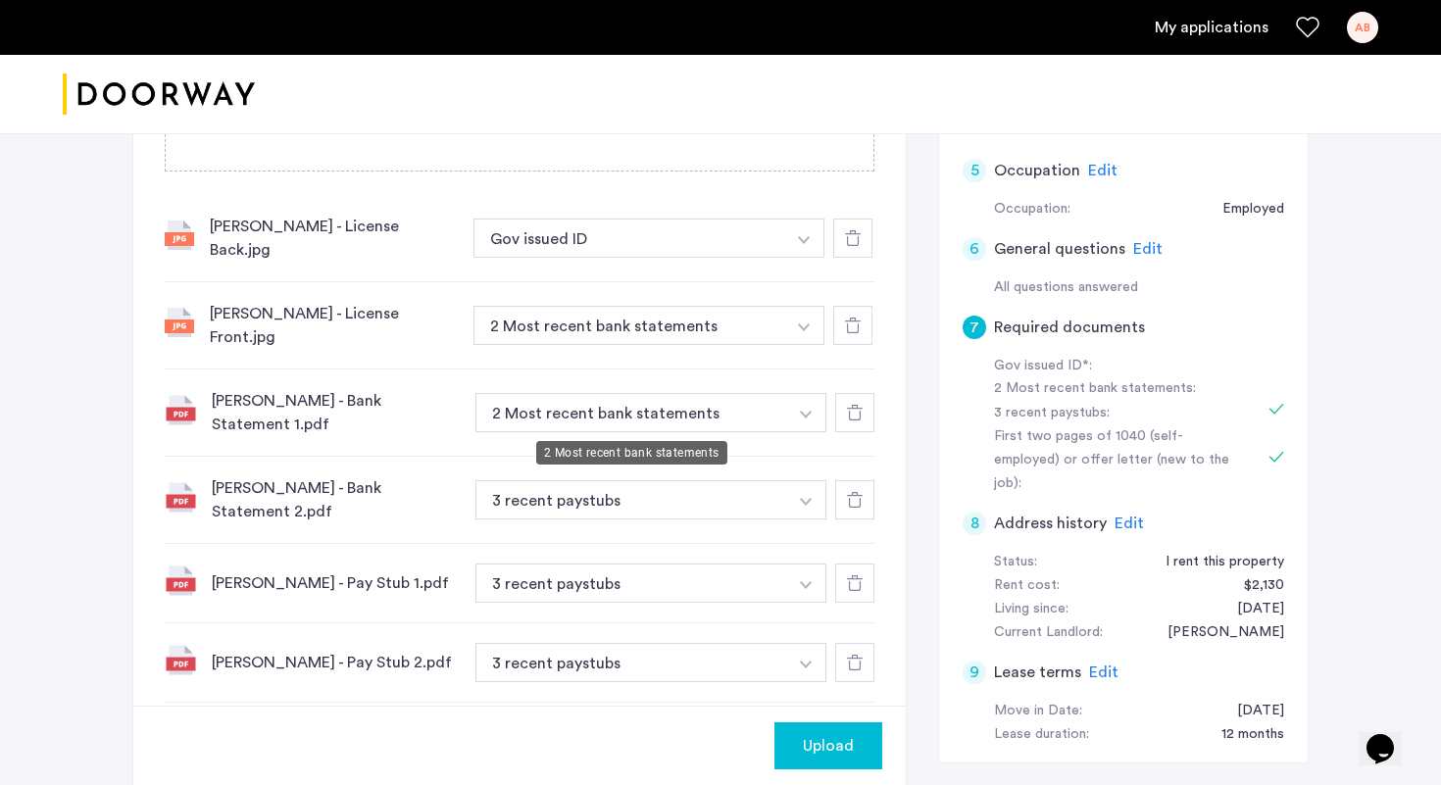
click at [560, 420] on button "2 Most recent bank statements" at bounding box center [631, 412] width 312 height 39
click at [810, 498] on img "button" at bounding box center [806, 502] width 12 height 8
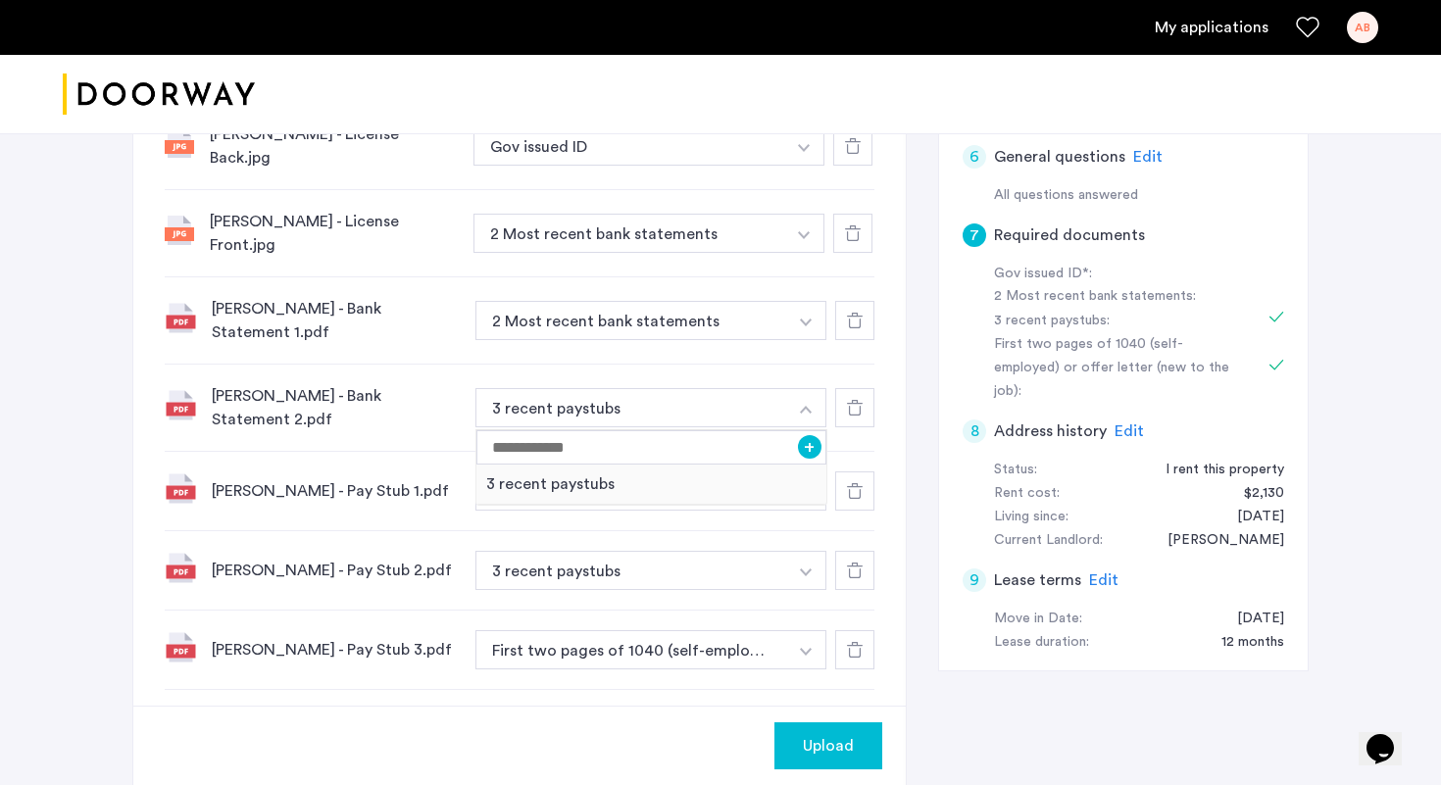
scroll to position [607, 0]
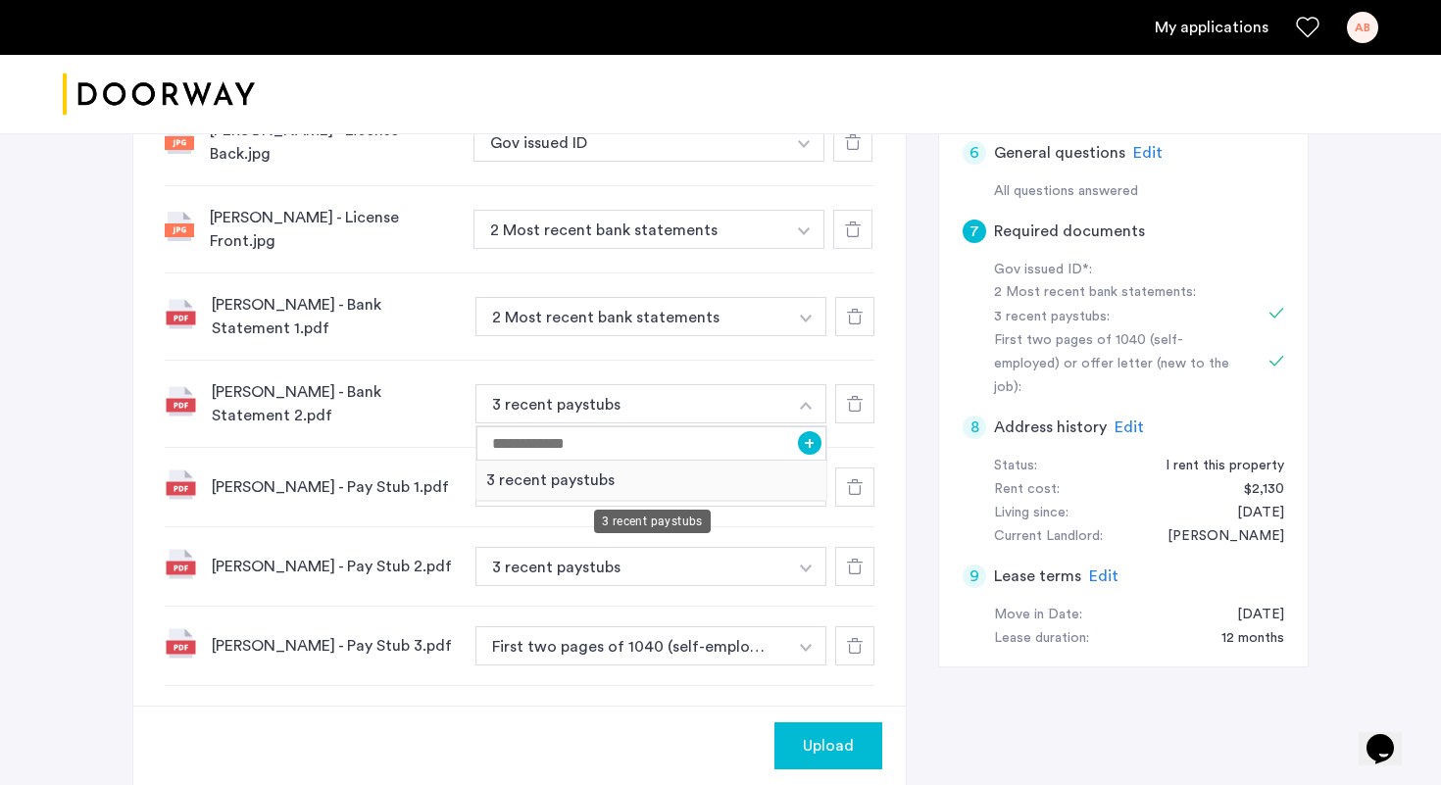
click at [695, 471] on div "3 recent paystubs" at bounding box center [651, 481] width 350 height 40
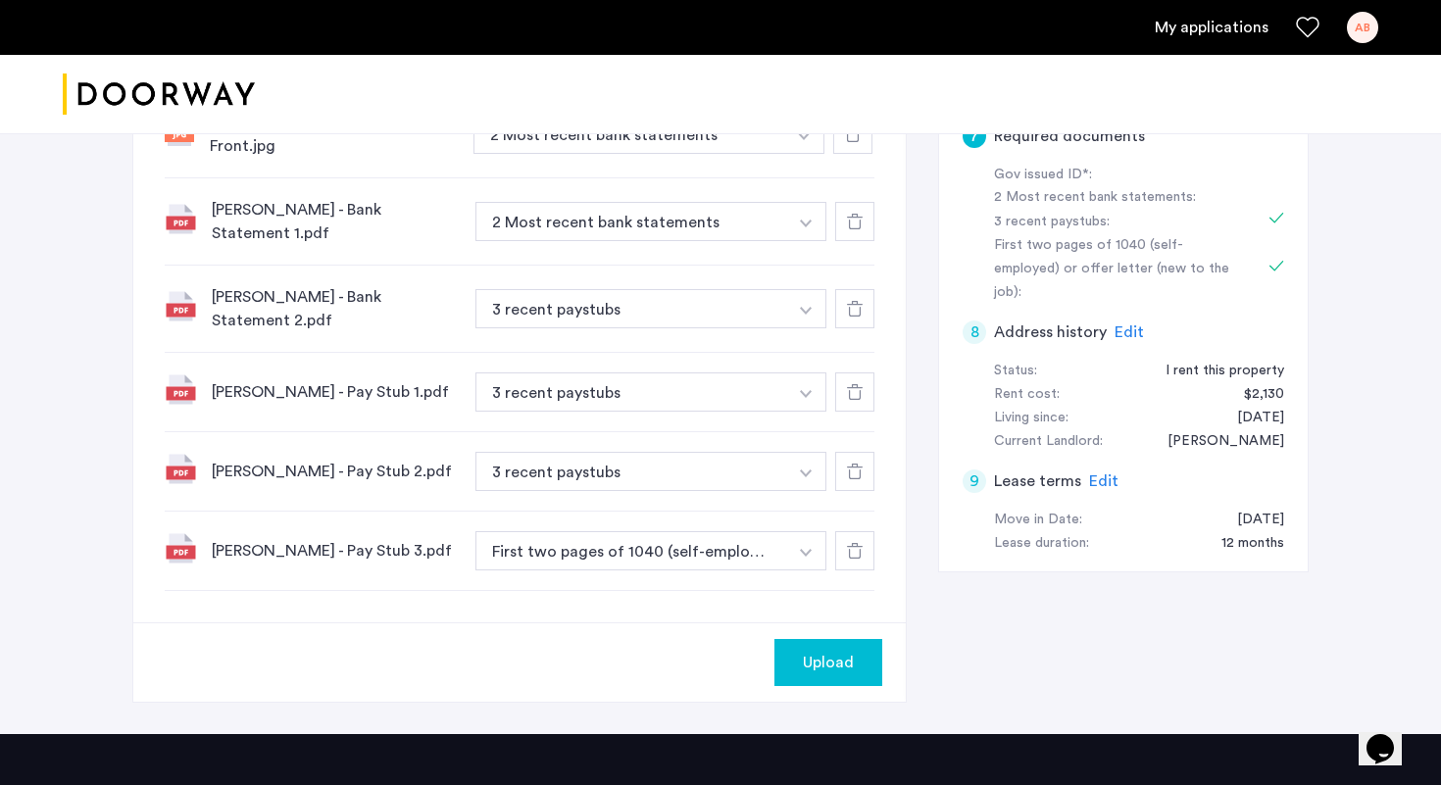
scroll to position [696, 0]
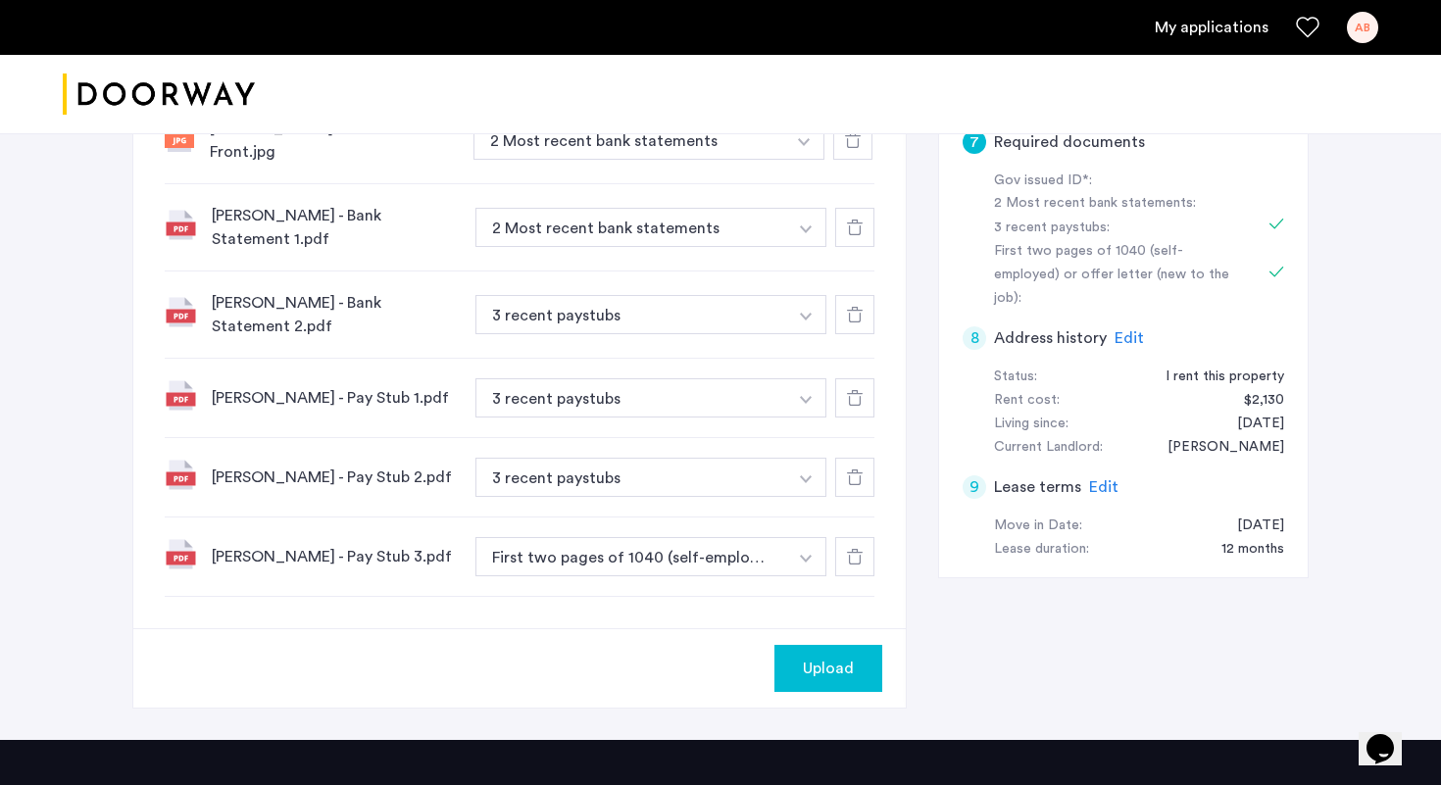
click at [644, 597] on div "Anissa Bryant-Swift - Pay Stub 3.pdf First two pages of 1040 (self-employed) or…" at bounding box center [520, 557] width 710 height 79
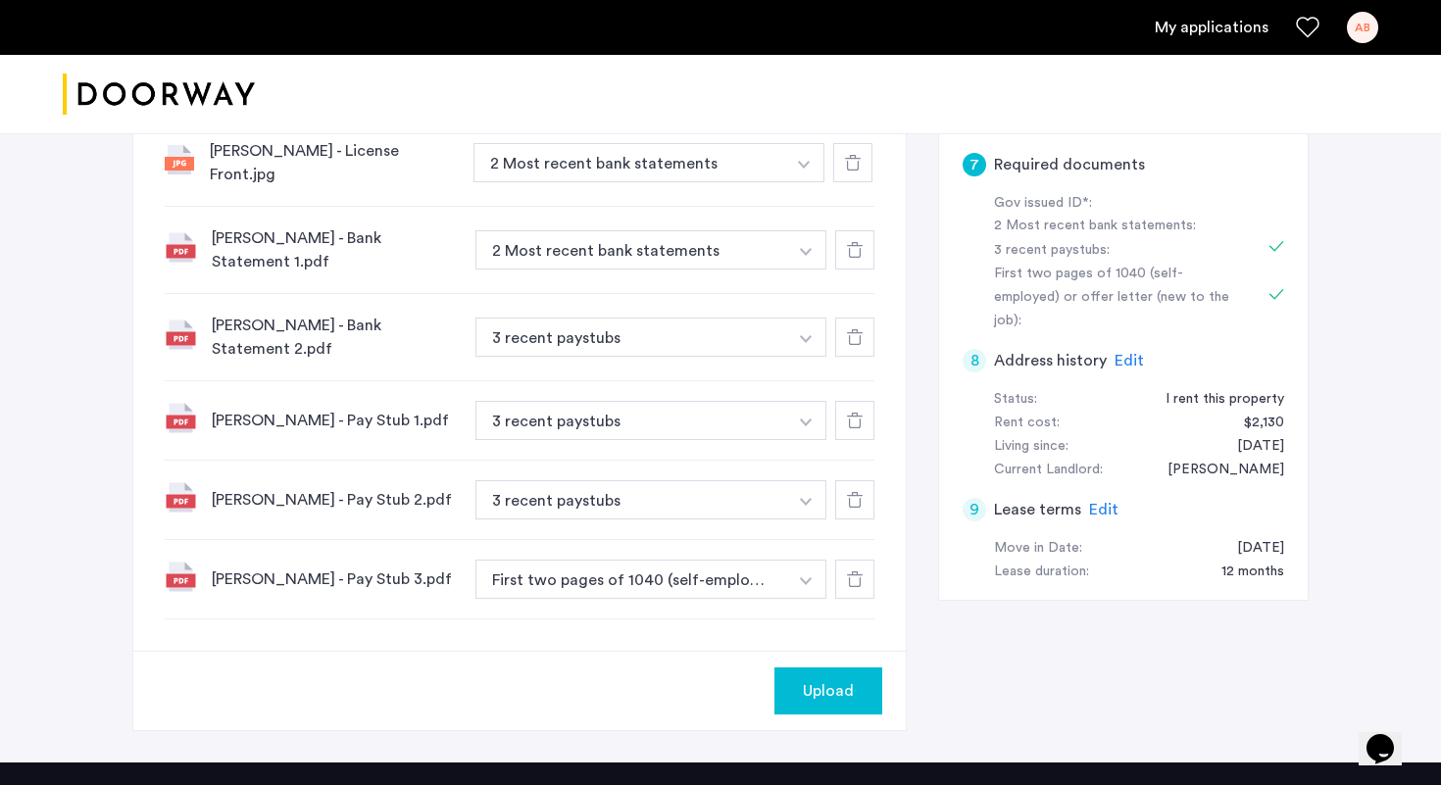
scroll to position [665, 0]
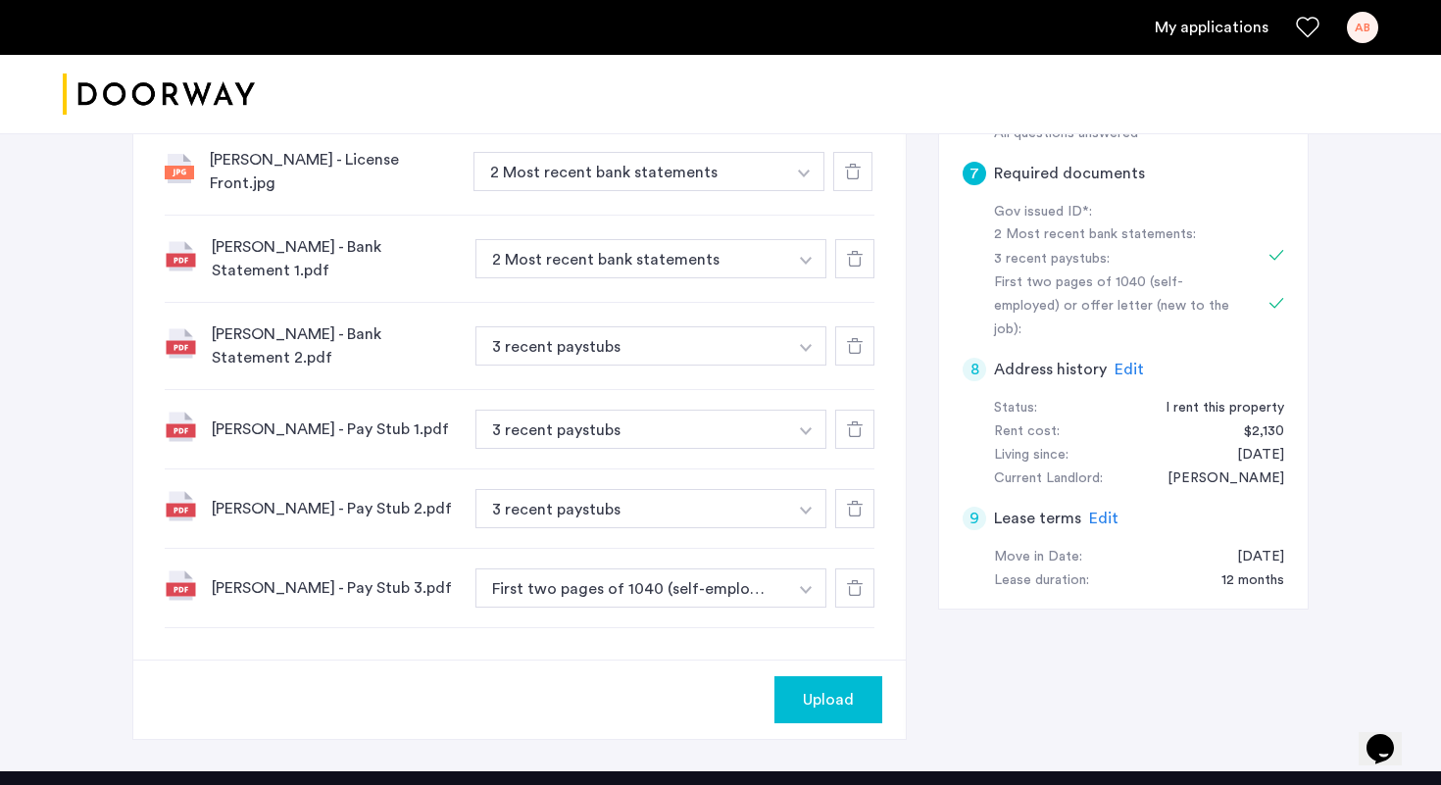
click at [802, 603] on button "button" at bounding box center [806, 588] width 40 height 39
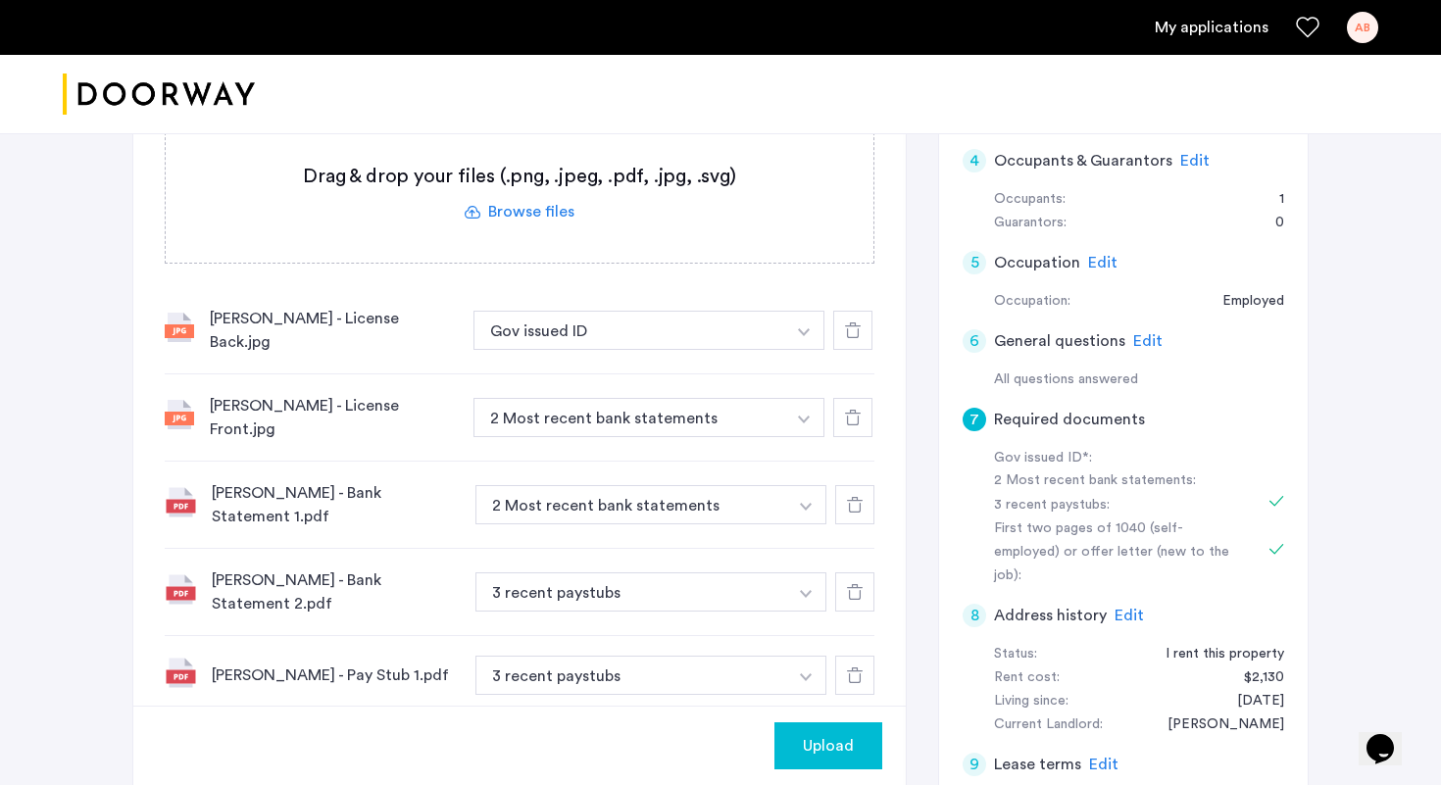
scroll to position [433, 0]
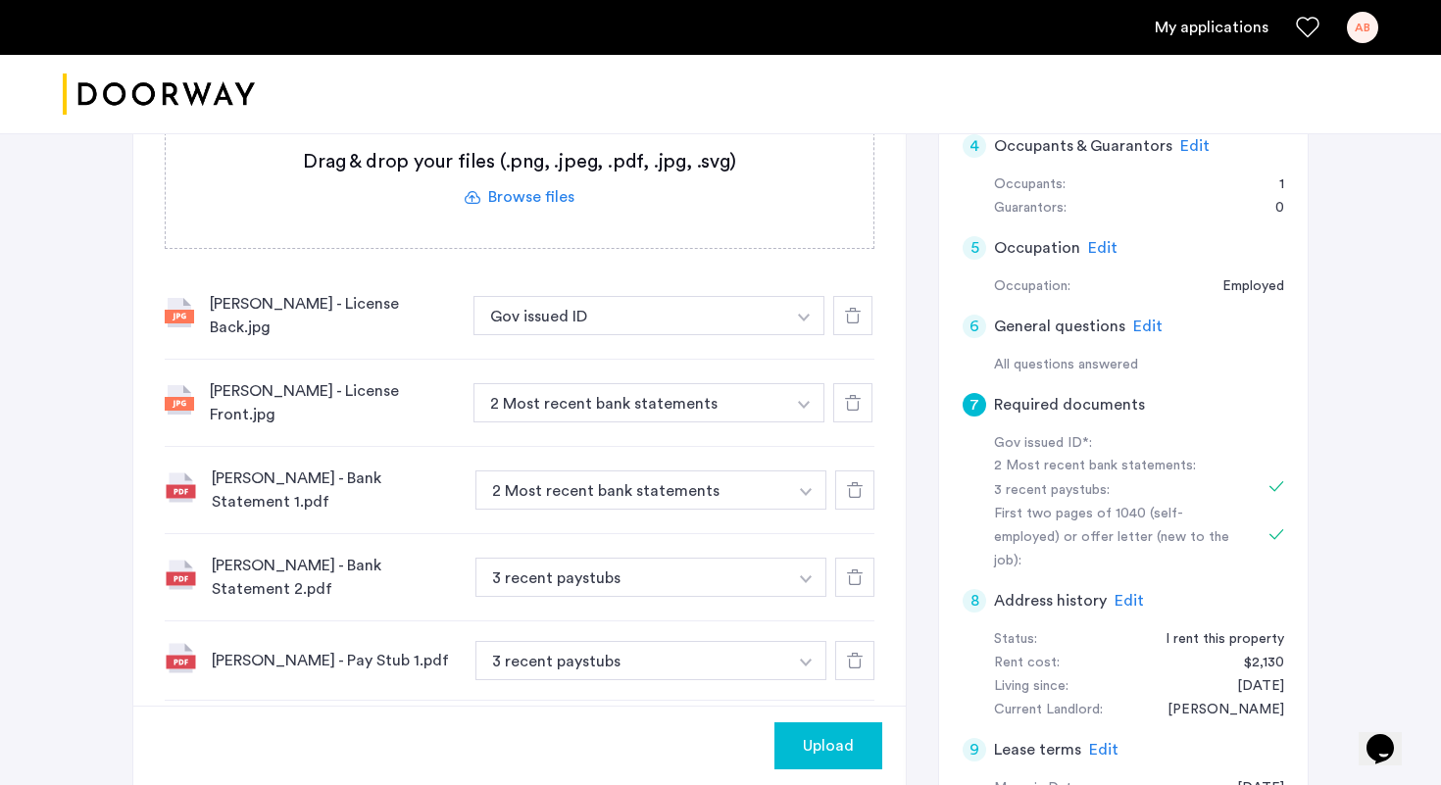
click at [858, 316] on use at bounding box center [853, 316] width 16 height 16
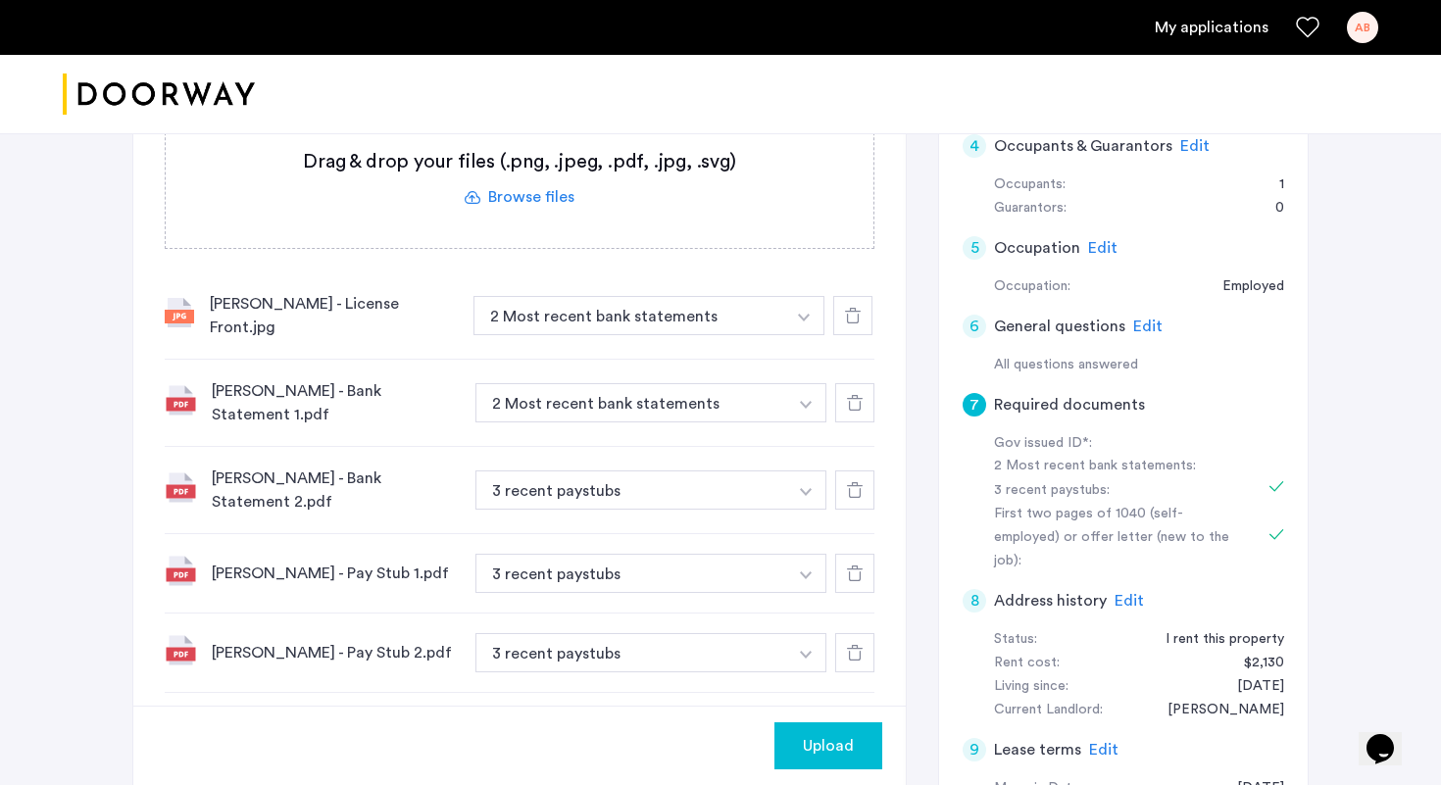
click at [806, 312] on button "button" at bounding box center [804, 315] width 40 height 39
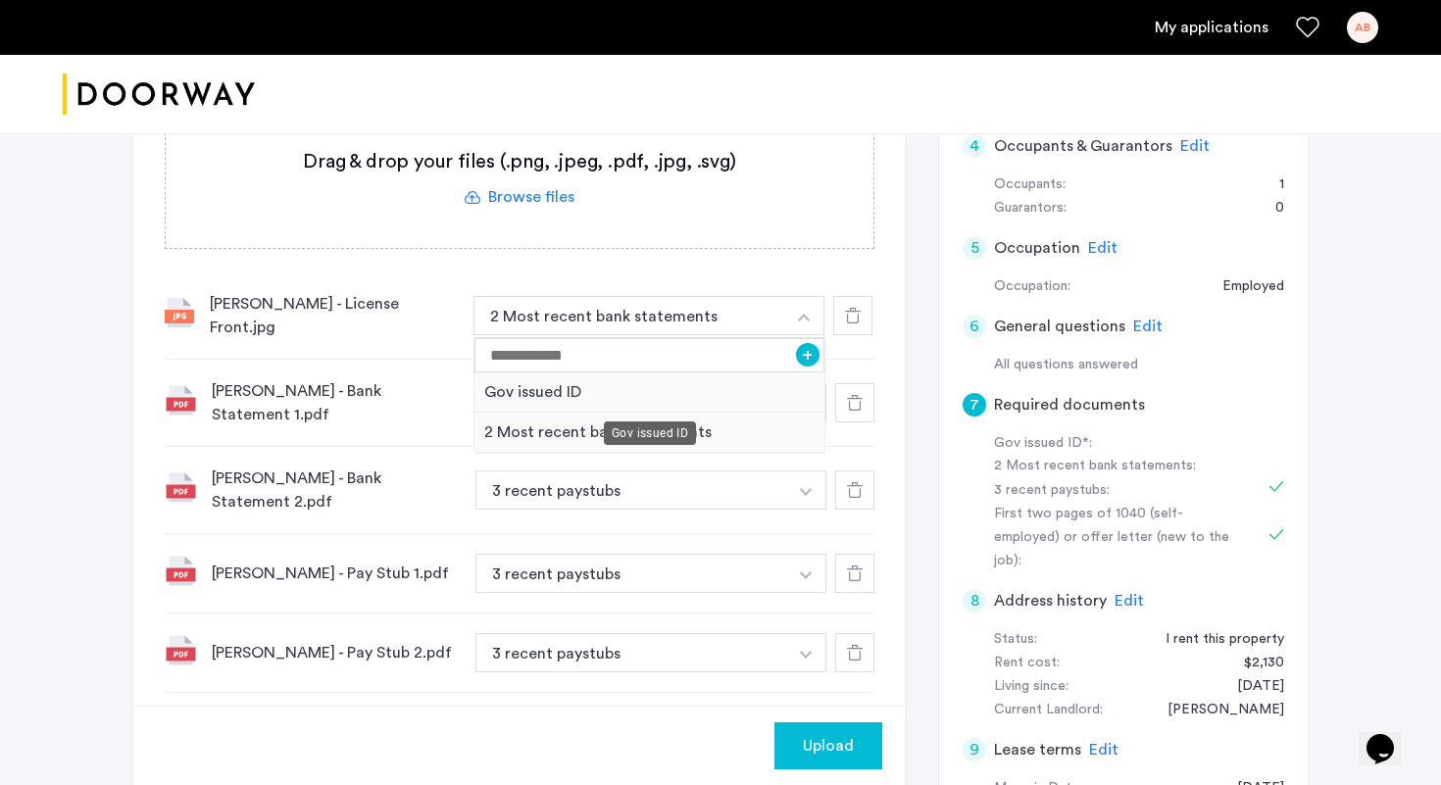
click at [633, 385] on div "Gov issued ID" at bounding box center [649, 392] width 350 height 40
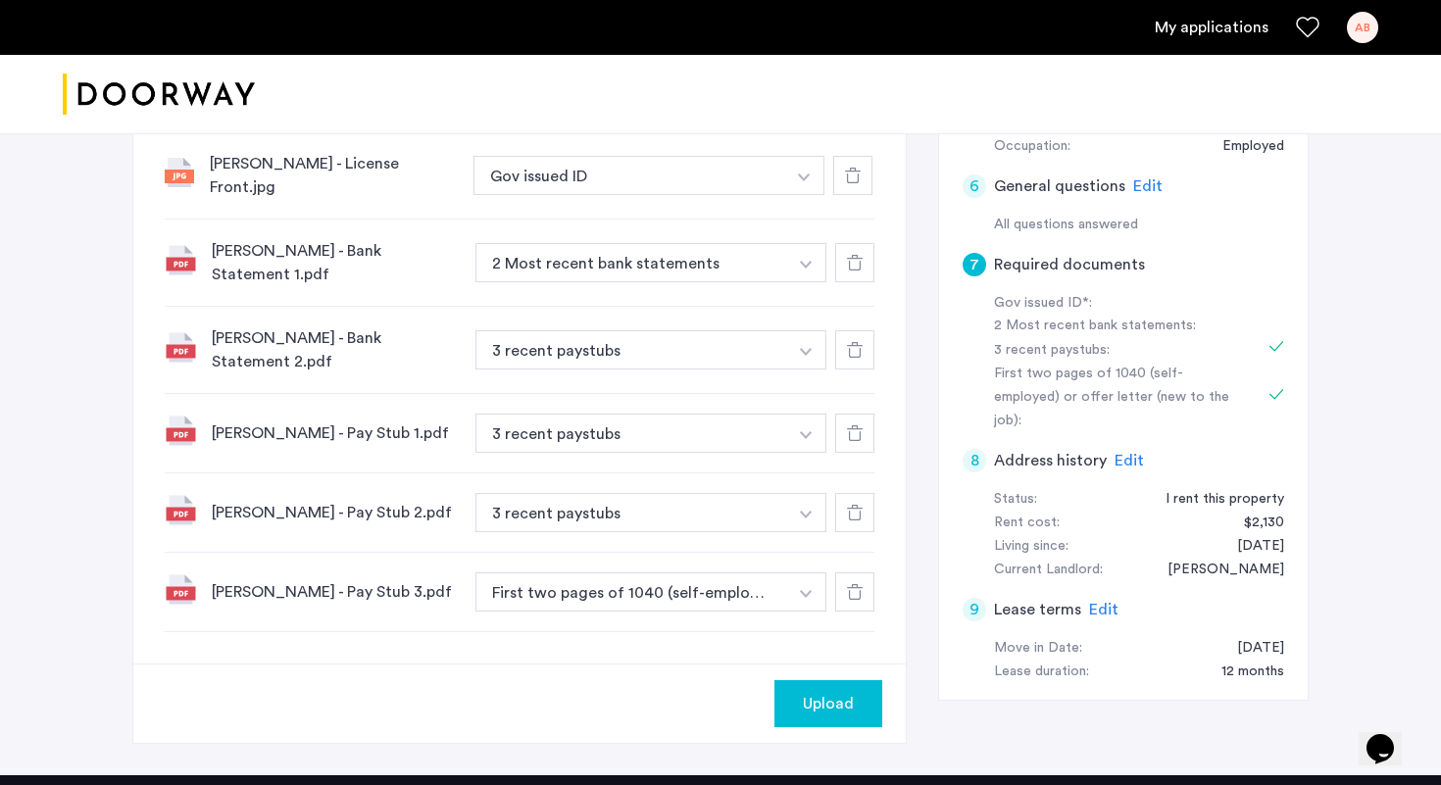
scroll to position [577, 0]
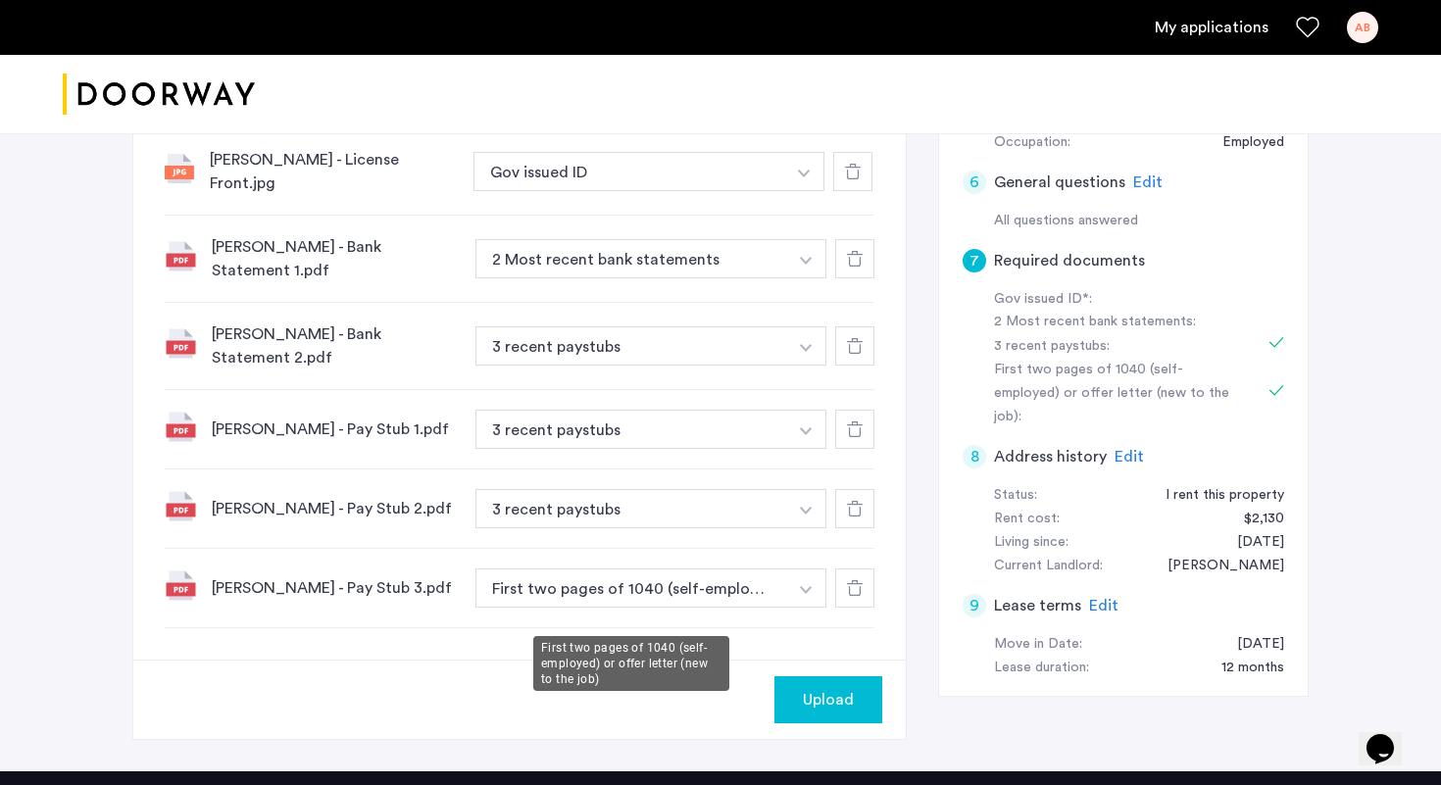
click at [540, 608] on button "First two pages of 1040 (self-employed) or offer letter (new to the job)" at bounding box center [631, 588] width 312 height 39
click at [582, 608] on button "First two pages of 1040 (self-employed) or offer letter (new to the job)" at bounding box center [631, 588] width 312 height 39
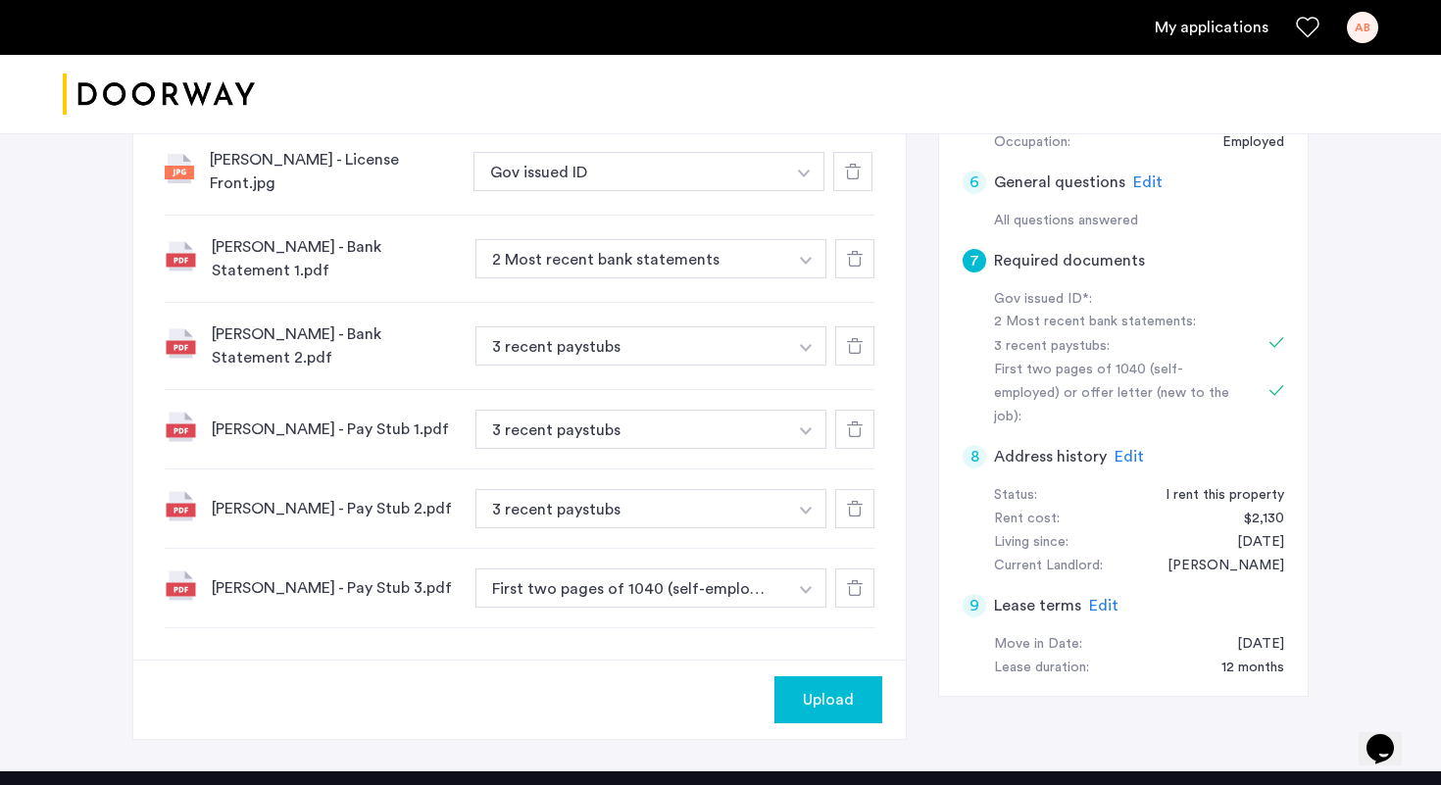
click at [808, 604] on button "button" at bounding box center [806, 588] width 40 height 39
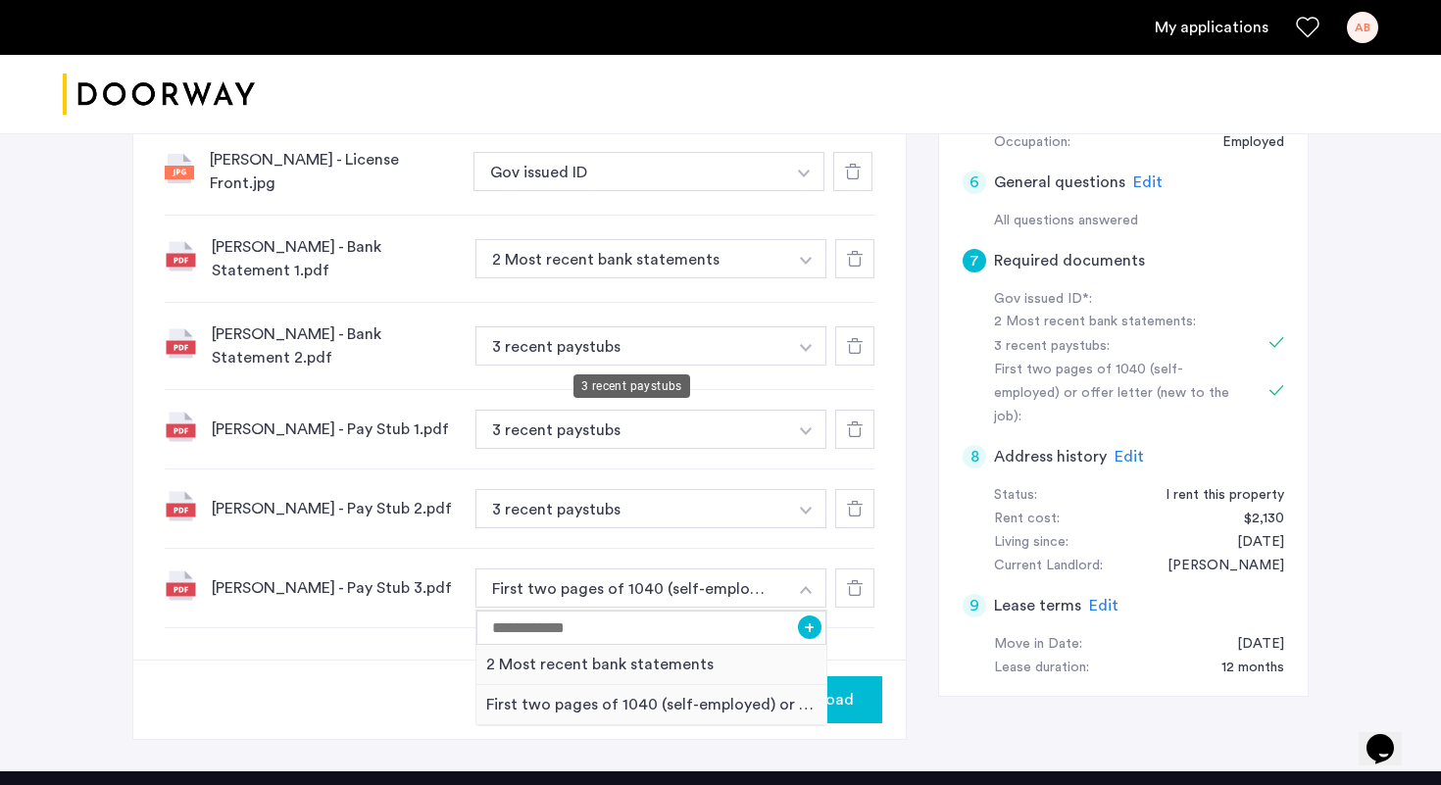
click at [613, 353] on button "3 recent paystubs" at bounding box center [631, 345] width 312 height 39
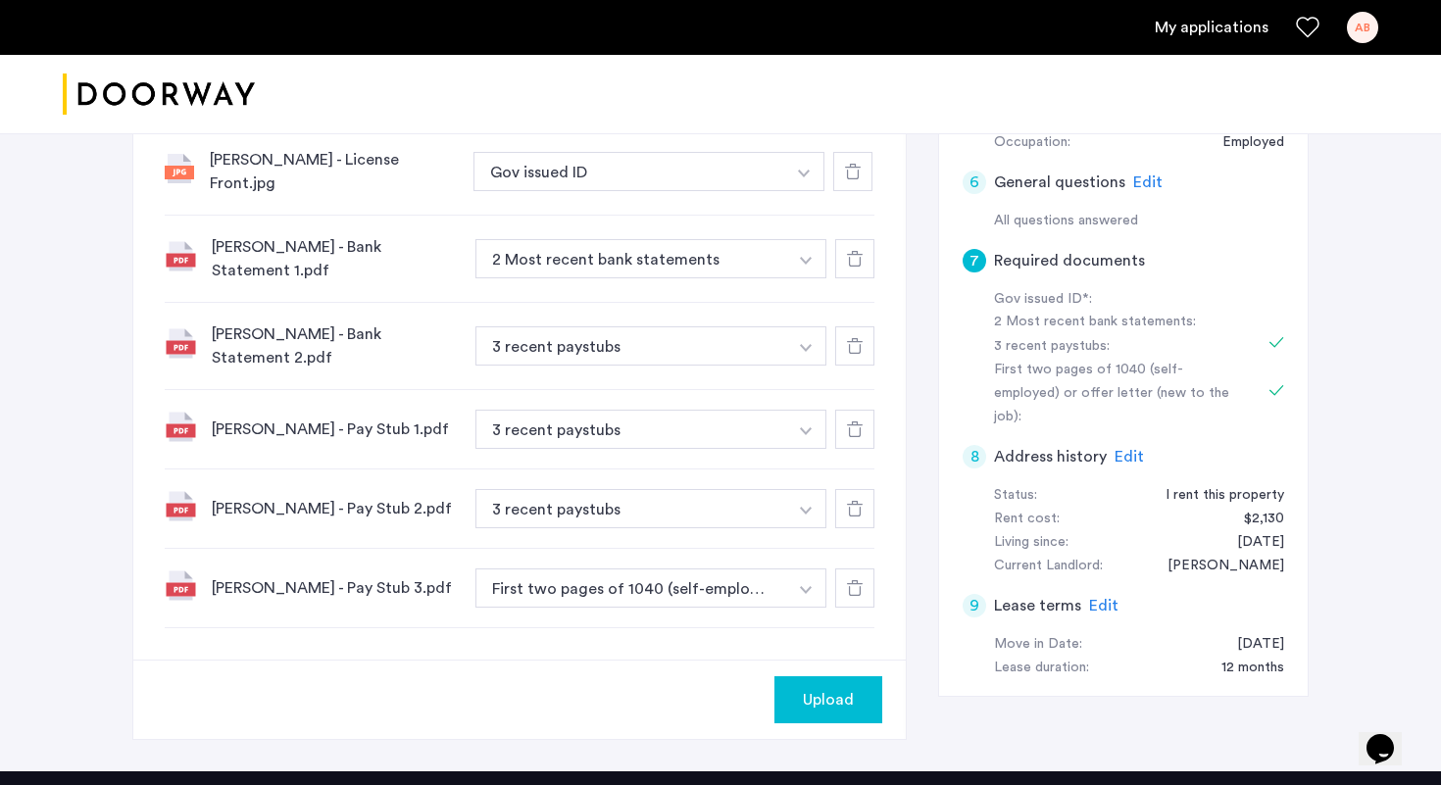
click at [817, 345] on button "button" at bounding box center [806, 345] width 40 height 39
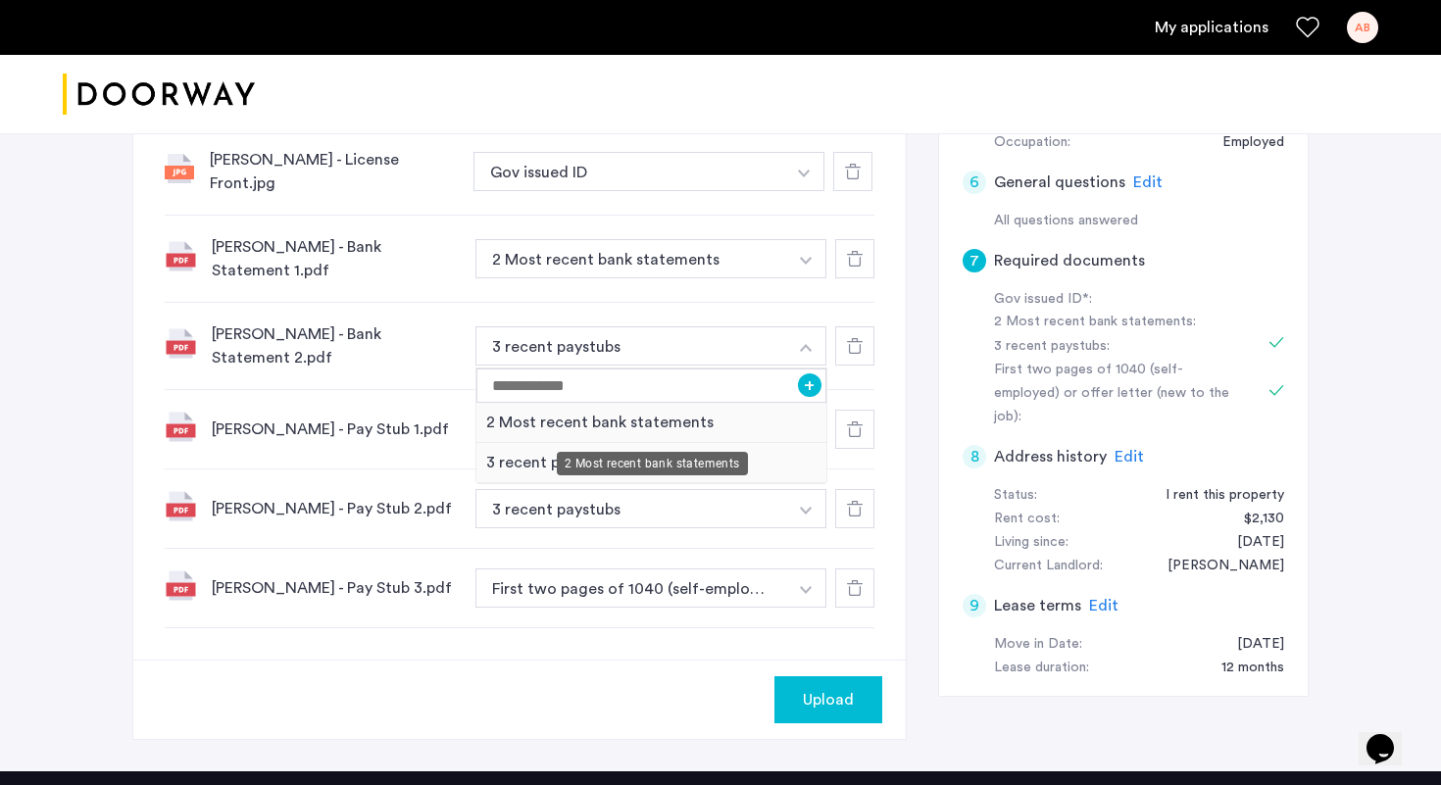
click at [665, 425] on div "2 Most recent bank statements" at bounding box center [651, 423] width 350 height 40
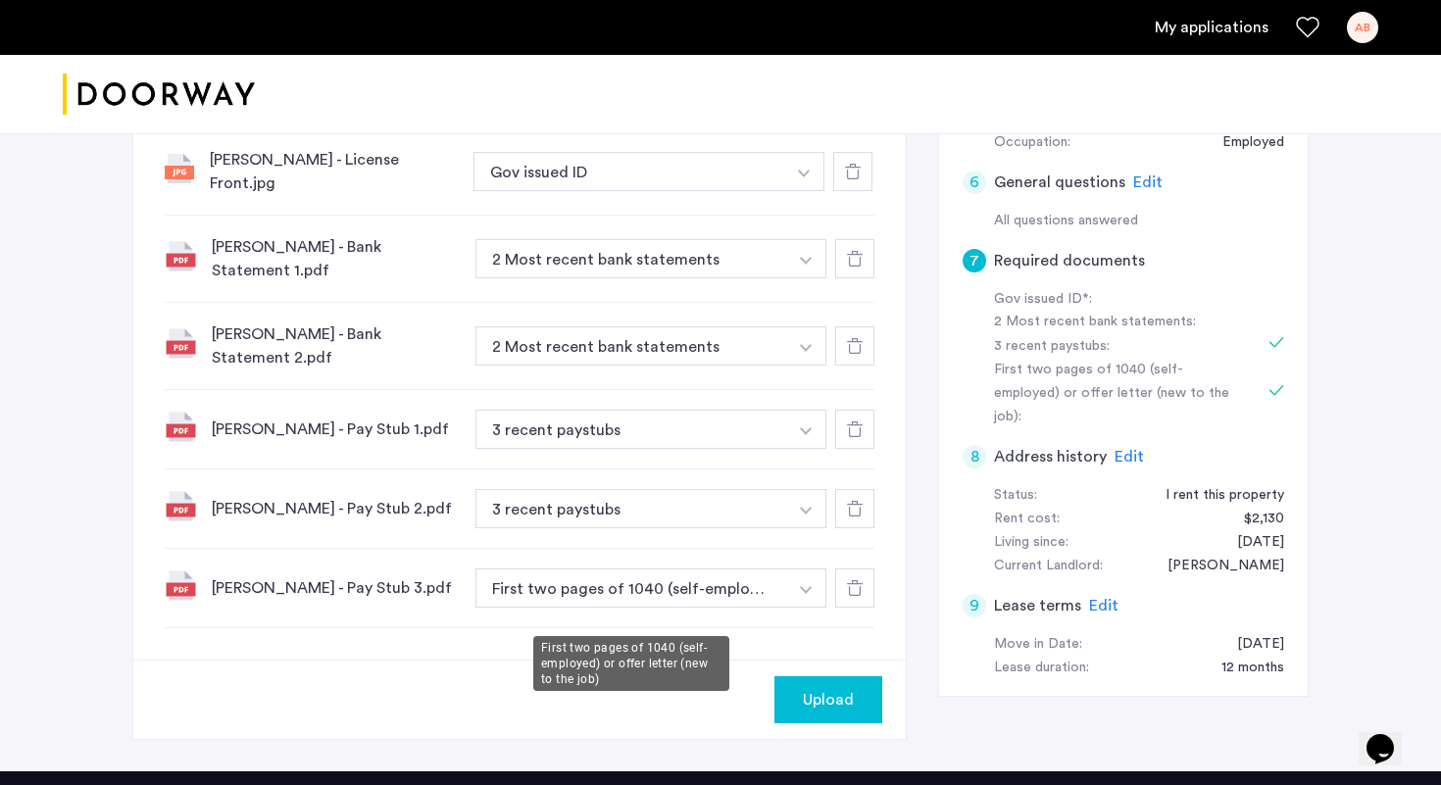
click at [795, 608] on button "button" at bounding box center [806, 588] width 40 height 39
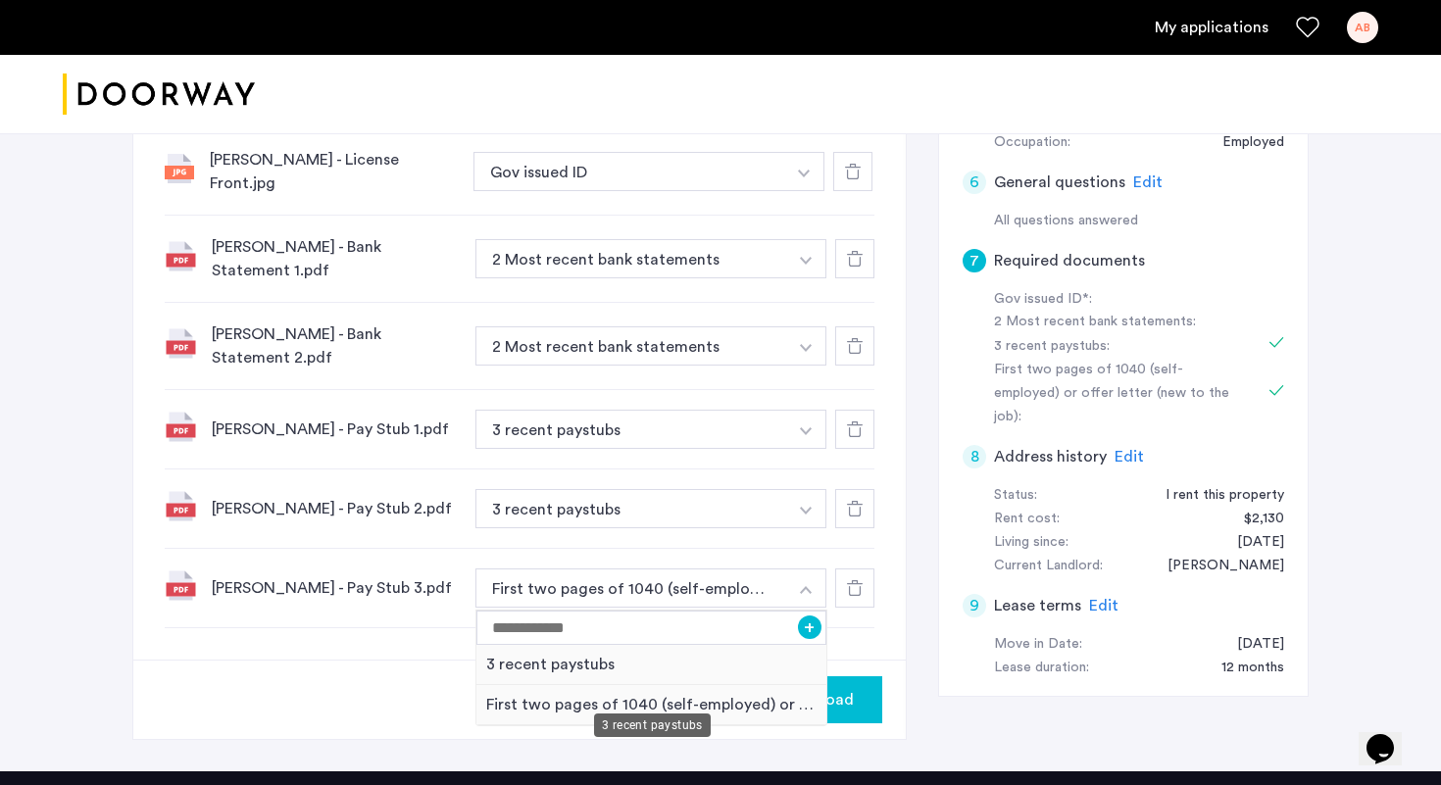
click at [520, 685] on div "3 recent paystubs" at bounding box center [651, 665] width 350 height 40
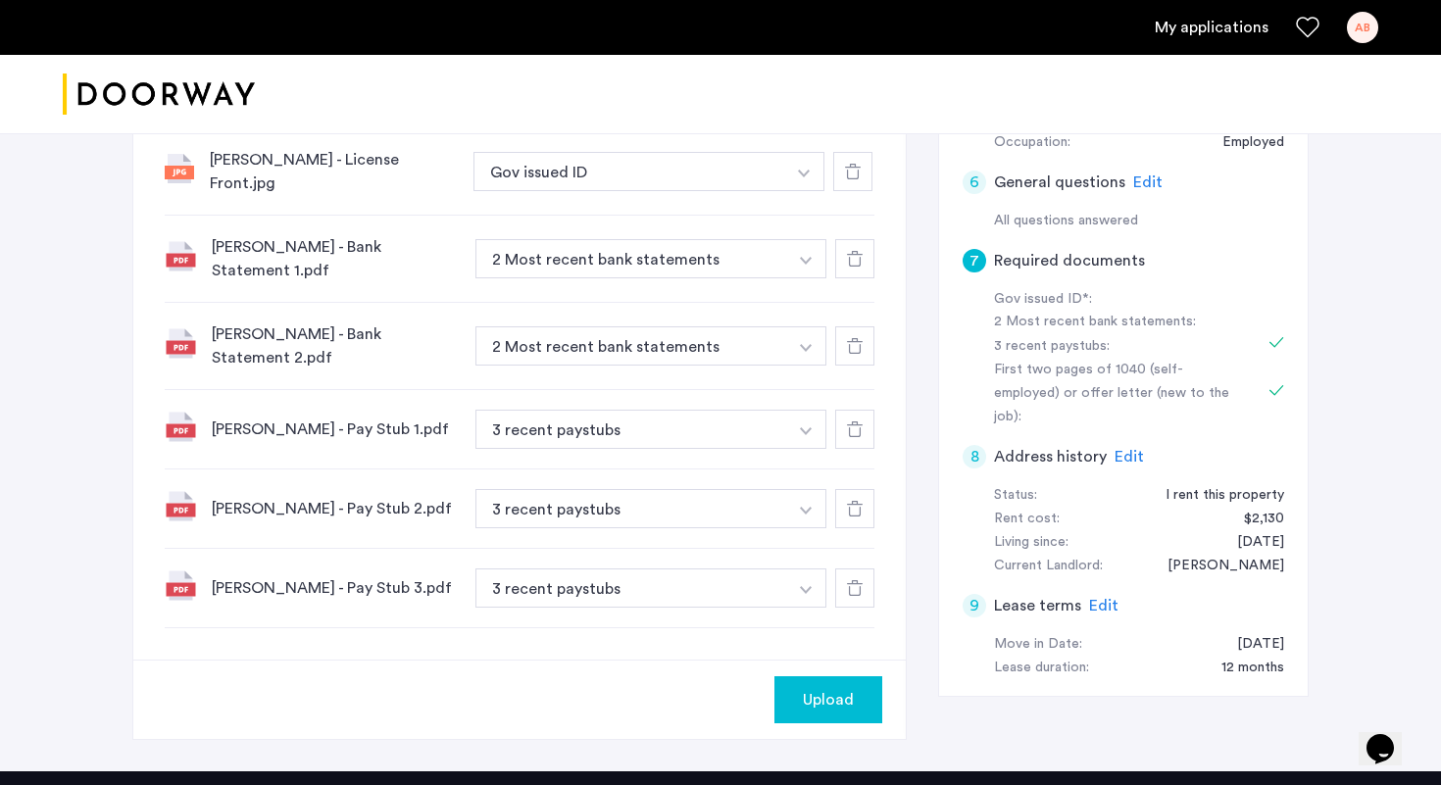
click at [411, 660] on div "7 Required documents Gov issued ID* 2 Most recent bank statements 3 recent pays…" at bounding box center [519, 180] width 772 height 960
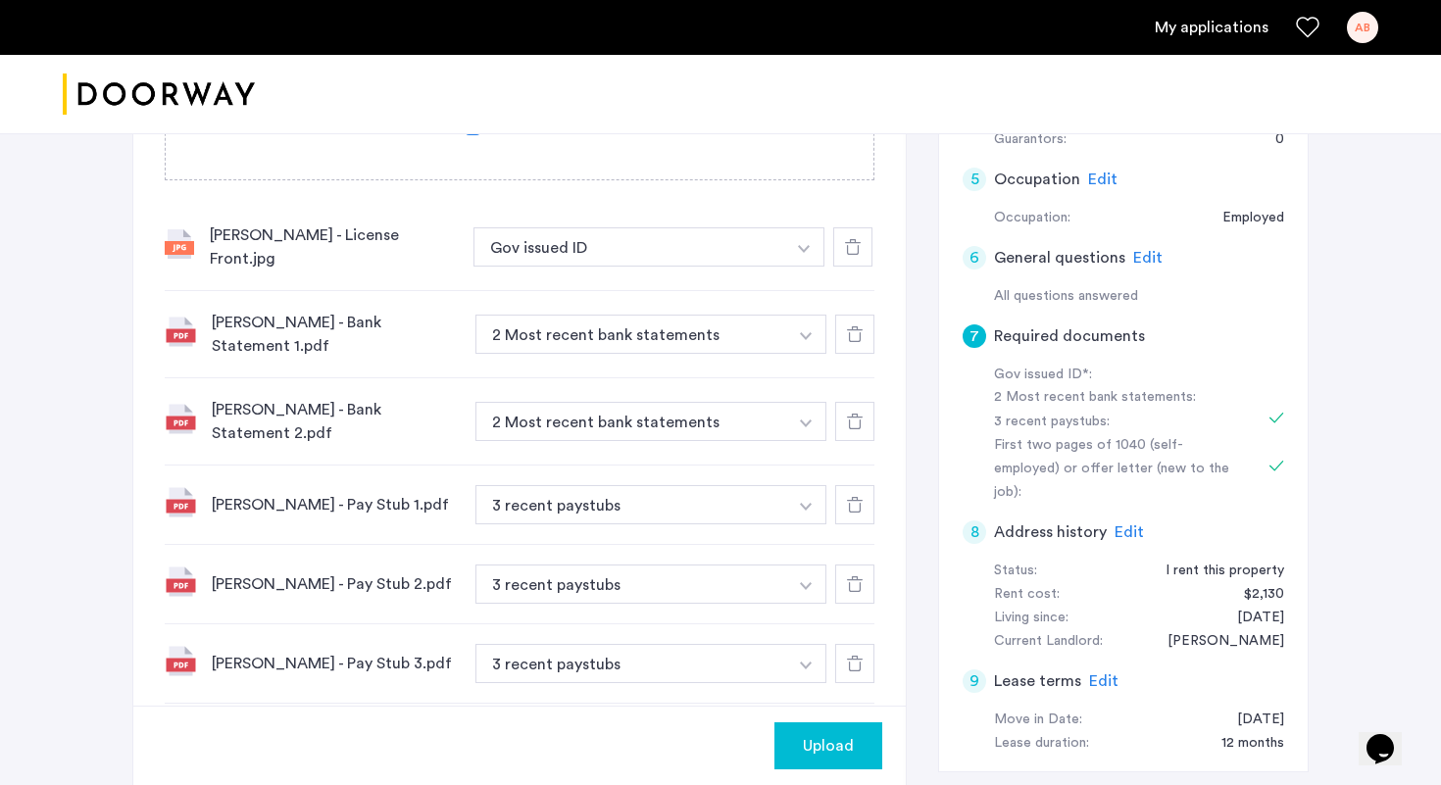
scroll to position [614, 0]
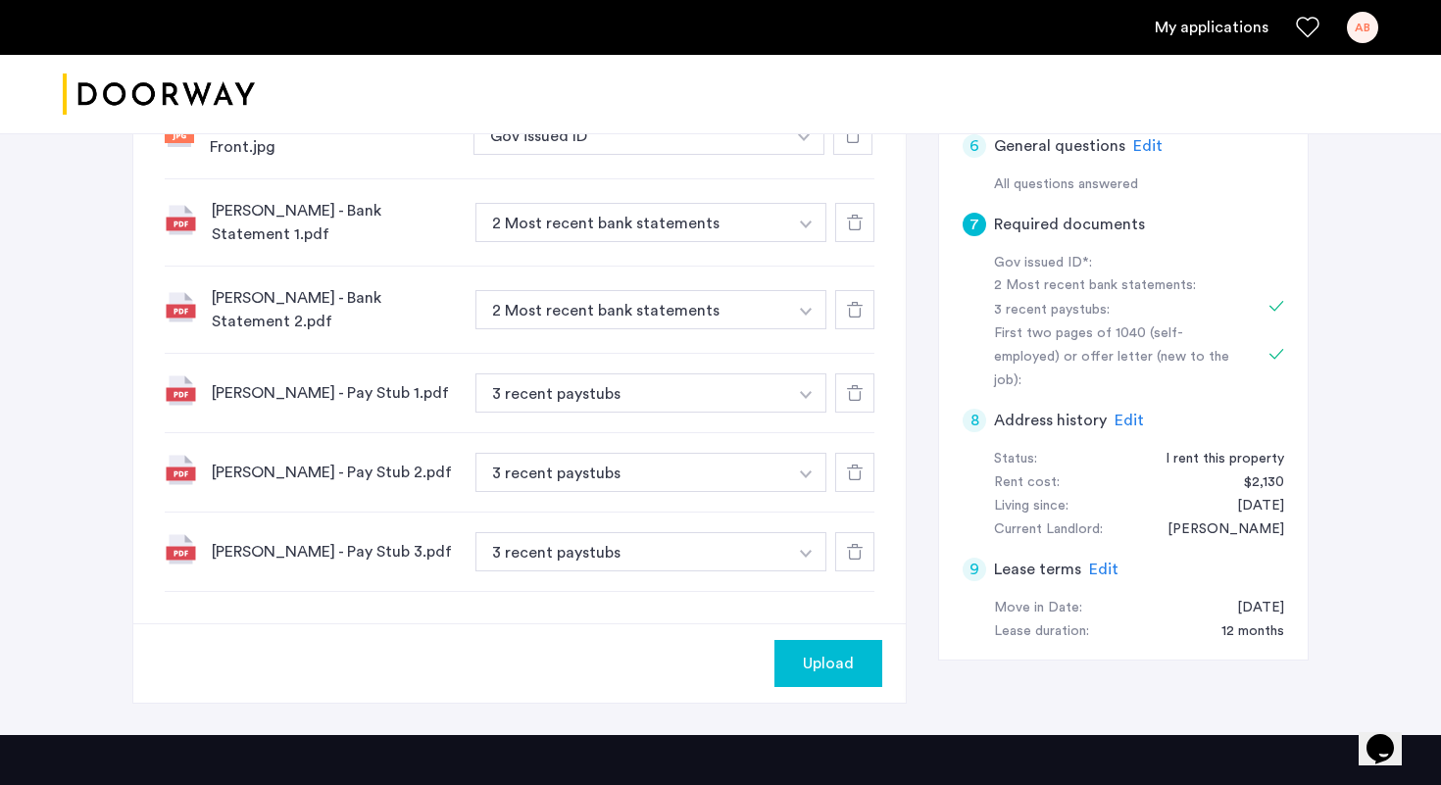
click at [819, 675] on span "Upload" at bounding box center [828, 664] width 51 height 24
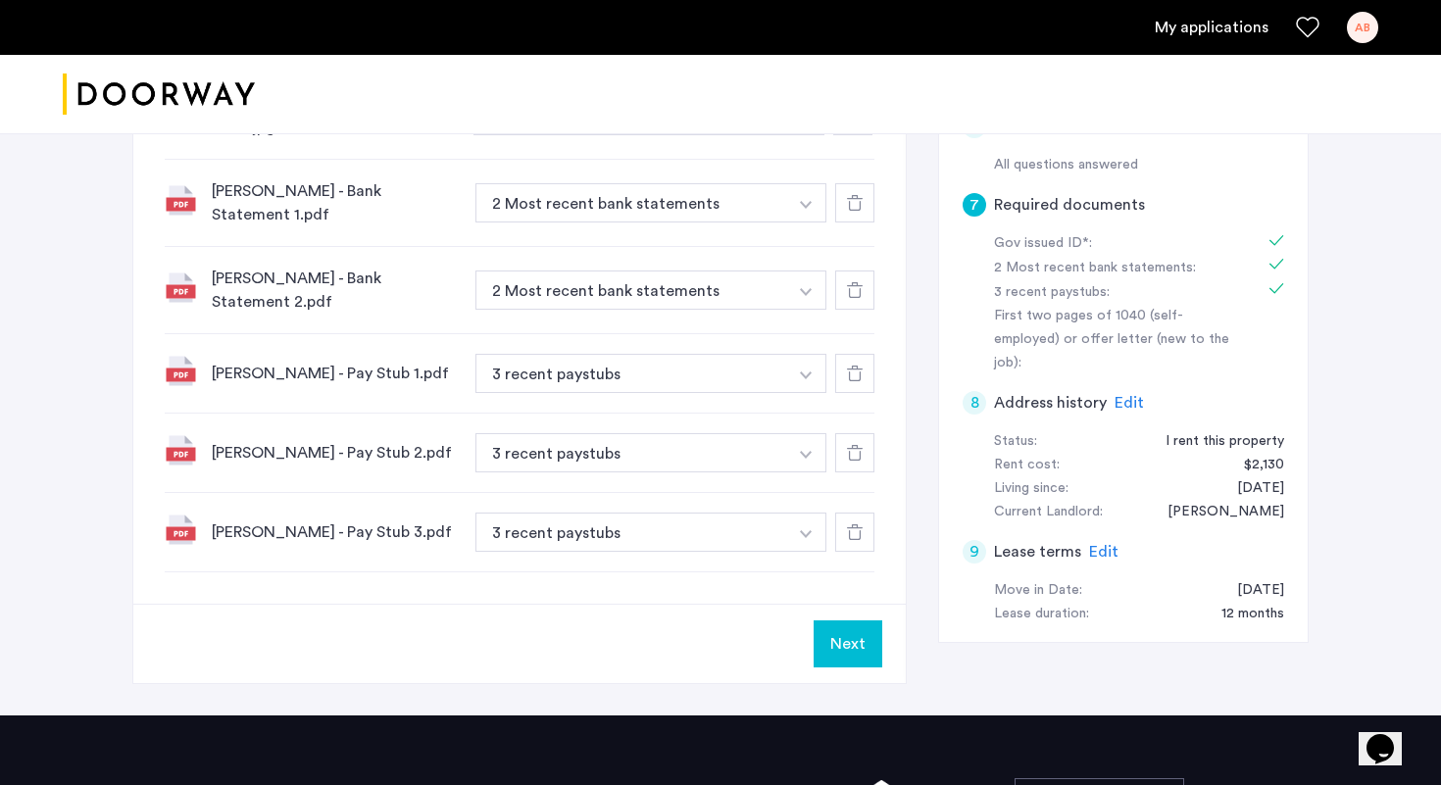
scroll to position [637, 0]
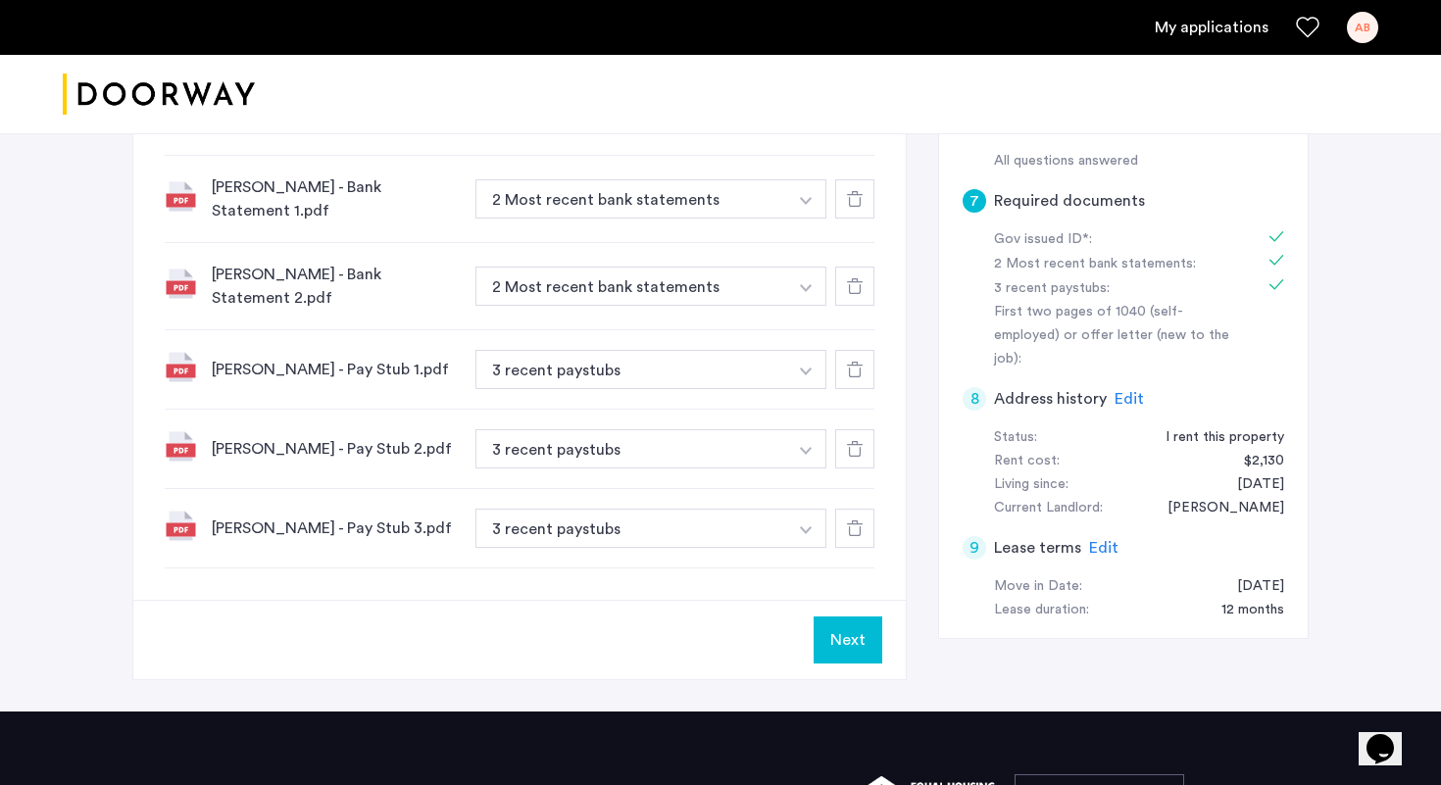
click at [861, 656] on button "Next" at bounding box center [848, 640] width 69 height 47
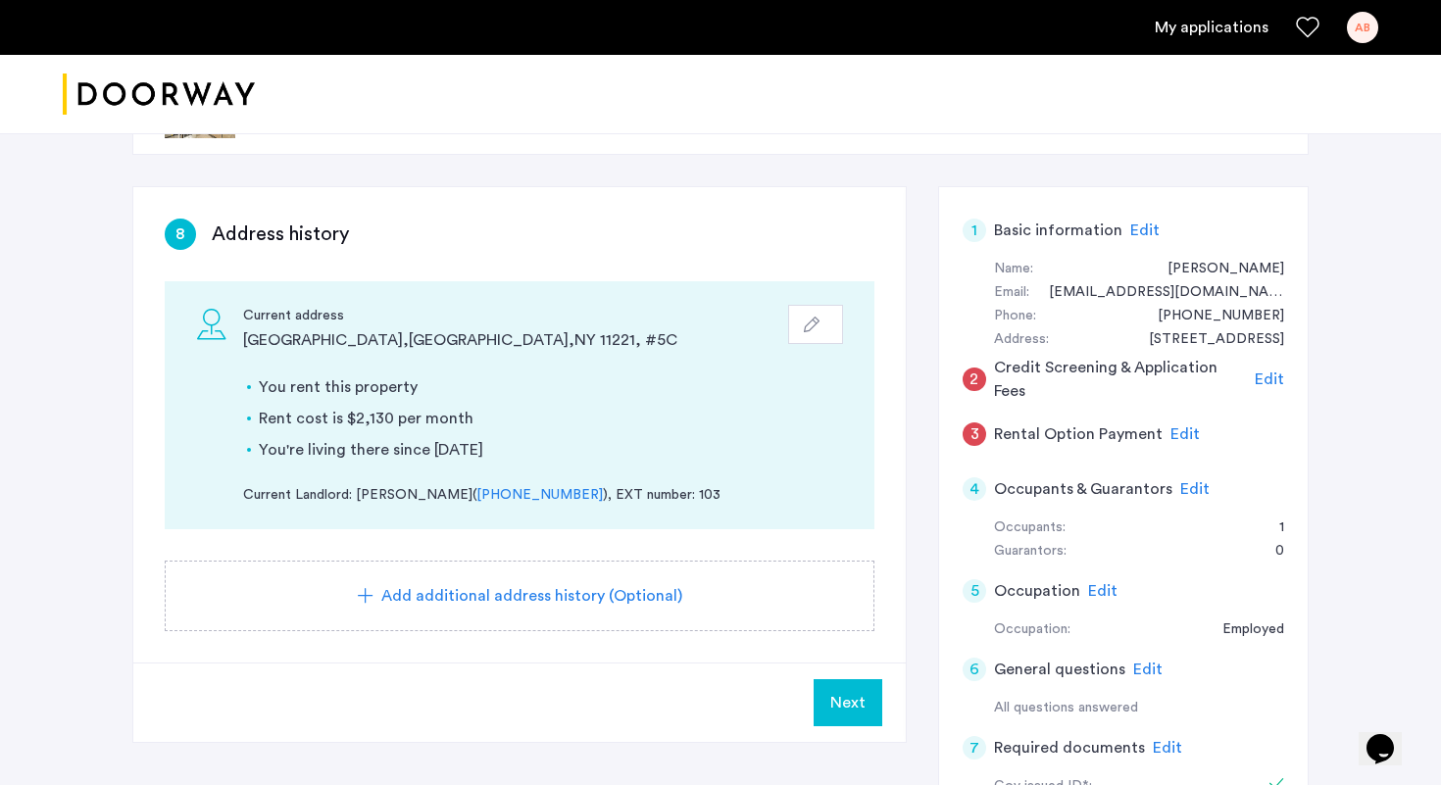
scroll to position [104, 0]
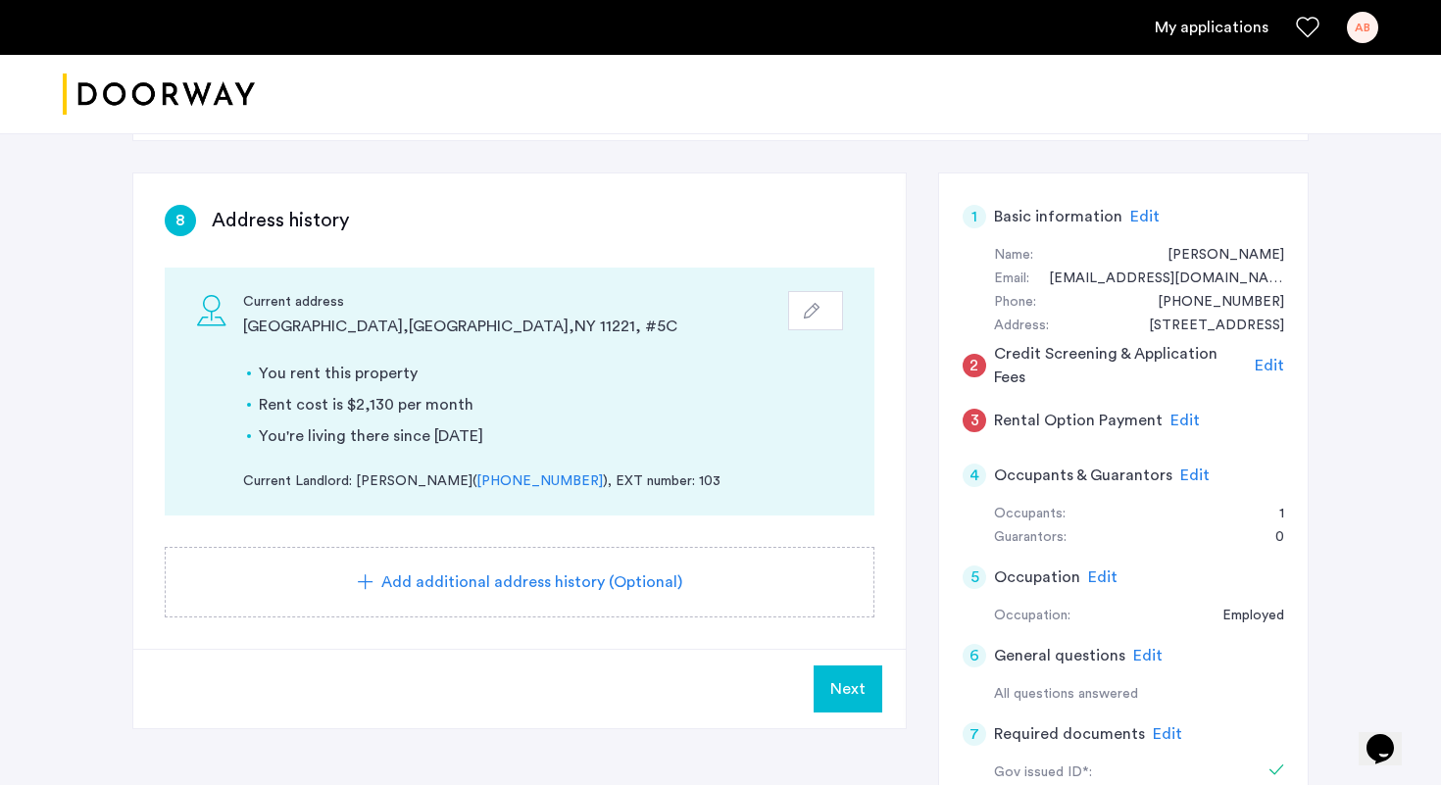
click at [835, 689] on span "Next" at bounding box center [847, 689] width 35 height 24
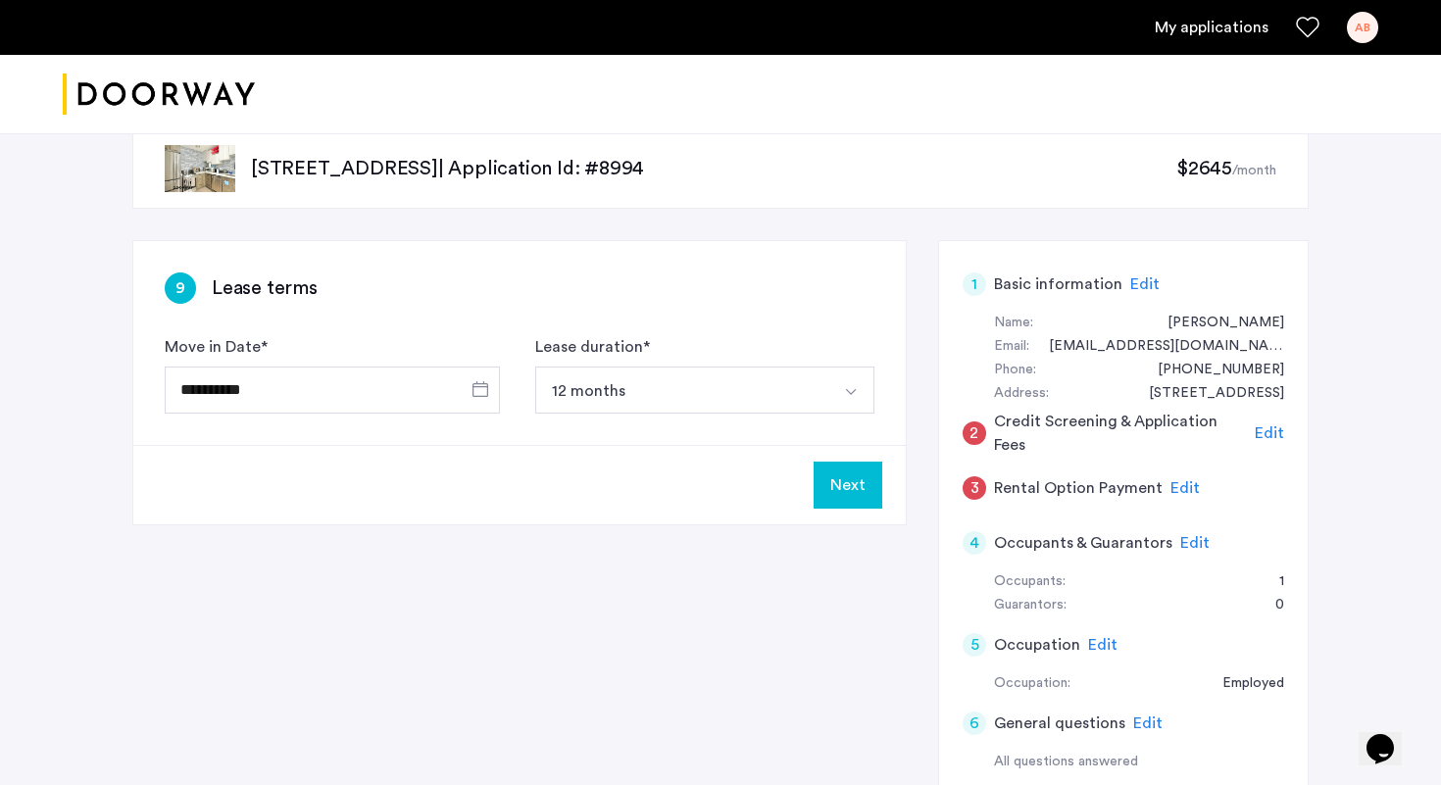
scroll to position [38, 0]
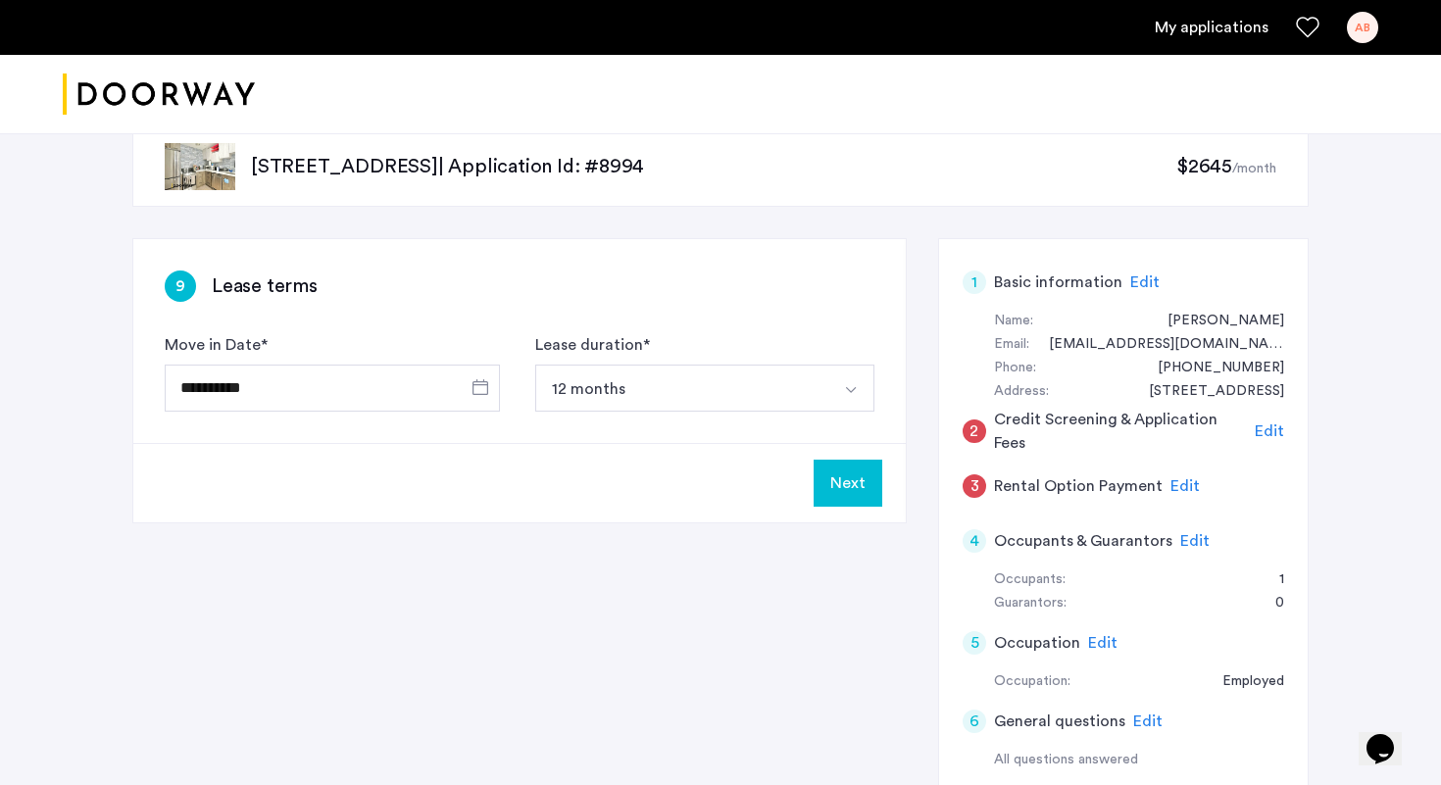
click at [819, 380] on button "12 months" at bounding box center [681, 388] width 293 height 47
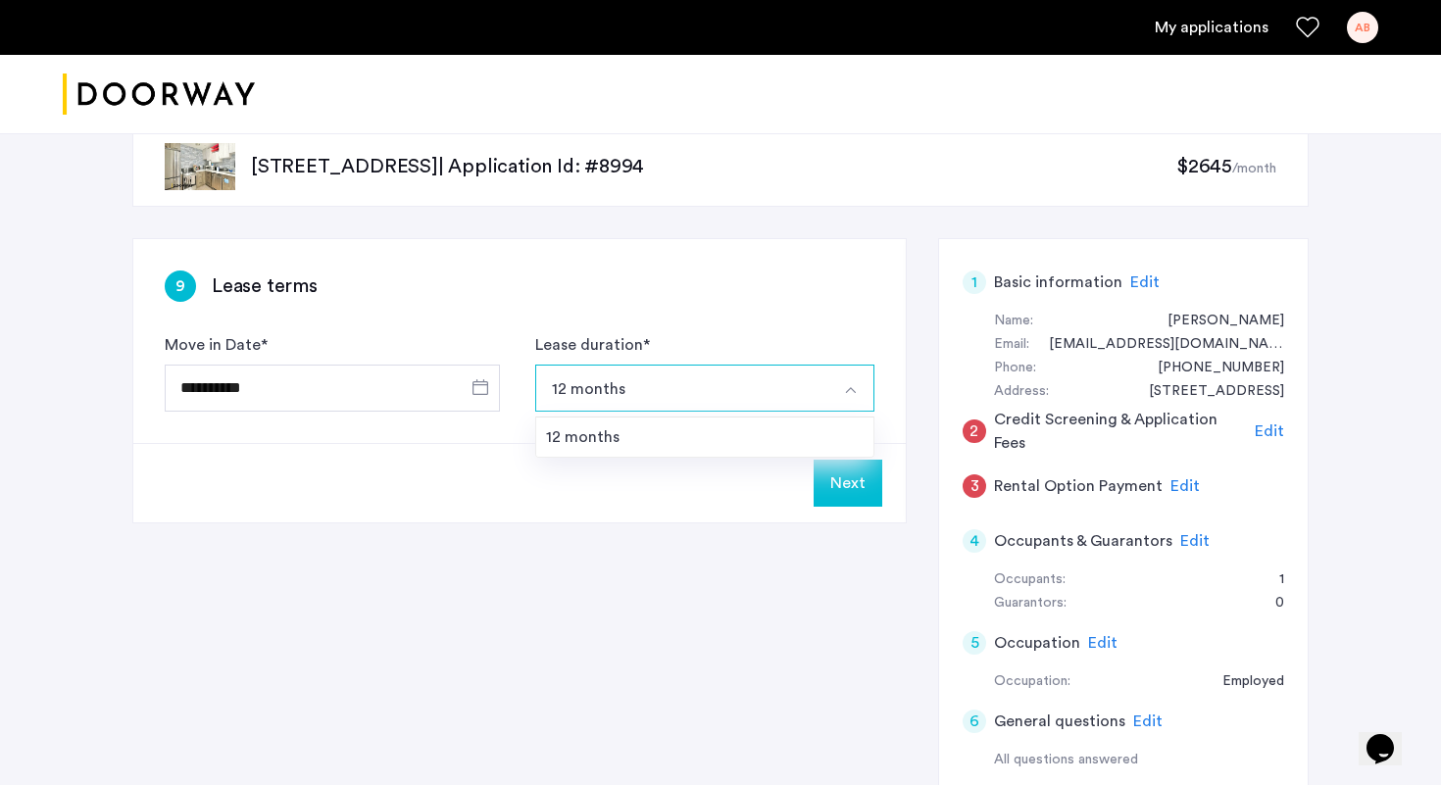
click at [708, 489] on div "Next" at bounding box center [519, 482] width 772 height 79
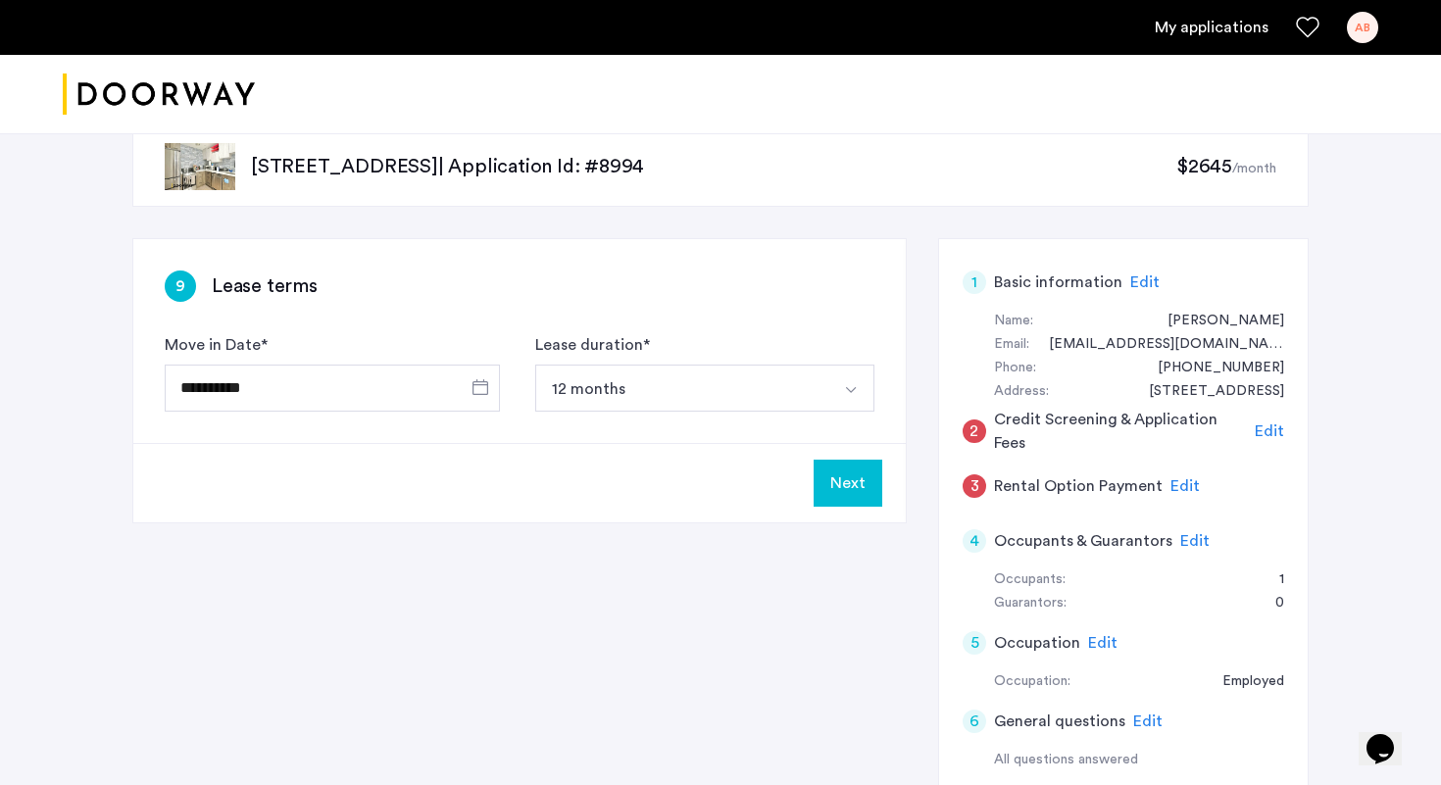
click at [850, 490] on button "Next" at bounding box center [848, 483] width 69 height 47
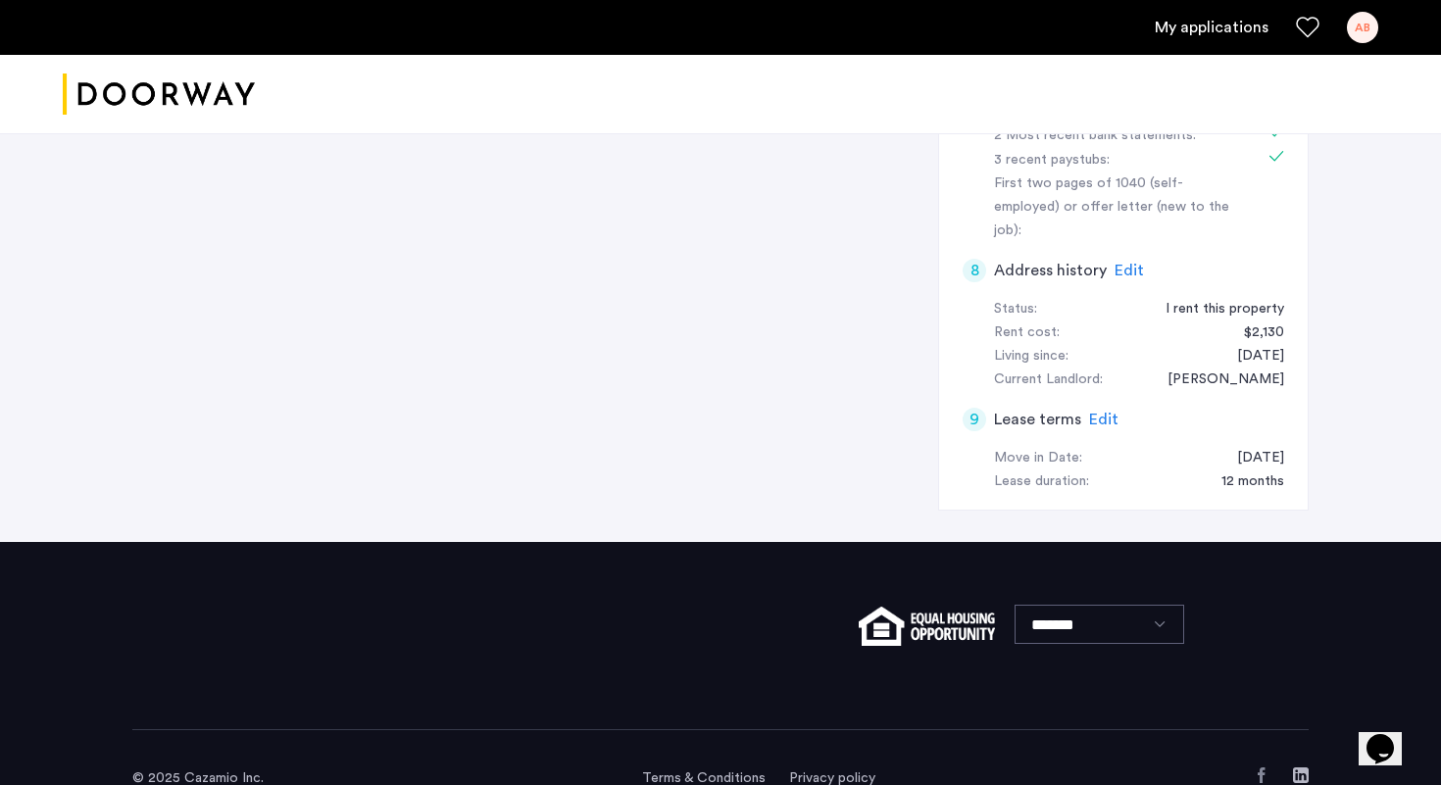
scroll to position [689, 0]
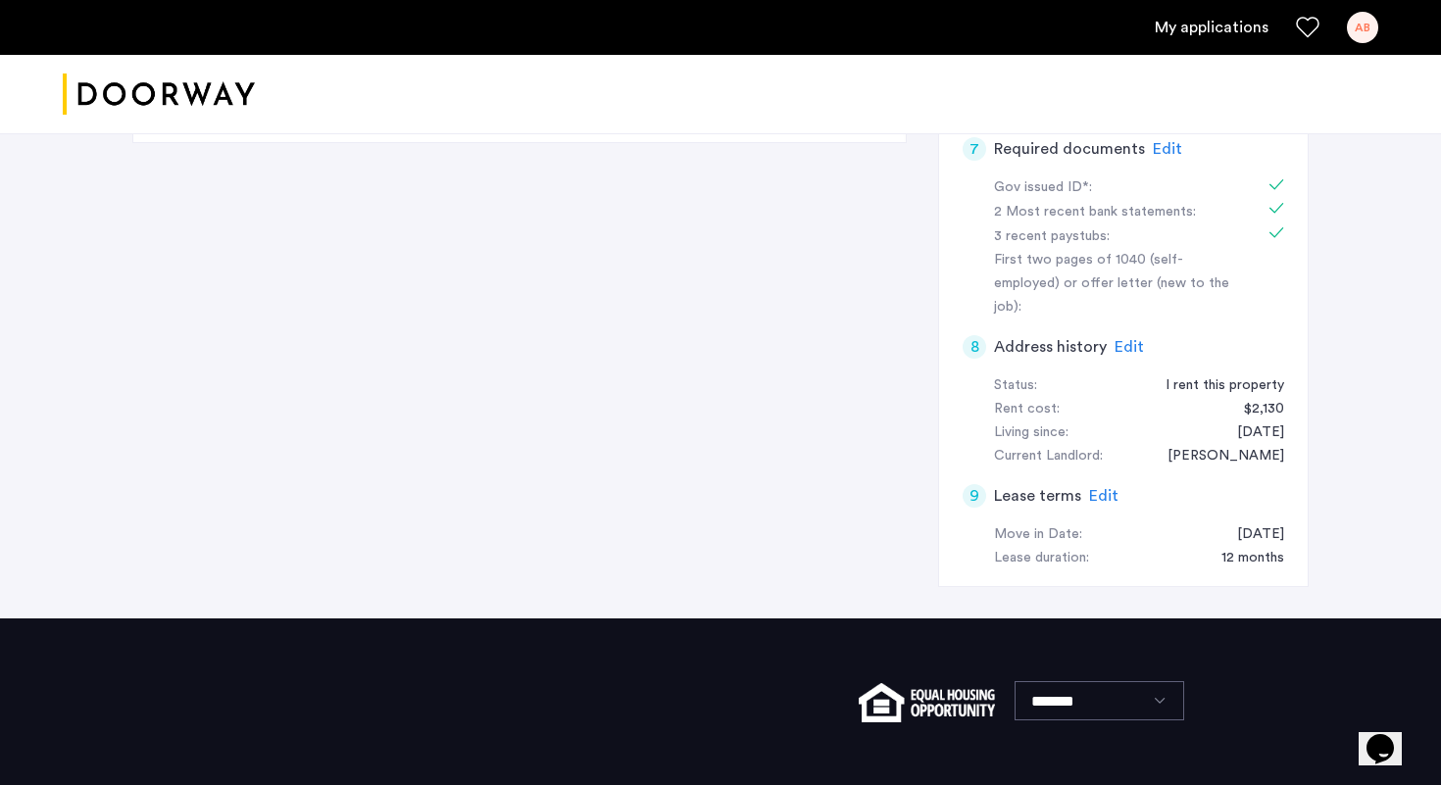
click at [1100, 488] on span "Edit" at bounding box center [1103, 496] width 29 height 16
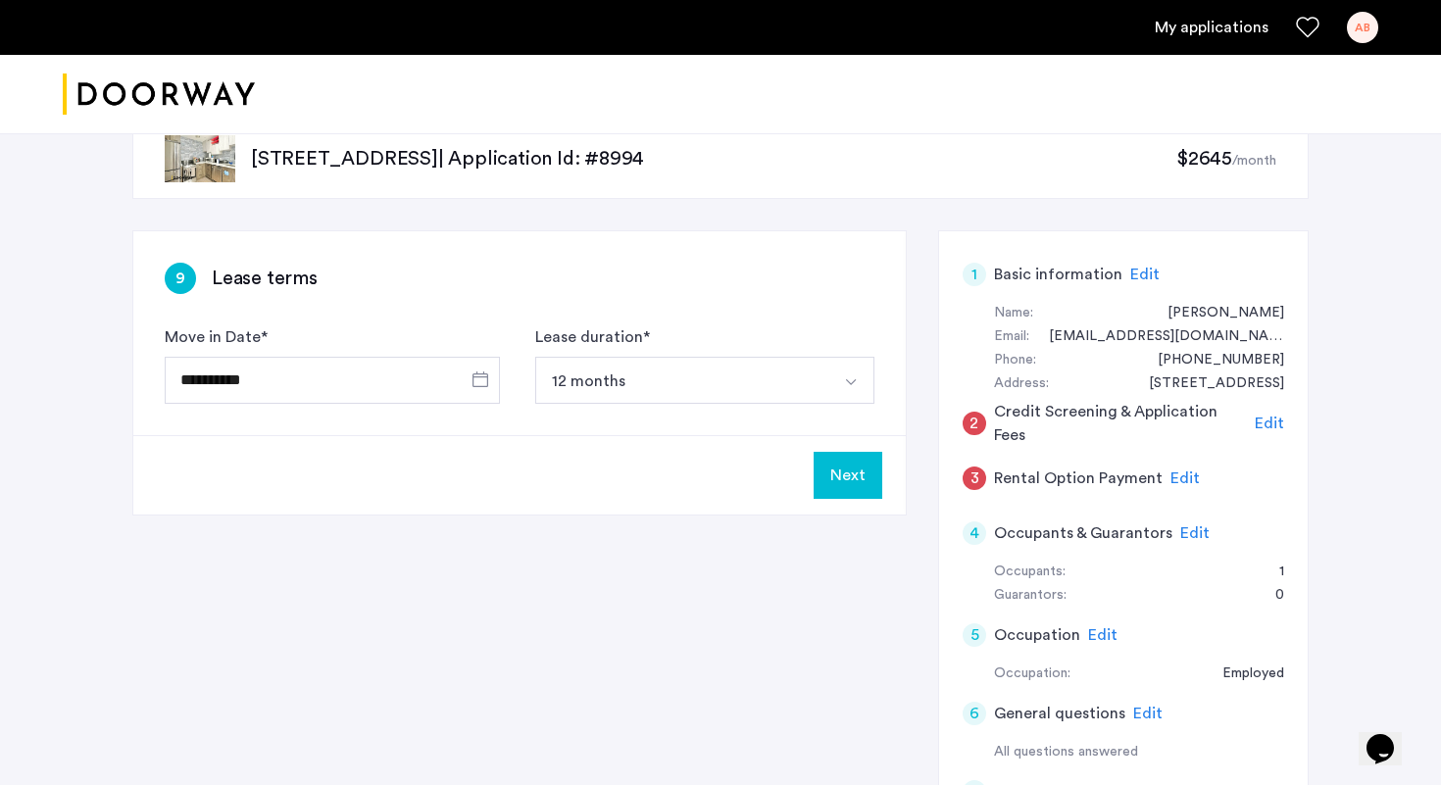
scroll to position [0, 0]
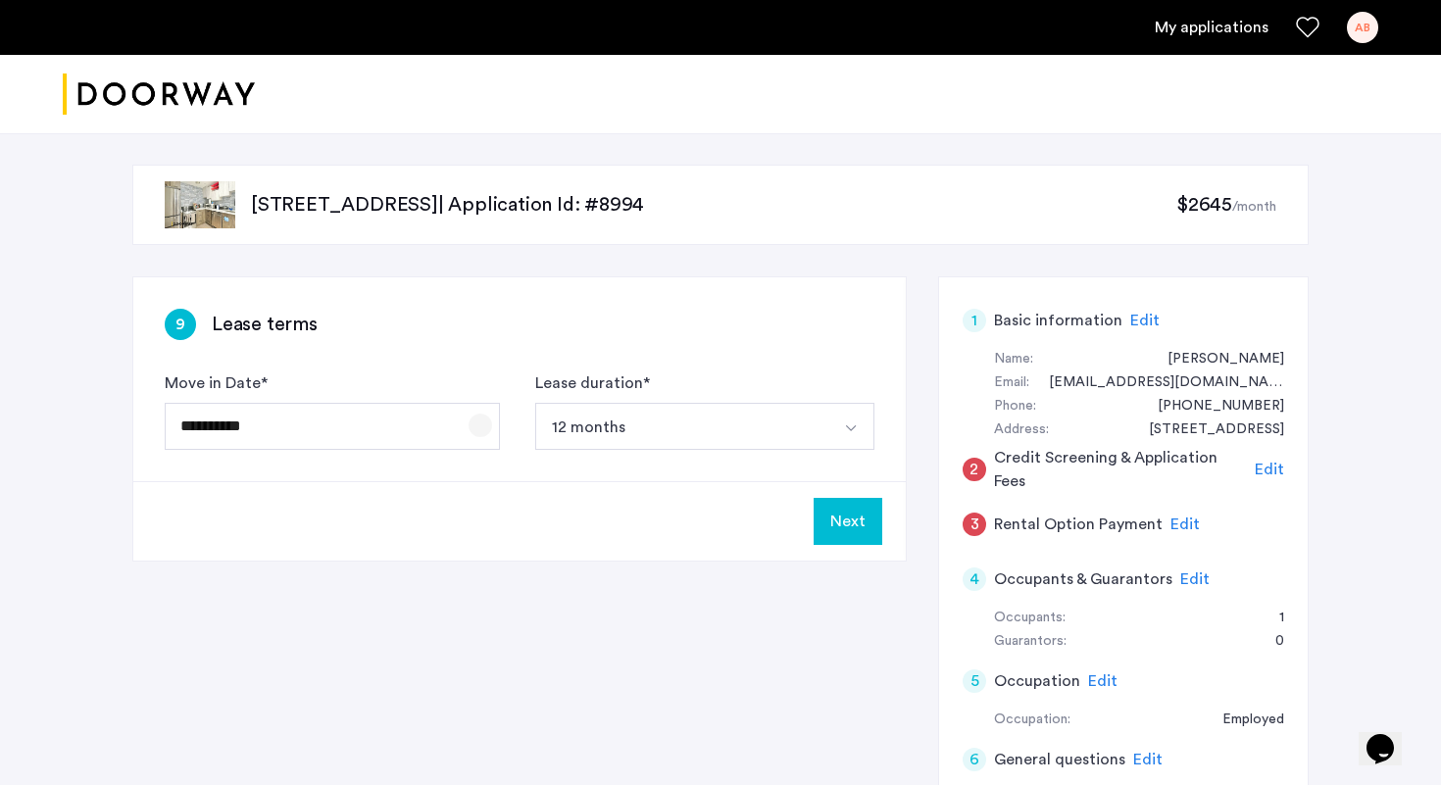
click at [483, 436] on span "Open calendar" at bounding box center [480, 425] width 47 height 47
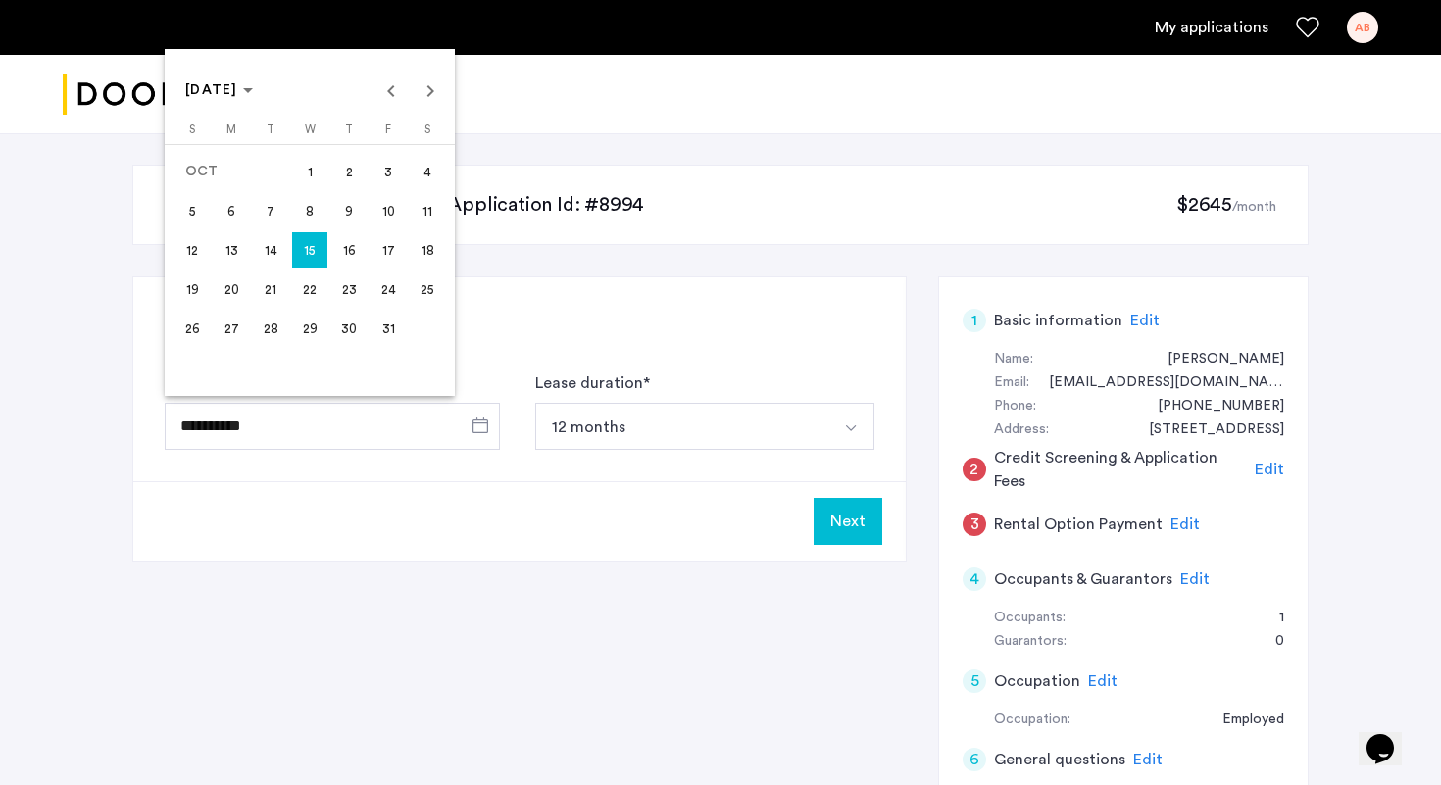
click at [357, 257] on span "16" at bounding box center [348, 249] width 35 height 35
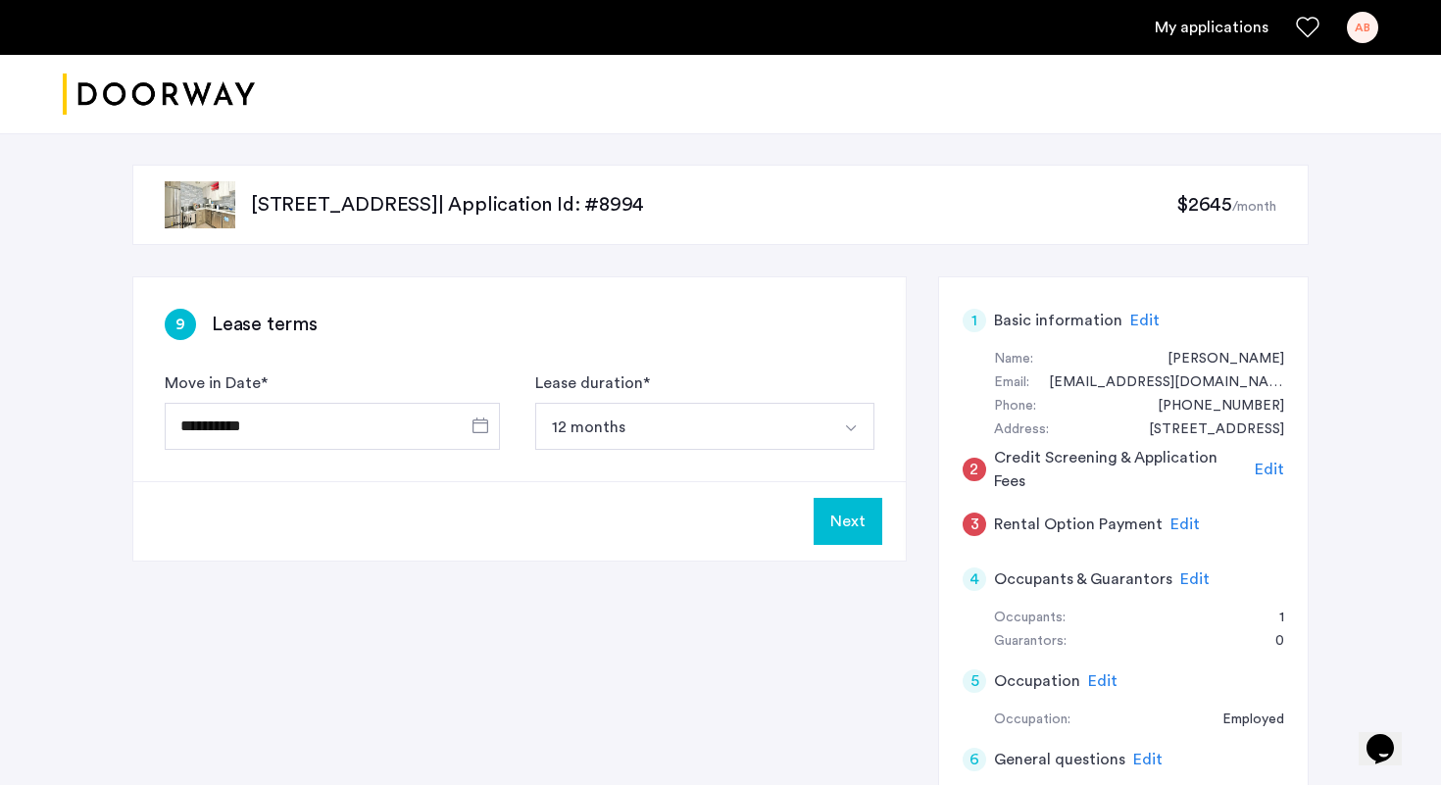
type input "**********"
click at [862, 523] on button "Next" at bounding box center [848, 521] width 69 height 47
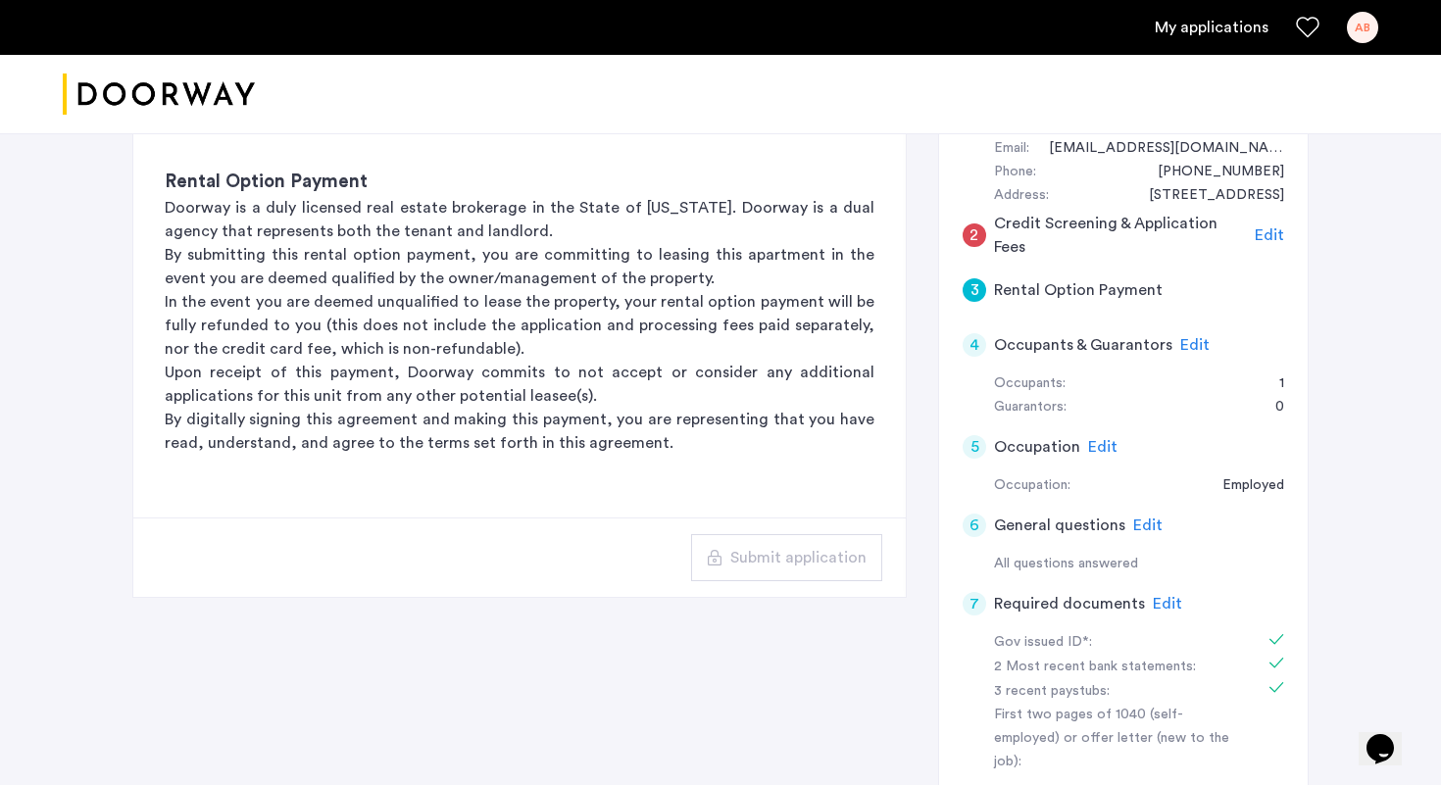
scroll to position [204, 0]
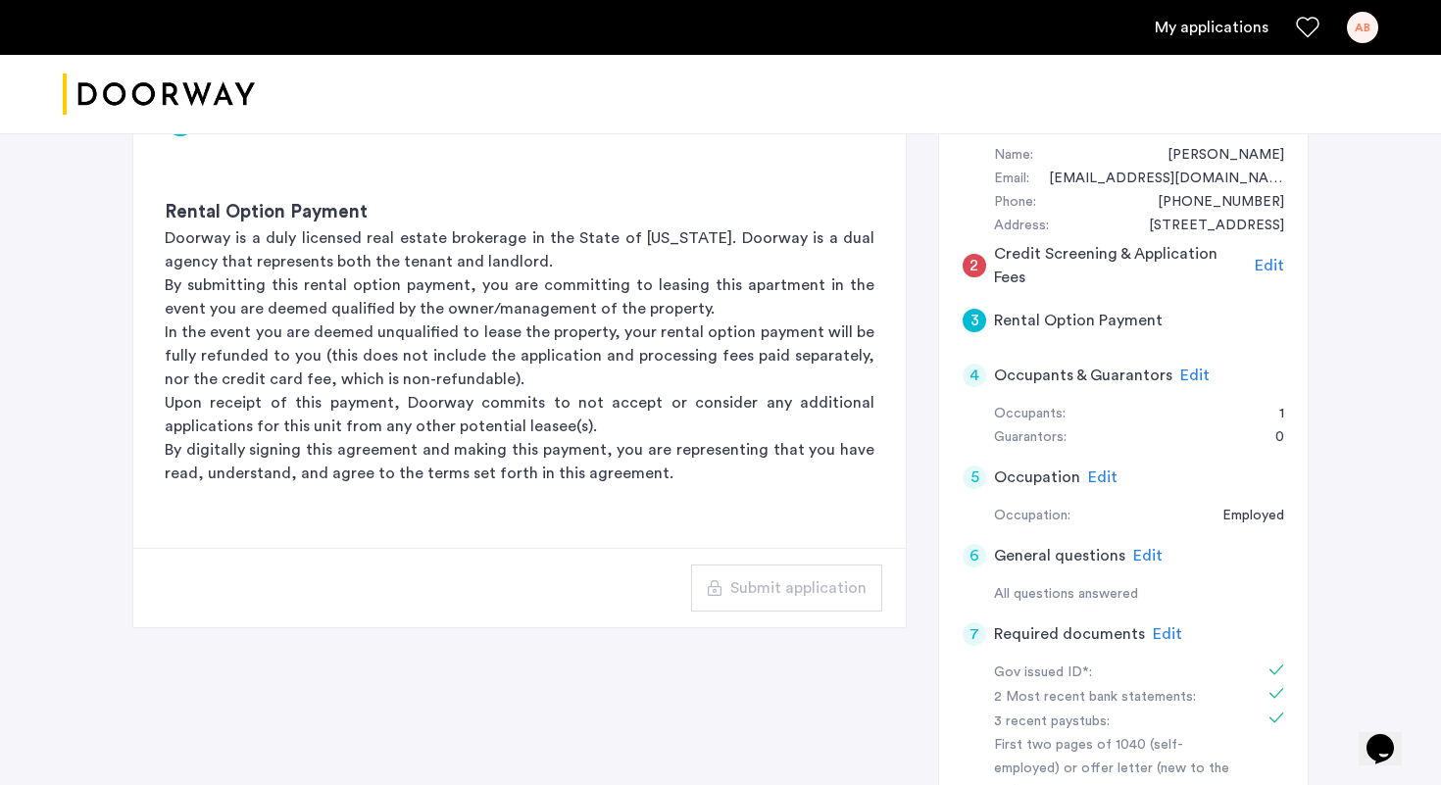
click at [1264, 264] on span "Edit" at bounding box center [1269, 266] width 29 height 16
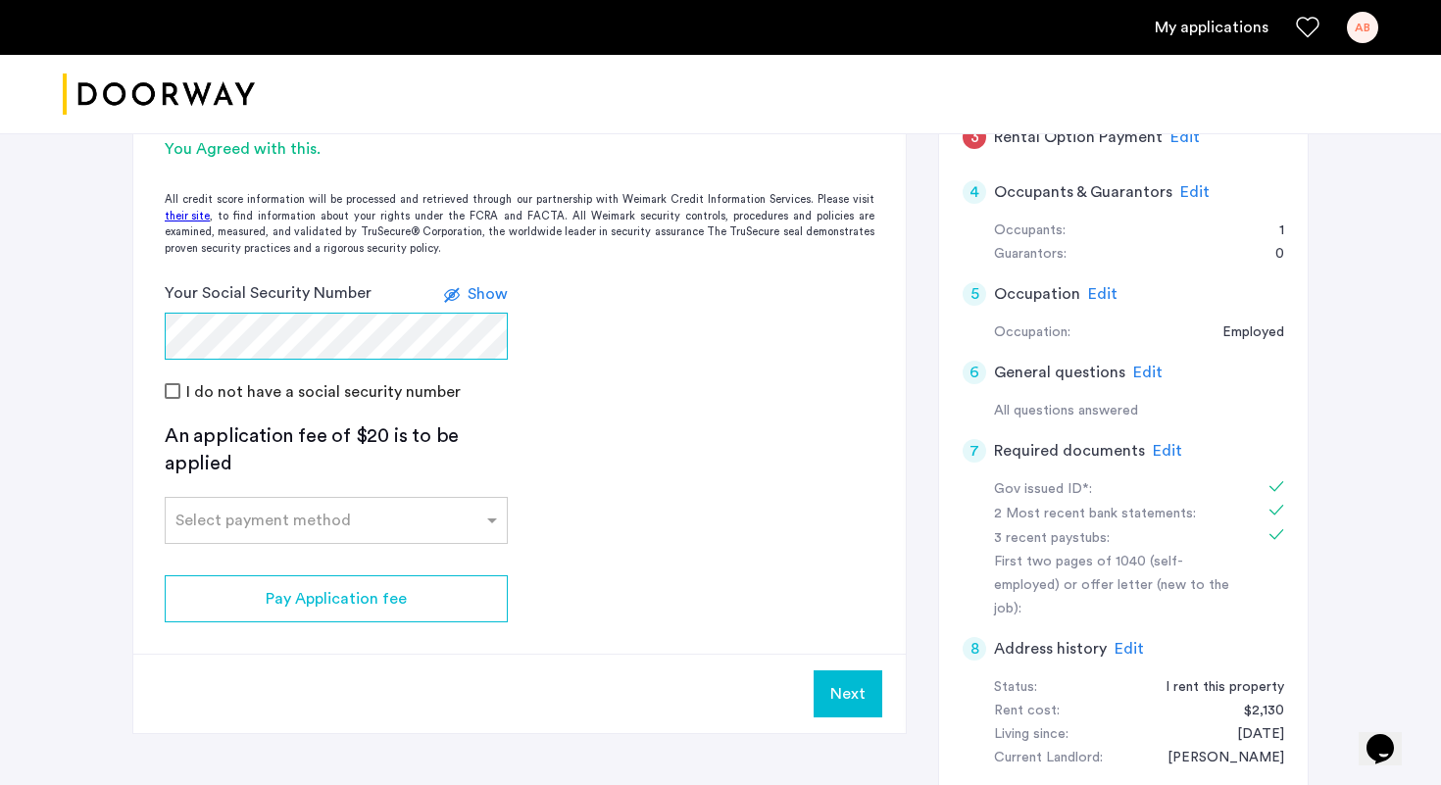
scroll to position [395, 0]
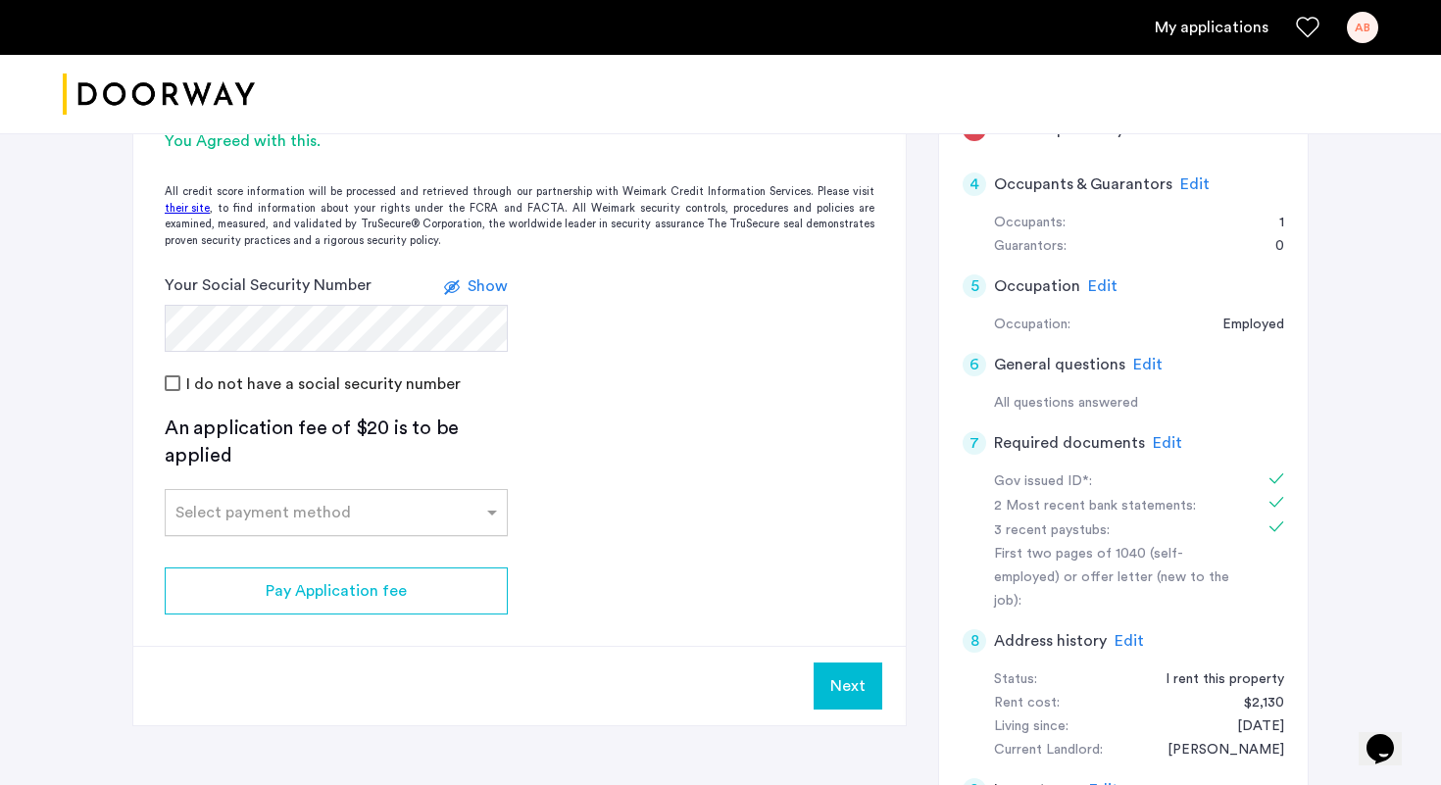
click at [338, 516] on div at bounding box center [336, 507] width 341 height 24
click at [256, 559] on span "Credit Card" at bounding box center [218, 556] width 87 height 16
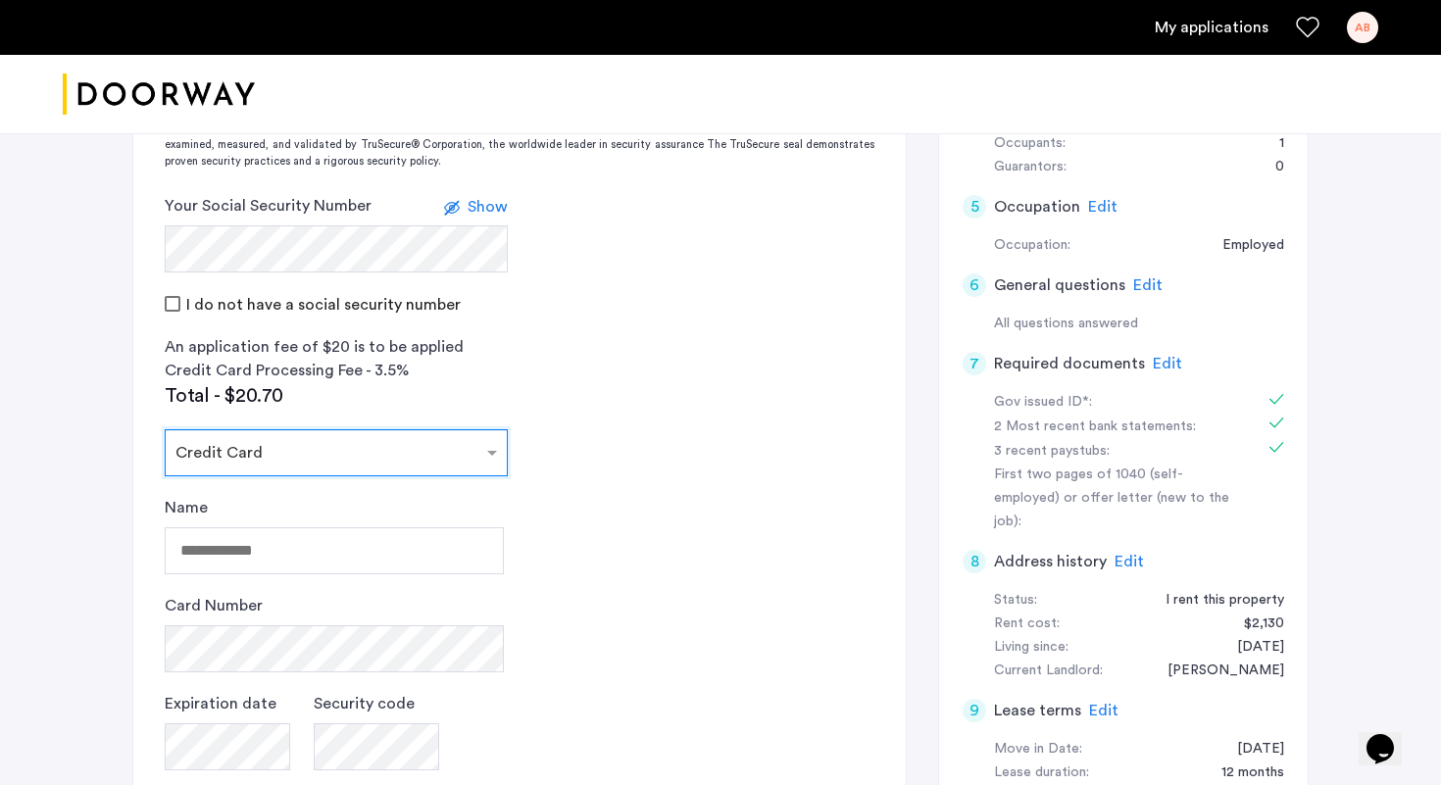
scroll to position [478, 0]
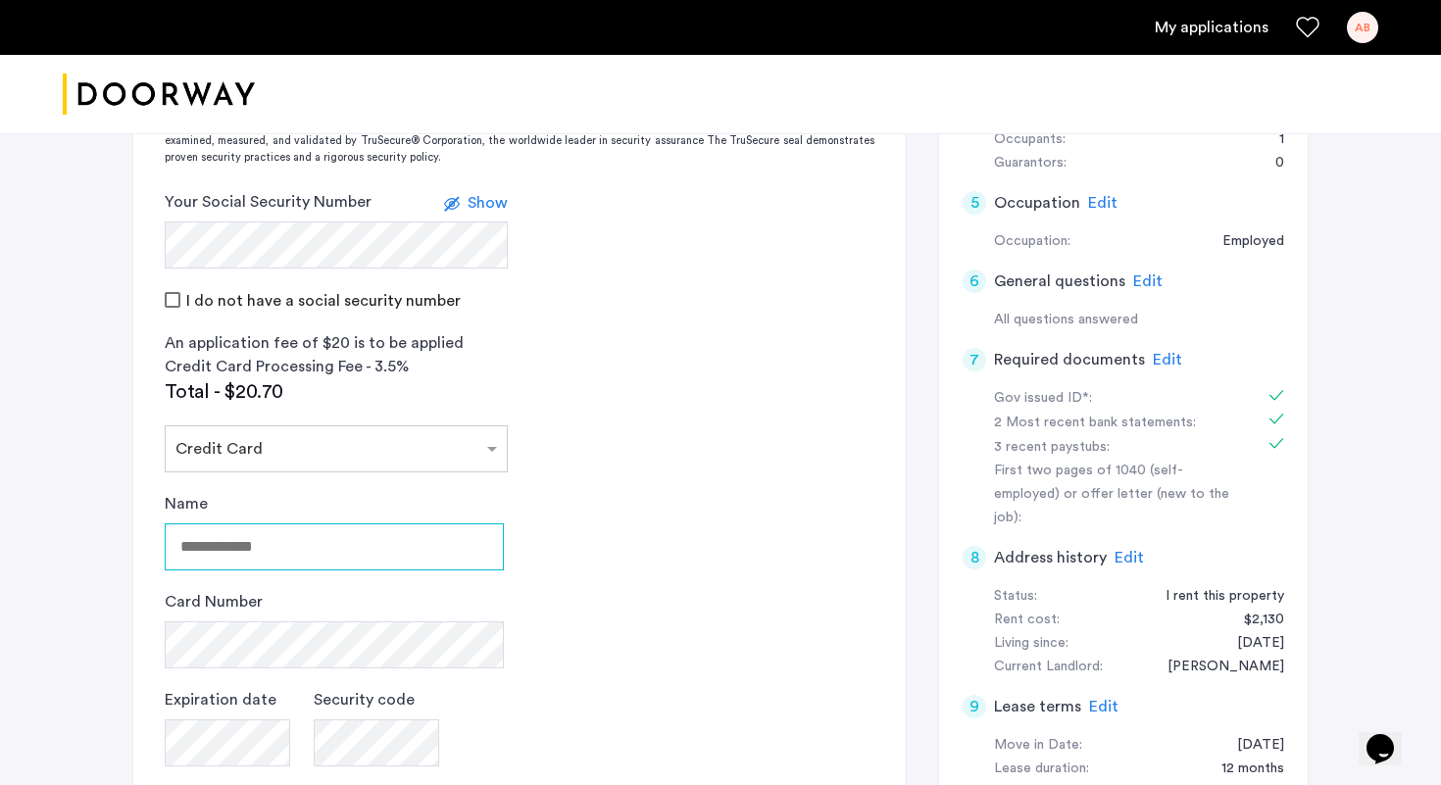
click at [282, 565] on input "Name" at bounding box center [334, 546] width 339 height 47
type input "**********"
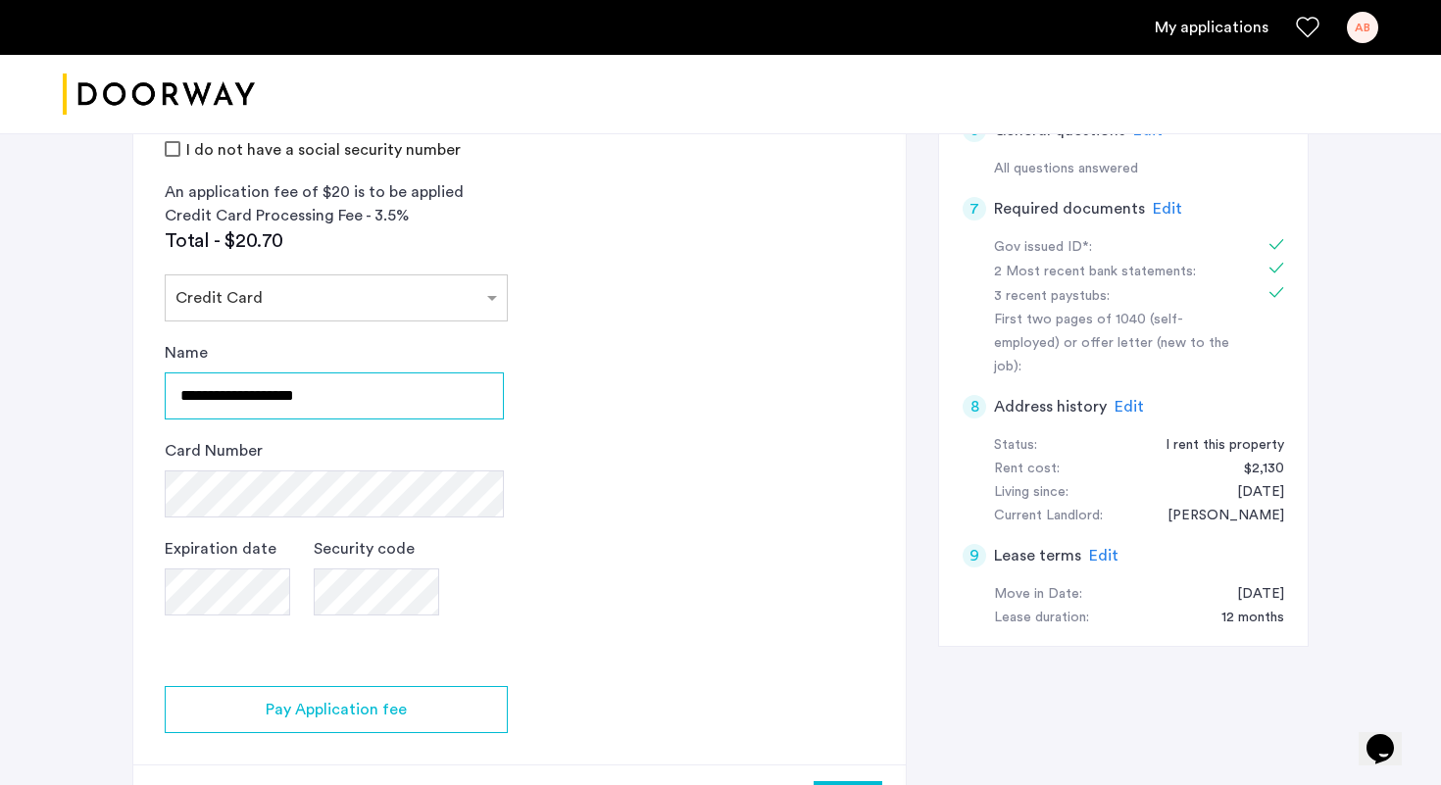
scroll to position [628, 0]
click at [540, 594] on app-credit-screening "2 Credit Screening & Application Fees Application Fees Please submit your appli…" at bounding box center [519, 247] width 772 height 1196
click at [557, 329] on app-credit-screening "2 Credit Screening & Application Fees Application Fees Please submit your appli…" at bounding box center [519, 247] width 772 height 1196
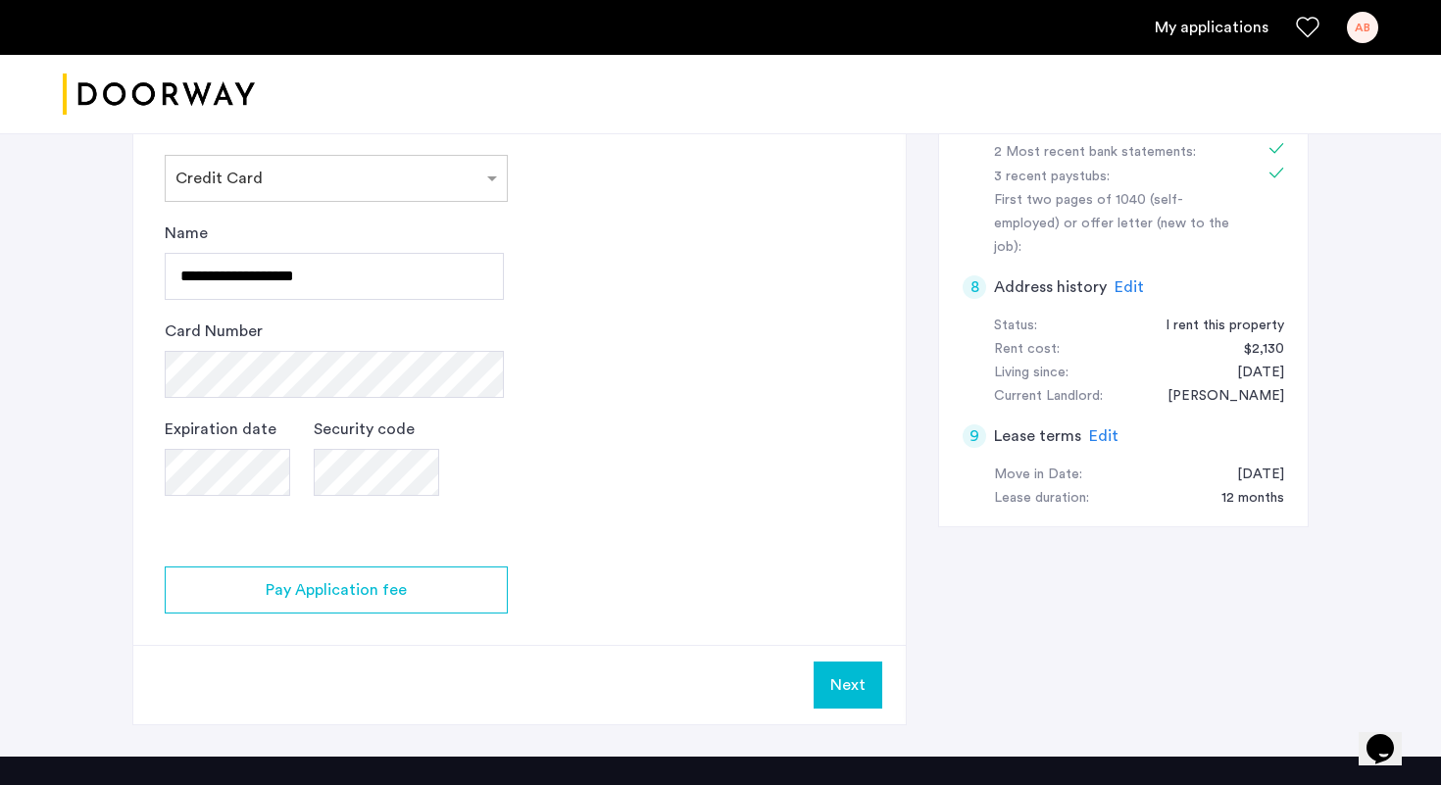
scroll to position [766, 0]
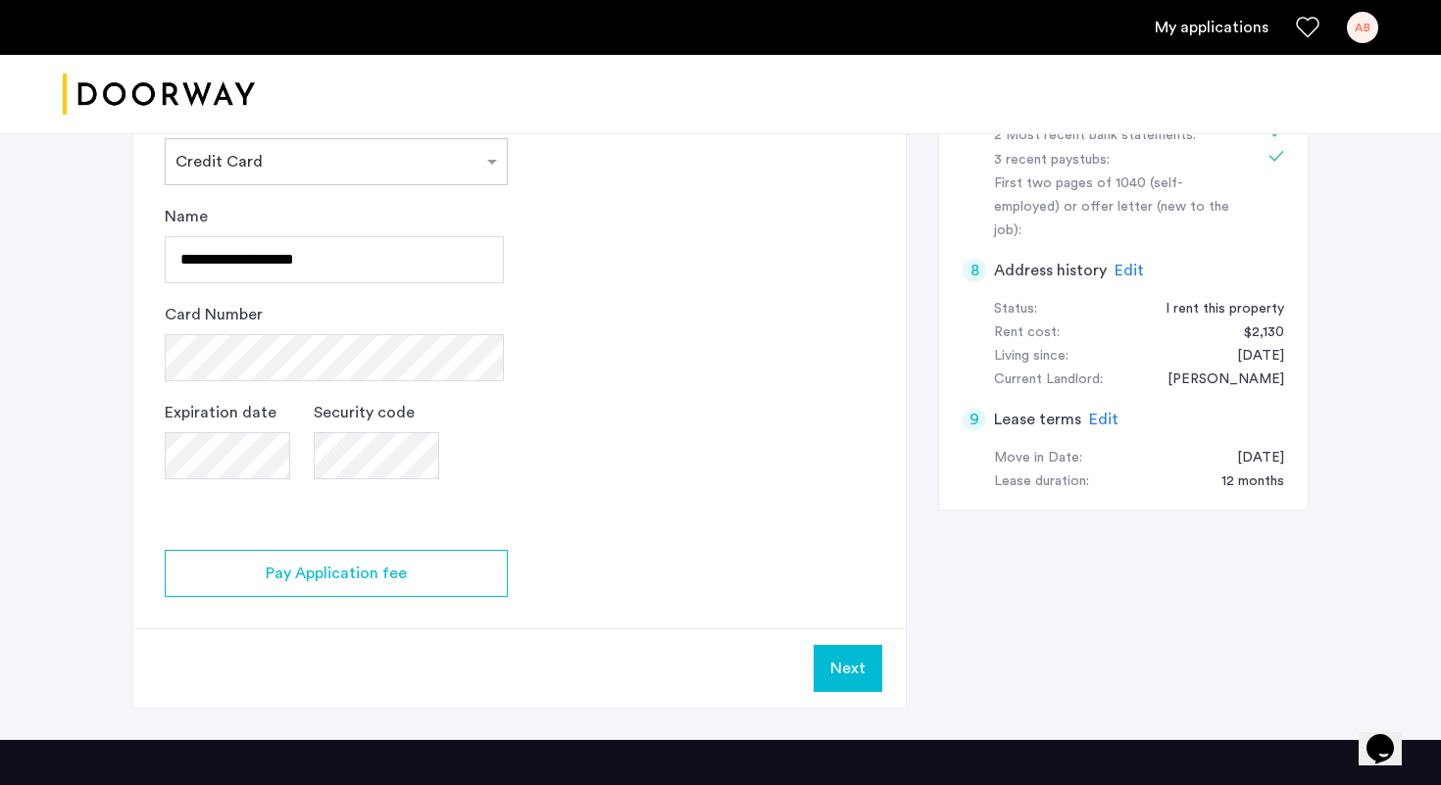
click at [311, 325] on div "Card Number" at bounding box center [334, 342] width 339 height 78
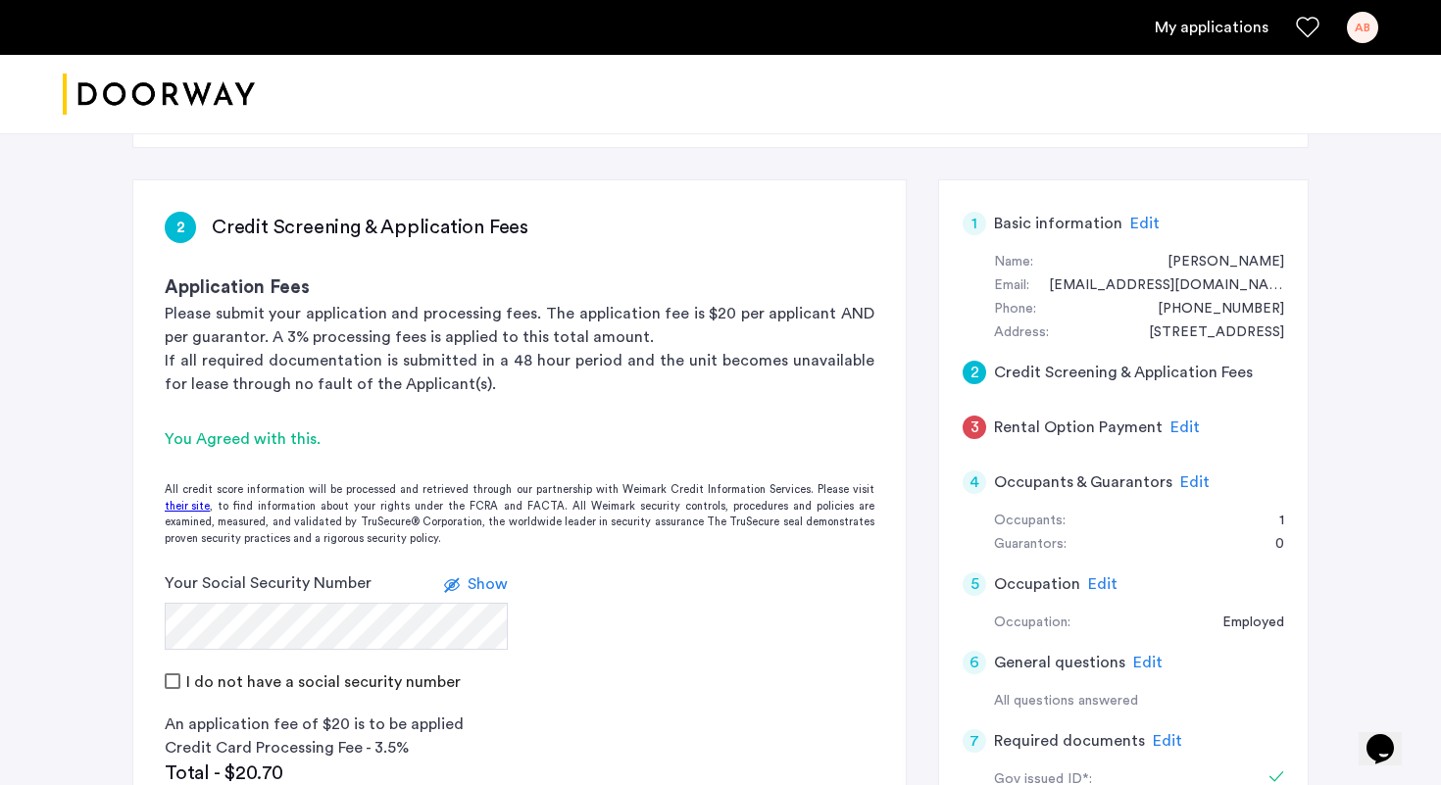
scroll to position [196, 0]
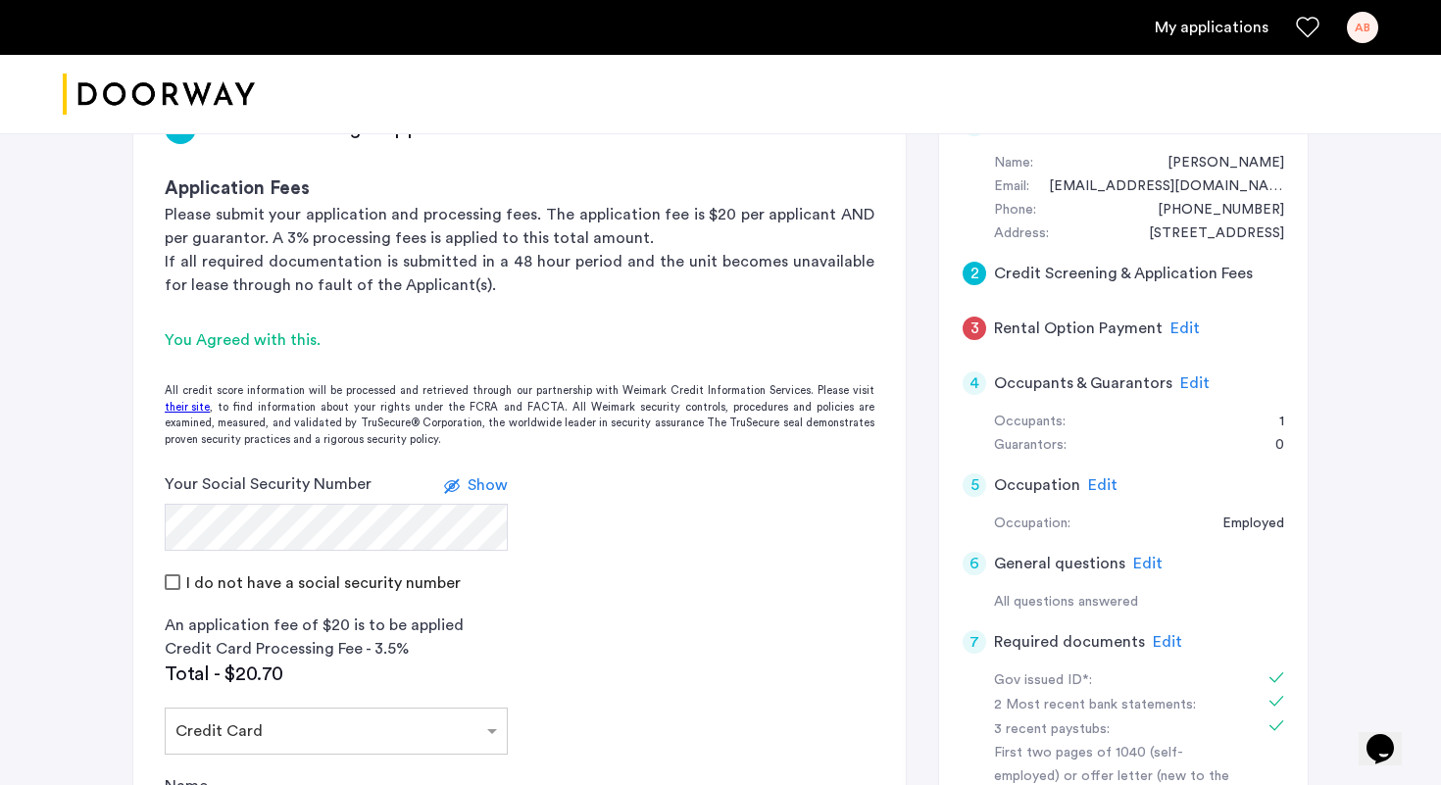
click at [619, 610] on app-credit-screening "2 Credit Screening & Application Fees Application Fees Please submit your appli…" at bounding box center [519, 712] width 772 height 1263
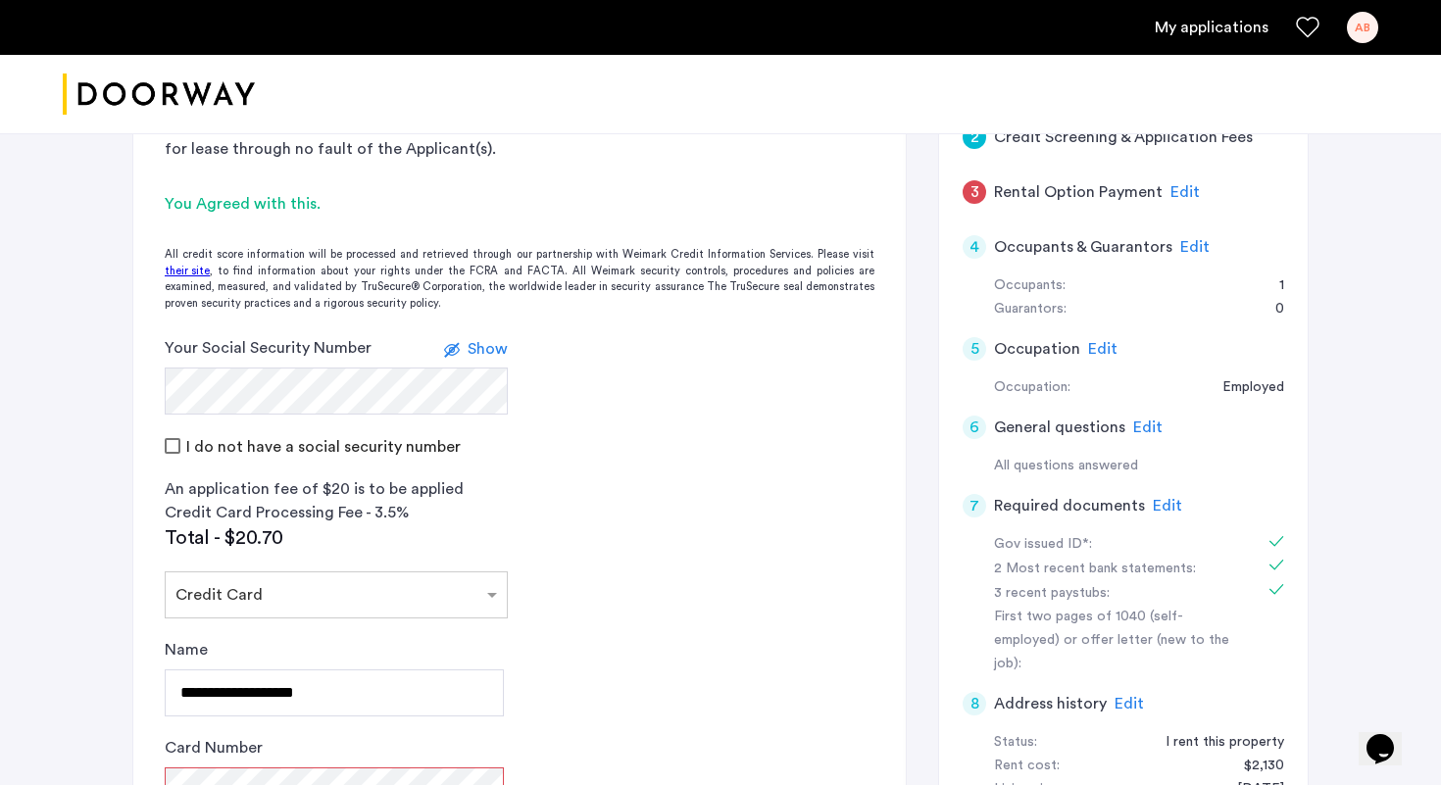
scroll to position [333, 0]
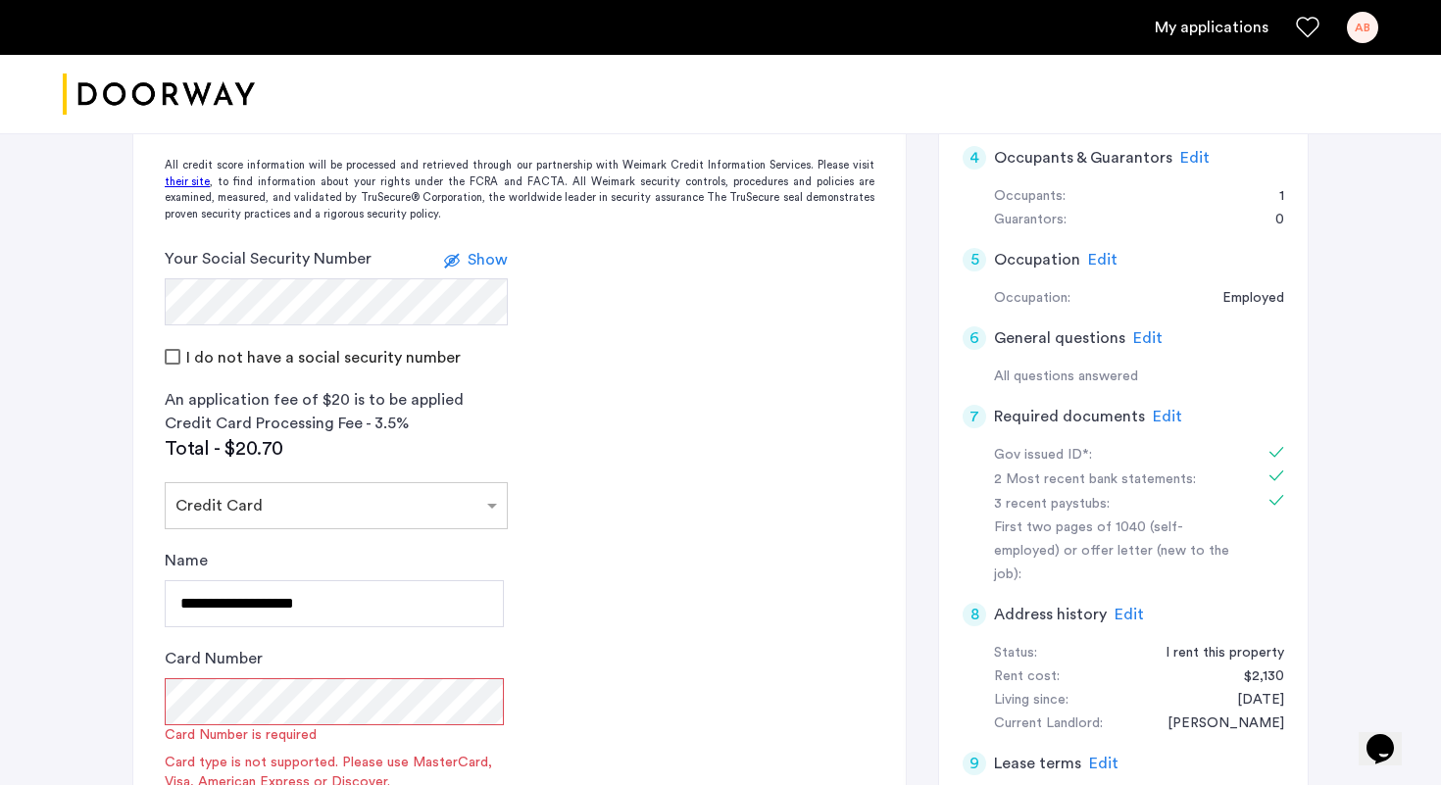
click at [597, 313] on form "Your Social Security Number Show I do not have a social security number" at bounding box center [519, 308] width 772 height 122
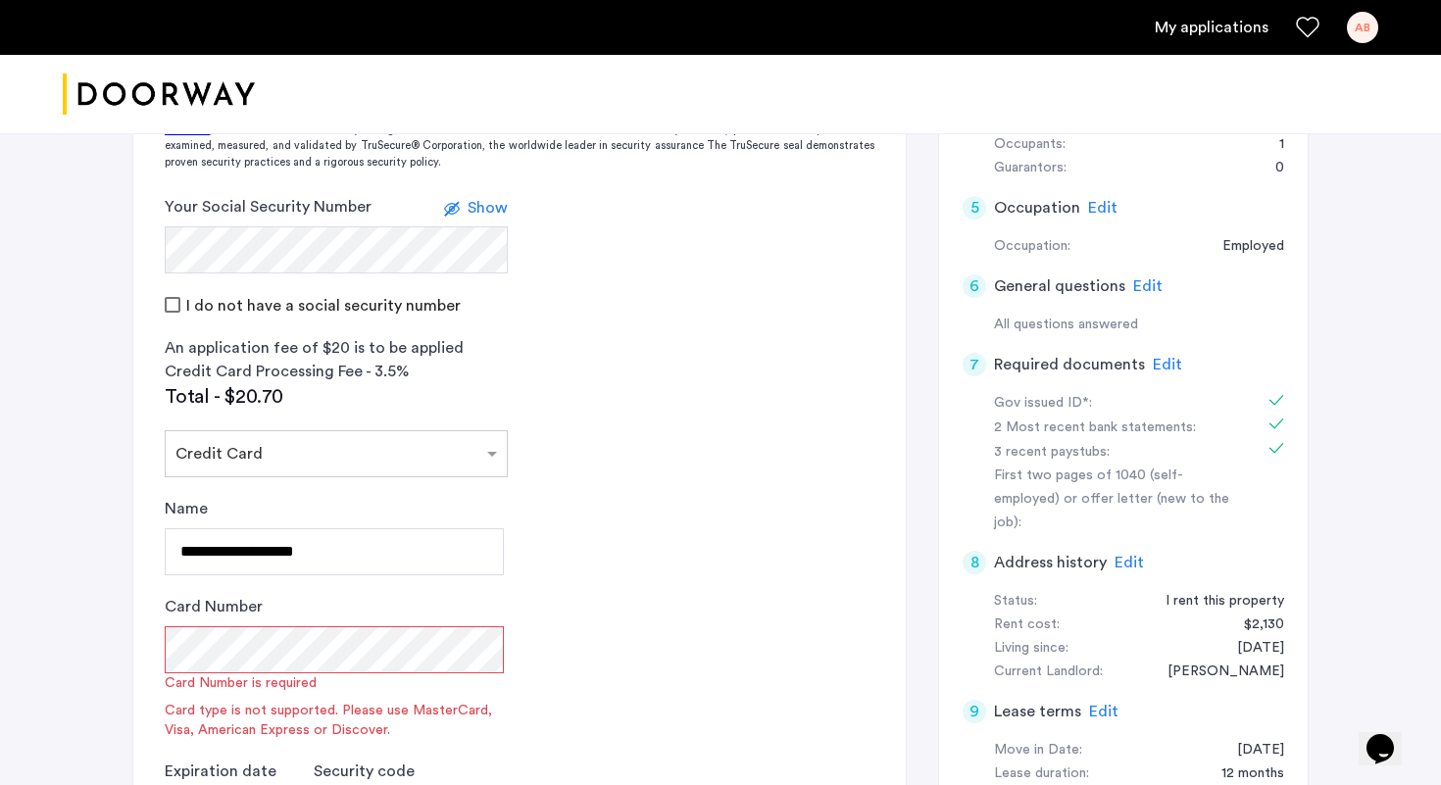
scroll to position [489, 0]
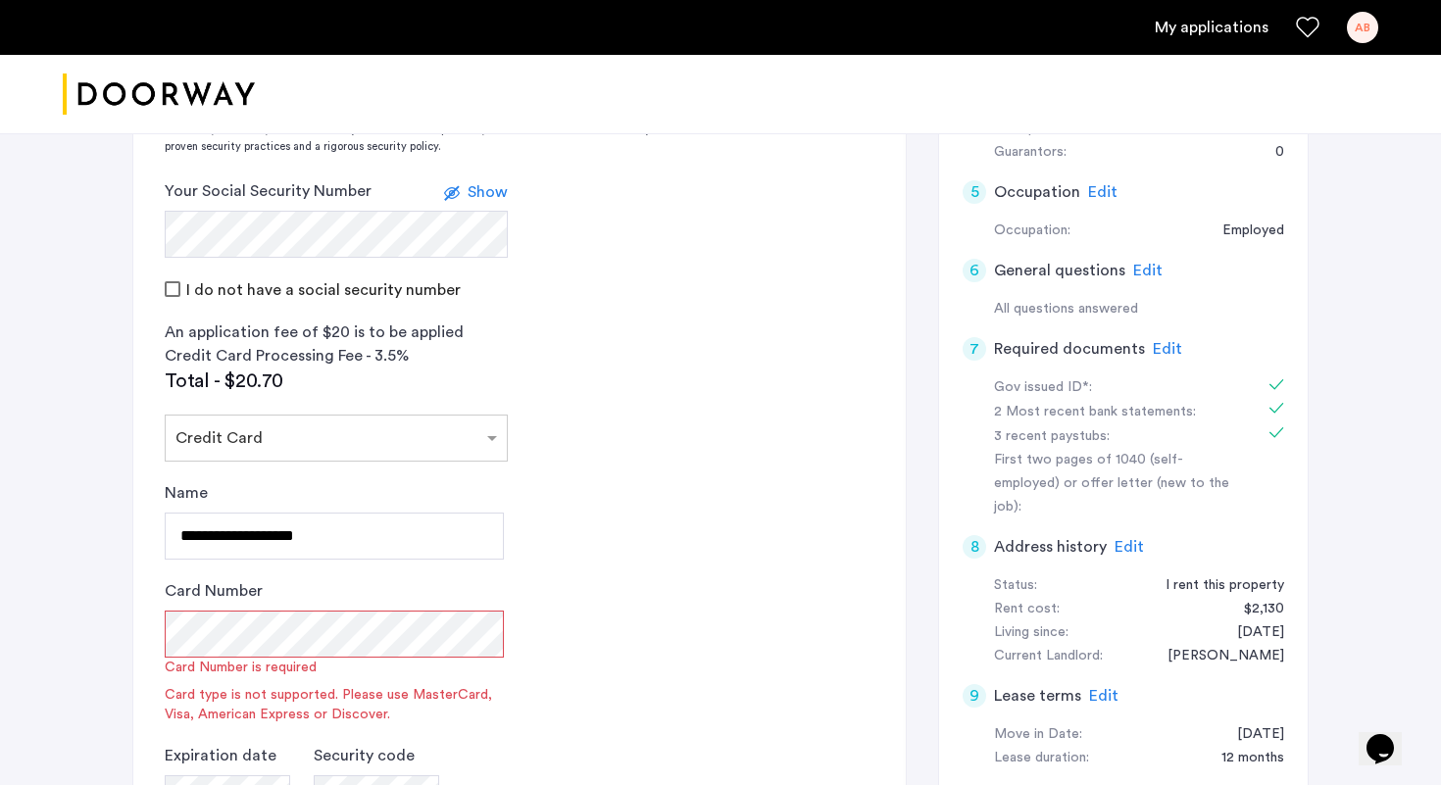
click at [641, 511] on app-credit-screening "2 Credit Screening & Application Fees Application Fees Please submit your appli…" at bounding box center [519, 419] width 772 height 1263
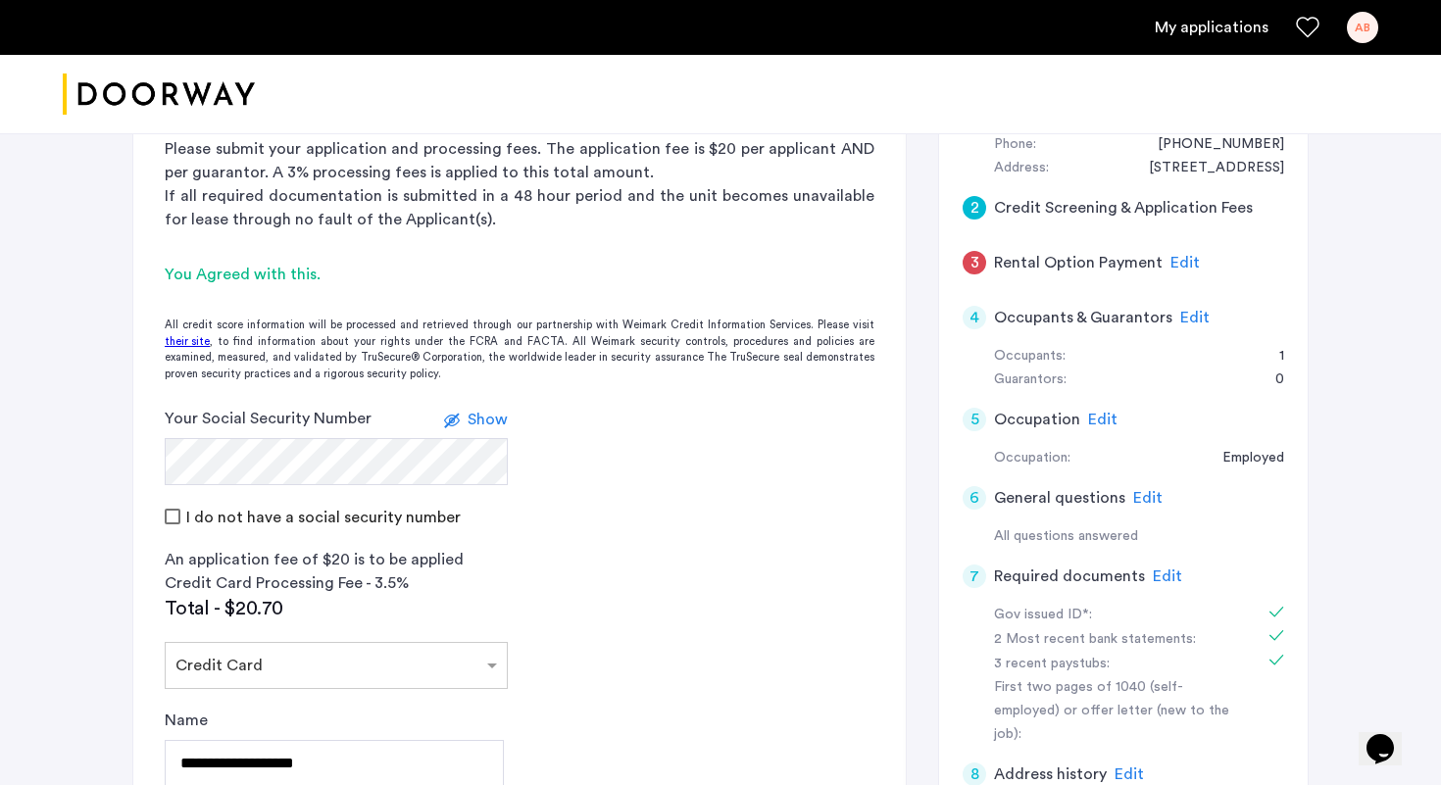
scroll to position [415, 0]
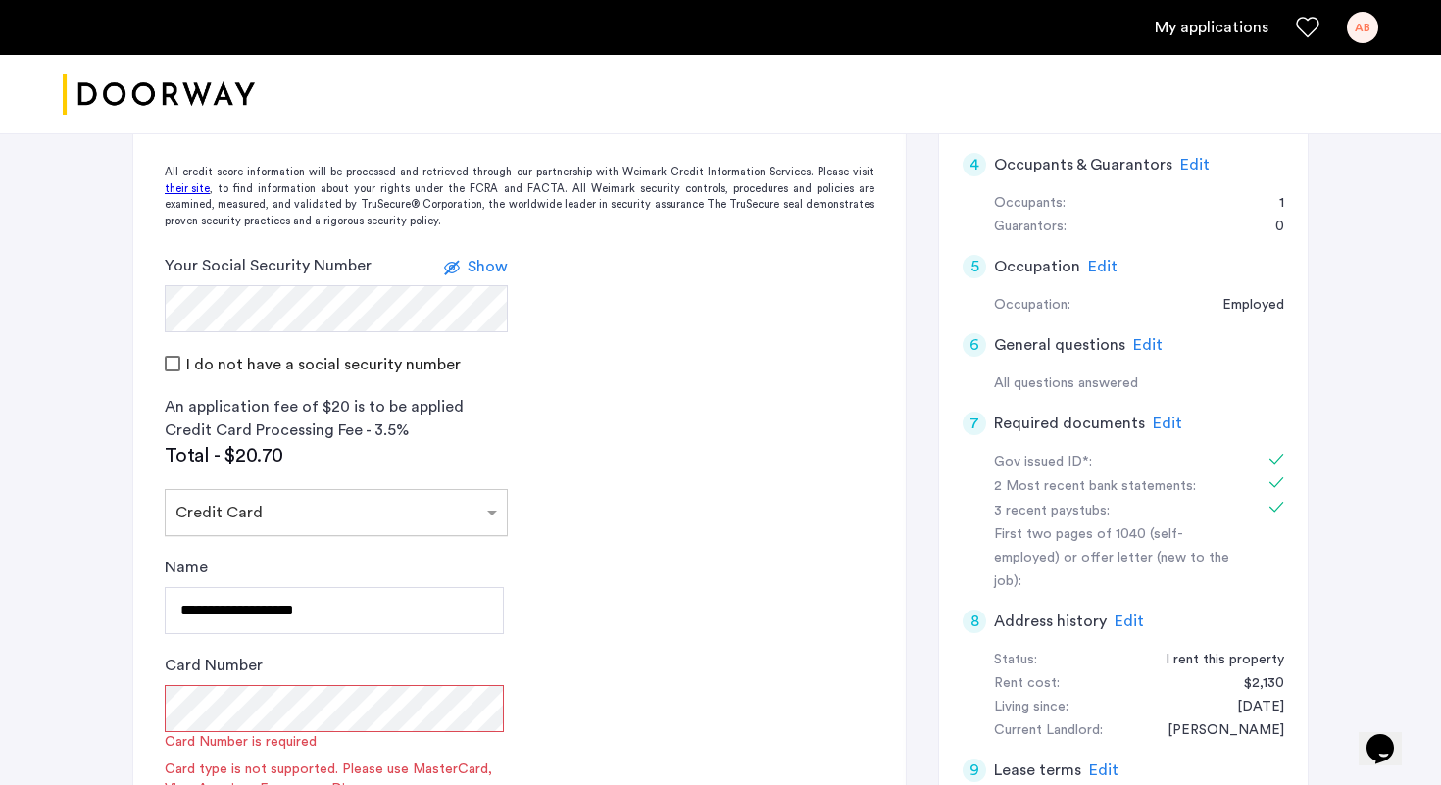
click at [258, 516] on div at bounding box center [336, 507] width 341 height 24
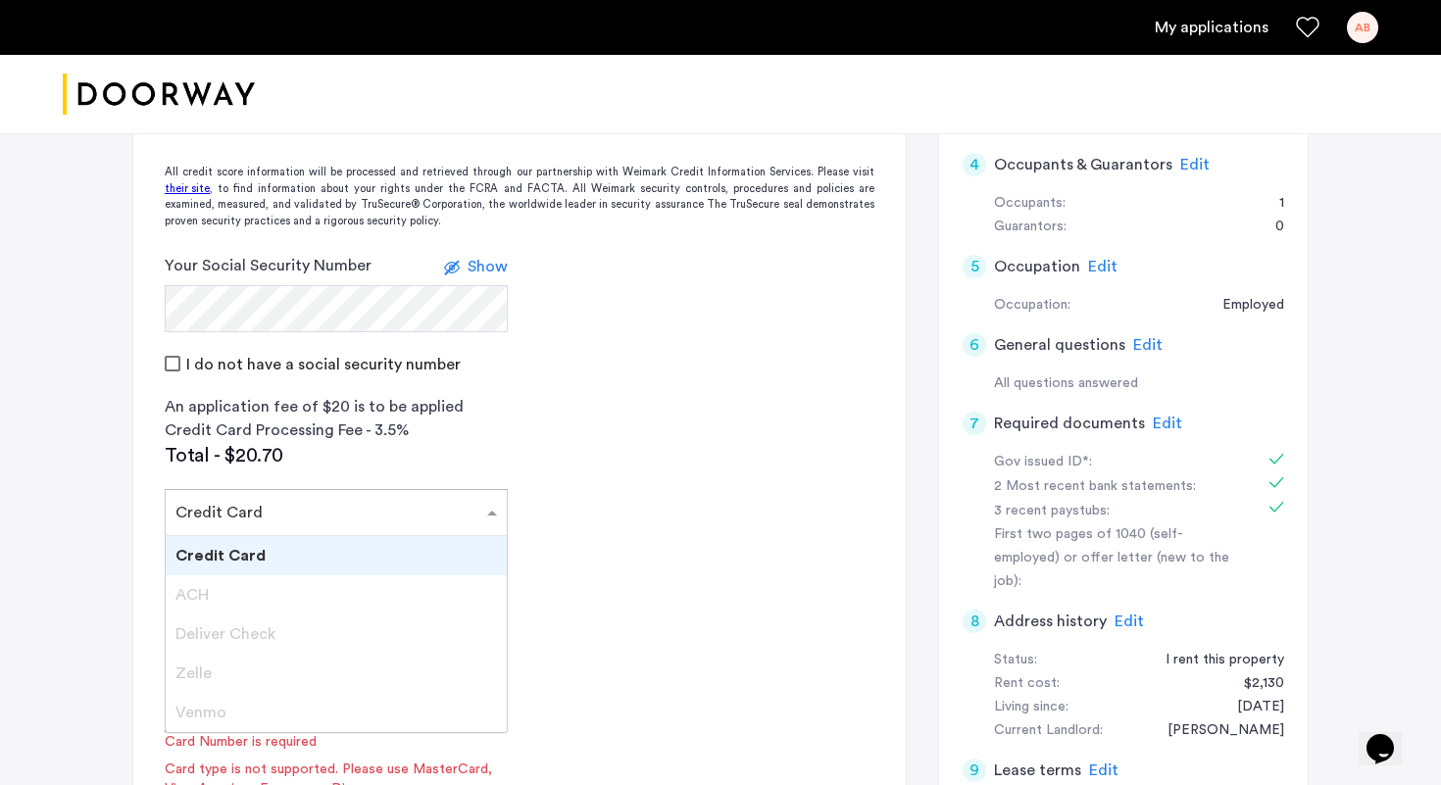
click at [258, 556] on span "Credit Card" at bounding box center [220, 556] width 90 height 16
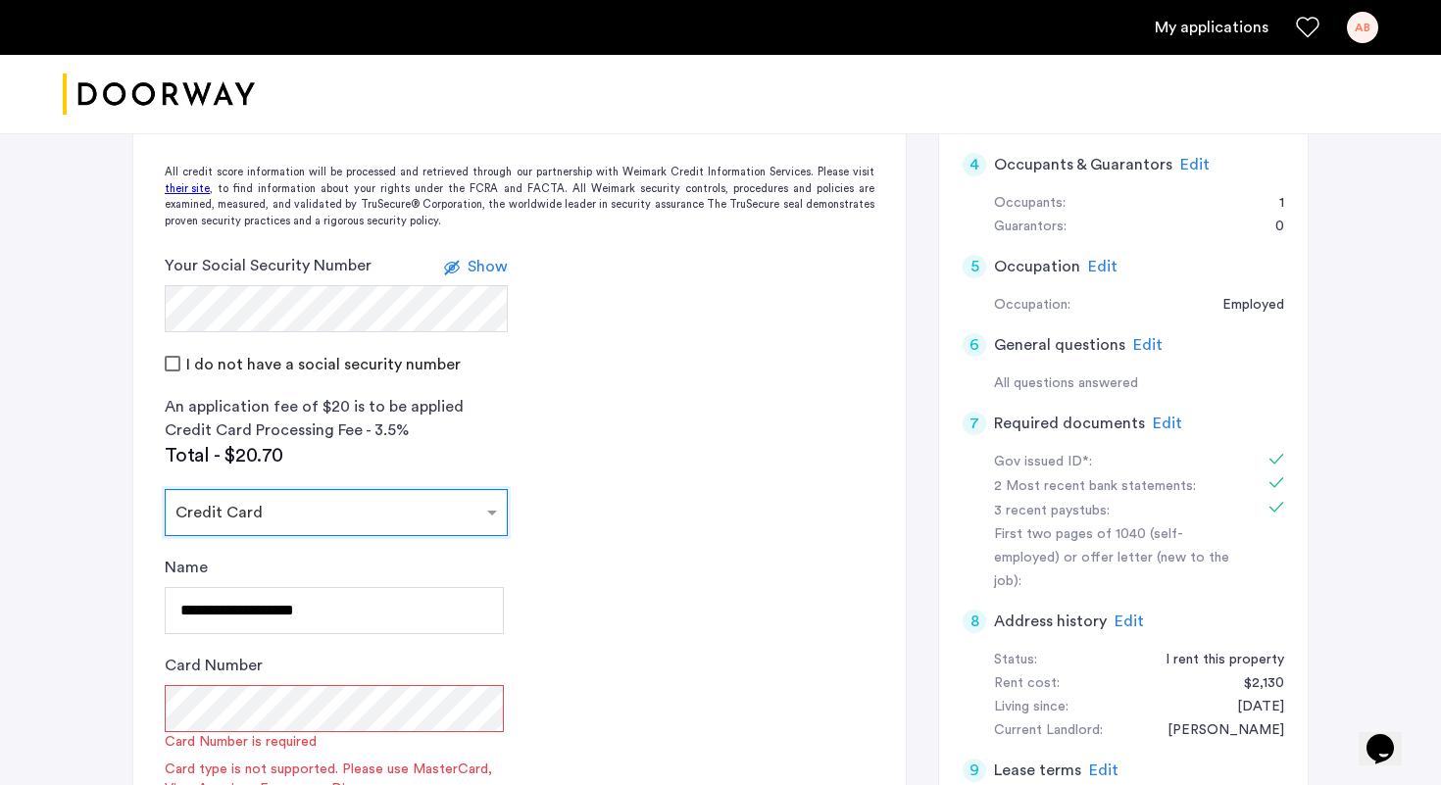
click at [587, 480] on app-credit-screening "2 Credit Screening & Application Fees Application Fees Please submit your appli…" at bounding box center [519, 494] width 772 height 1263
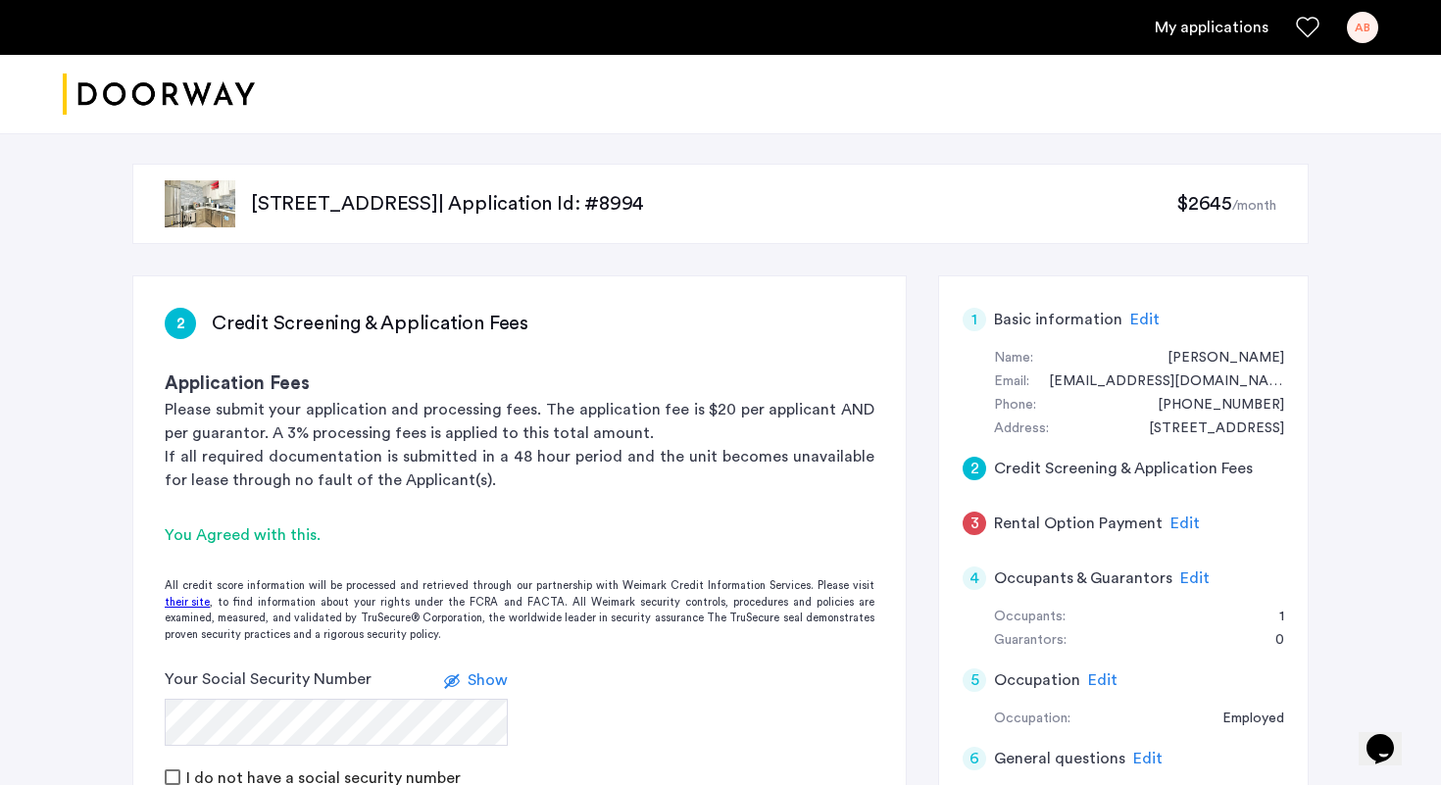
scroll to position [0, 0]
click at [211, 211] on img at bounding box center [200, 204] width 71 height 47
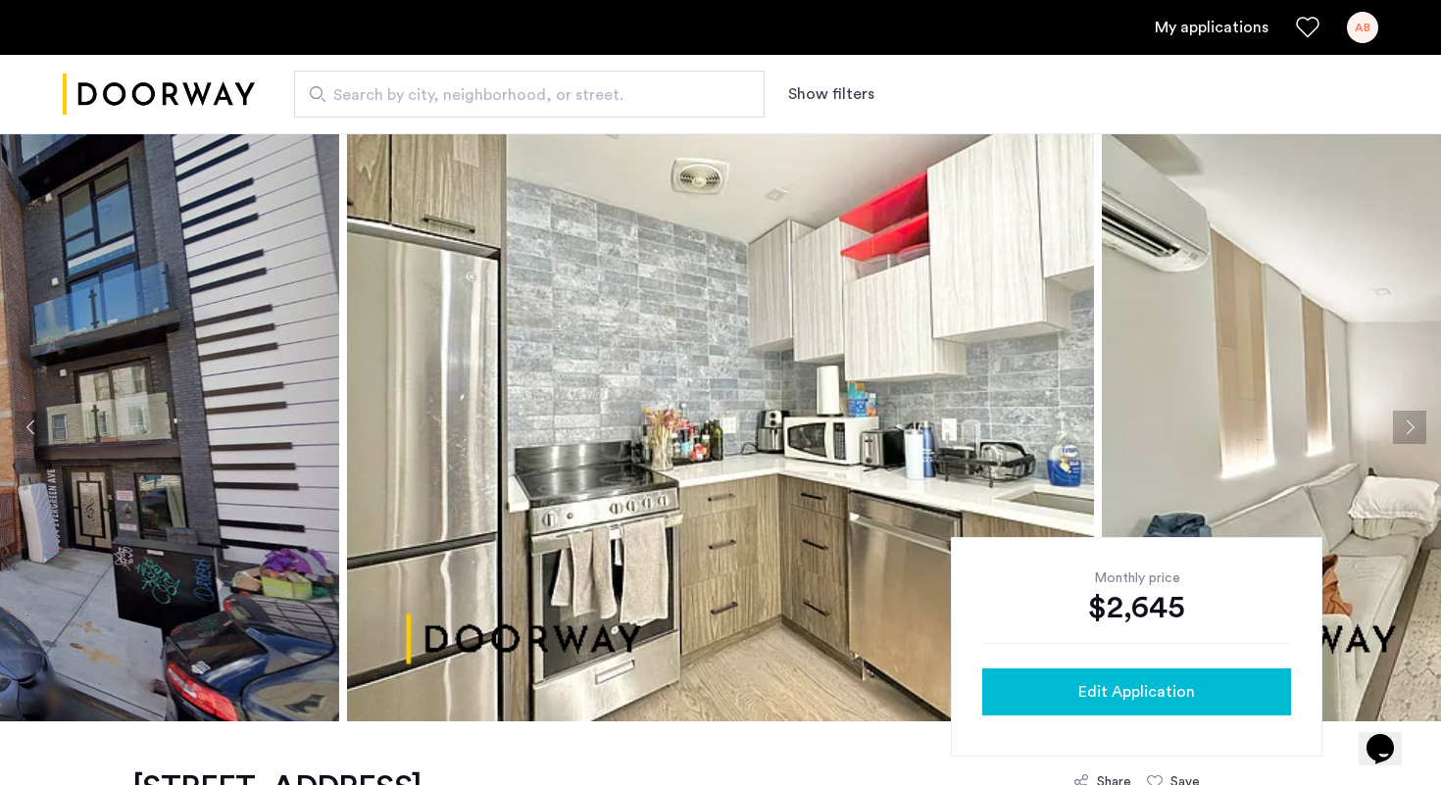
click at [1164, 704] on button "Edit Application" at bounding box center [1136, 692] width 309 height 47
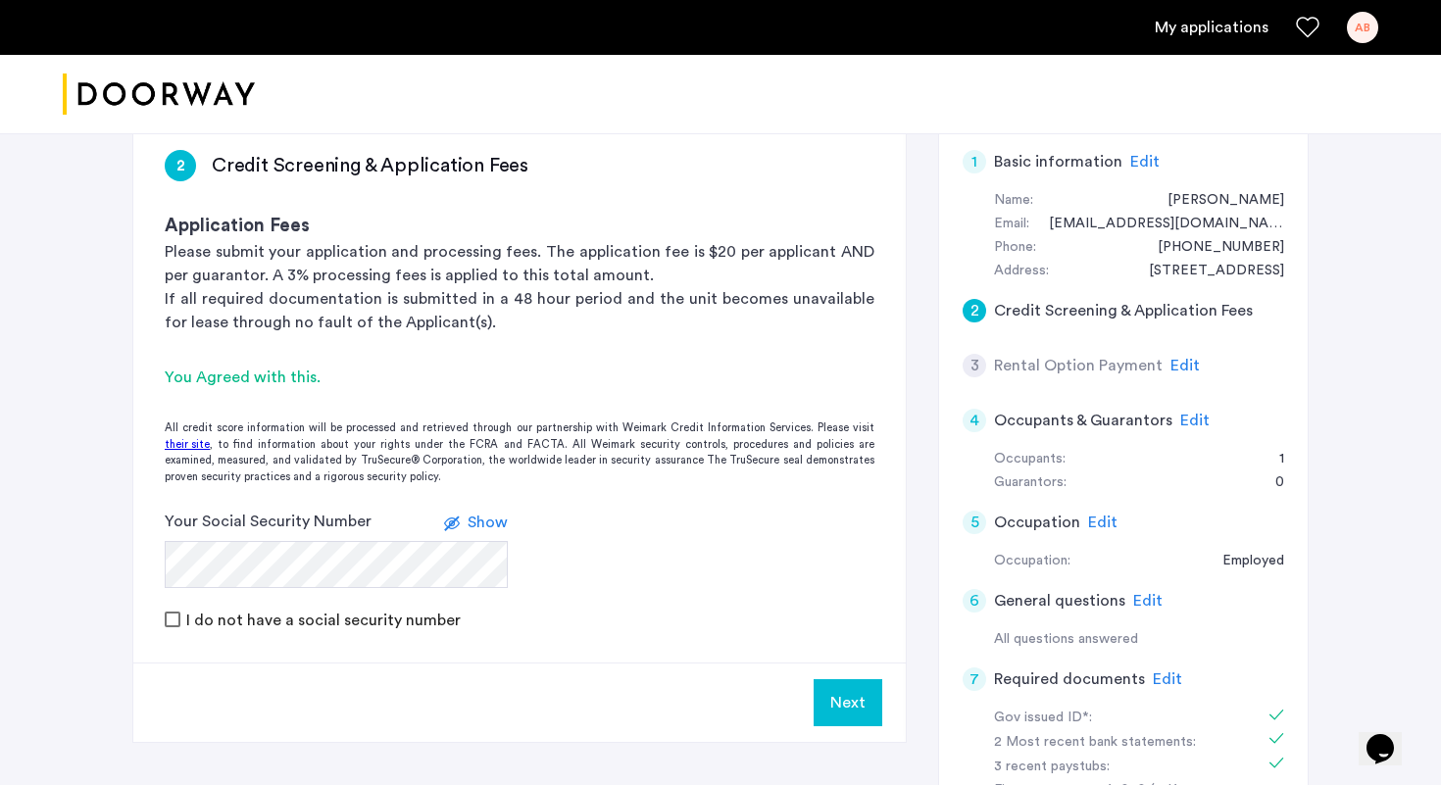
scroll to position [192, 0]
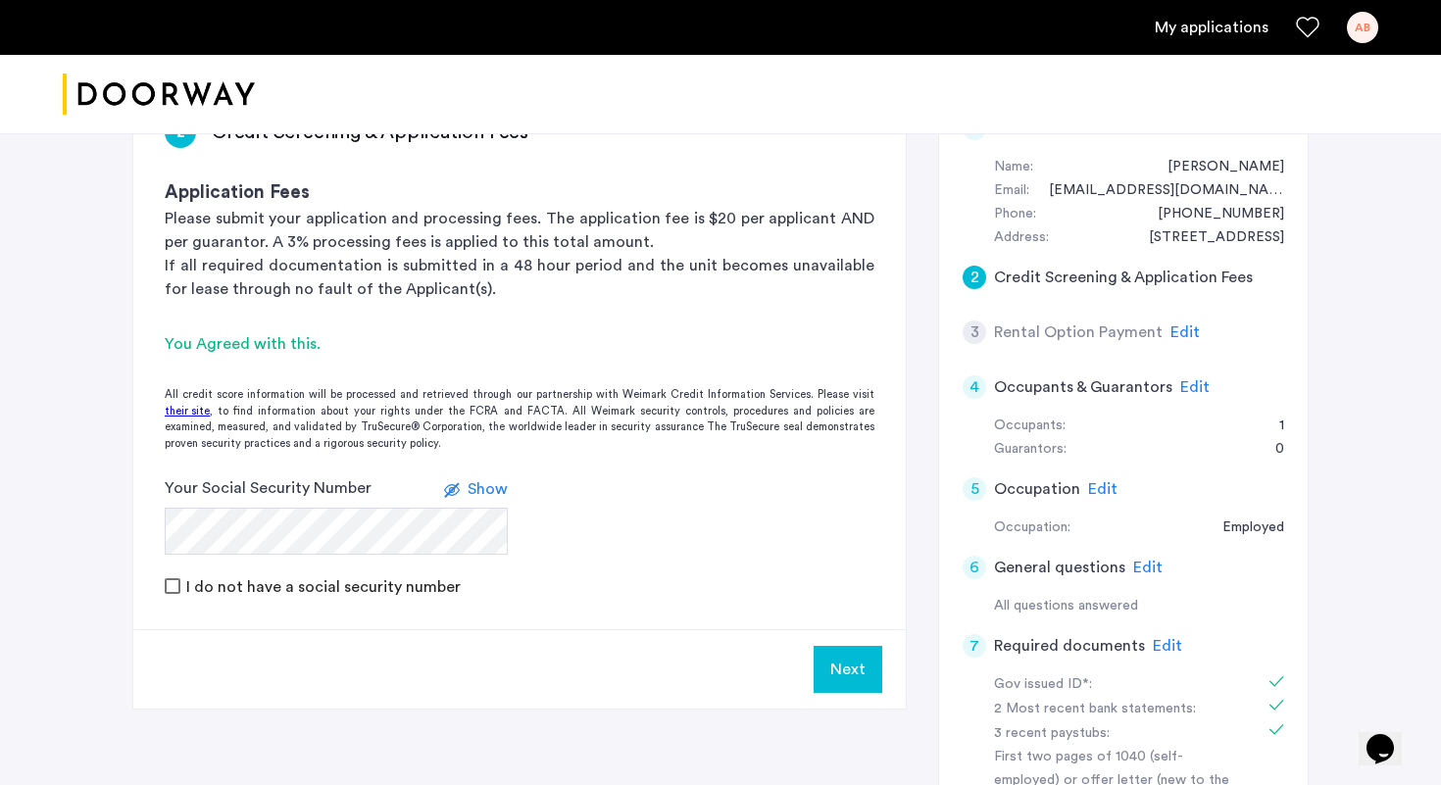
click at [1184, 337] on span "Edit" at bounding box center [1184, 332] width 29 height 16
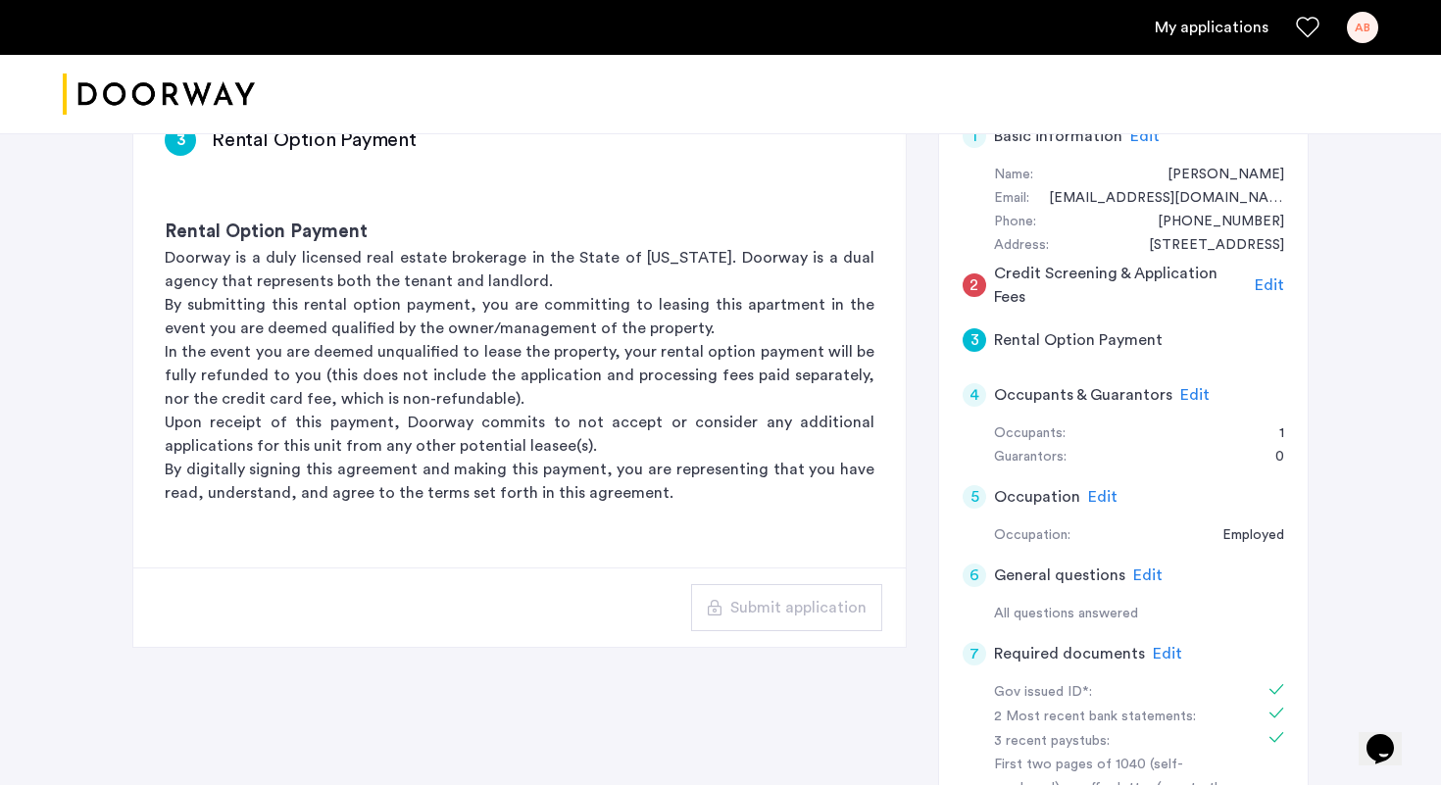
scroll to position [236, 0]
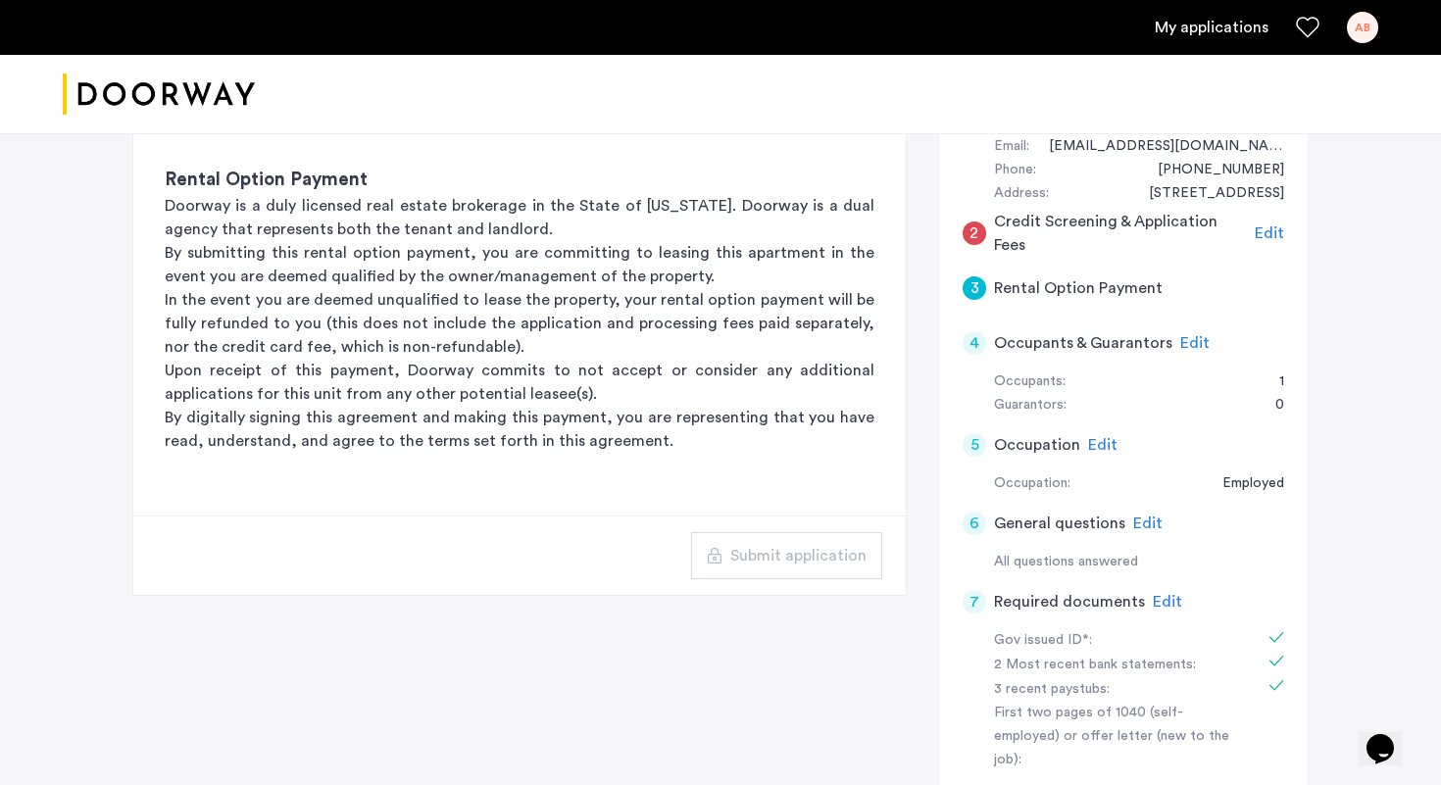
click at [1102, 450] on span "Edit" at bounding box center [1102, 445] width 29 height 16
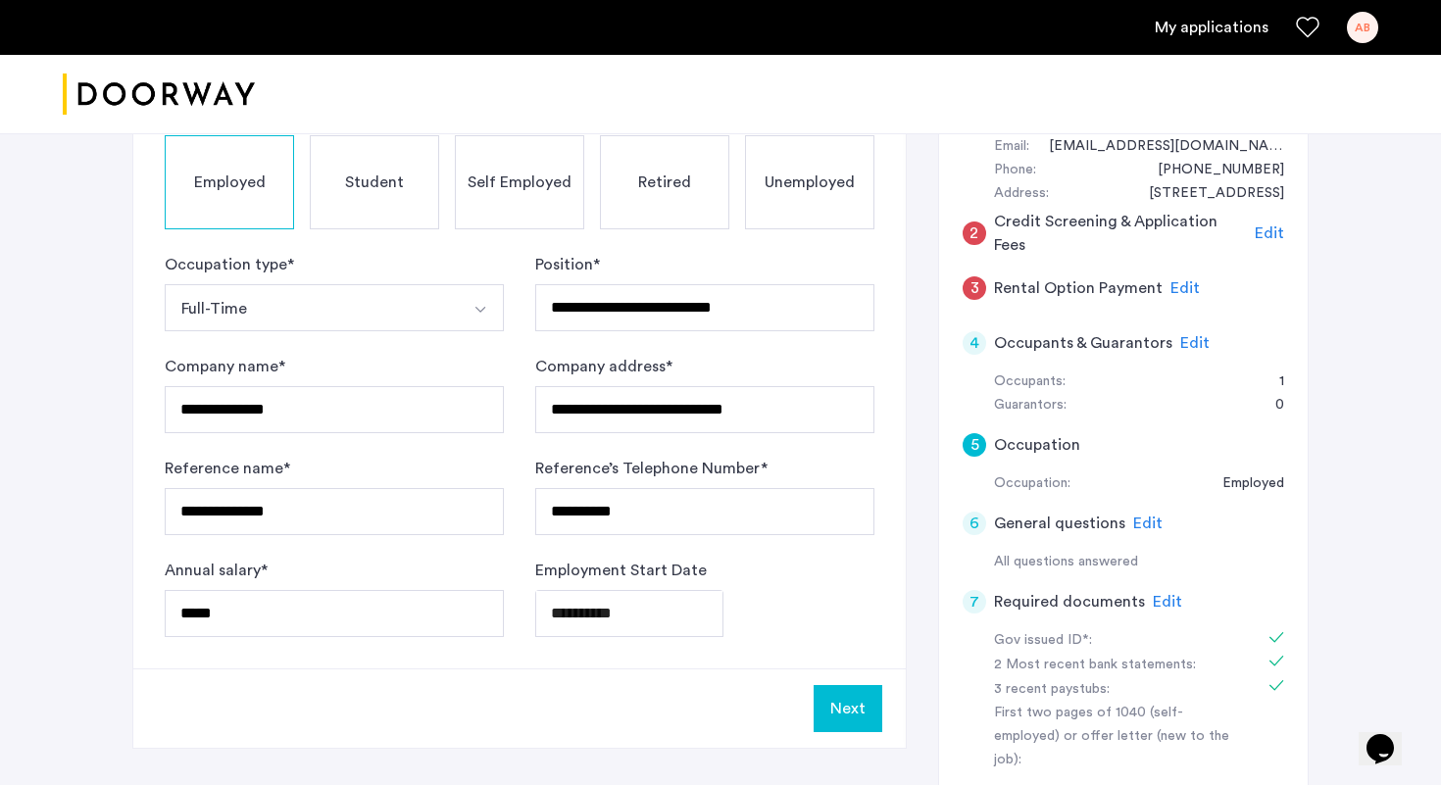
click at [1176, 292] on span "Edit" at bounding box center [1184, 288] width 29 height 16
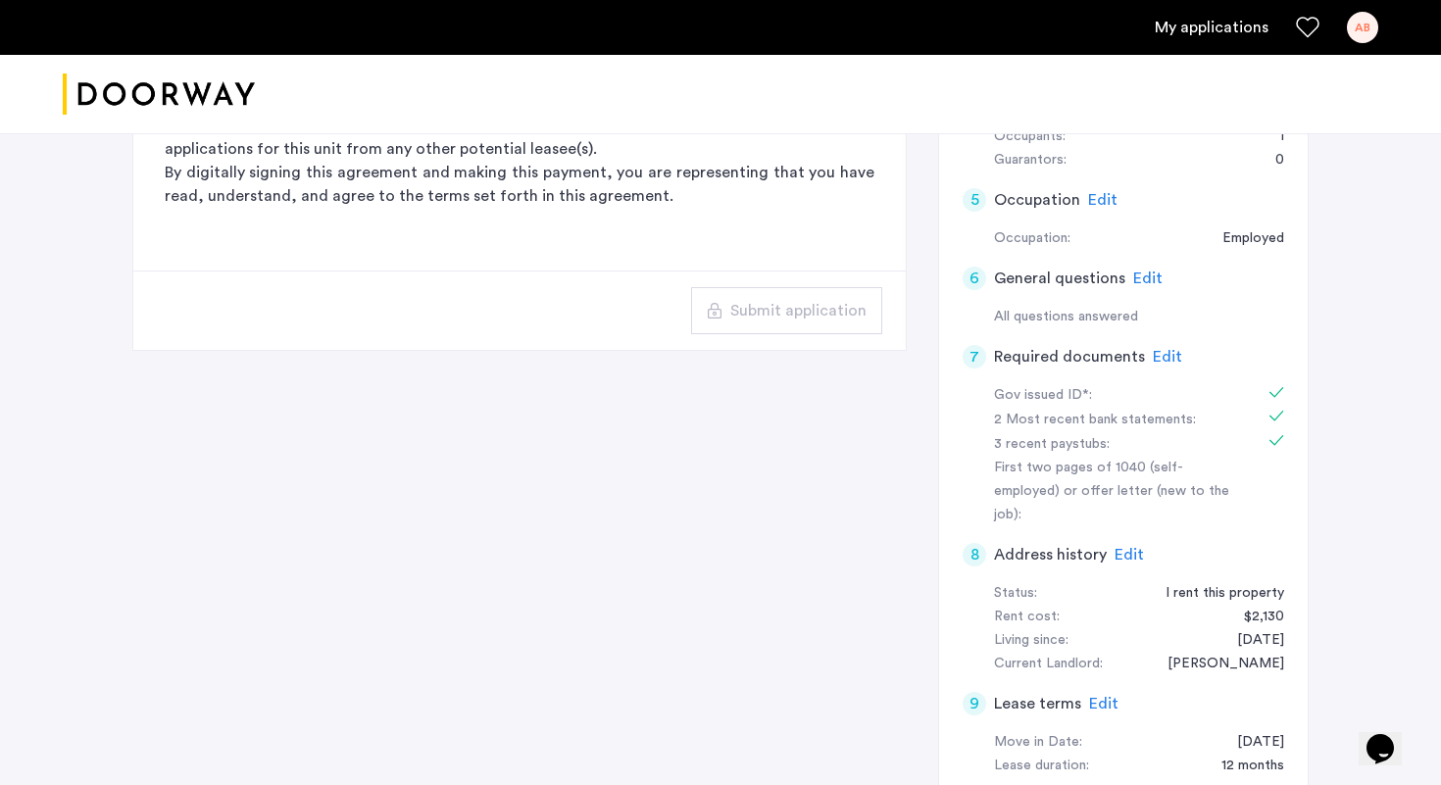
scroll to position [691, 0]
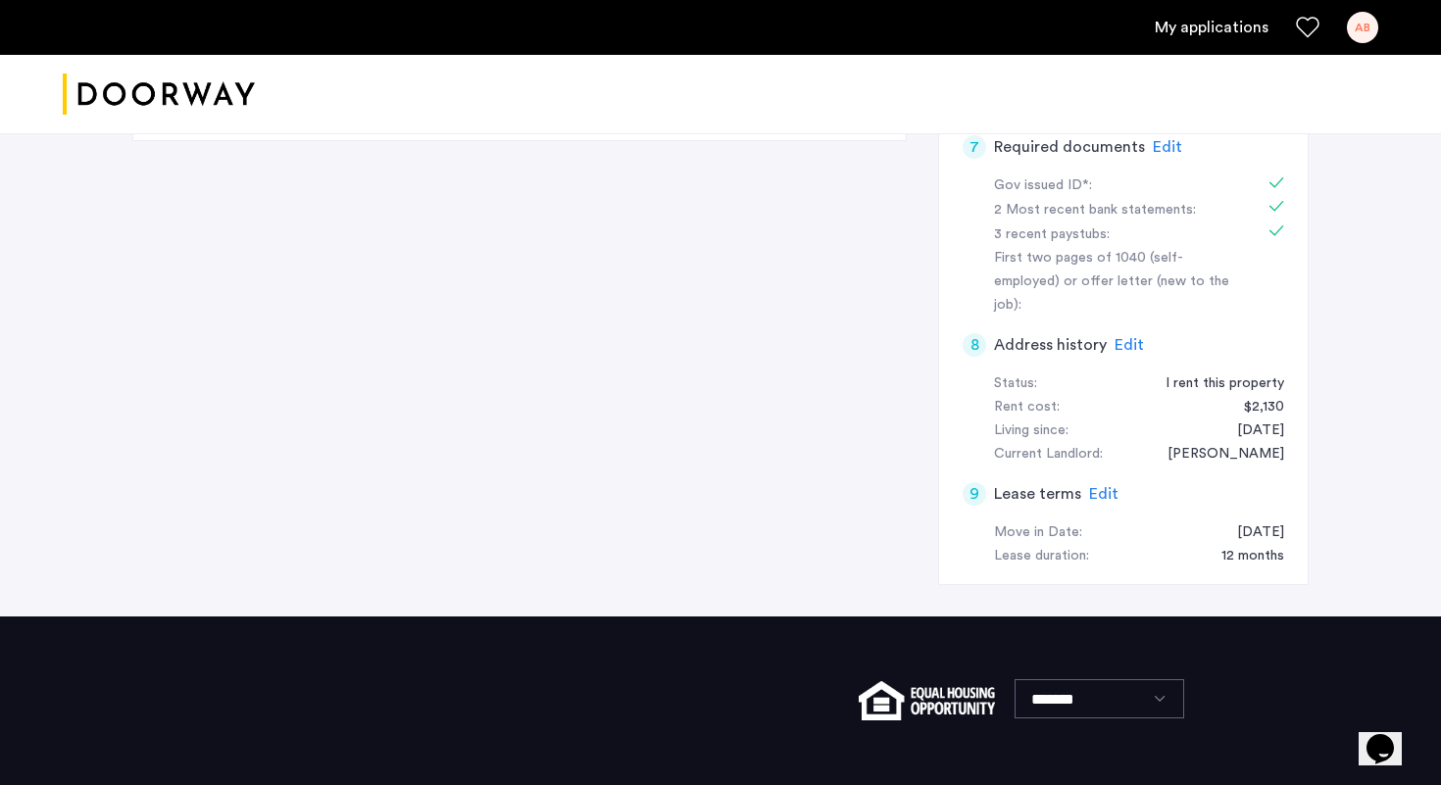
click at [1100, 486] on span "Edit" at bounding box center [1103, 494] width 29 height 16
click at [1230, 521] on div "10/16/2025" at bounding box center [1250, 533] width 67 height 24
click at [1016, 482] on h5 "Lease terms" at bounding box center [1037, 494] width 87 height 24
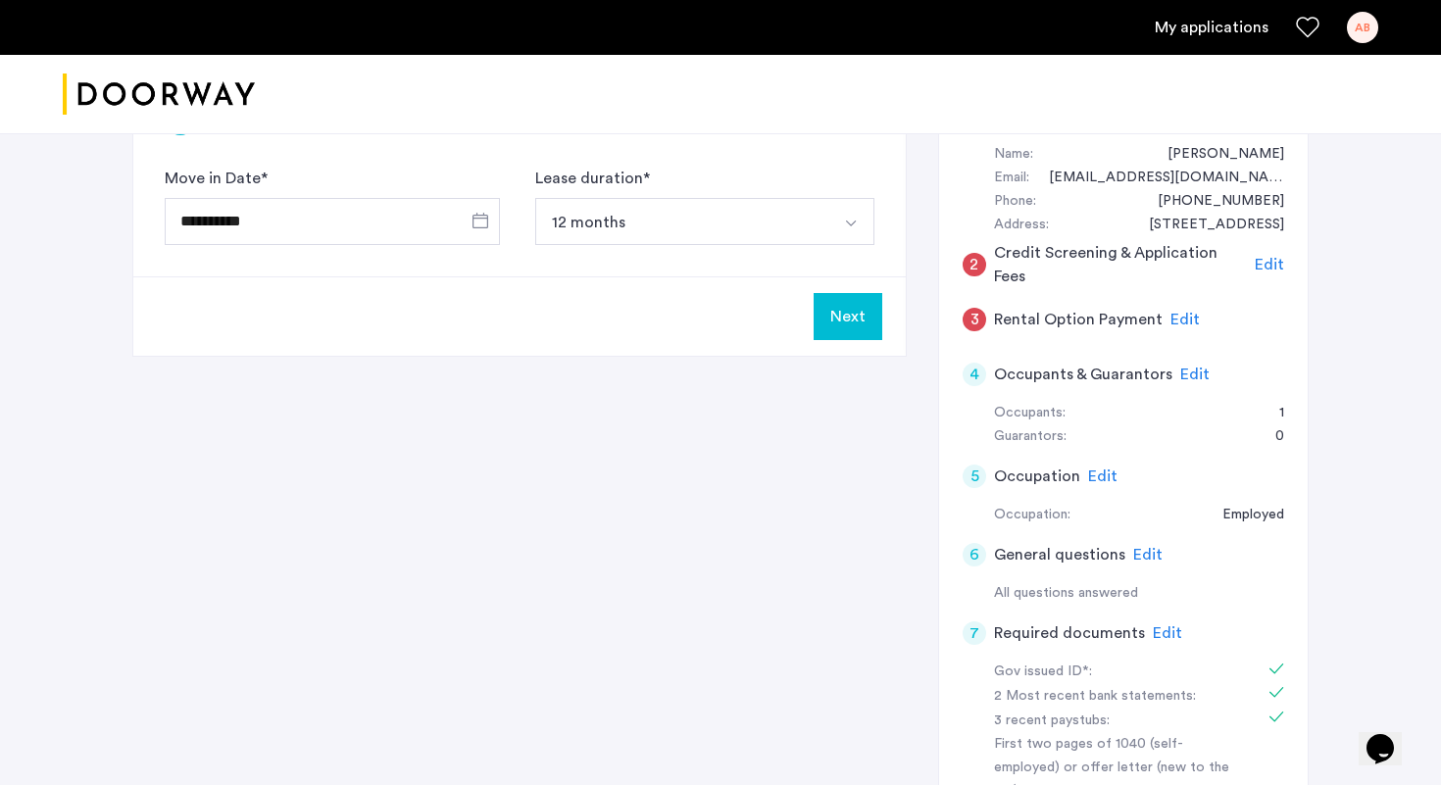
scroll to position [143, 0]
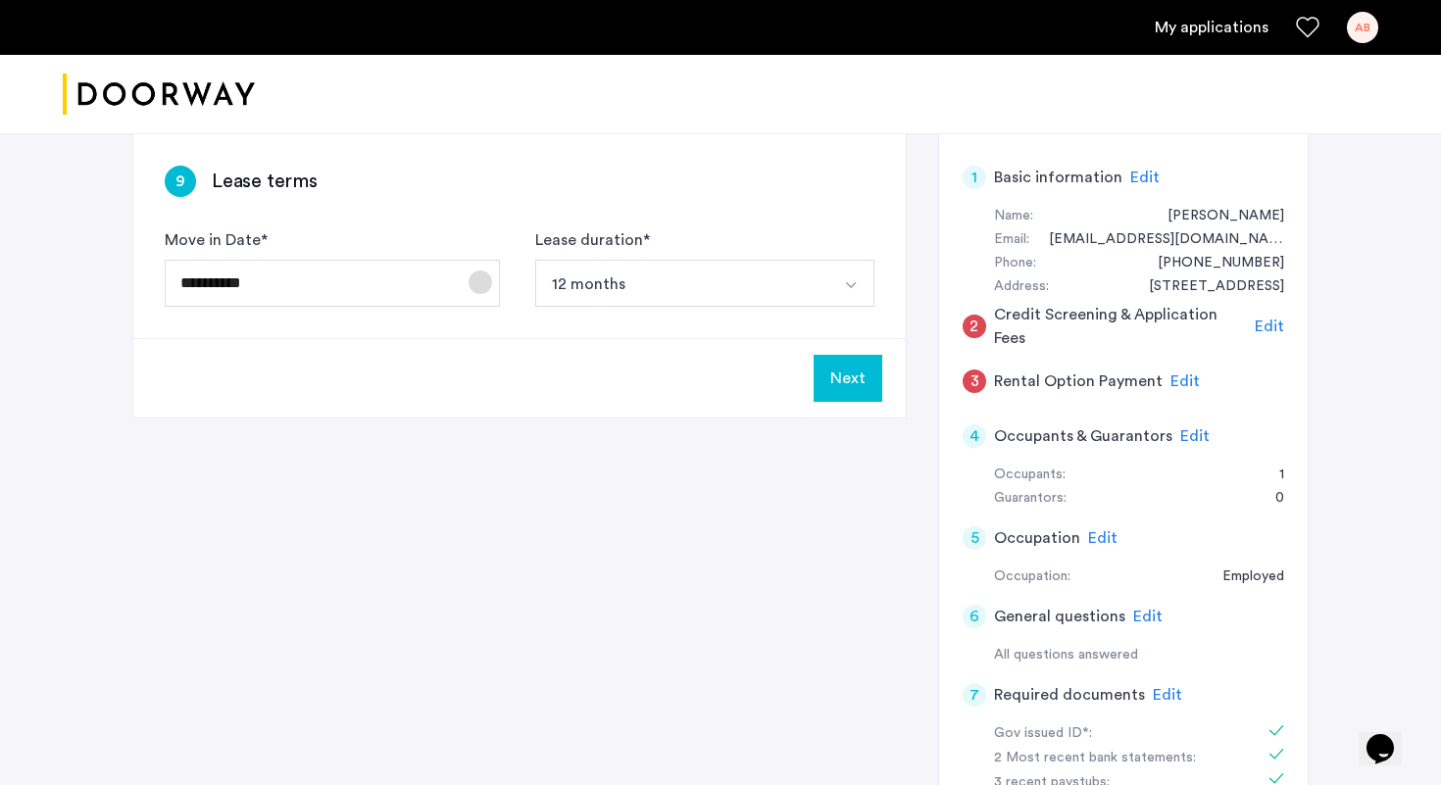
click at [477, 277] on span "Open calendar" at bounding box center [480, 282] width 47 height 47
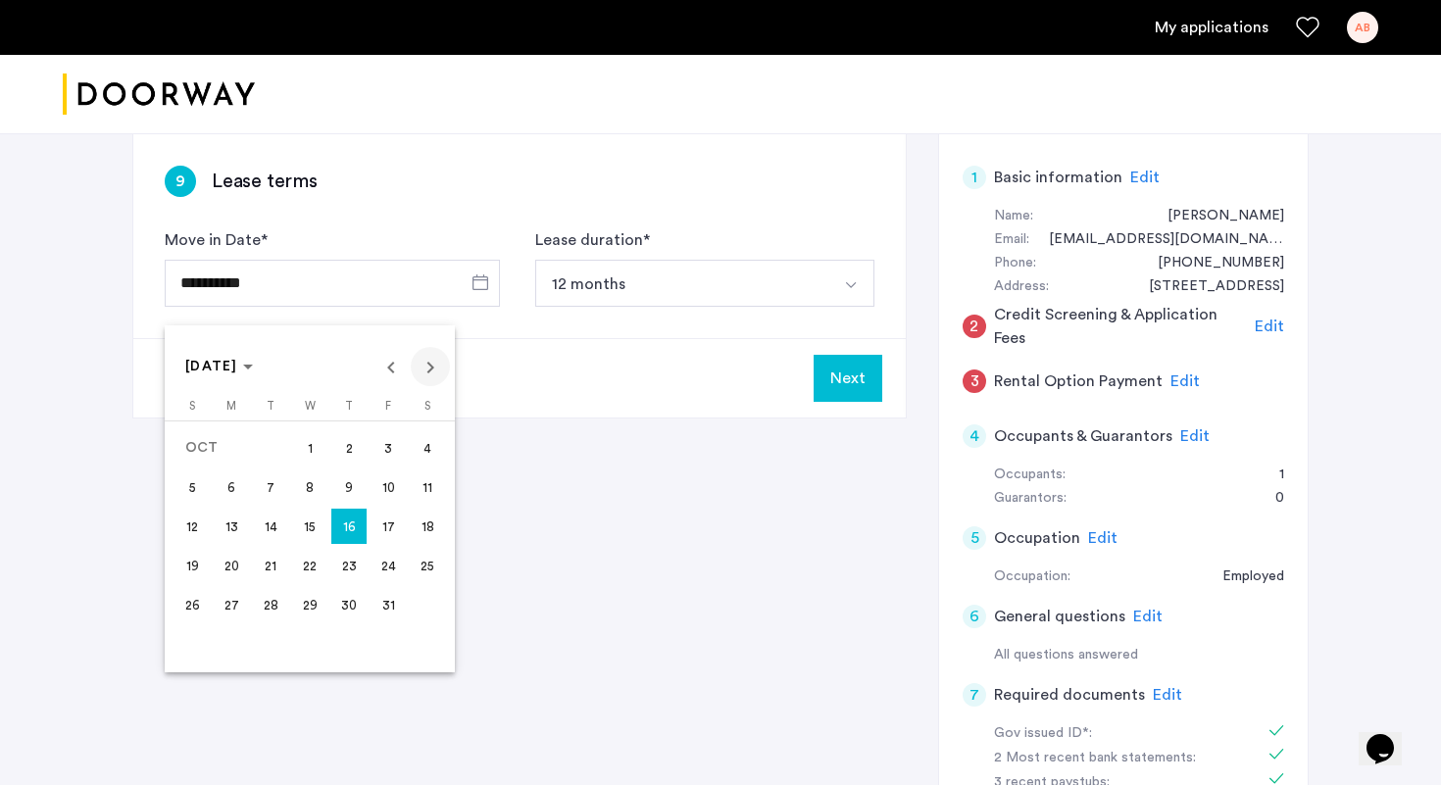
click at [441, 371] on span "Next month" at bounding box center [430, 366] width 39 height 39
click at [423, 442] on span "1" at bounding box center [427, 447] width 35 height 35
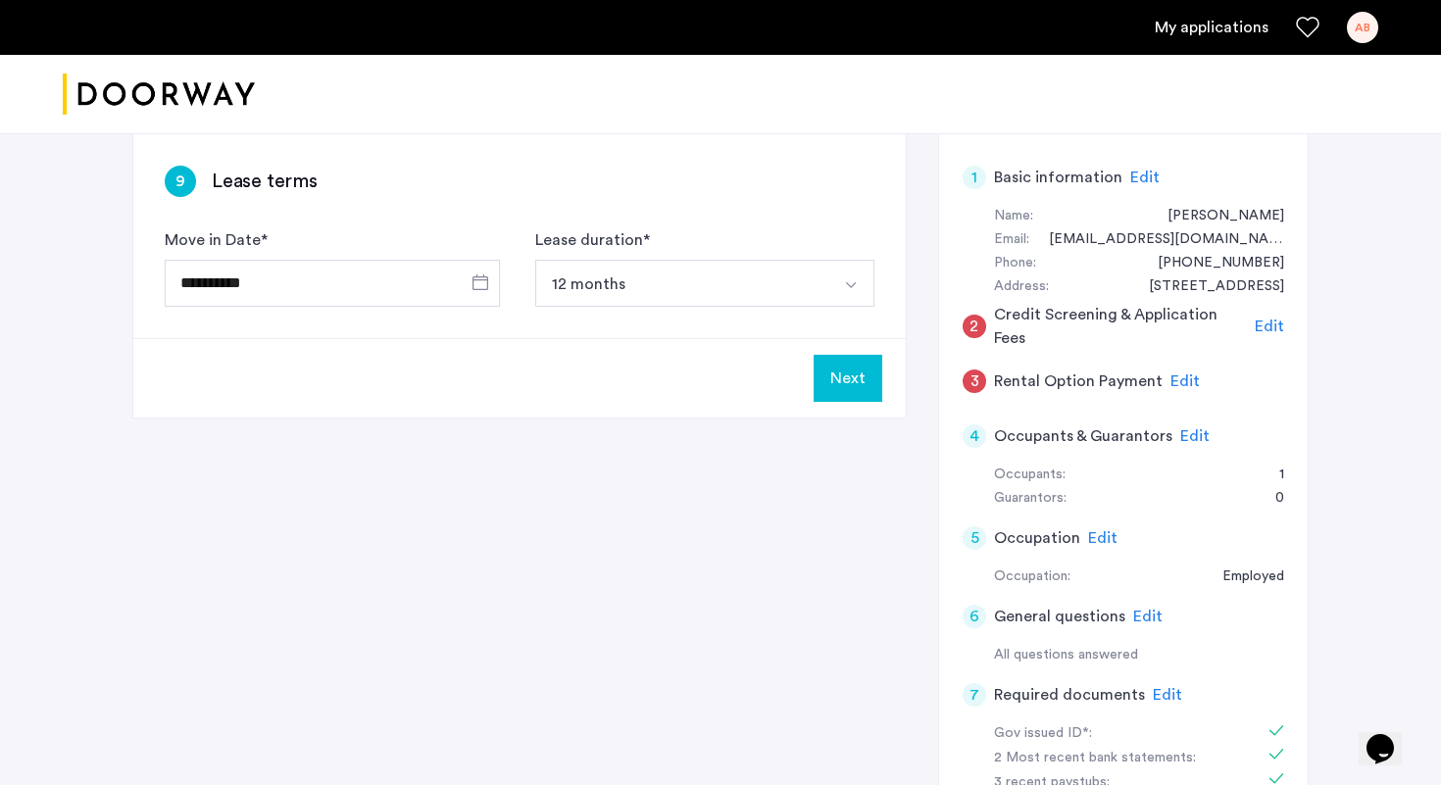
type input "**********"
click at [491, 461] on div "**********" at bounding box center [720, 648] width 1176 height 1031
click at [849, 389] on button "Next" at bounding box center [848, 378] width 69 height 47
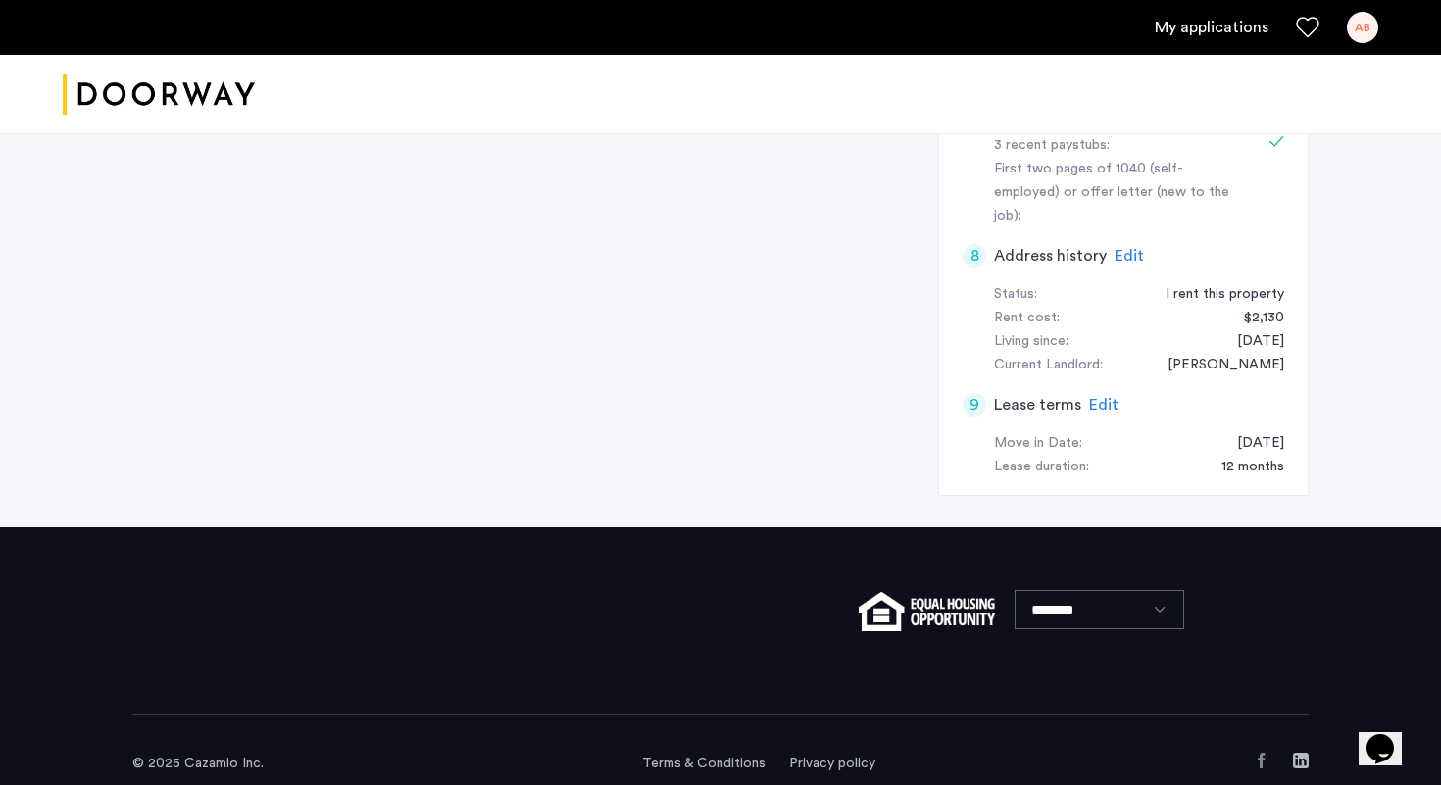
scroll to position [0, 0]
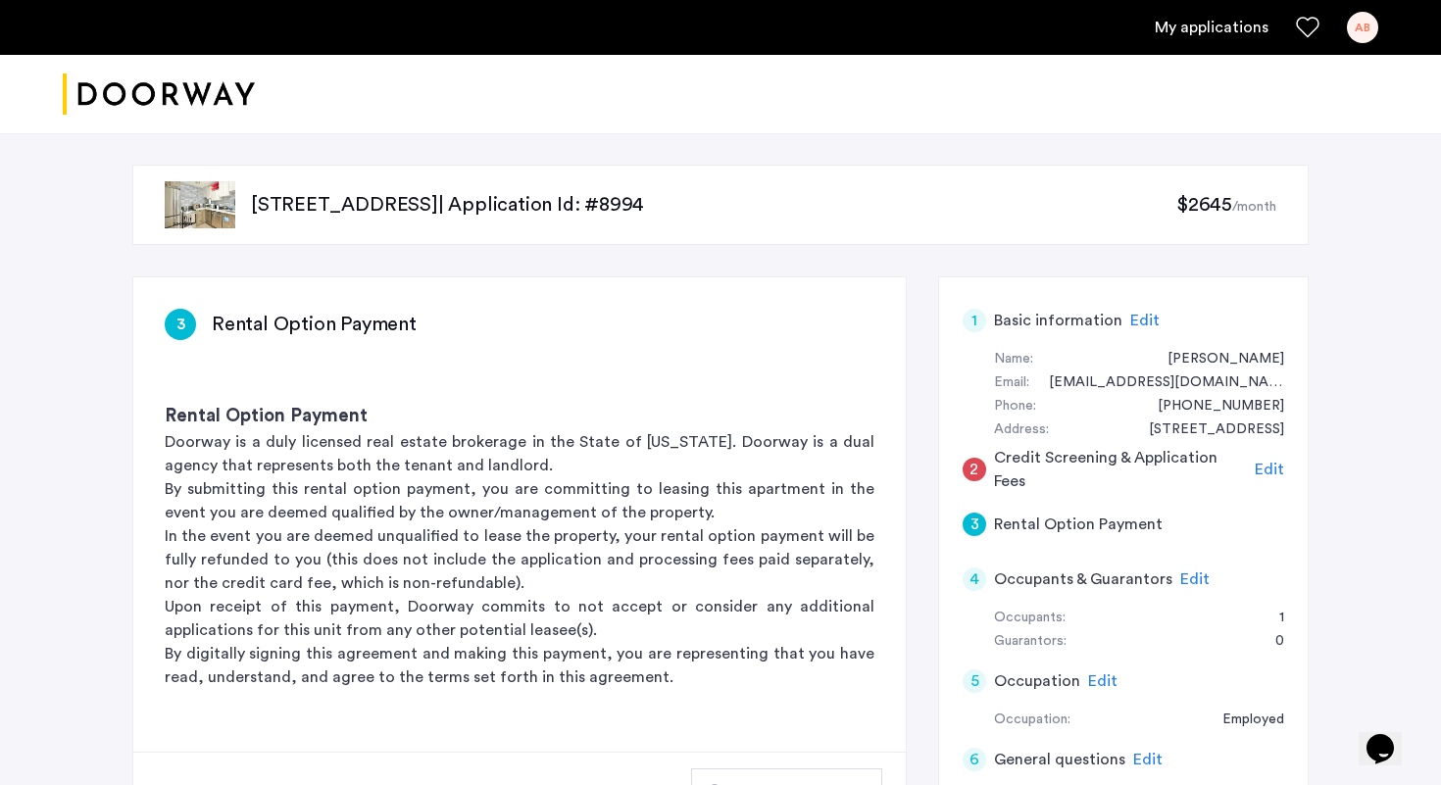
click at [708, 195] on p "334 Evergreen Avenue, Unit 4B, Brooklyn, NY 11221 | Application Id: #8994" at bounding box center [713, 204] width 925 height 27
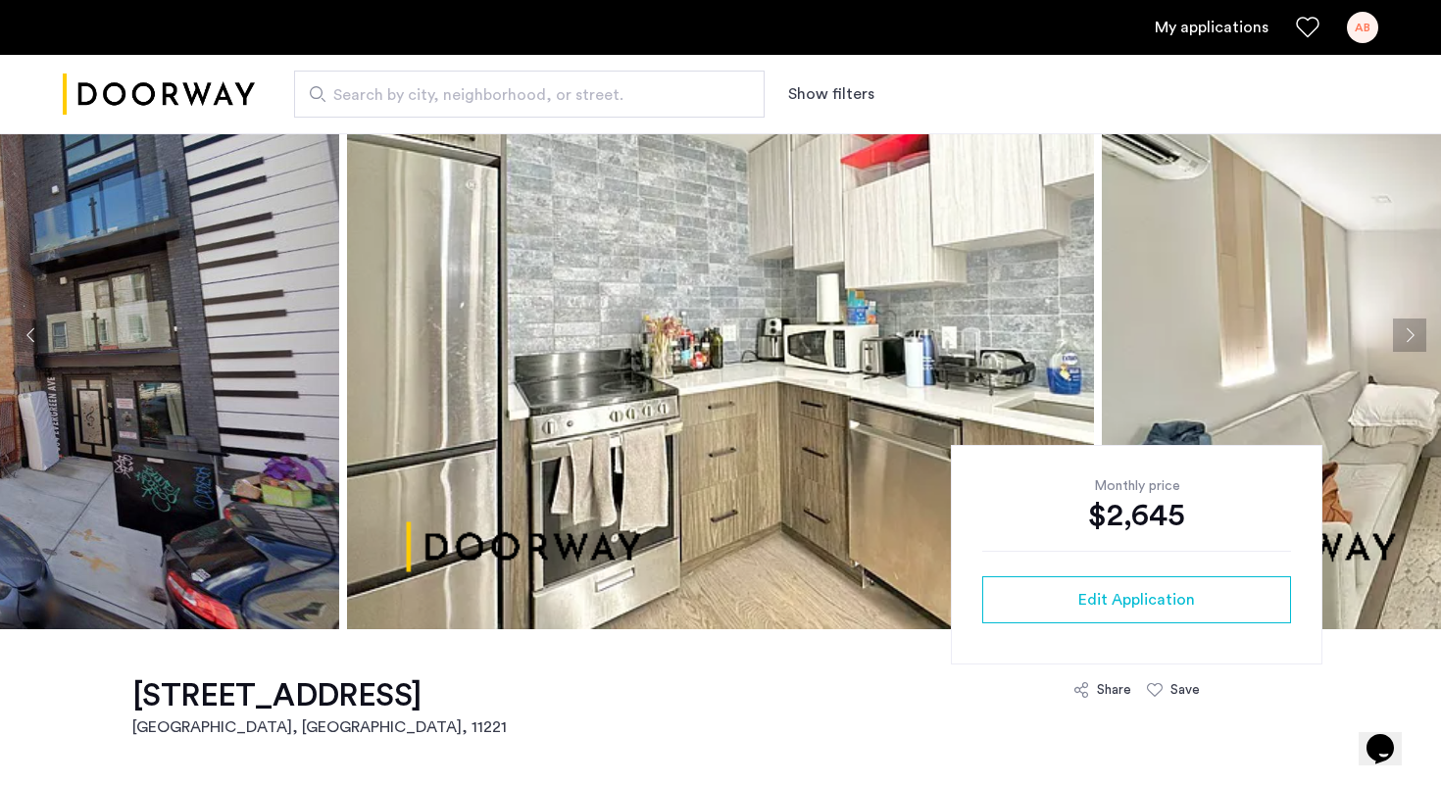
scroll to position [94, 0]
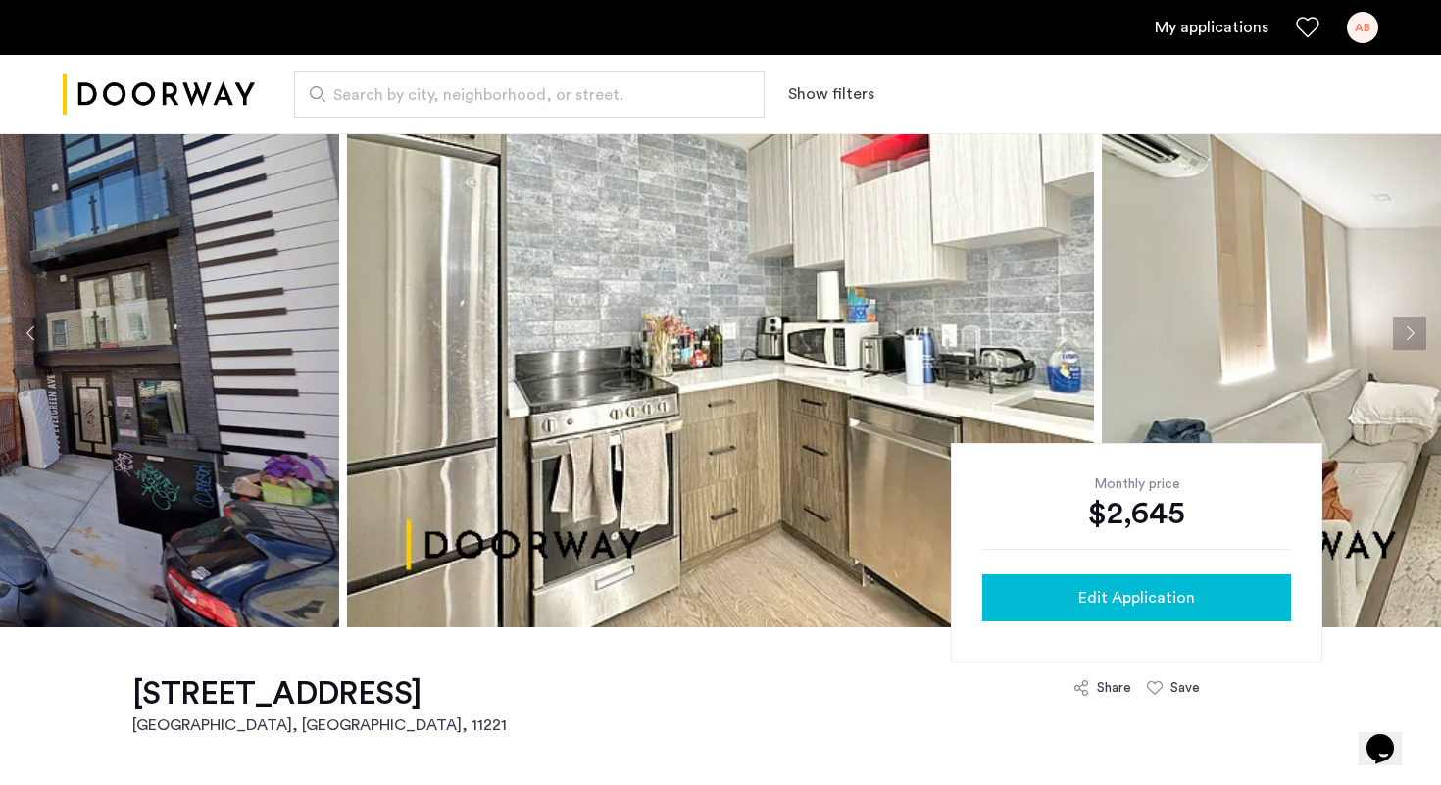
click at [1151, 592] on span "Edit Application" at bounding box center [1136, 598] width 117 height 24
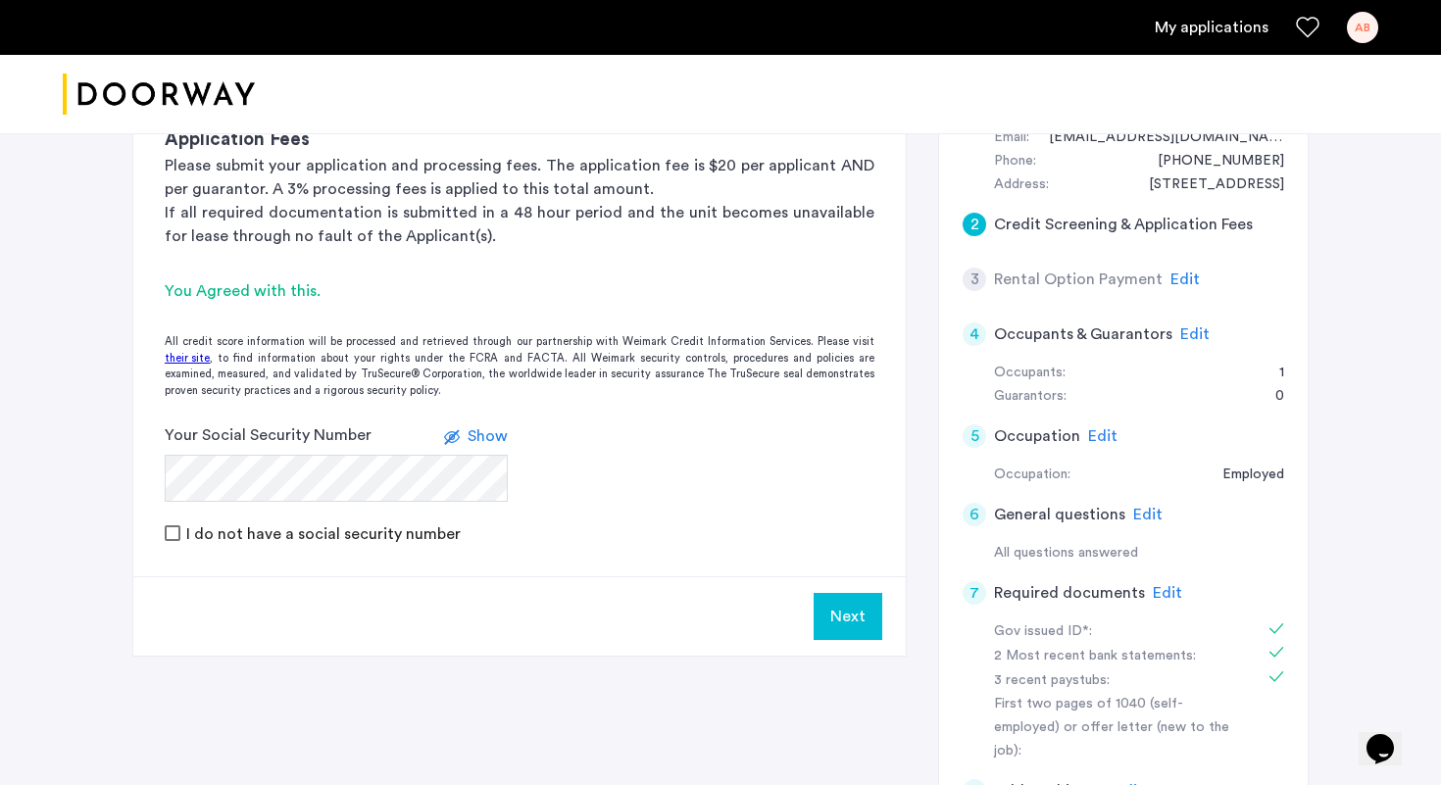
scroll to position [247, 0]
click at [1142, 518] on span "Edit" at bounding box center [1147, 513] width 29 height 16
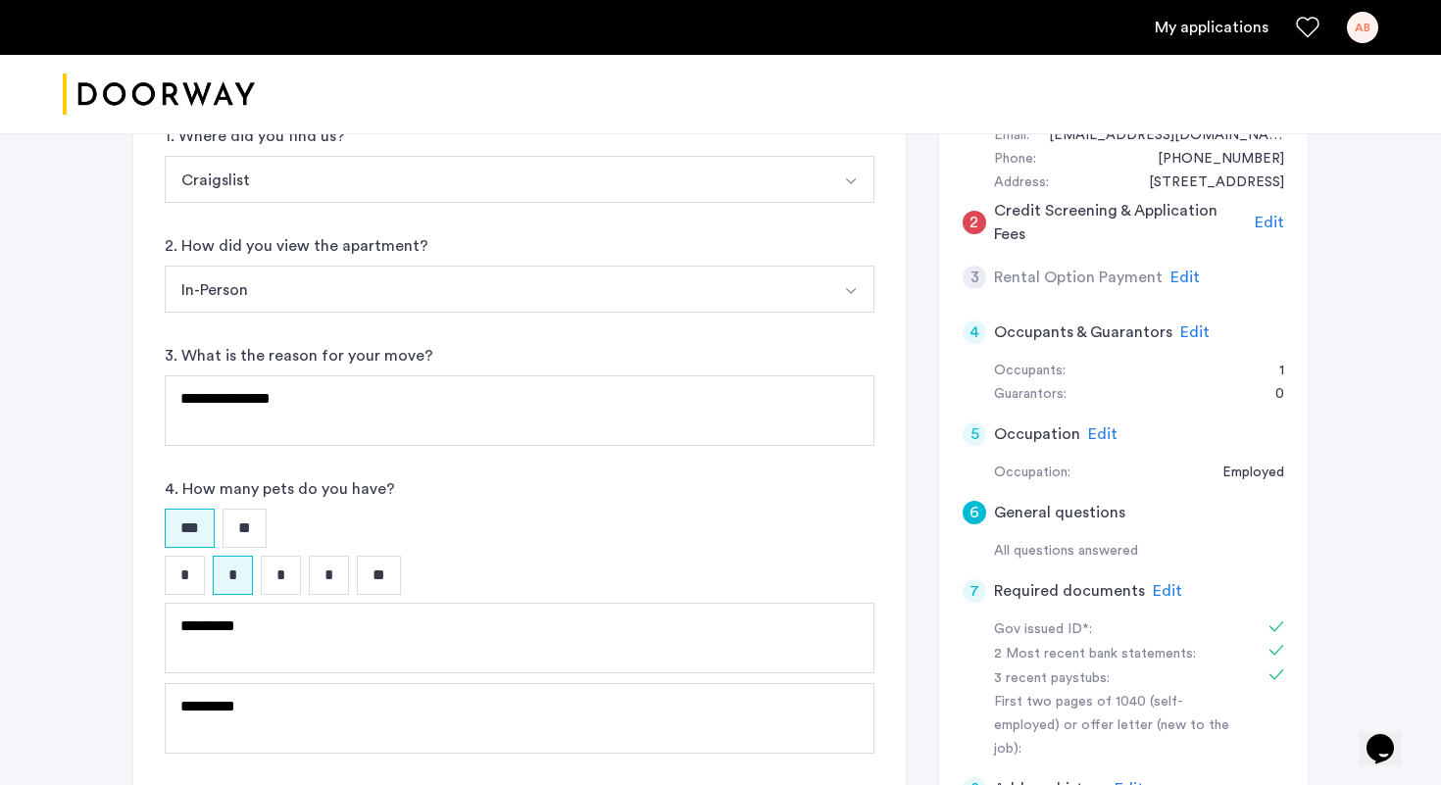
click at [181, 580] on input "*" at bounding box center [185, 575] width 40 height 39
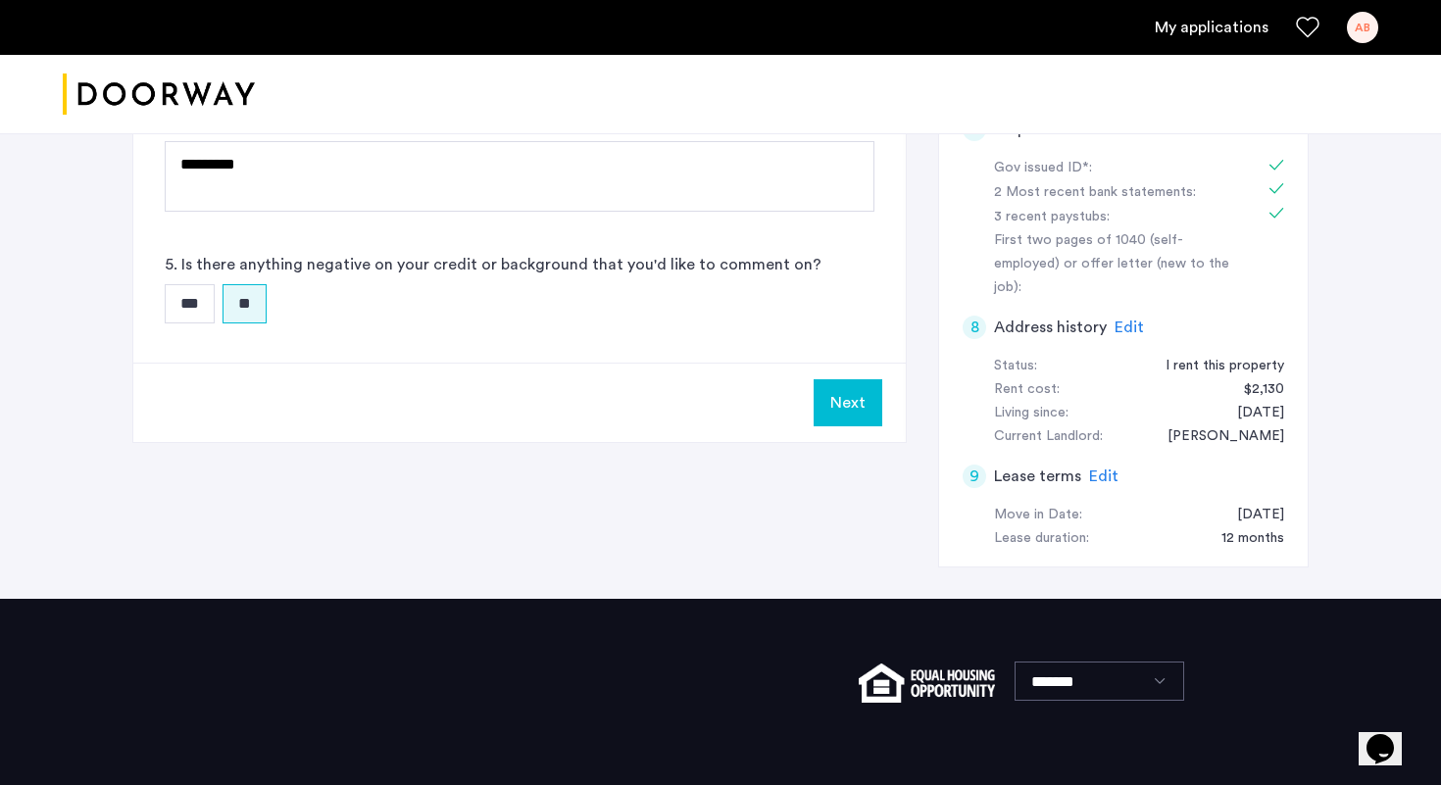
scroll to position [780, 0]
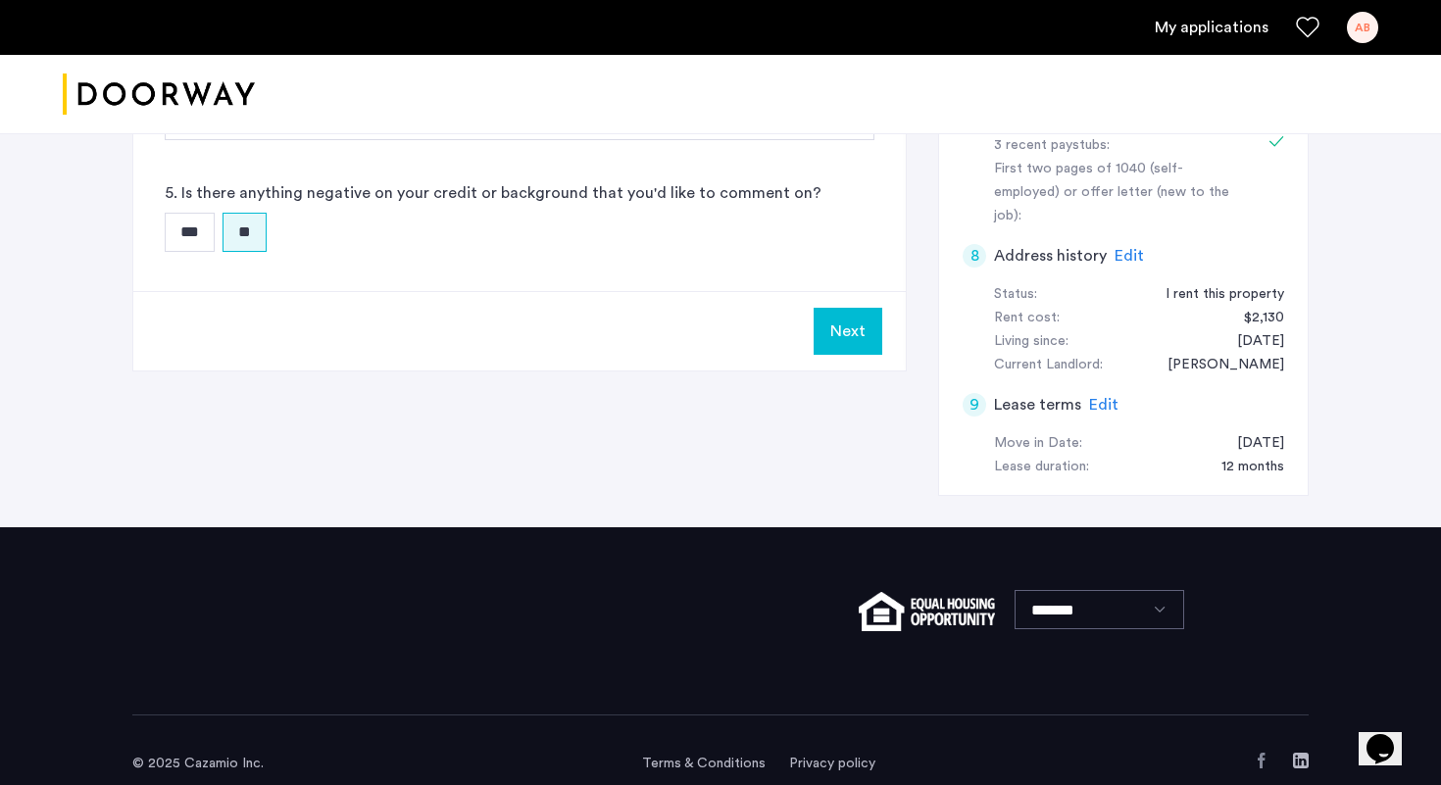
click at [844, 338] on button "Next" at bounding box center [848, 331] width 69 height 47
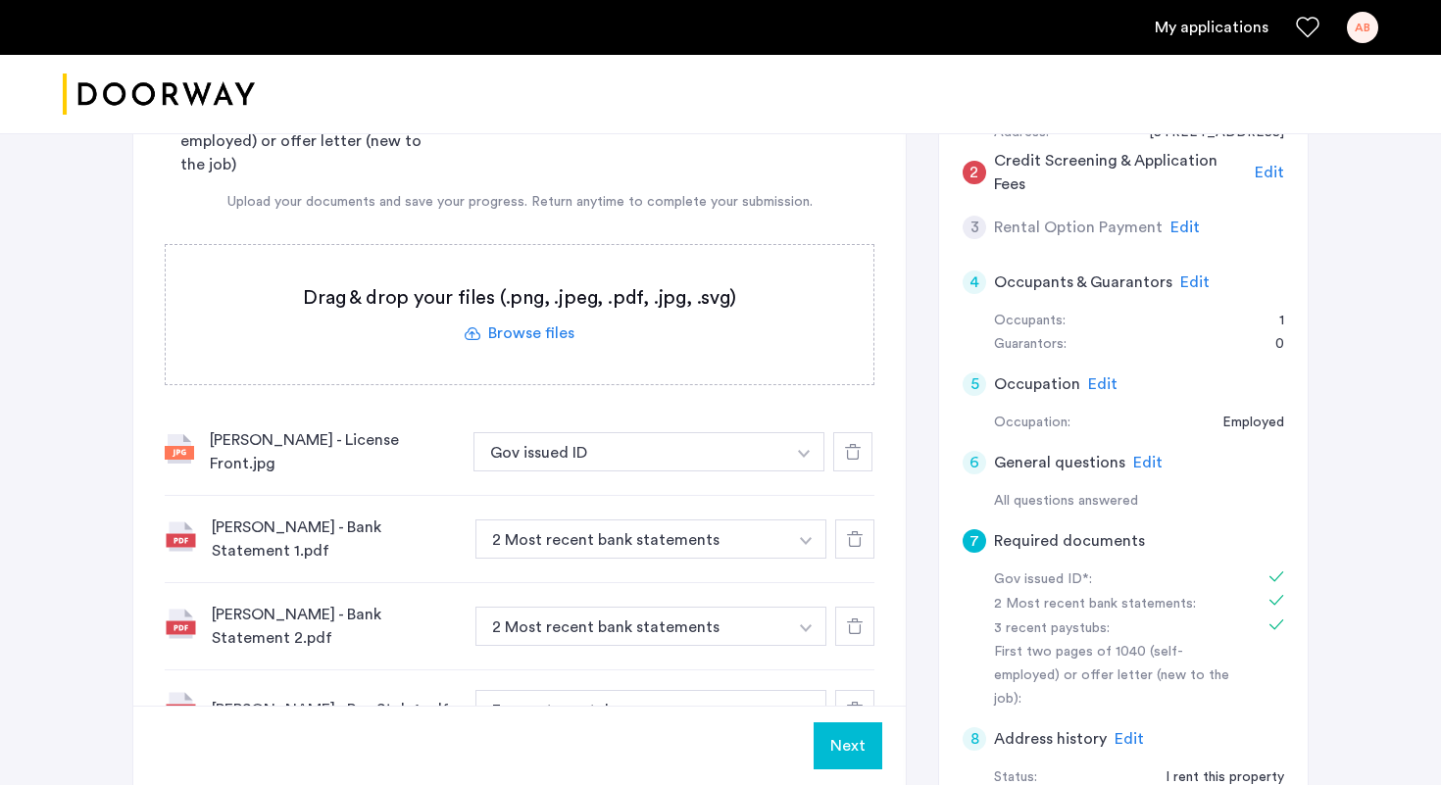
scroll to position [302, 0]
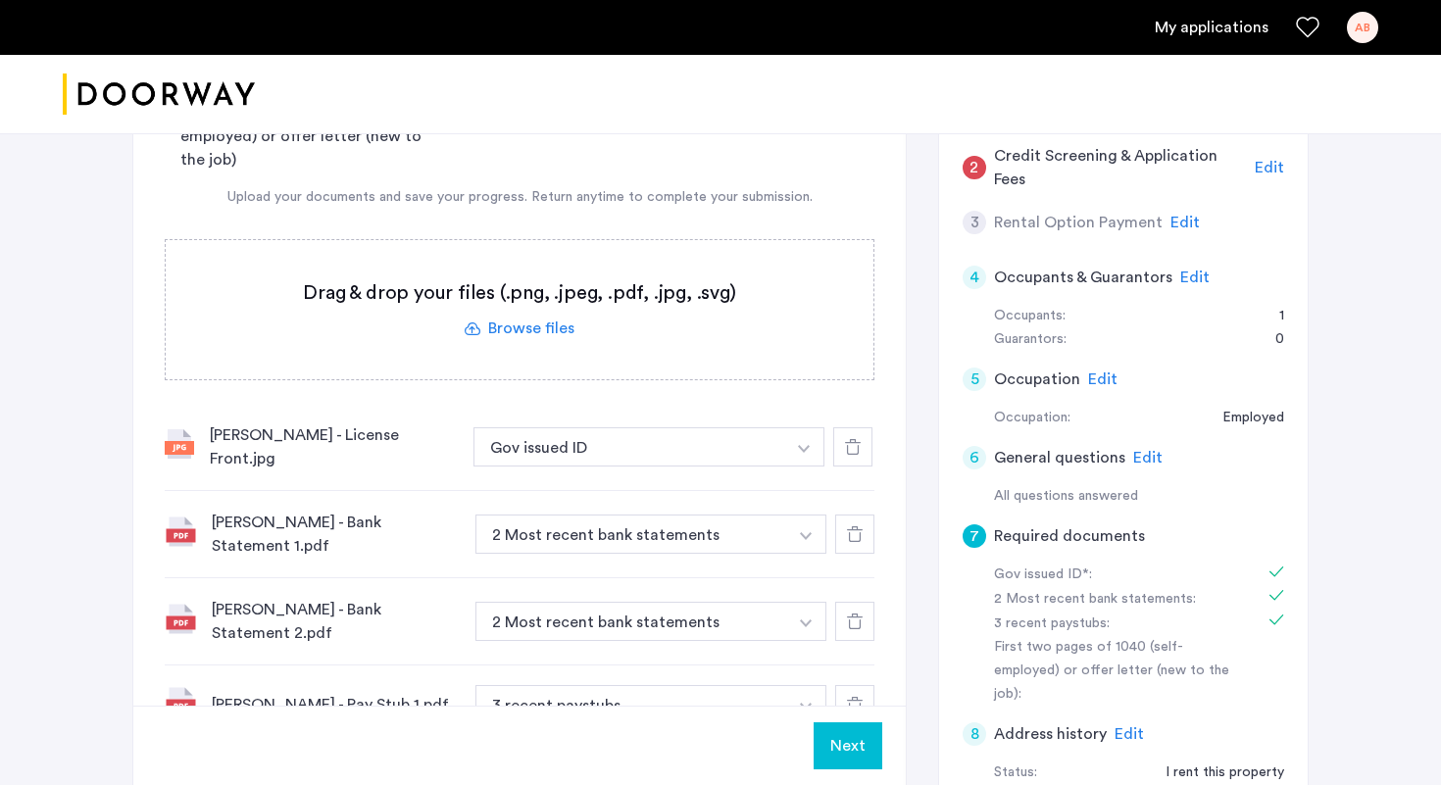
click at [1179, 228] on span "Edit" at bounding box center [1184, 223] width 29 height 16
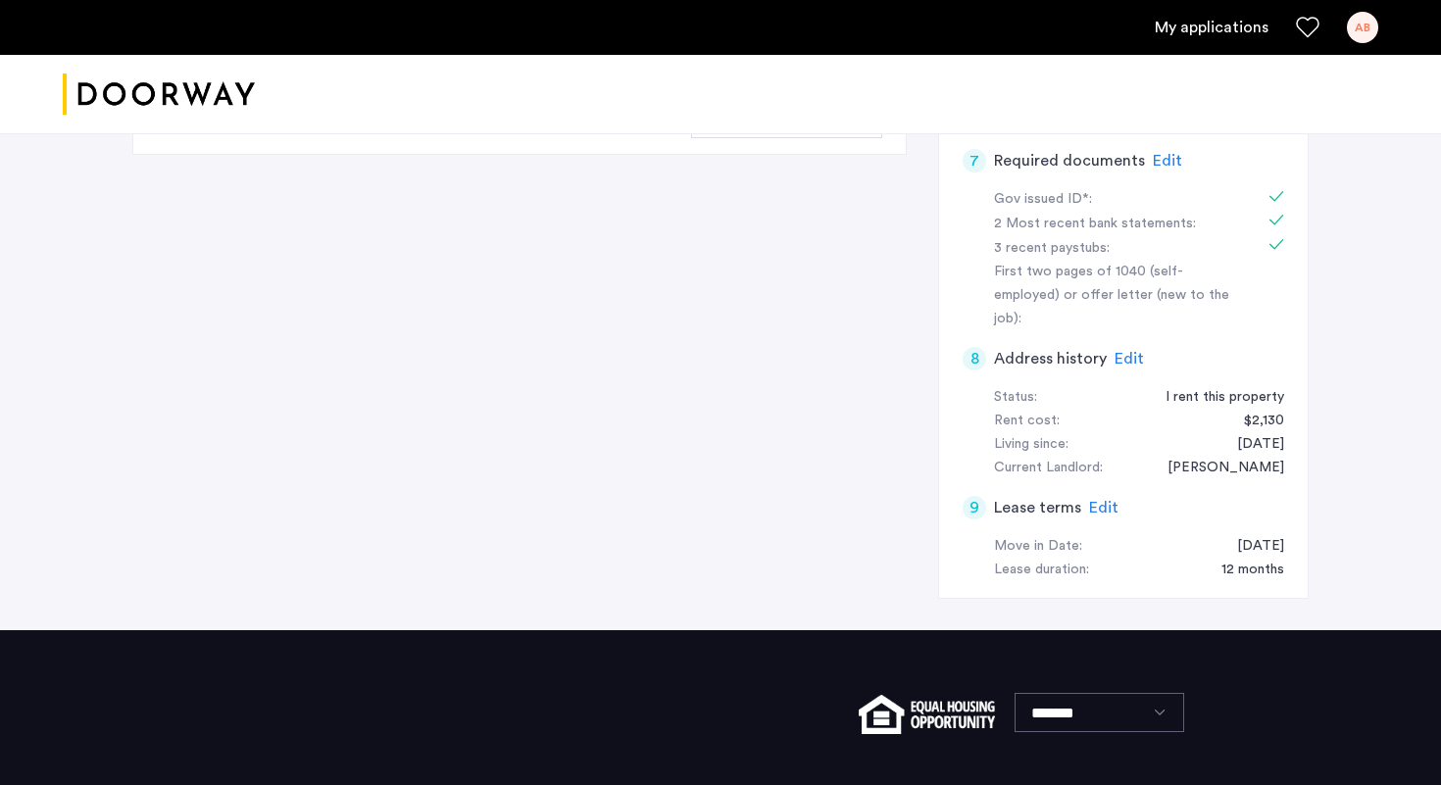
scroll to position [674, 0]
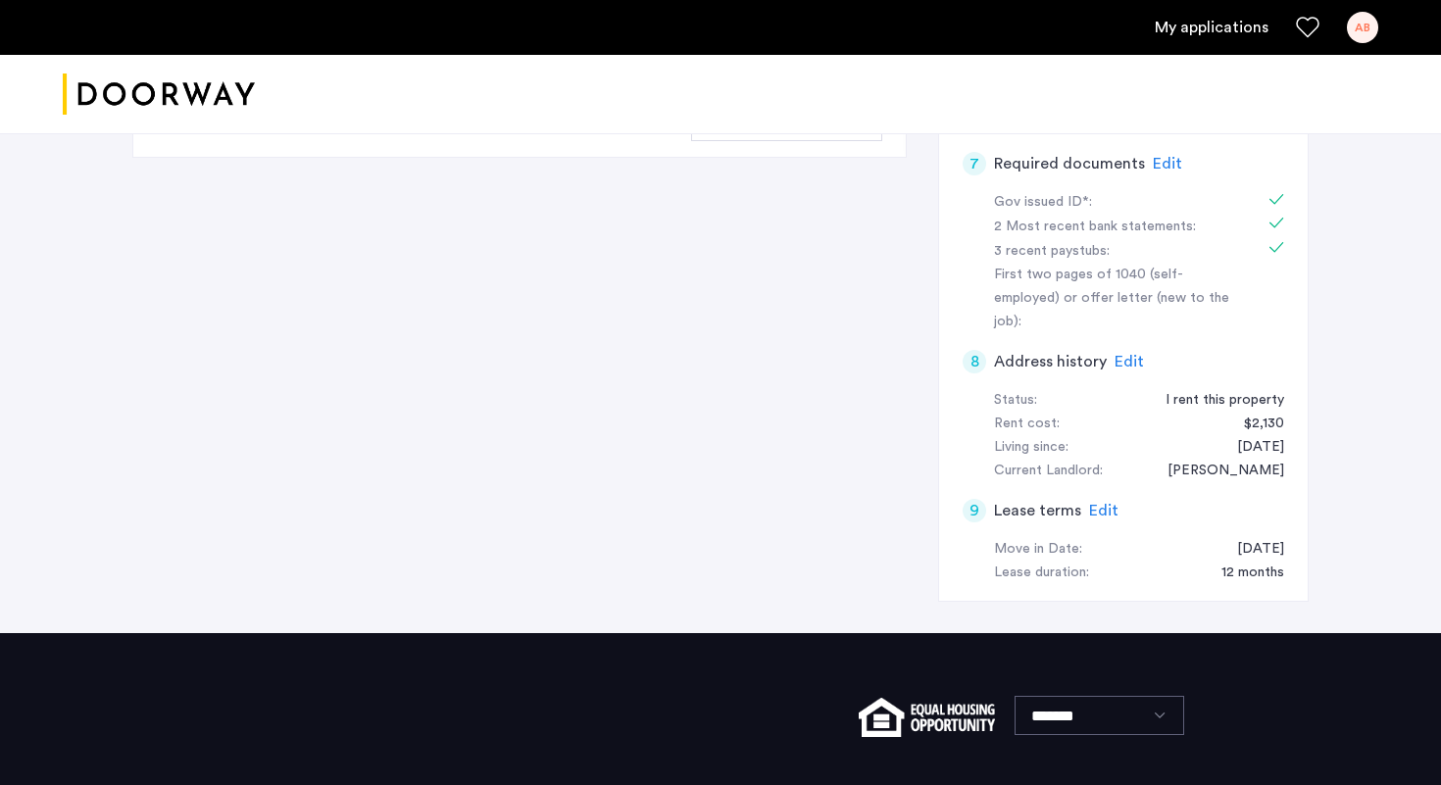
click at [1093, 503] on span "Edit" at bounding box center [1103, 511] width 29 height 16
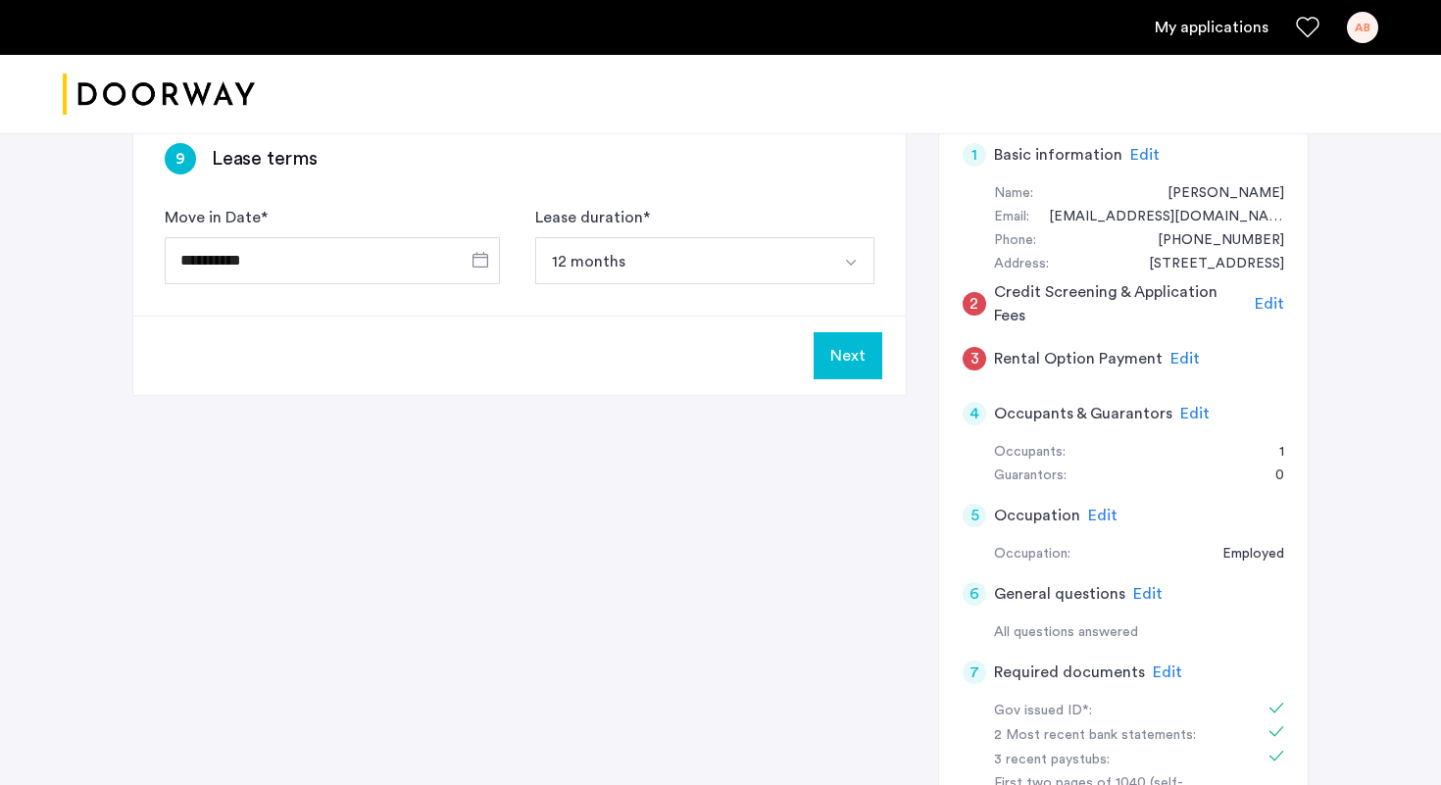
scroll to position [0, 0]
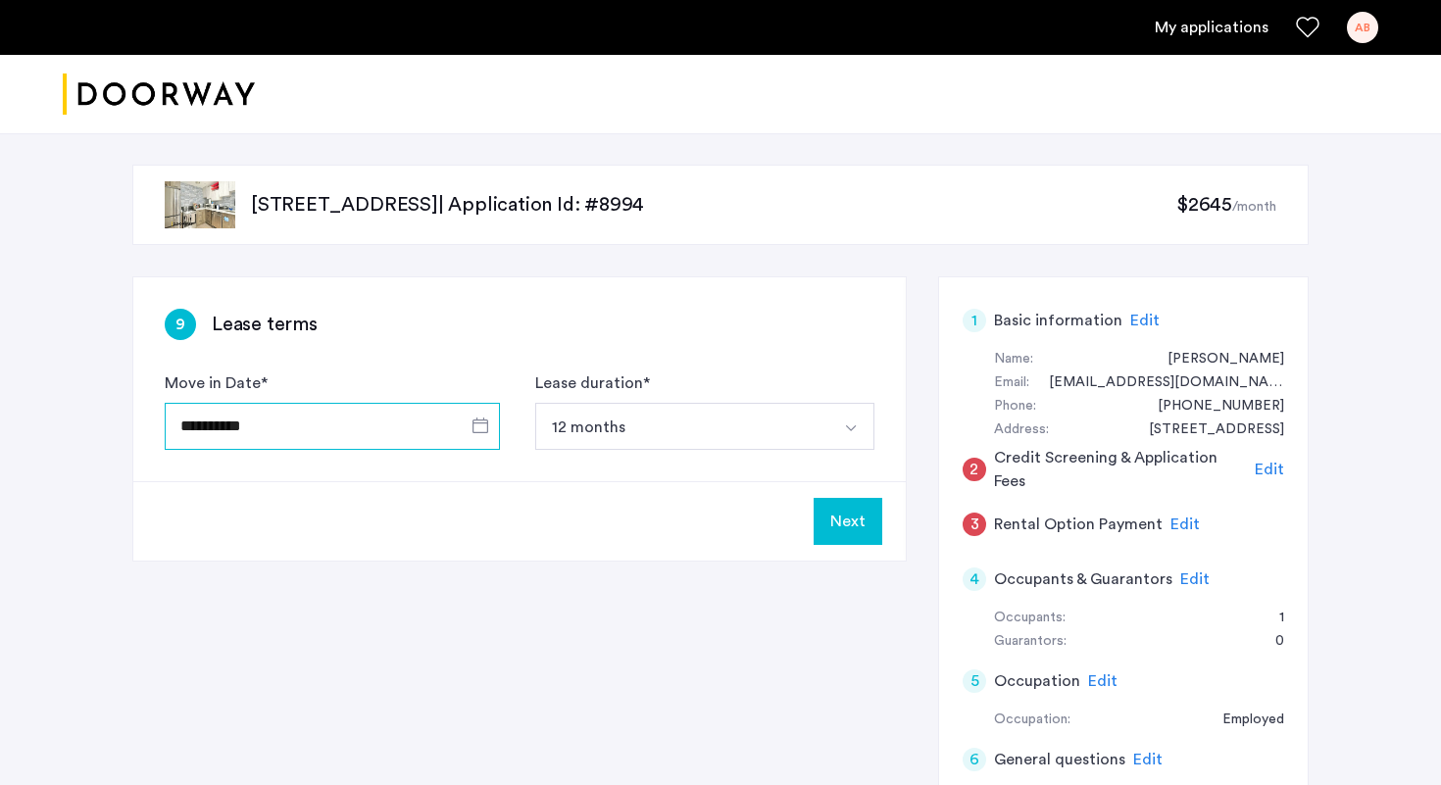
click at [235, 430] on input "**********" at bounding box center [332, 426] width 335 height 47
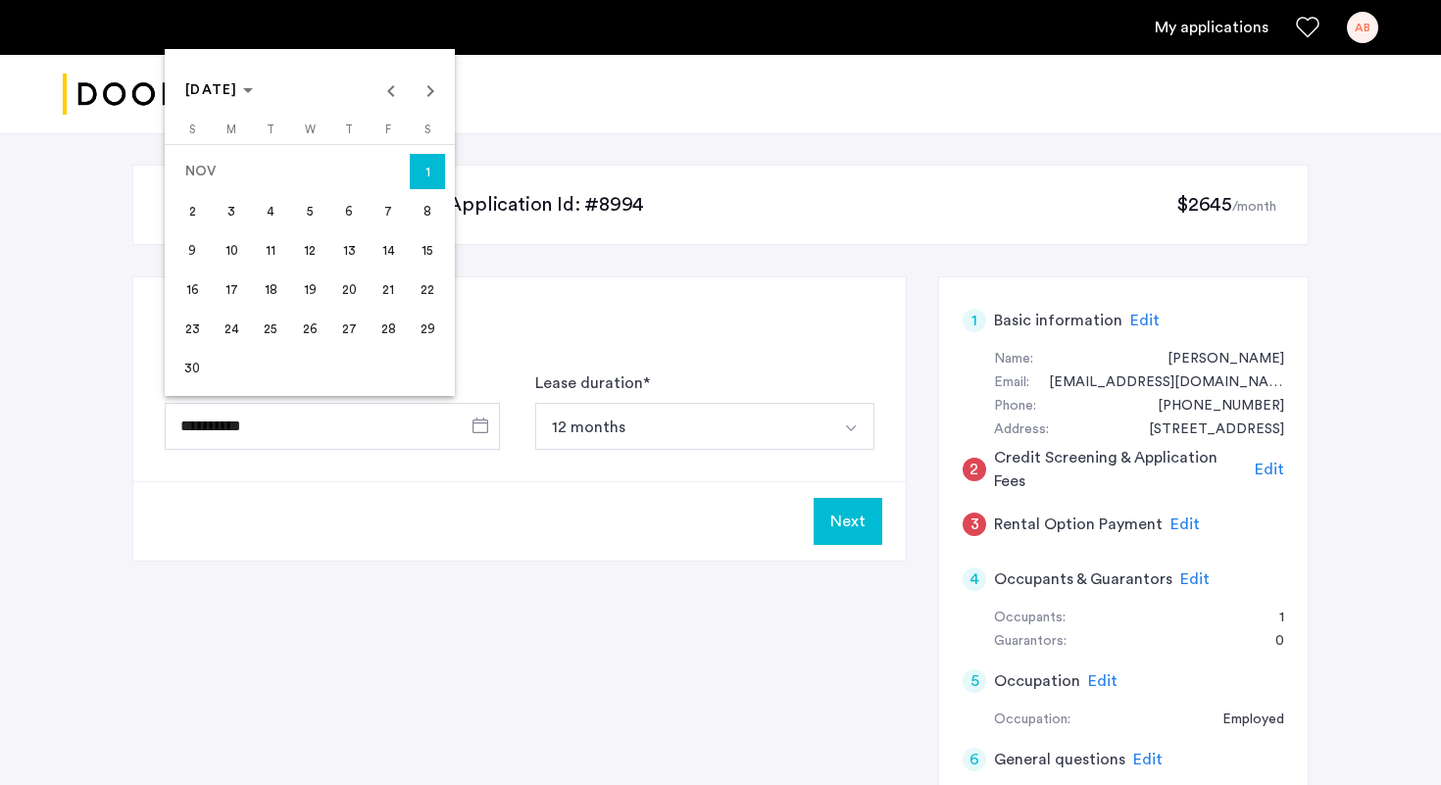
click at [198, 332] on span "23" at bounding box center [191, 328] width 35 height 35
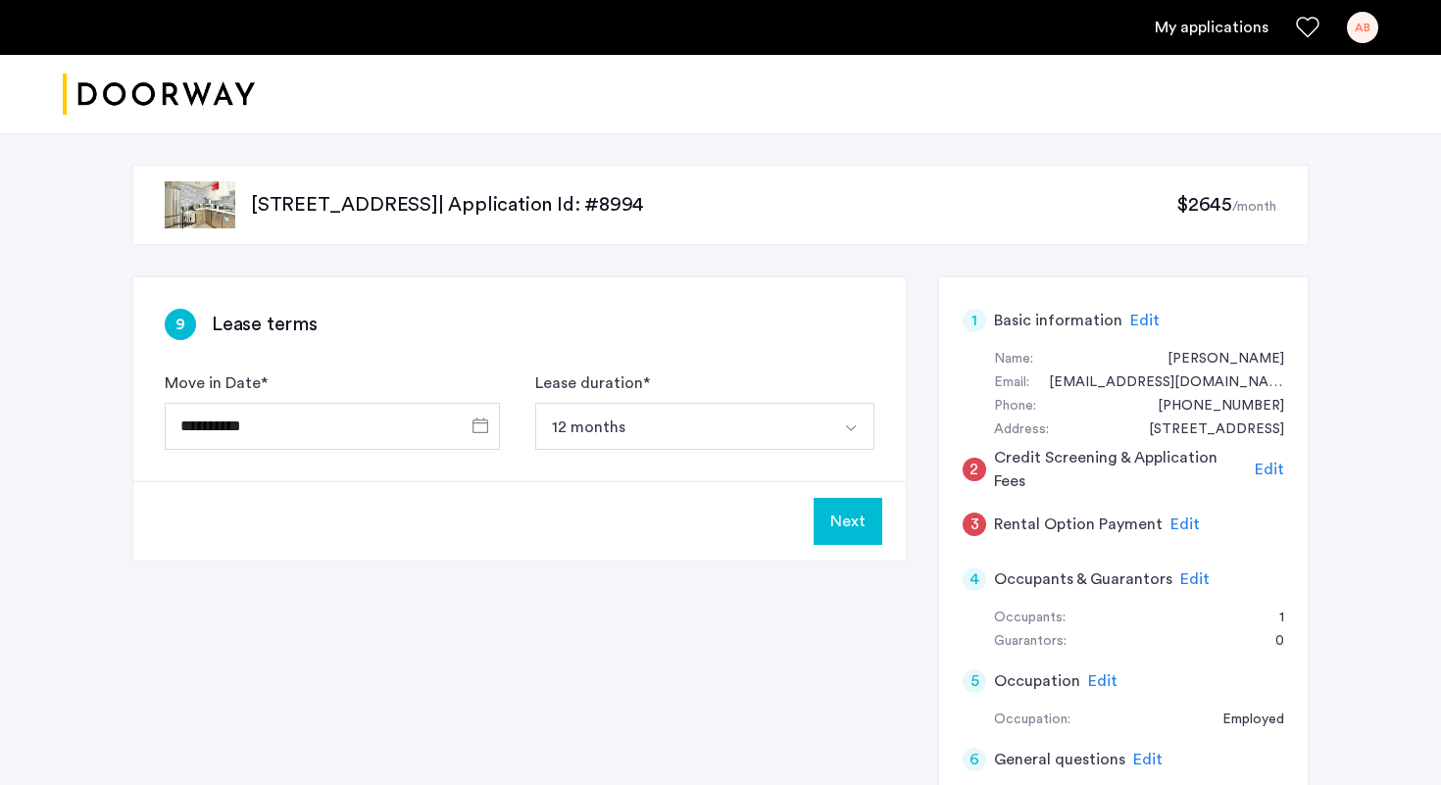
click at [501, 520] on div "Next" at bounding box center [519, 520] width 772 height 79
click at [475, 430] on span "Open calendar" at bounding box center [480, 425] width 47 height 47
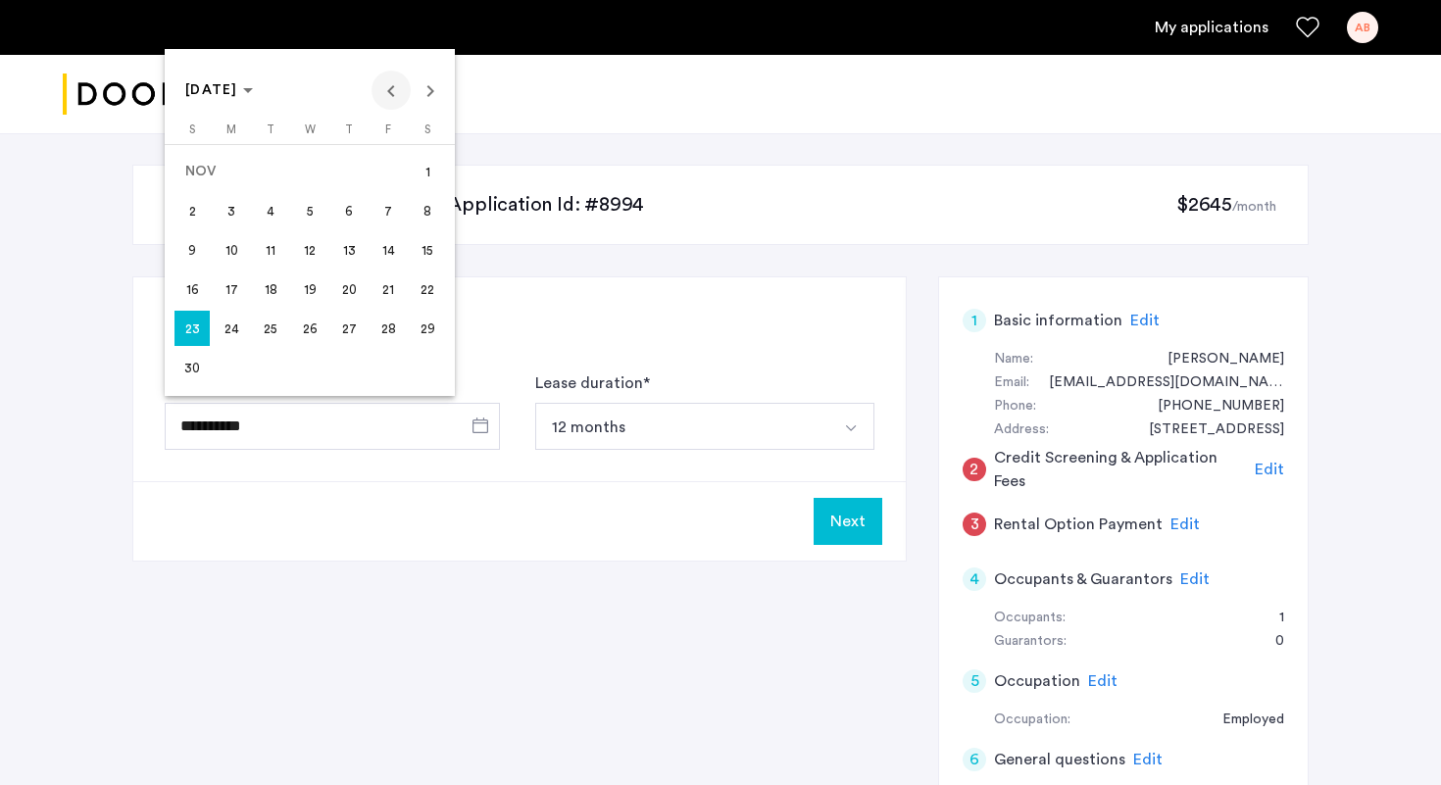
click at [389, 83] on span "Previous month" at bounding box center [391, 90] width 39 height 39
click at [311, 278] on span "22" at bounding box center [309, 289] width 35 height 35
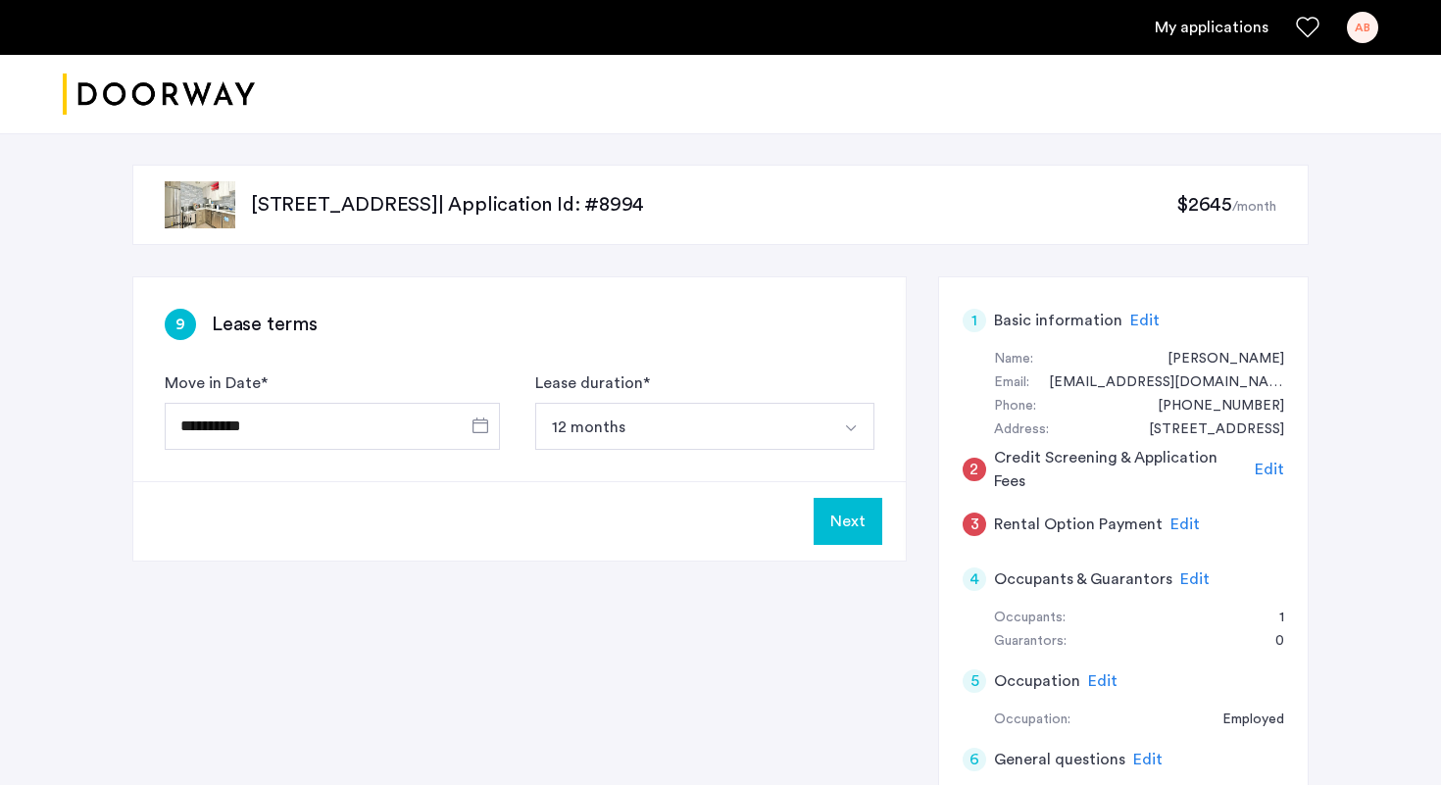
type input "**********"
click at [853, 511] on button "Next" at bounding box center [848, 521] width 69 height 47
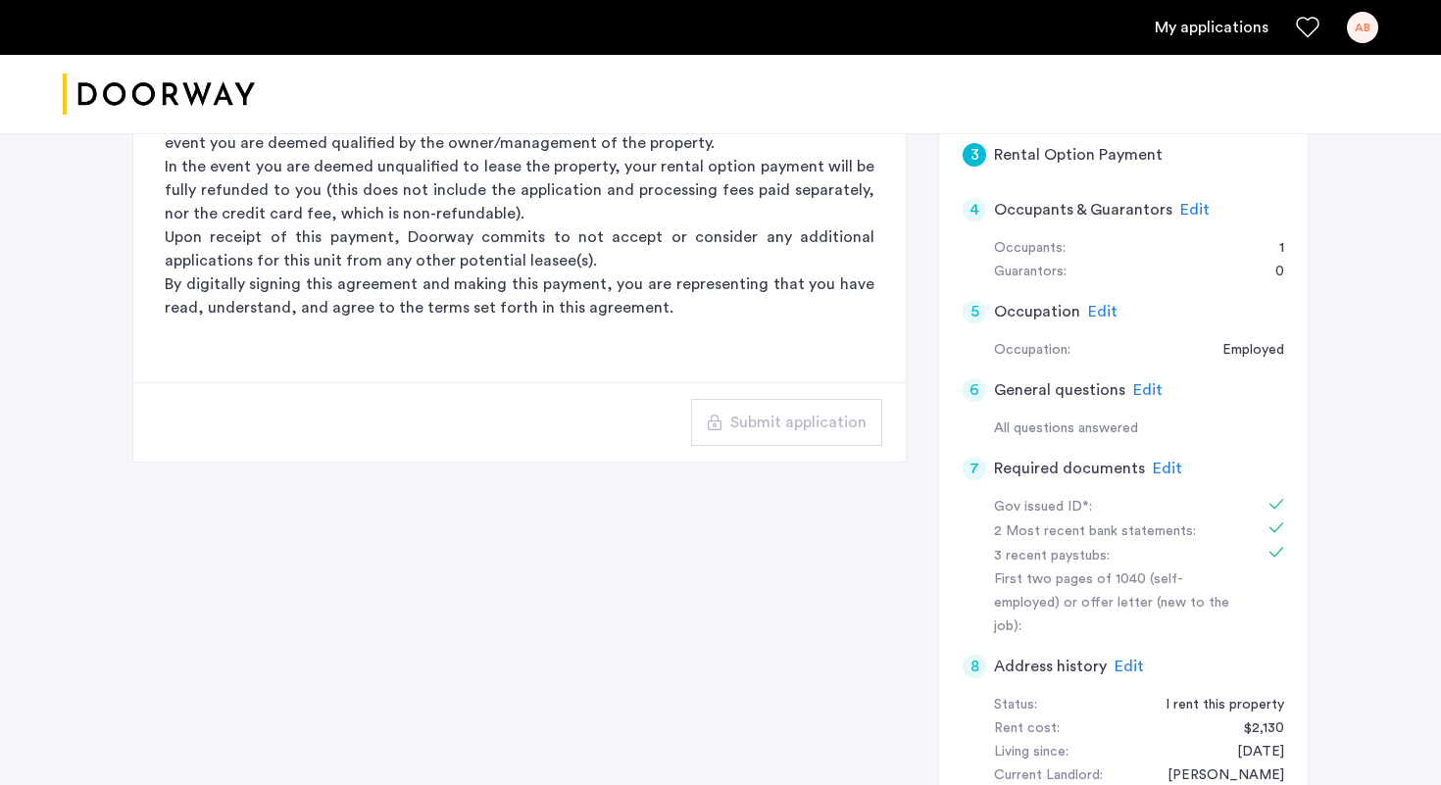
scroll to position [377, 0]
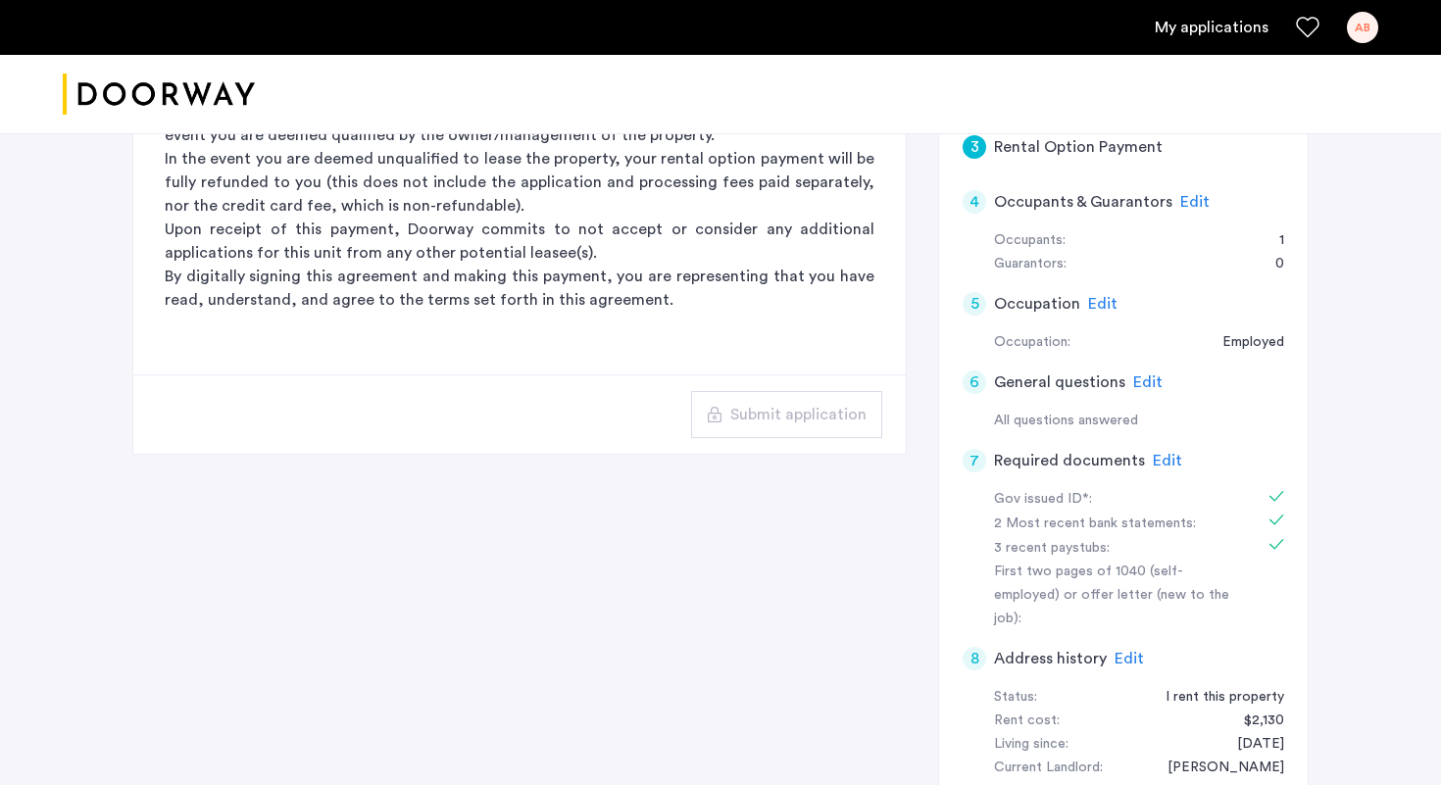
click at [1160, 469] on span "Edit" at bounding box center [1167, 461] width 29 height 16
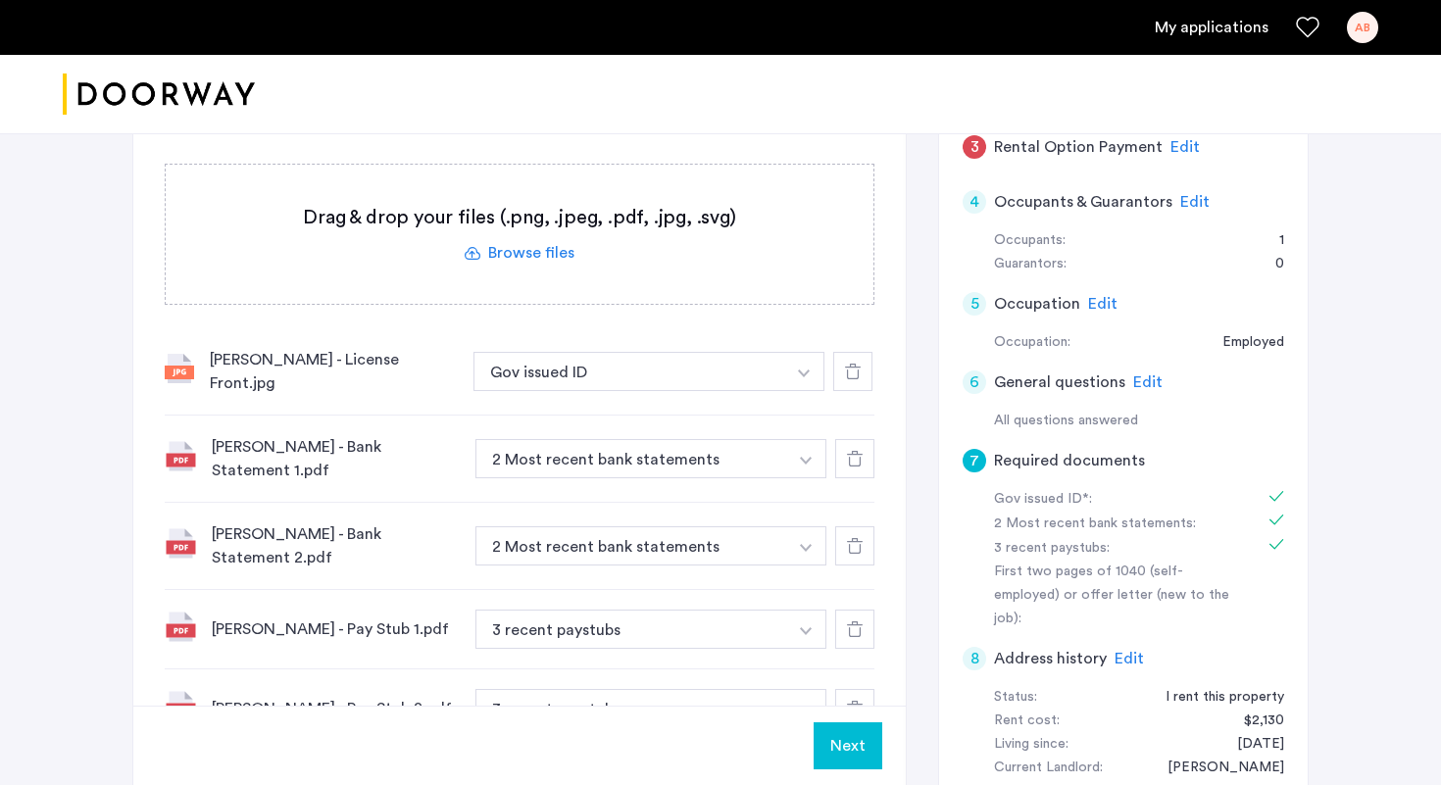
click at [861, 381] on div at bounding box center [852, 371] width 39 height 39
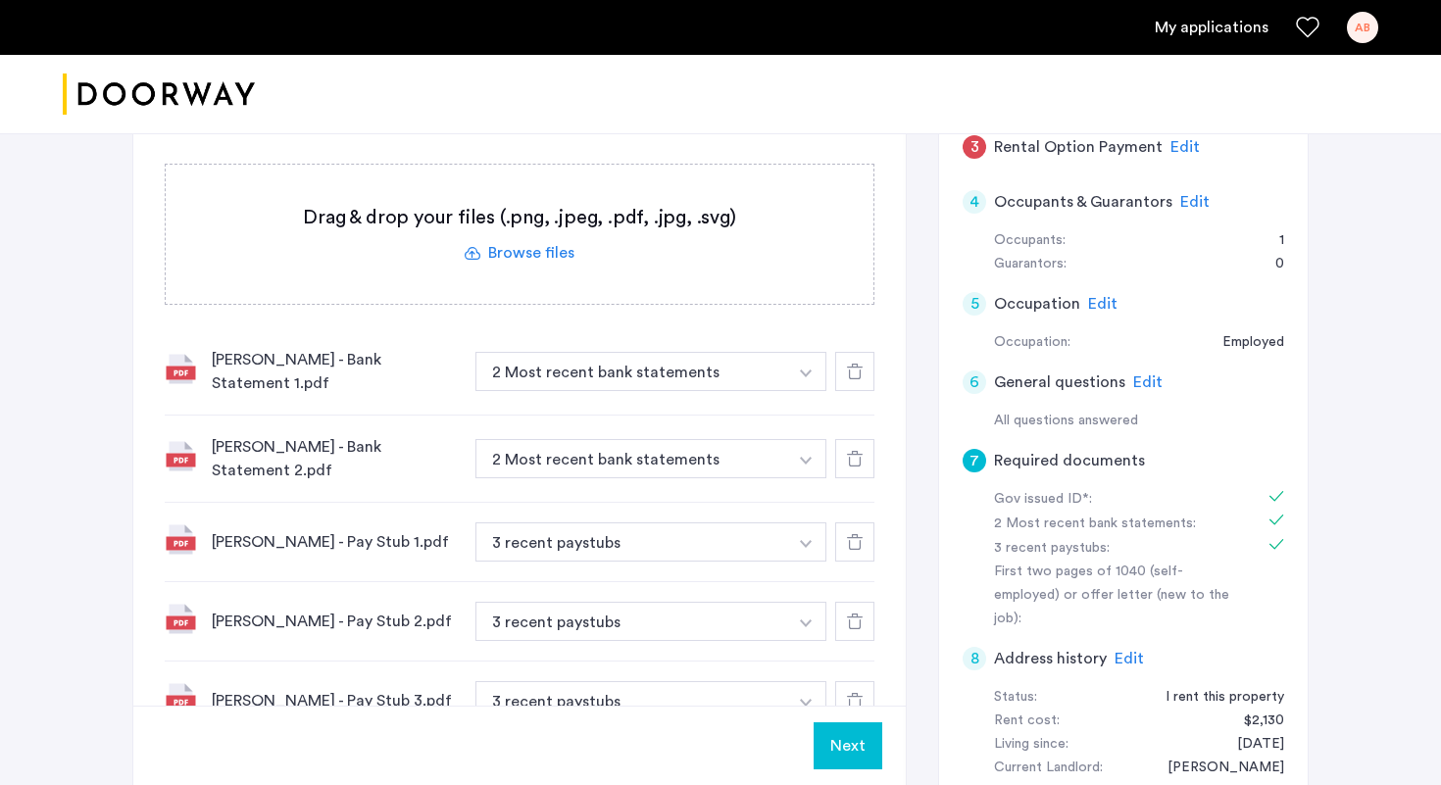
click at [861, 381] on div at bounding box center [854, 371] width 39 height 39
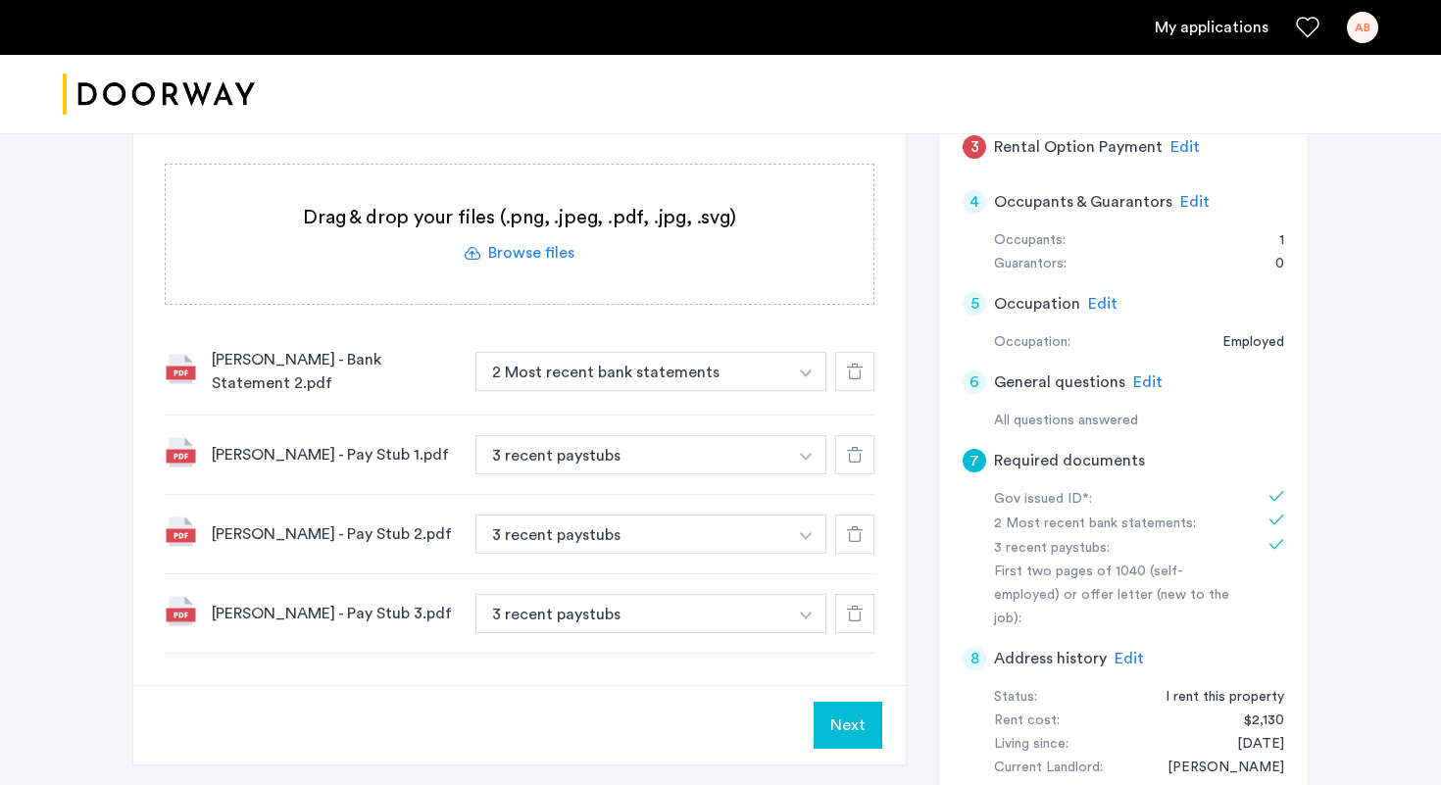
click at [861, 381] on div at bounding box center [854, 371] width 39 height 39
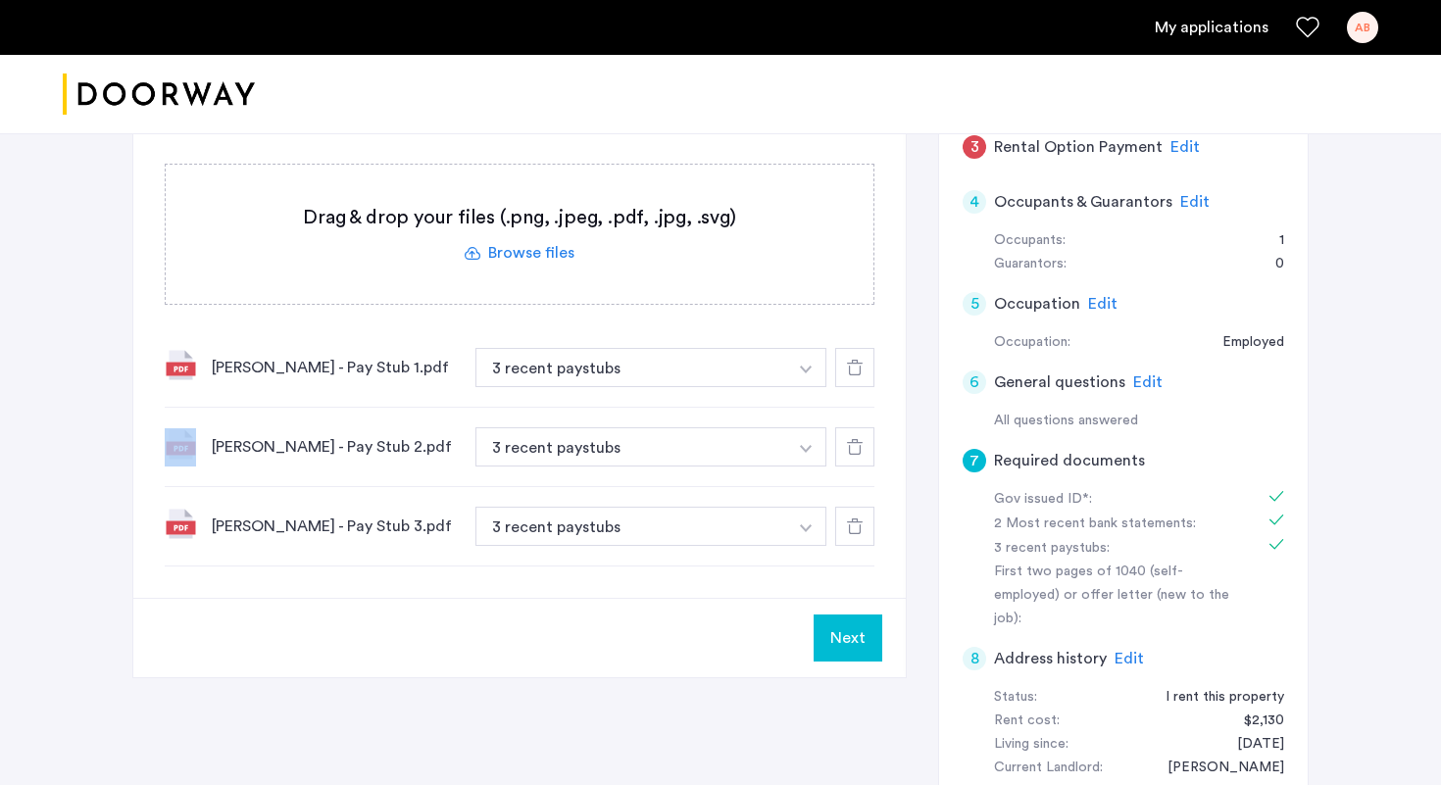
click at [861, 381] on div at bounding box center [854, 367] width 39 height 39
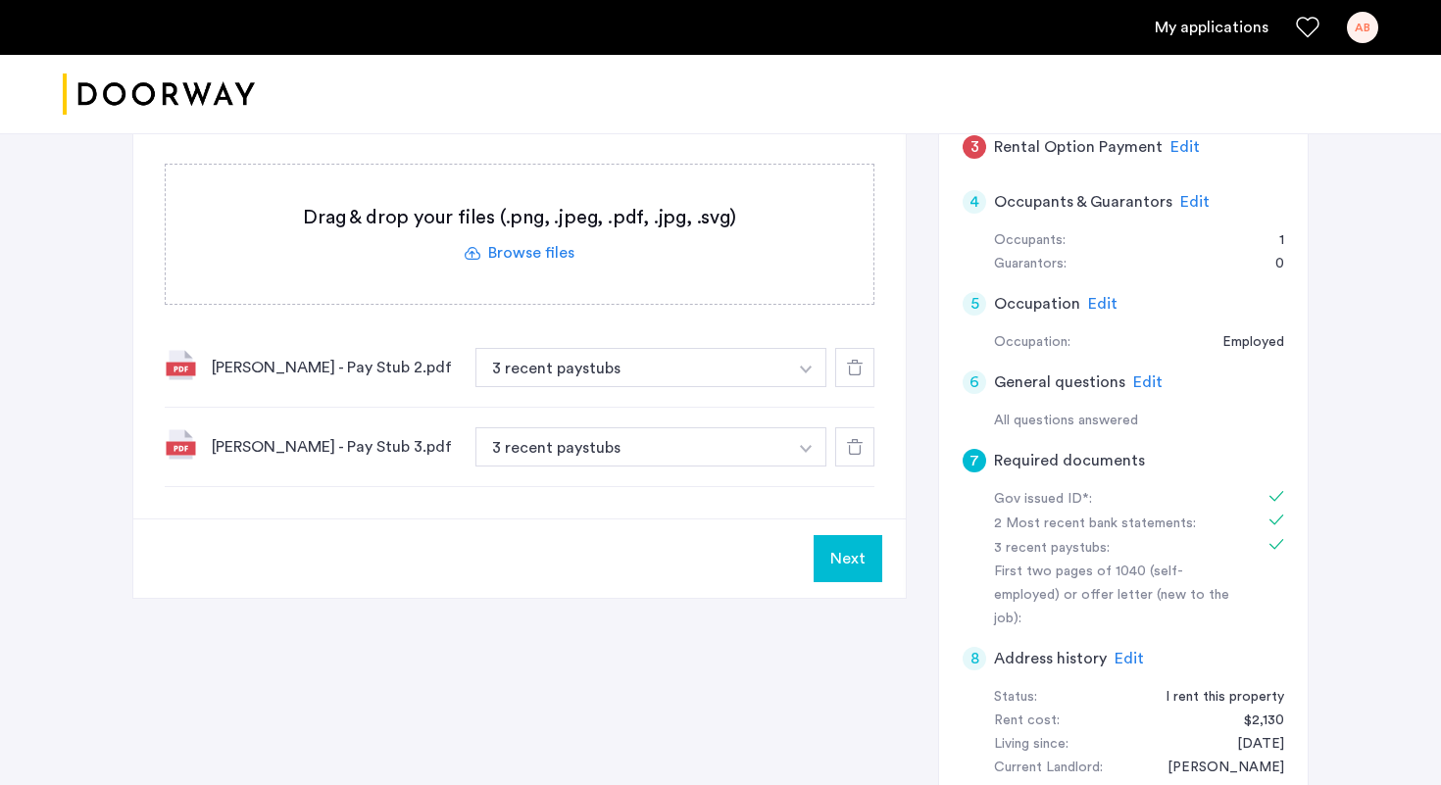
click at [861, 381] on div at bounding box center [854, 367] width 39 height 39
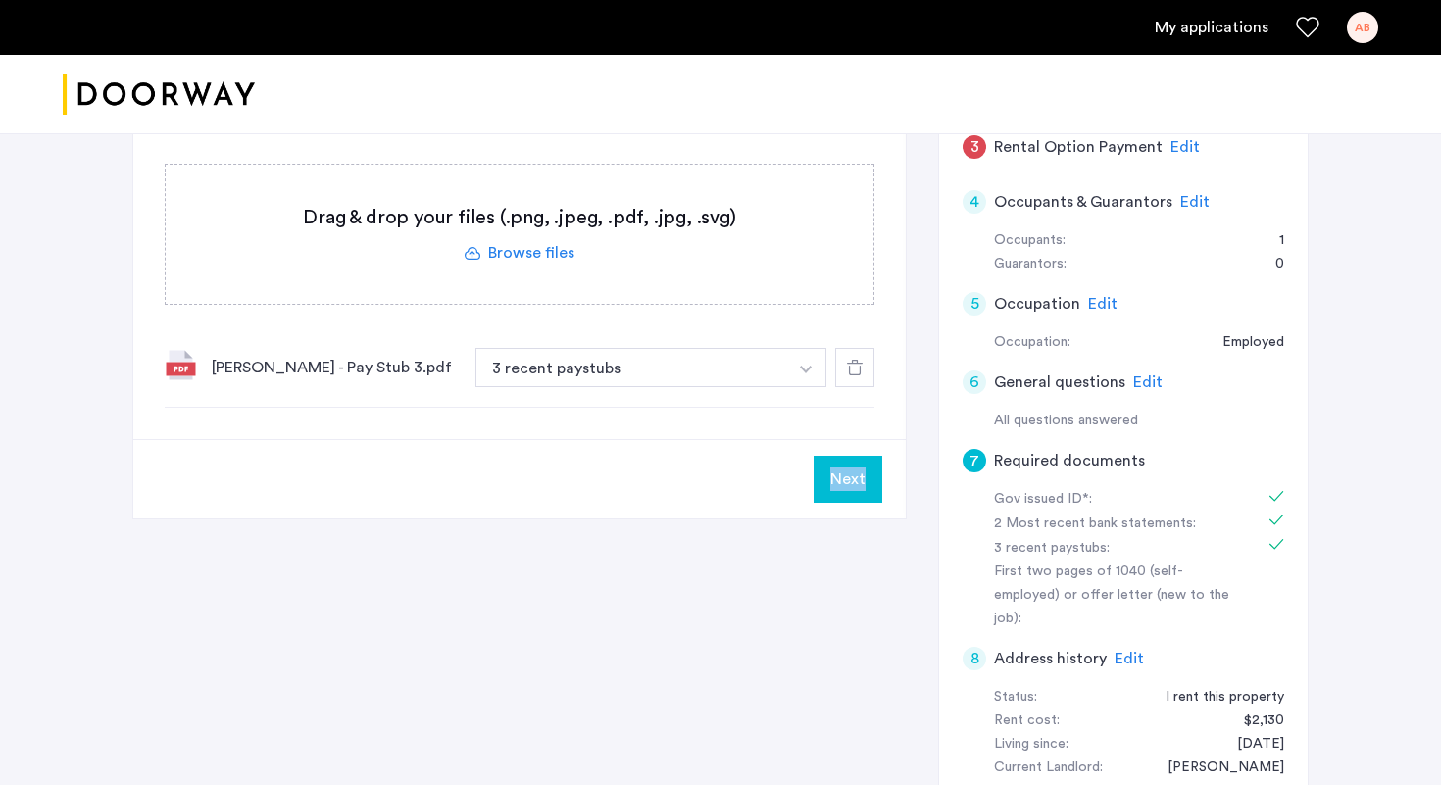
click at [861, 381] on div at bounding box center [854, 367] width 39 height 39
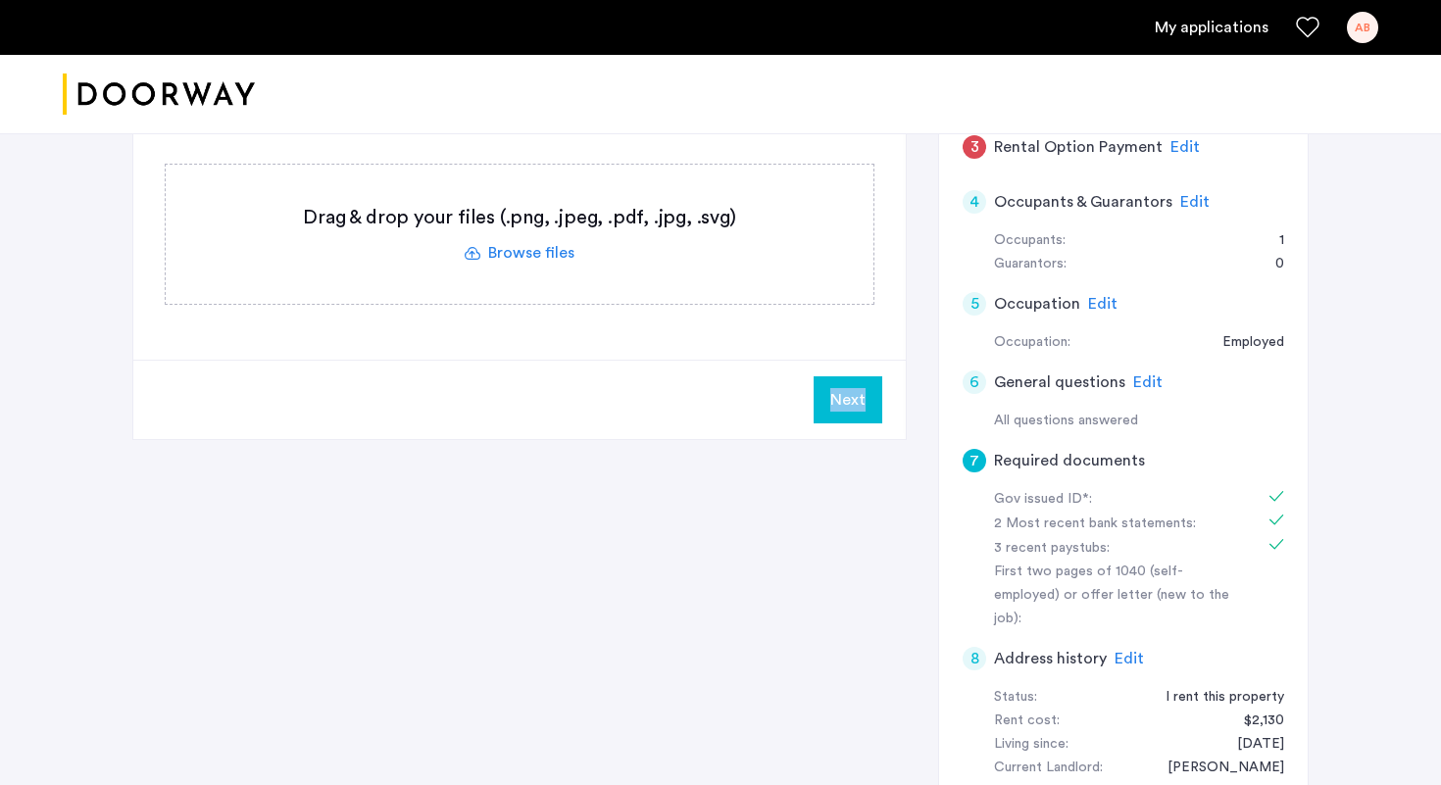
click at [852, 419] on button "Next" at bounding box center [848, 399] width 69 height 47
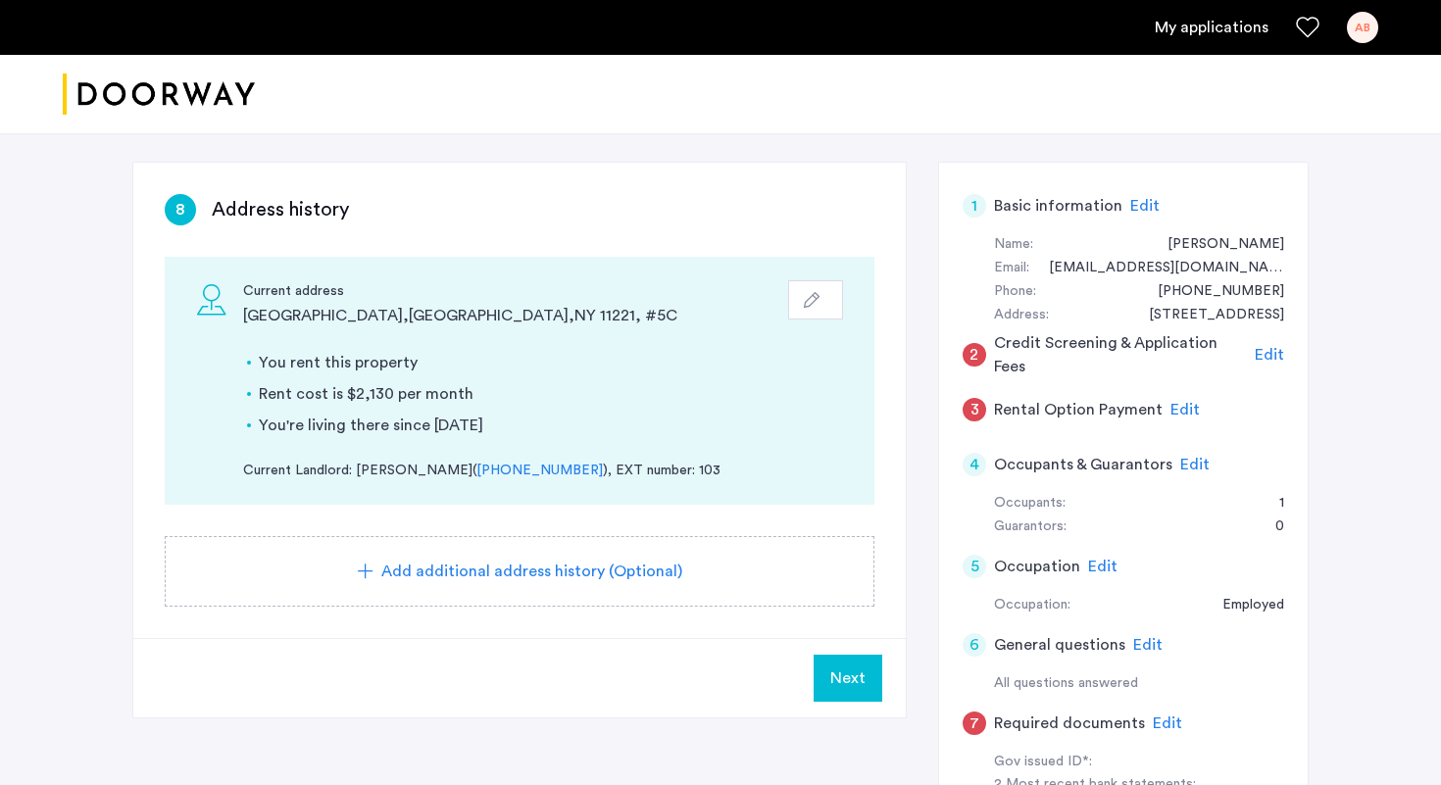
scroll to position [118, 0]
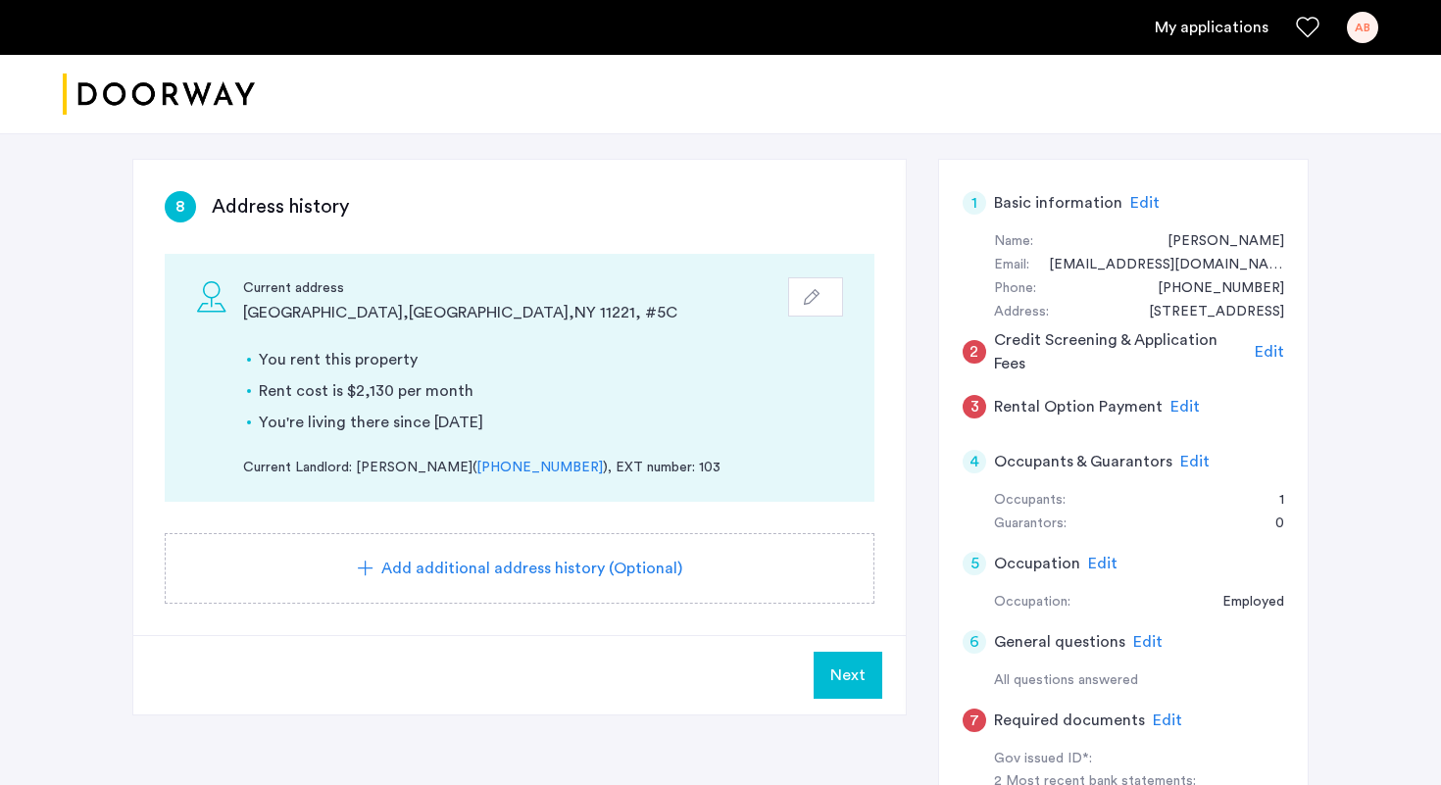
click at [1269, 352] on span "Edit" at bounding box center [1269, 352] width 29 height 16
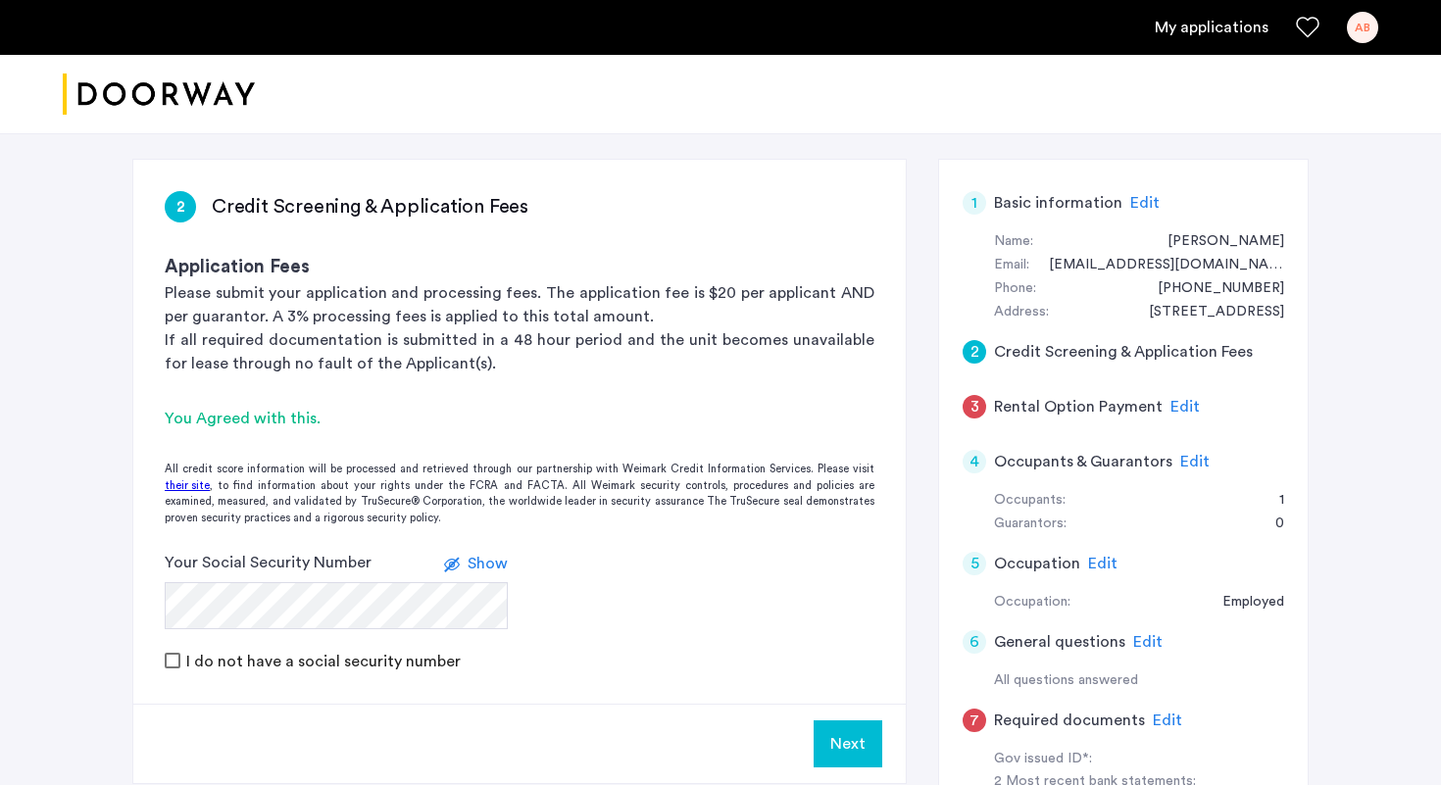
click at [459, 571] on icon at bounding box center [452, 565] width 16 height 16
click at [467, 576] on div "Your Social Security Number Hide" at bounding box center [336, 590] width 343 height 78
click at [459, 570] on use at bounding box center [459, 565] width 16 height 12
click at [565, 636] on form "Your Social Security Number Show I do not have a social security number" at bounding box center [519, 612] width 772 height 122
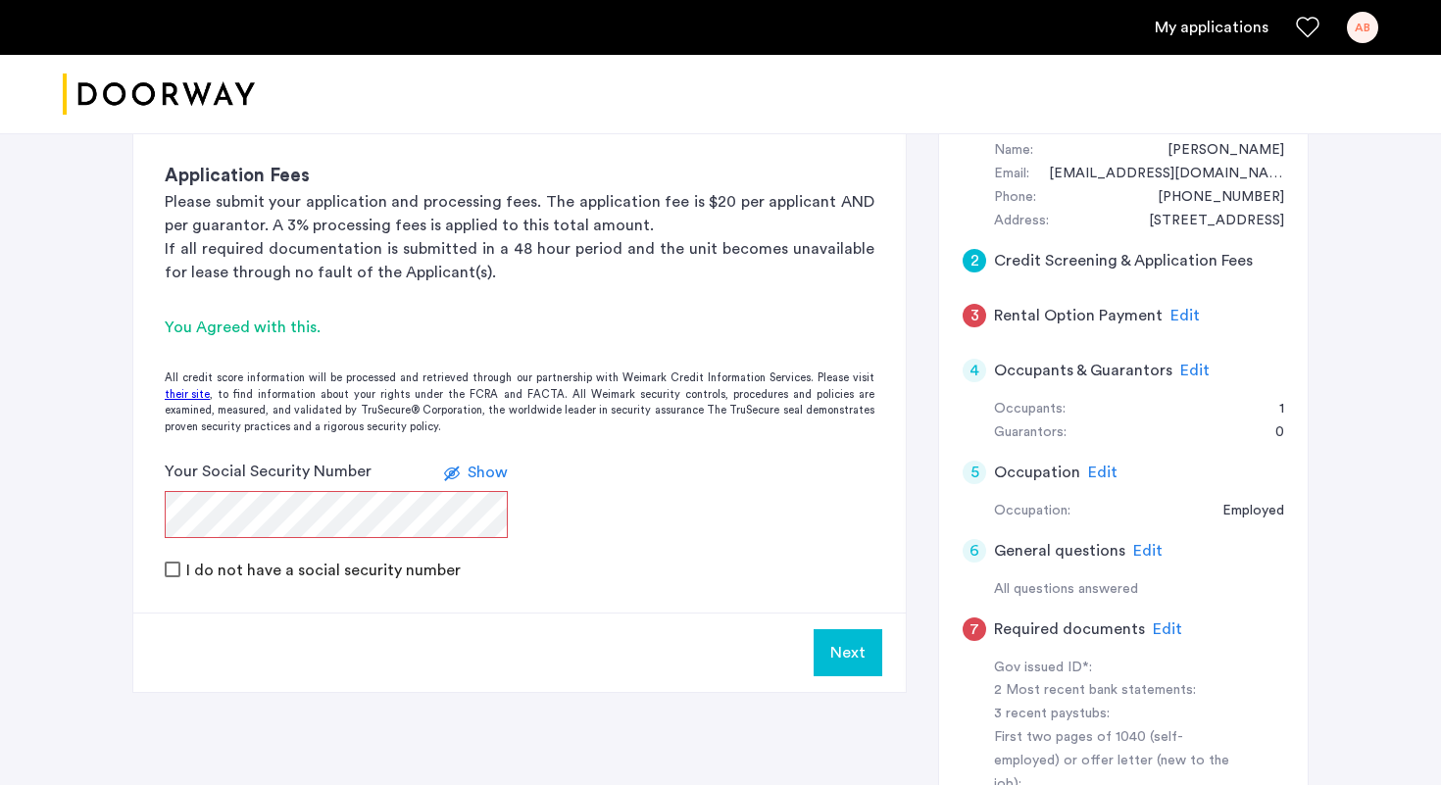
scroll to position [232, 0]
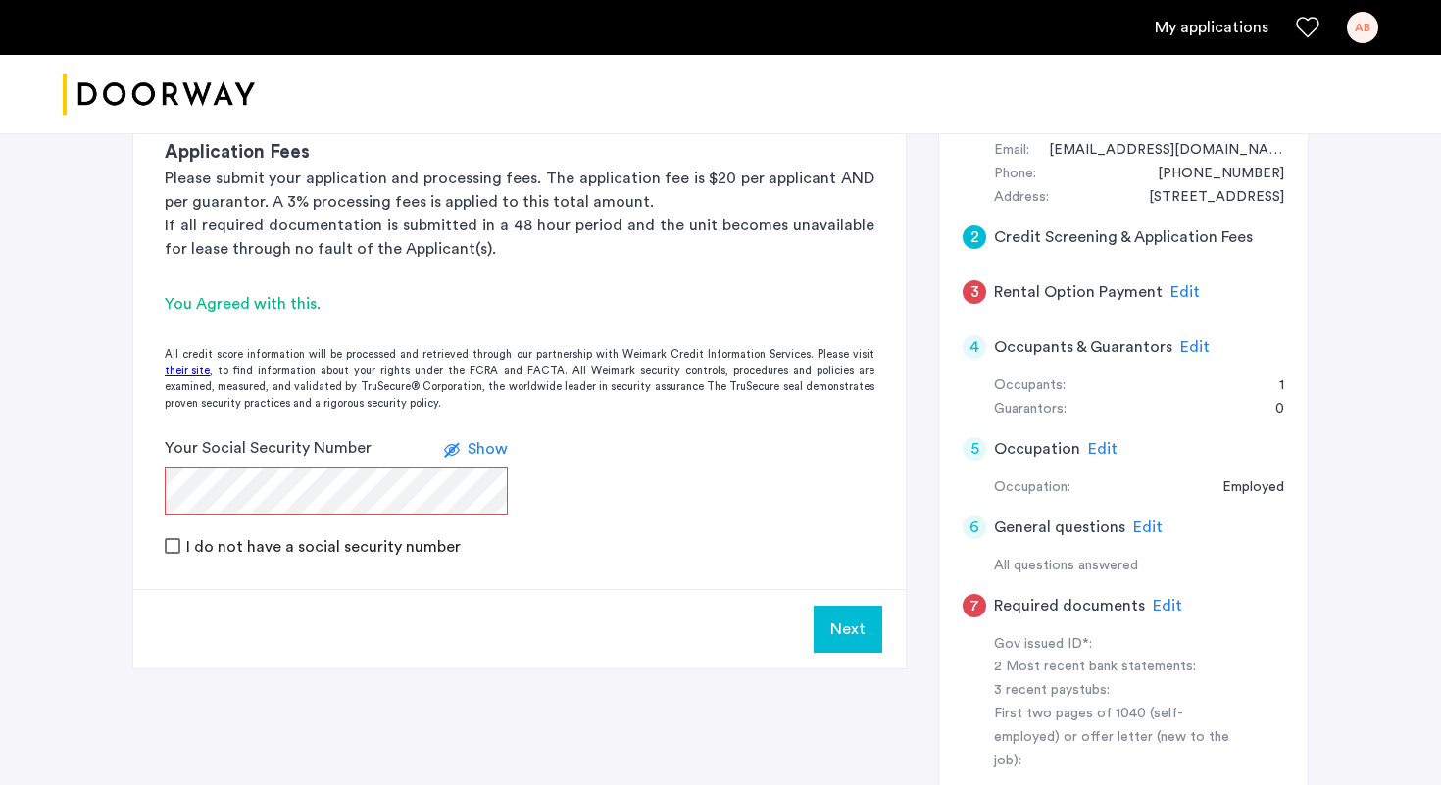
click at [858, 619] on button "Next" at bounding box center [848, 629] width 69 height 47
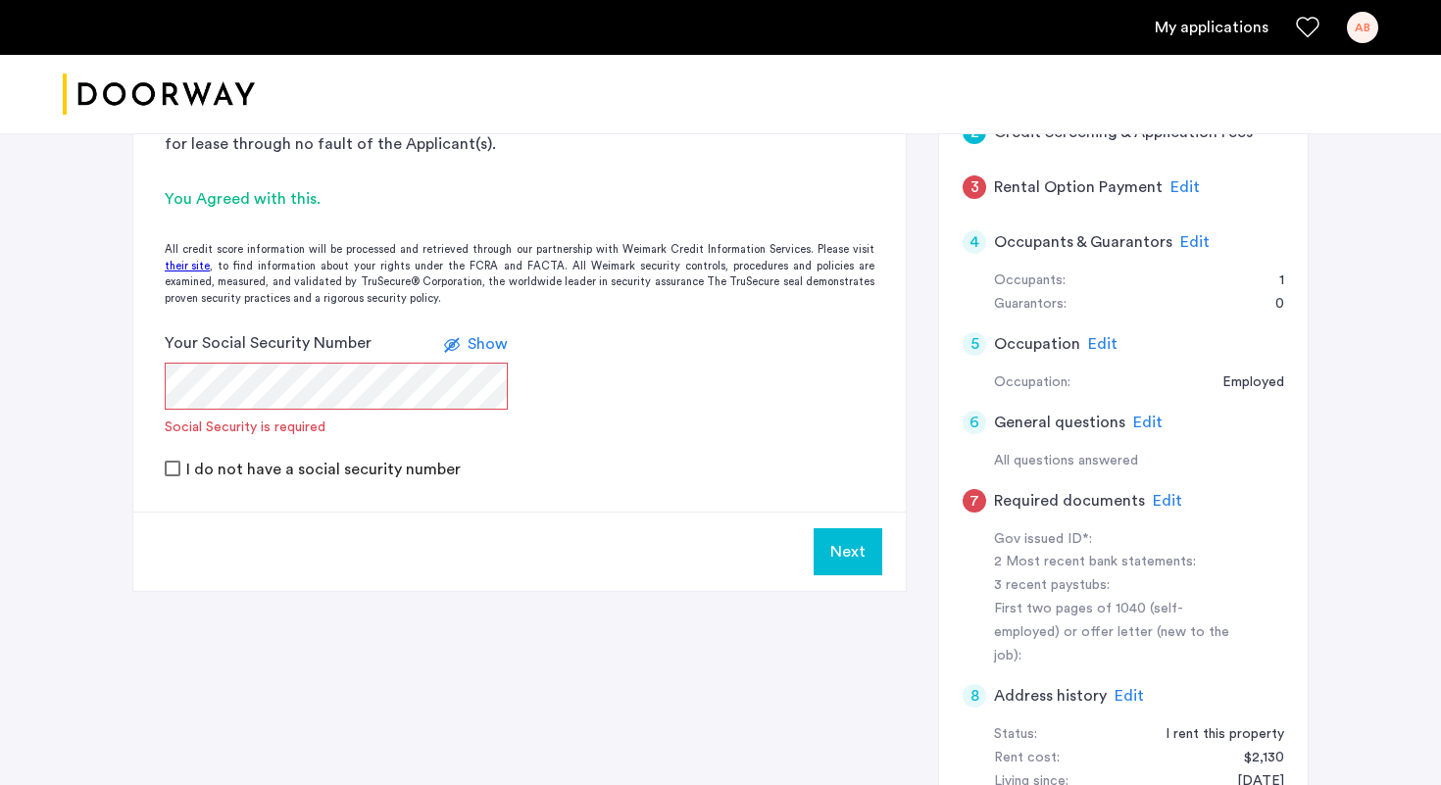
scroll to position [0, 0]
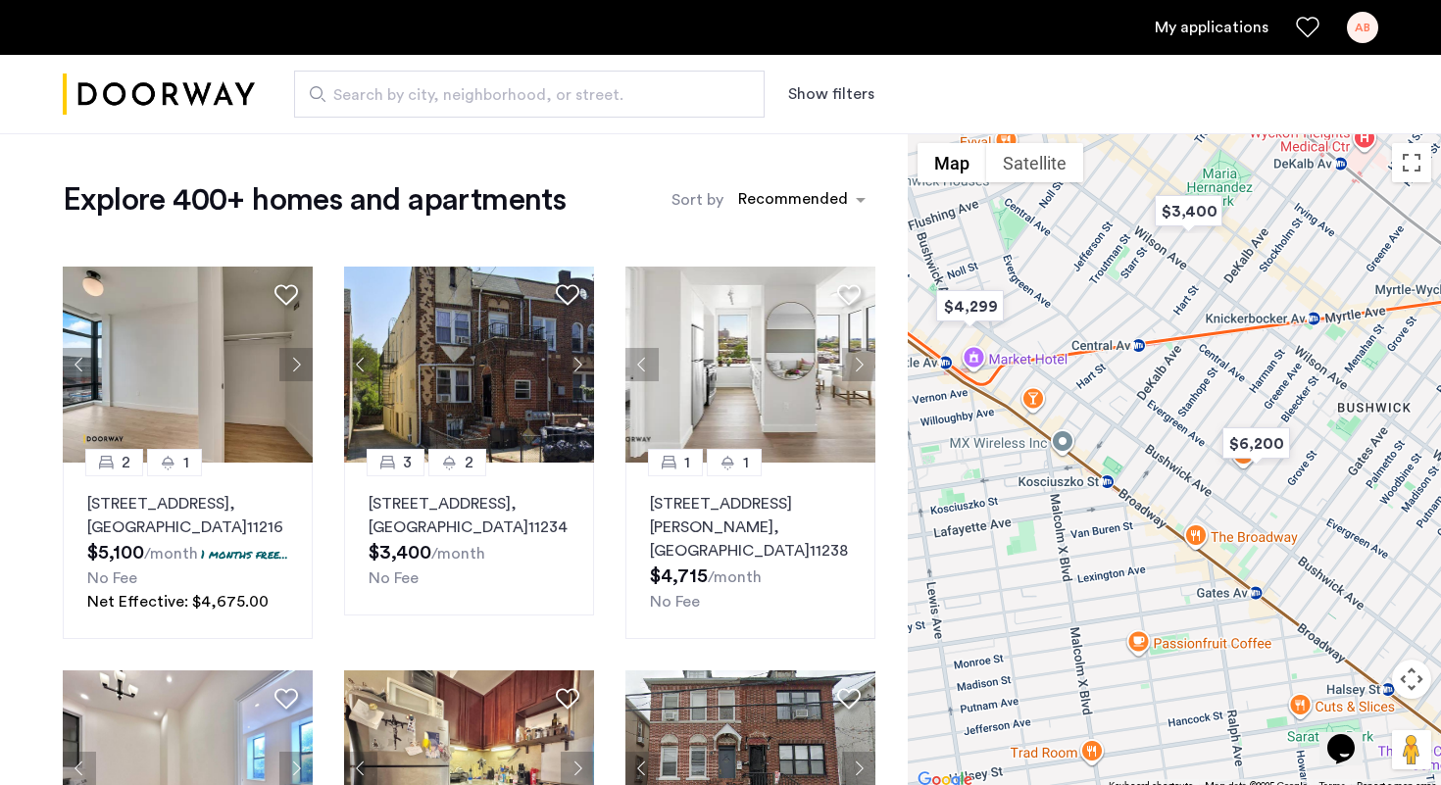
drag, startPoint x: 1032, startPoint y: 479, endPoint x: 1183, endPoint y: 386, distance: 177.4
click at [1183, 386] on div at bounding box center [1174, 463] width 533 height 660
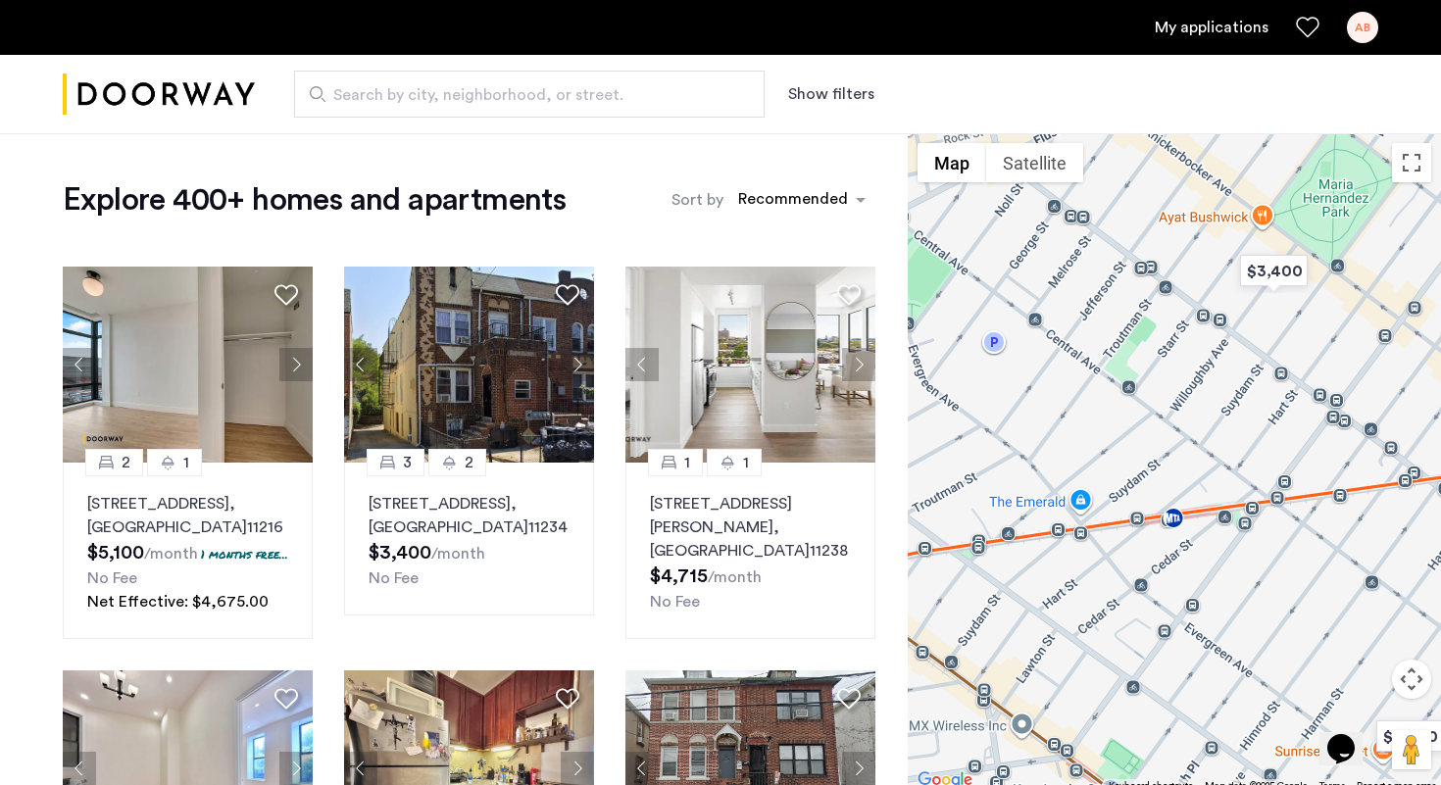
drag, startPoint x: 1178, startPoint y: 396, endPoint x: 1247, endPoint y: 622, distance: 236.6
click at [1247, 622] on div at bounding box center [1174, 463] width 533 height 660
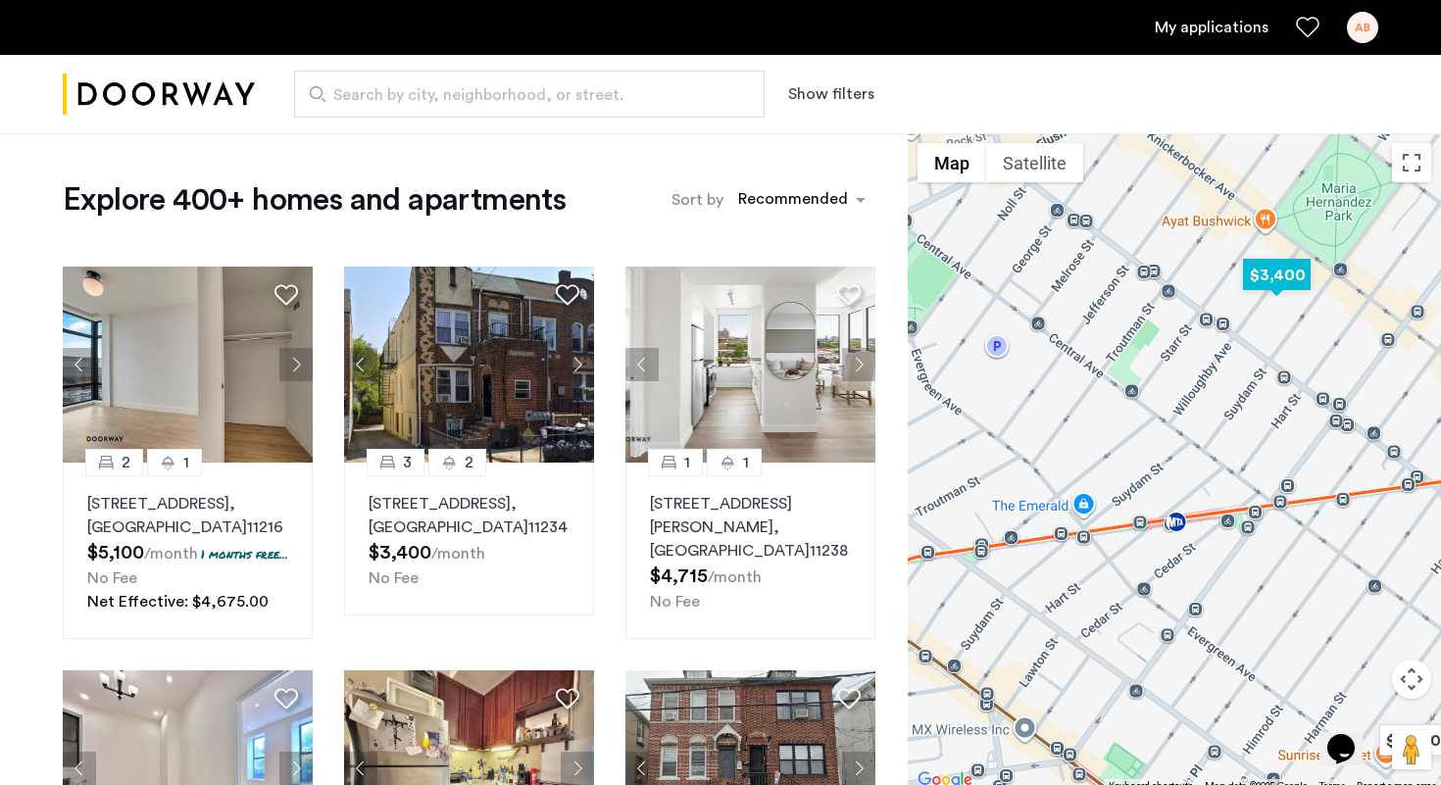
click at [1294, 272] on img "$3,400" at bounding box center [1276, 275] width 83 height 44
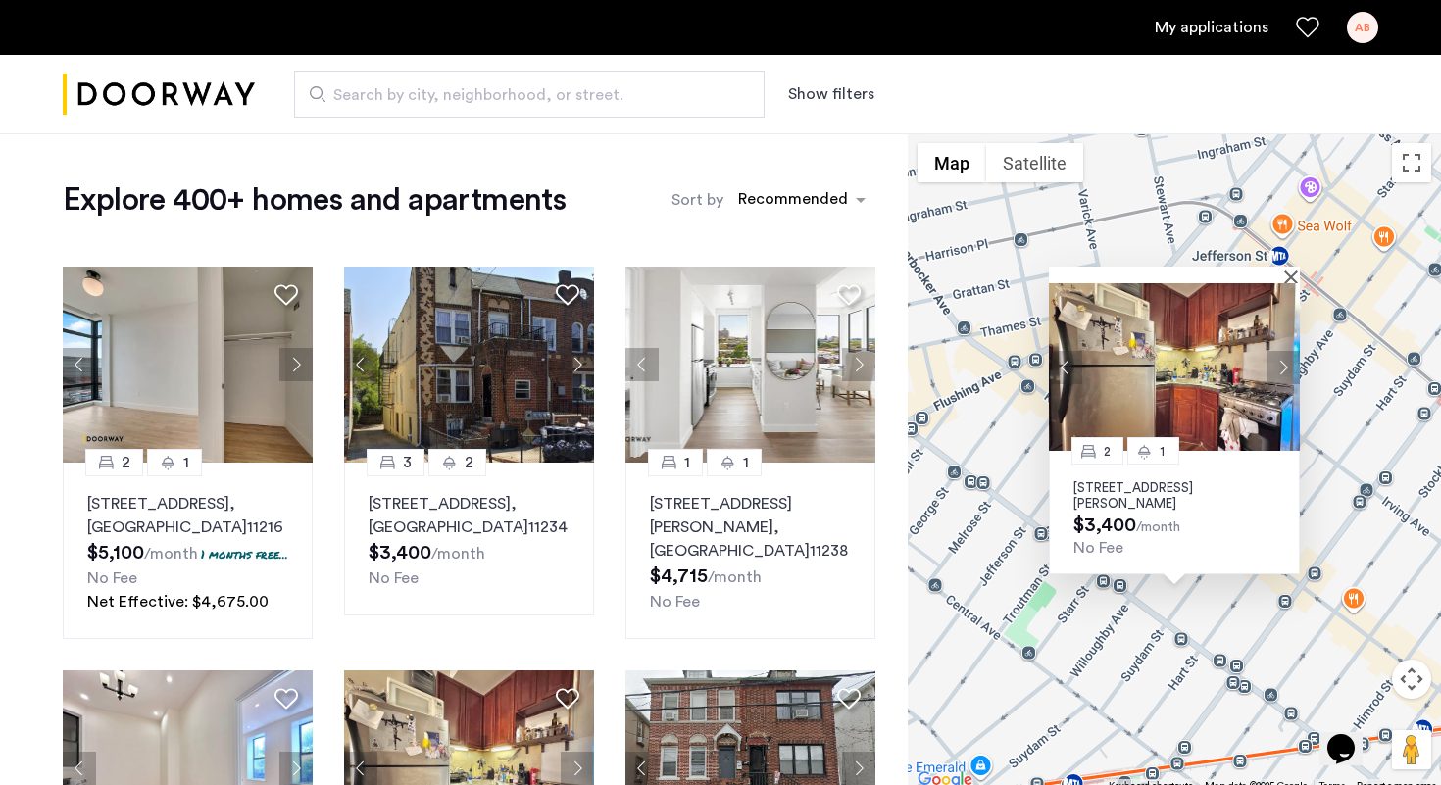
click at [1280, 372] on button "Next apartment" at bounding box center [1282, 366] width 33 height 33
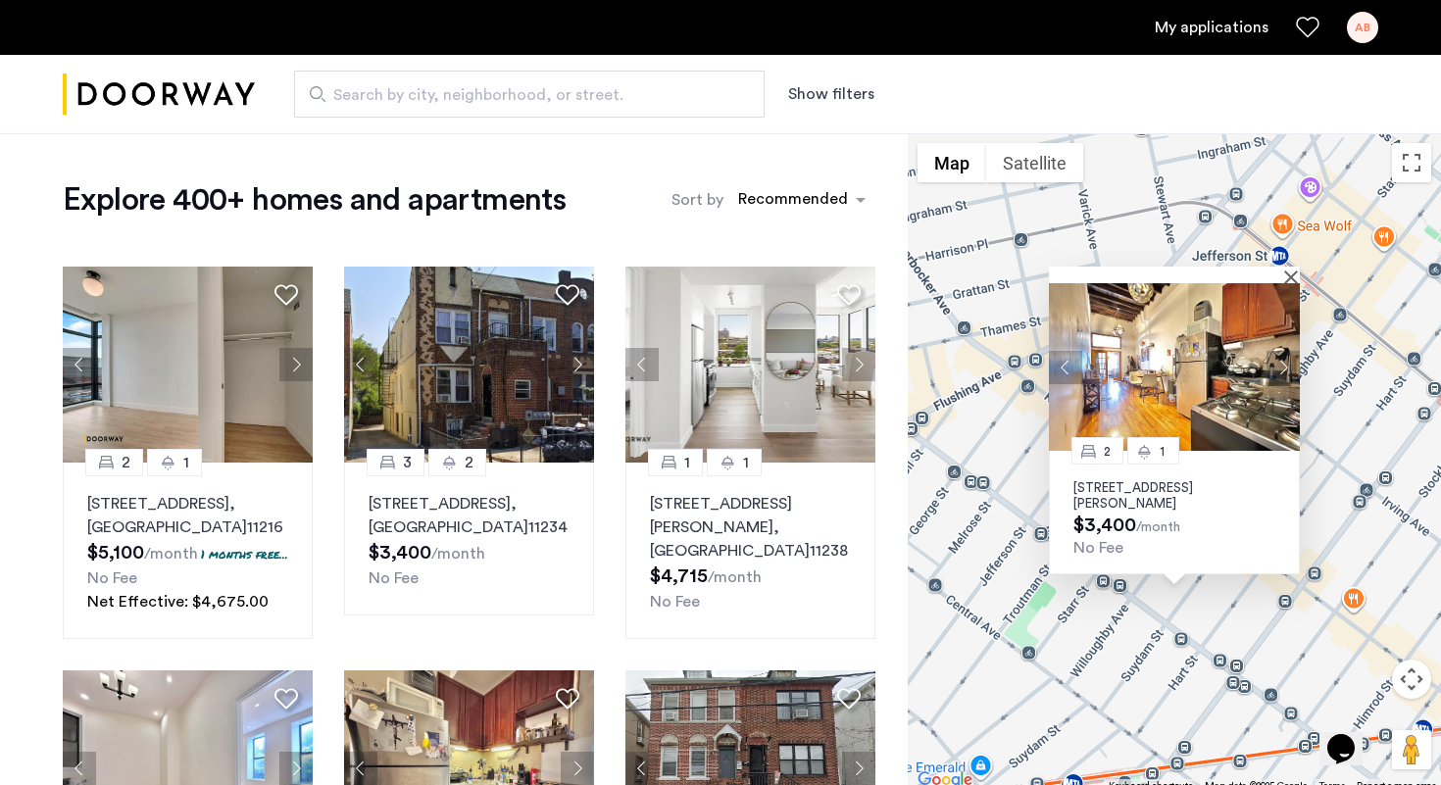
click at [1280, 372] on button "Next apartment" at bounding box center [1282, 366] width 33 height 33
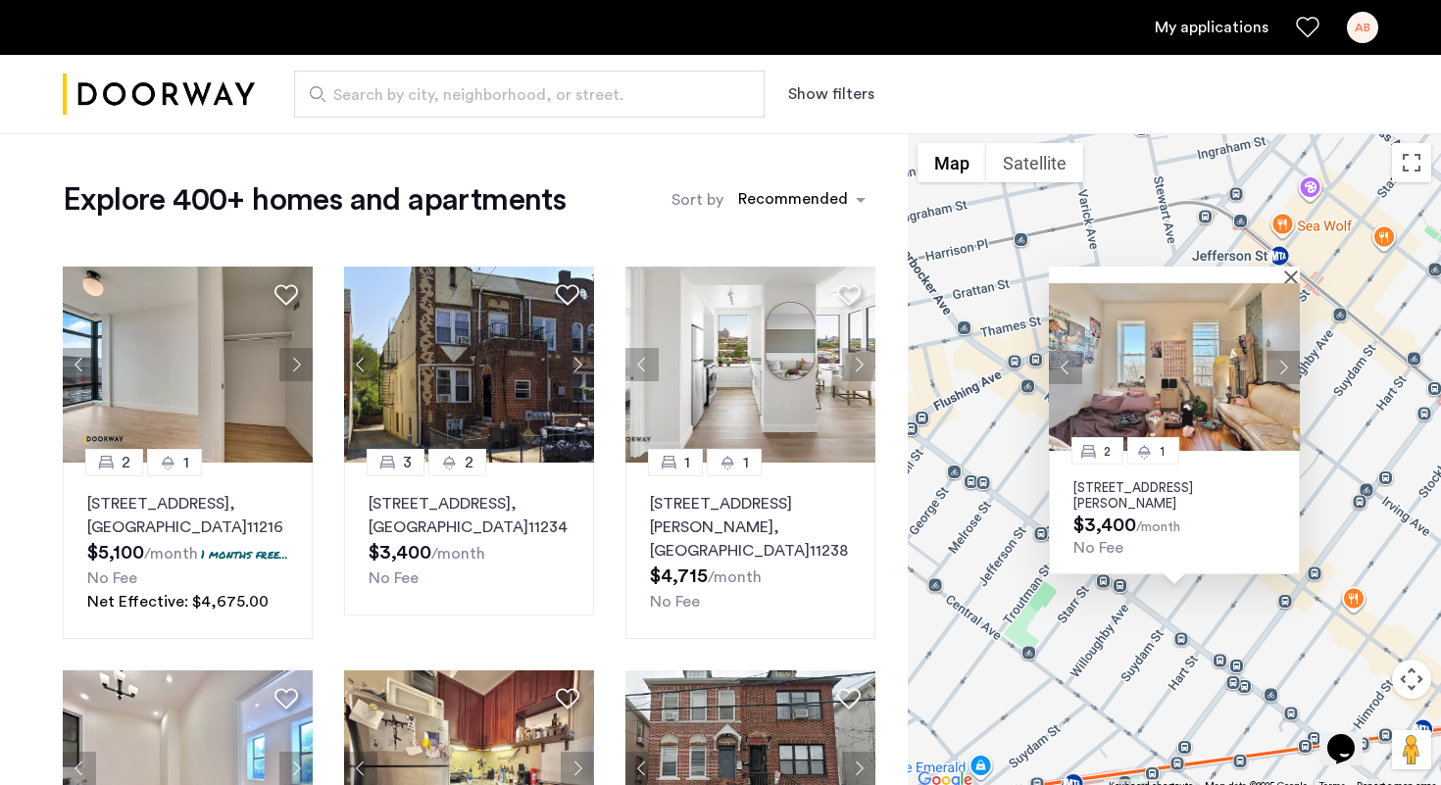
click at [1280, 372] on button "Next apartment" at bounding box center [1282, 366] width 33 height 33
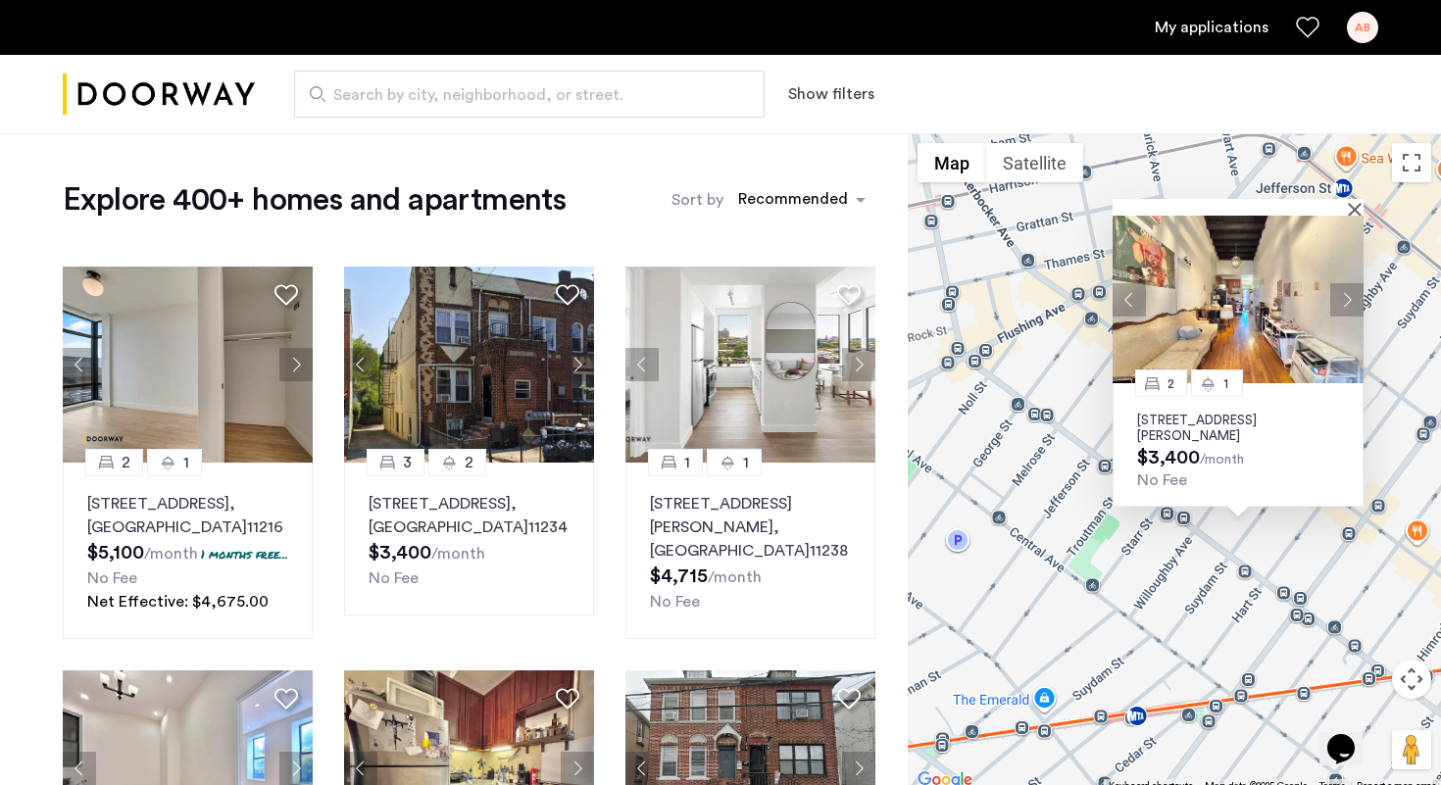
drag, startPoint x: 997, startPoint y: 606, endPoint x: 1062, endPoint y: 533, distance: 97.2
click at [1062, 533] on div "2 1 1128 Willoughby Avenue, Unit 1R, Brooklyn, NY 11237 $3,400 /month No Fee" at bounding box center [1174, 463] width 533 height 660
click at [300, 361] on button "Next apartment" at bounding box center [295, 364] width 33 height 33
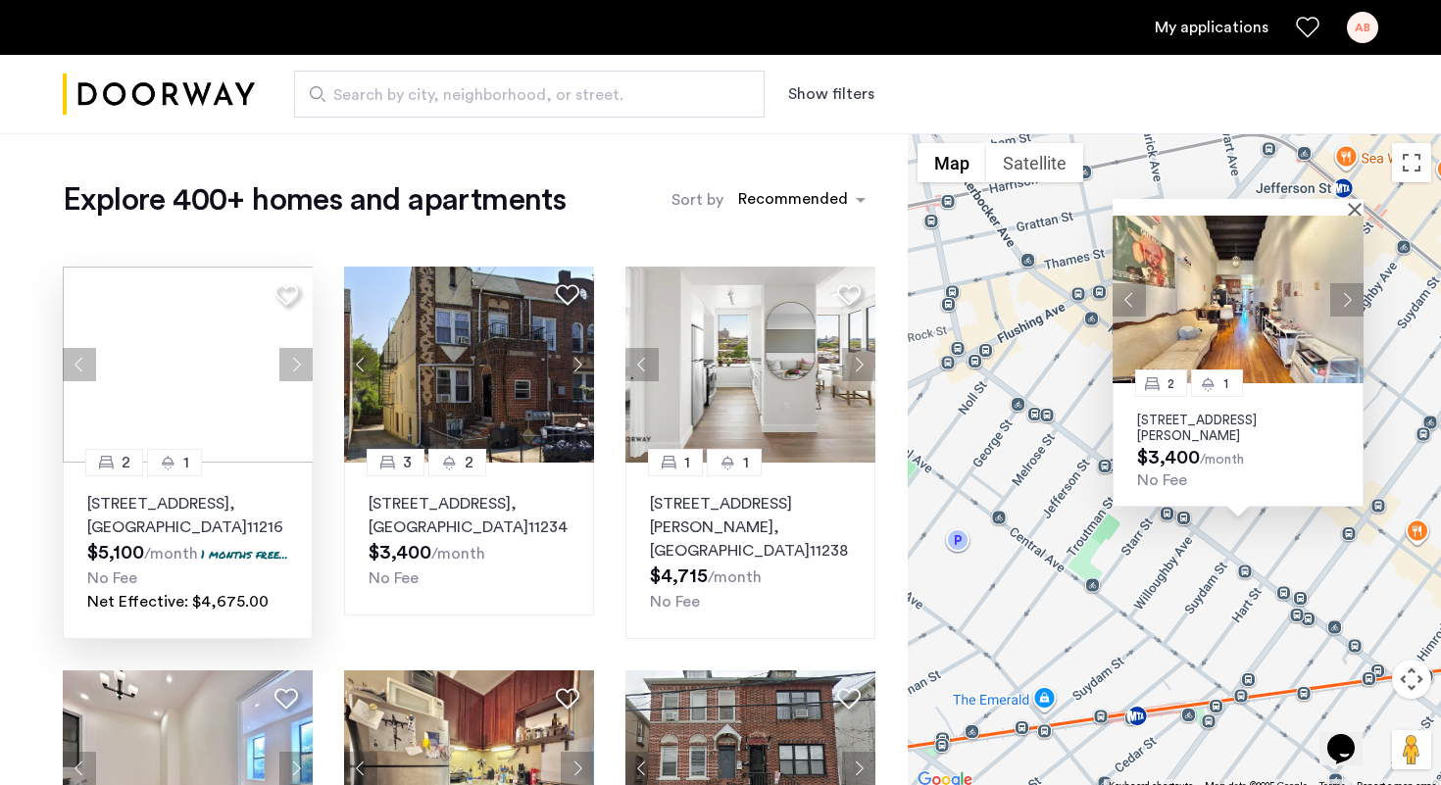
click at [300, 361] on div at bounding box center [188, 365] width 250 height 196
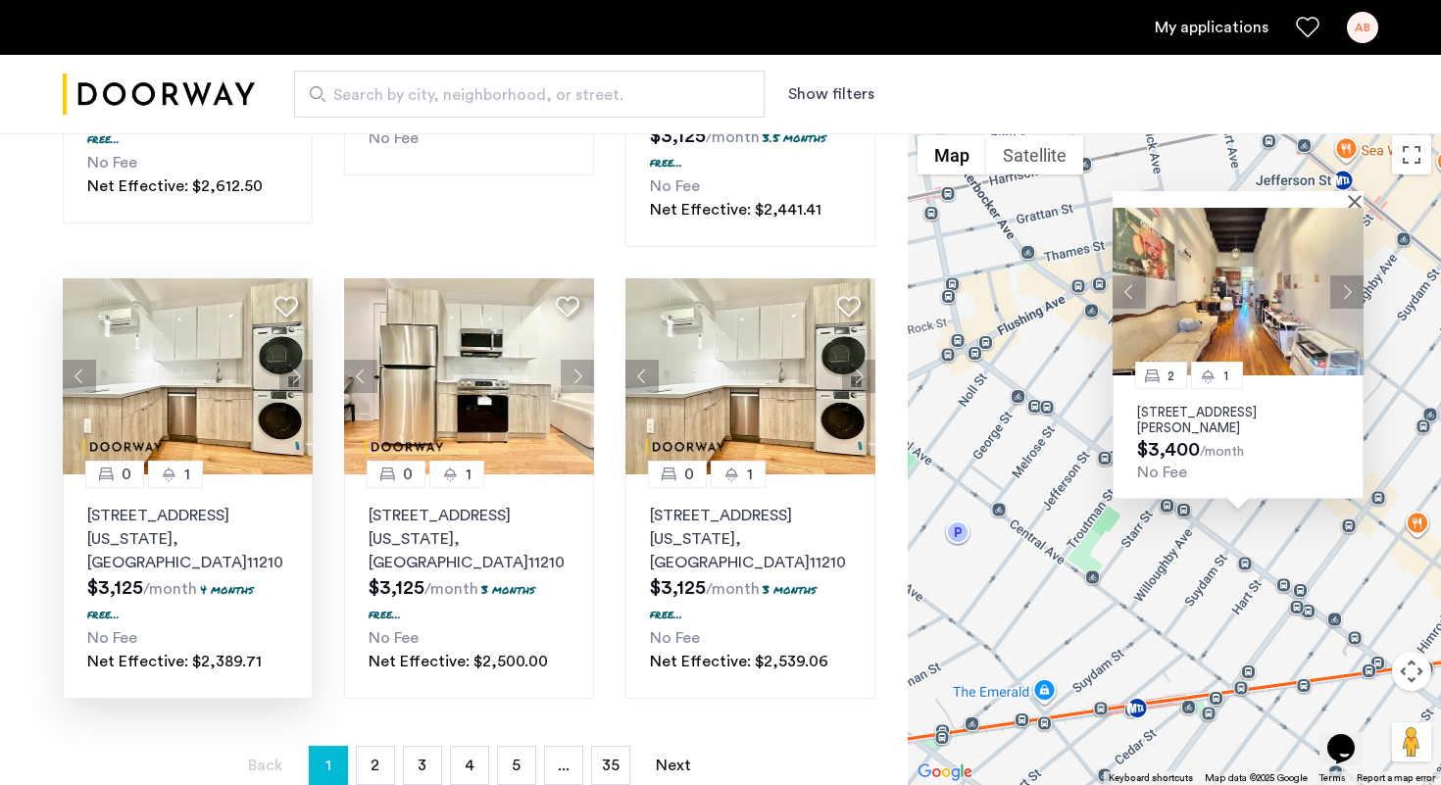
scroll to position [1247, 0]
click at [200, 336] on img at bounding box center [188, 377] width 251 height 196
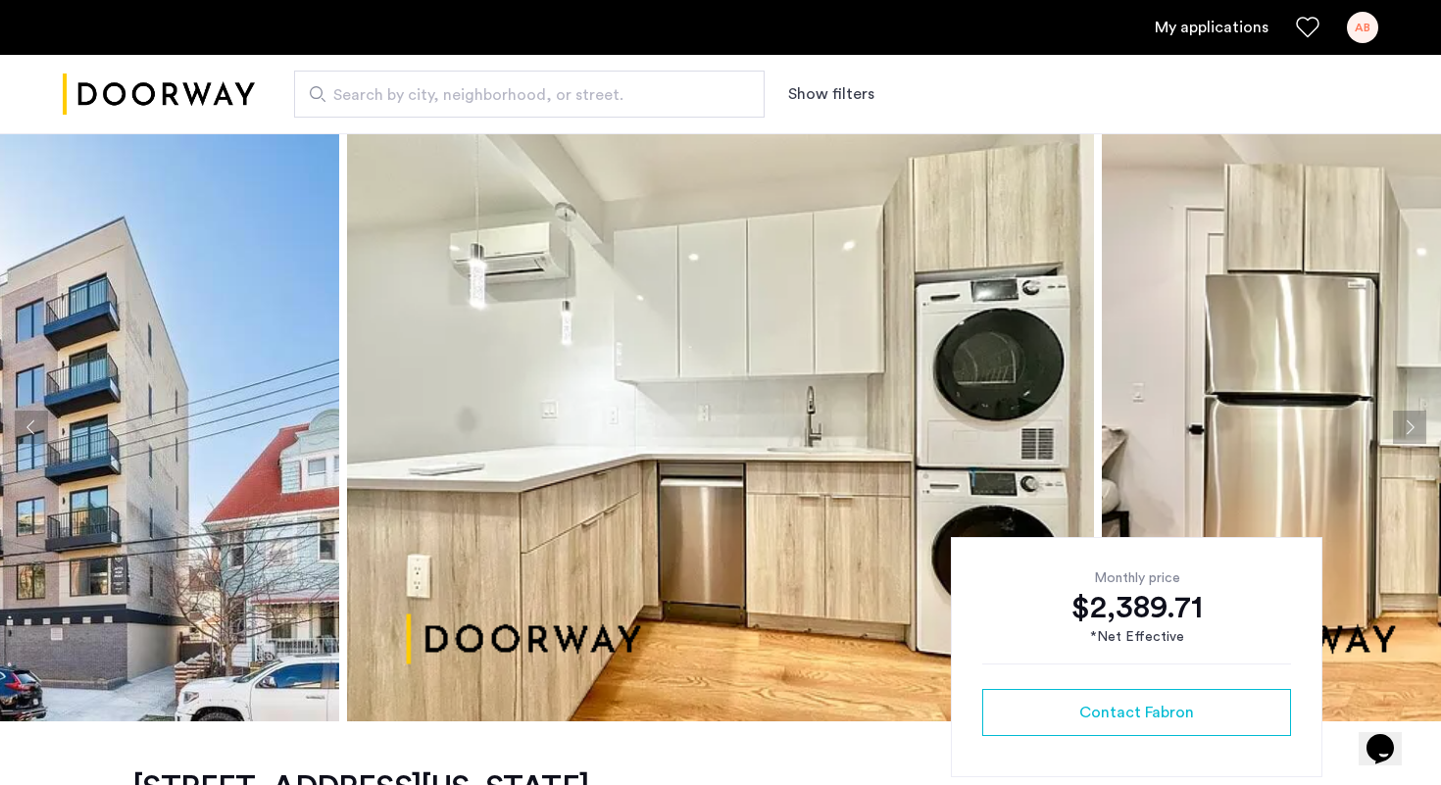
click at [1405, 422] on button "Next apartment" at bounding box center [1409, 427] width 33 height 33
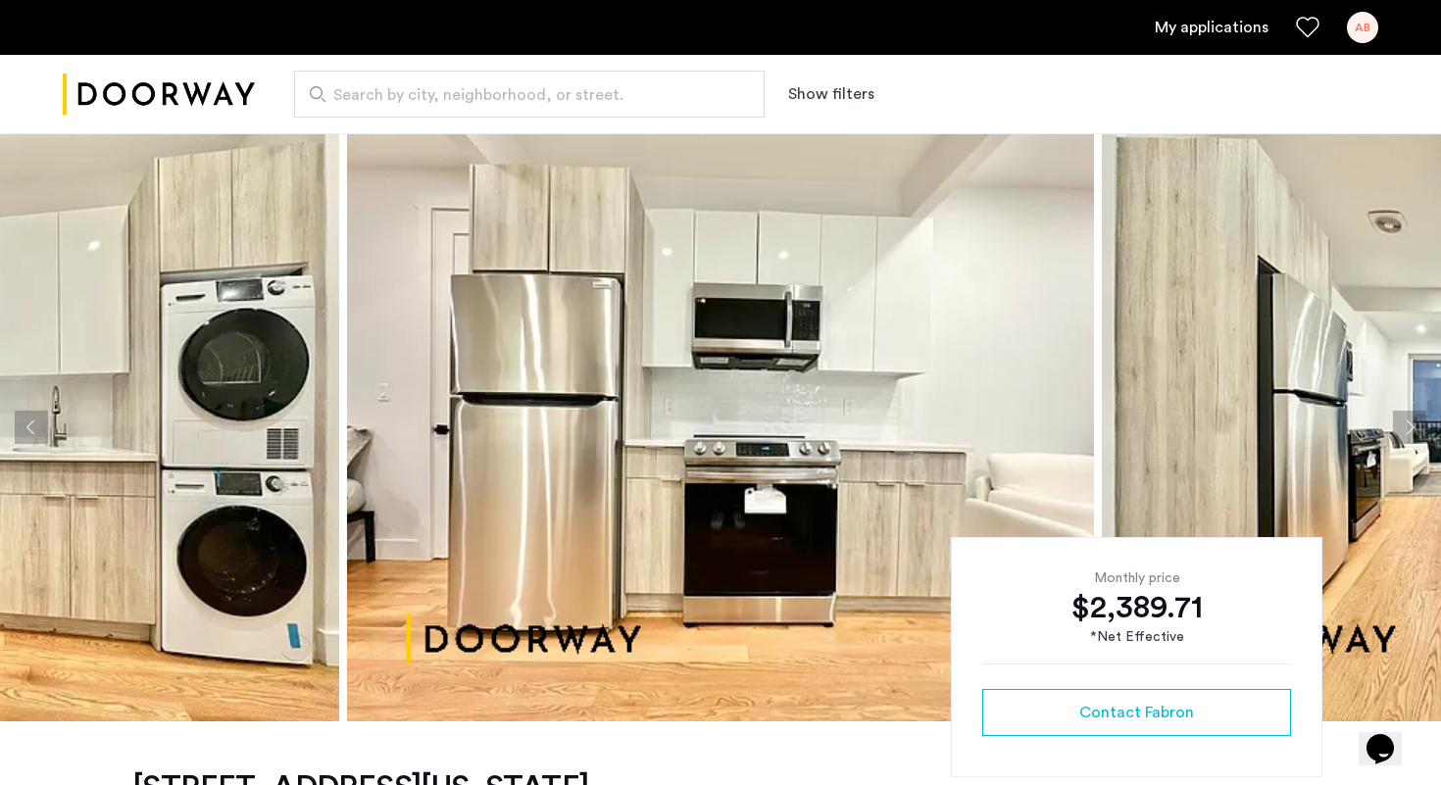
click at [1405, 422] on button "Next apartment" at bounding box center [1409, 427] width 33 height 33
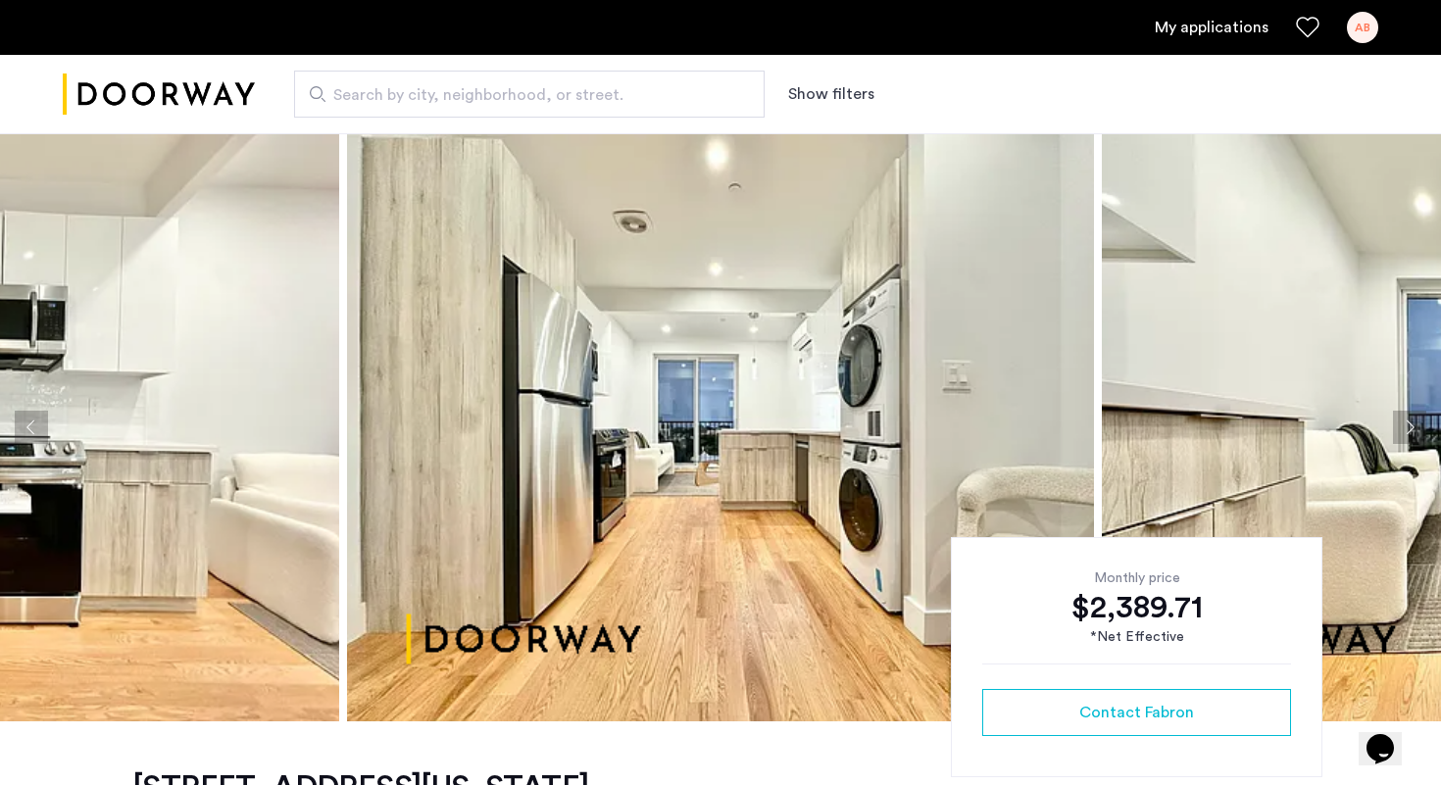
click at [1405, 422] on button "Next apartment" at bounding box center [1409, 427] width 33 height 33
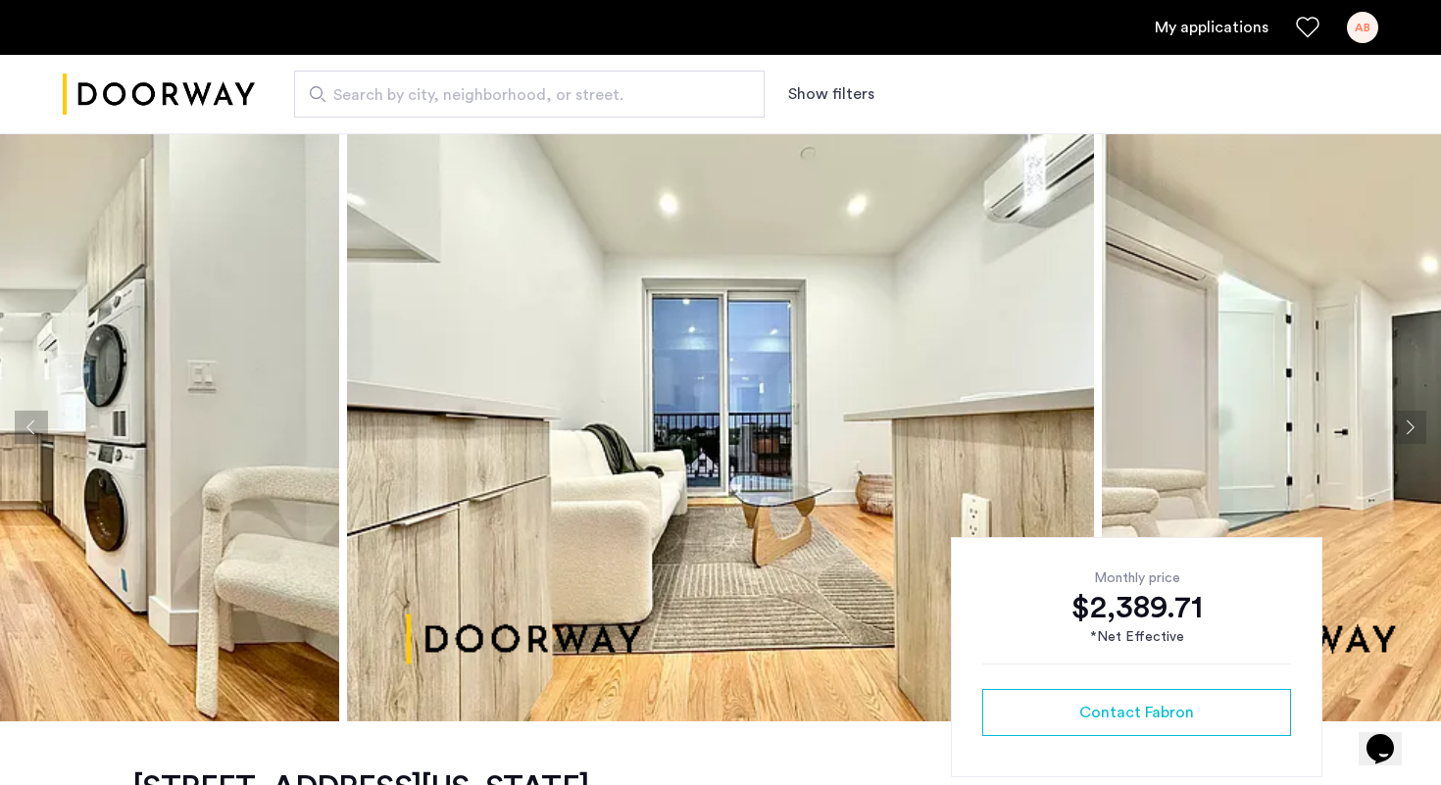
click at [1405, 422] on button "Next apartment" at bounding box center [1409, 427] width 33 height 33
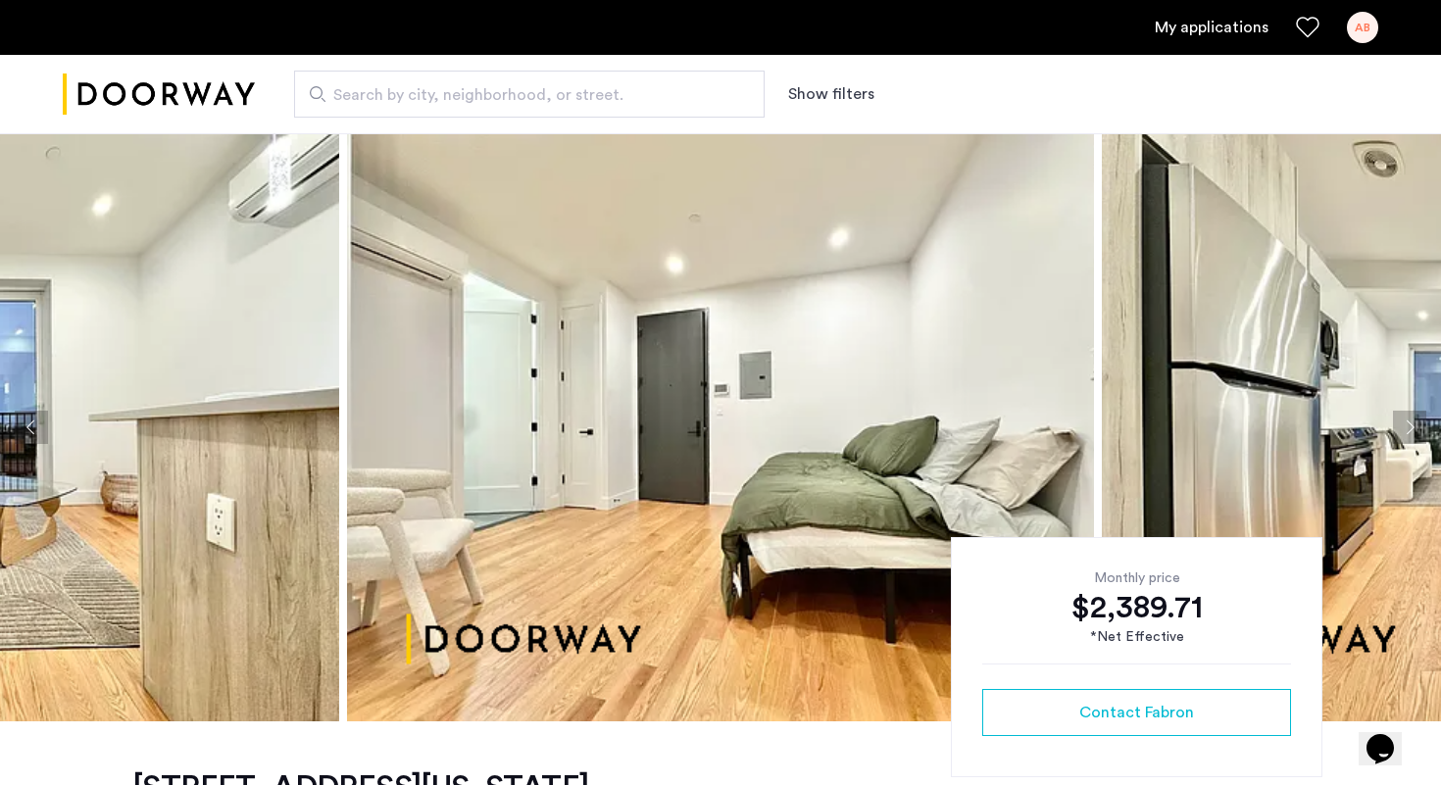
click at [1405, 422] on button "Next apartment" at bounding box center [1409, 427] width 33 height 33
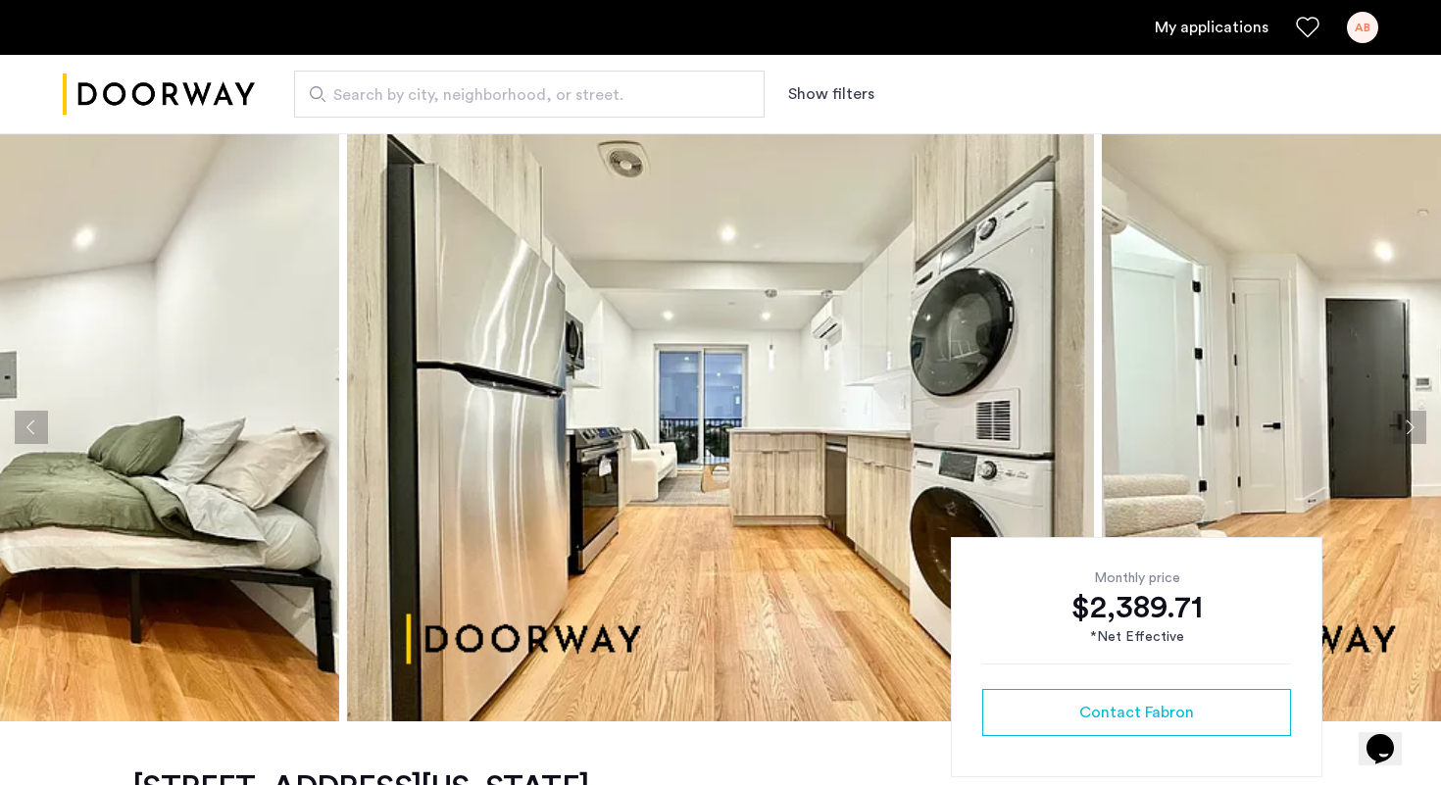
click at [1405, 422] on button "Next apartment" at bounding box center [1409, 427] width 33 height 33
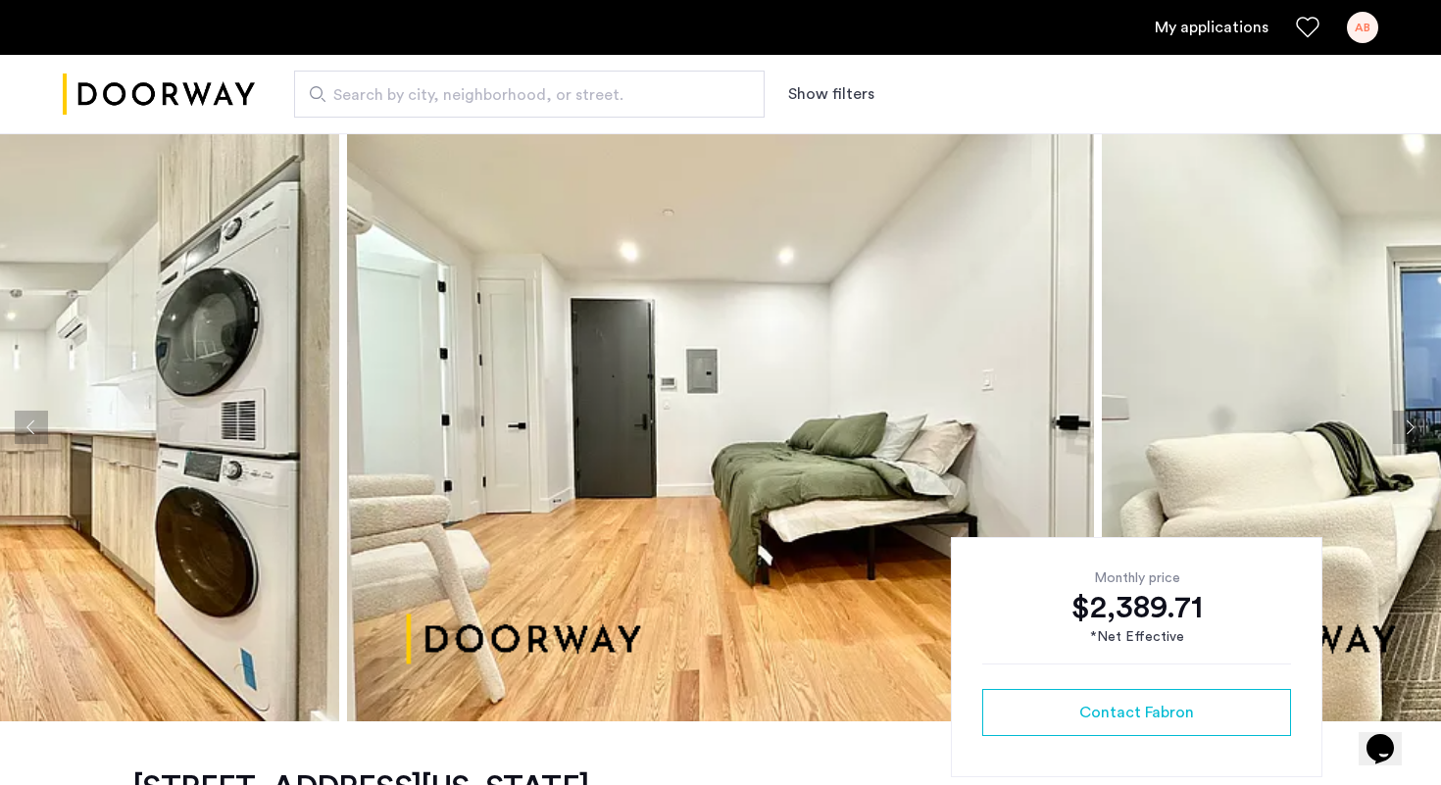
click at [1405, 422] on button "Next apartment" at bounding box center [1409, 427] width 33 height 33
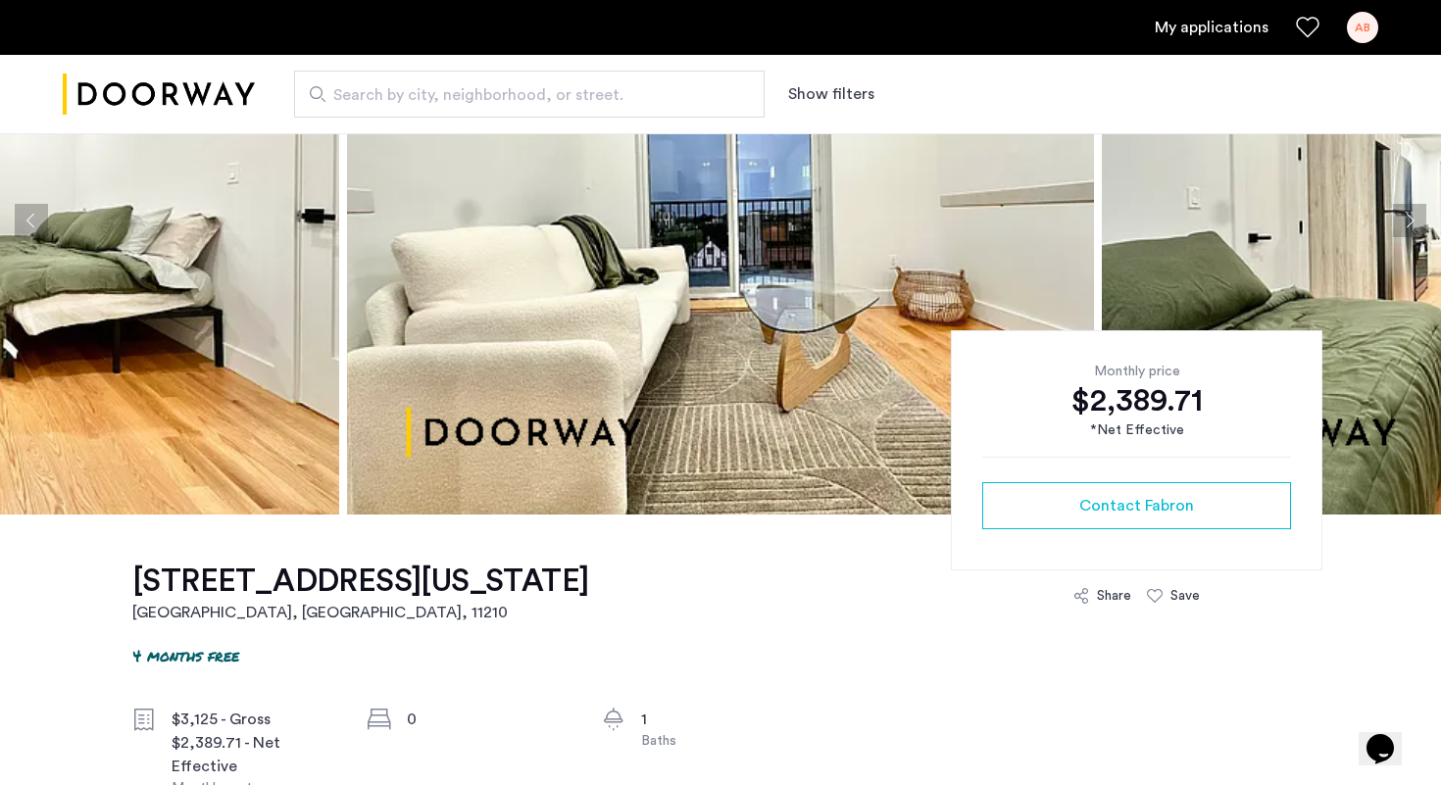
scroll to position [197, 0]
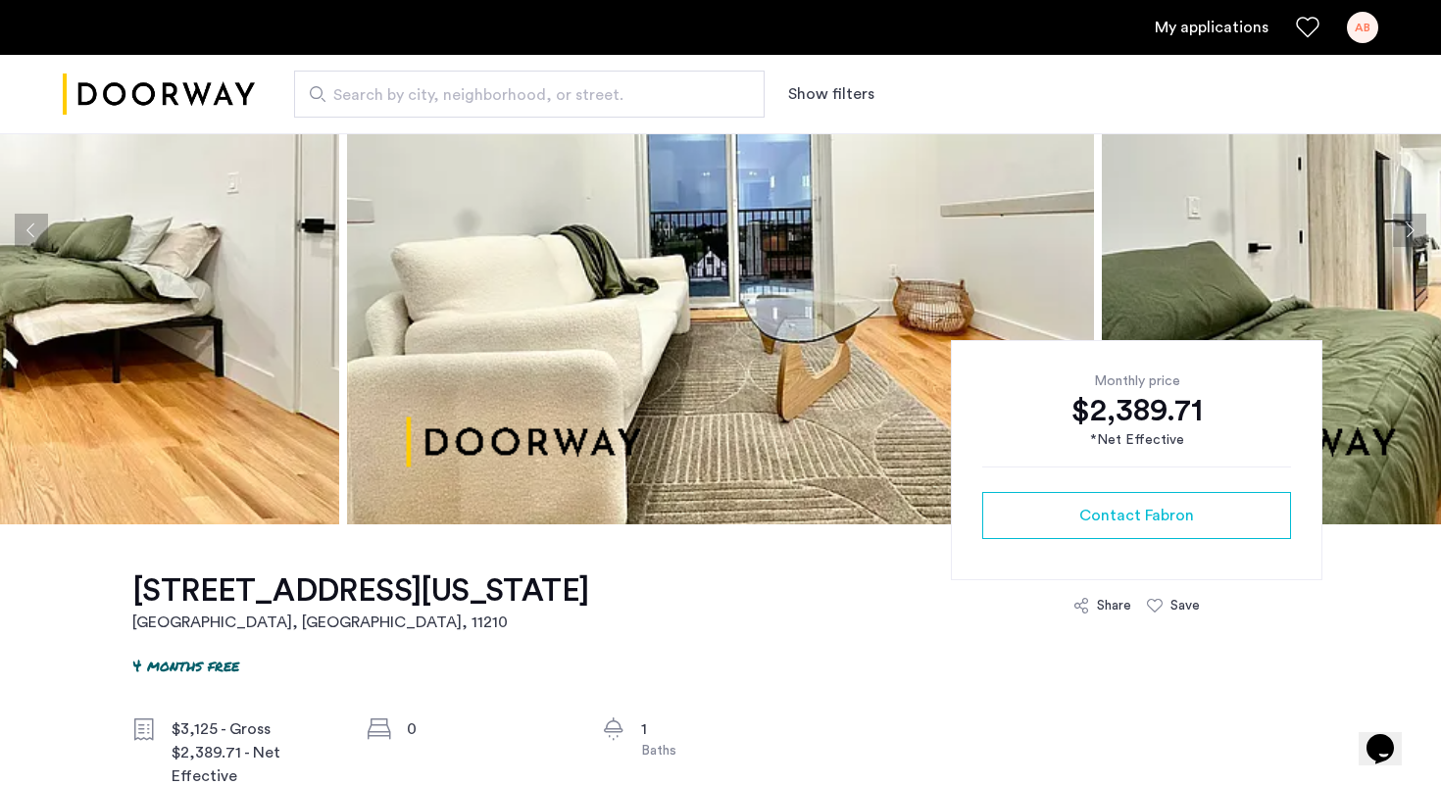
drag, startPoint x: 271, startPoint y: 624, endPoint x: 175, endPoint y: 595, distance: 99.5
click at [175, 595] on h1 "[STREET_ADDRESS][US_STATE]" at bounding box center [360, 590] width 456 height 39
